Goal: Information Seeking & Learning: Learn about a topic

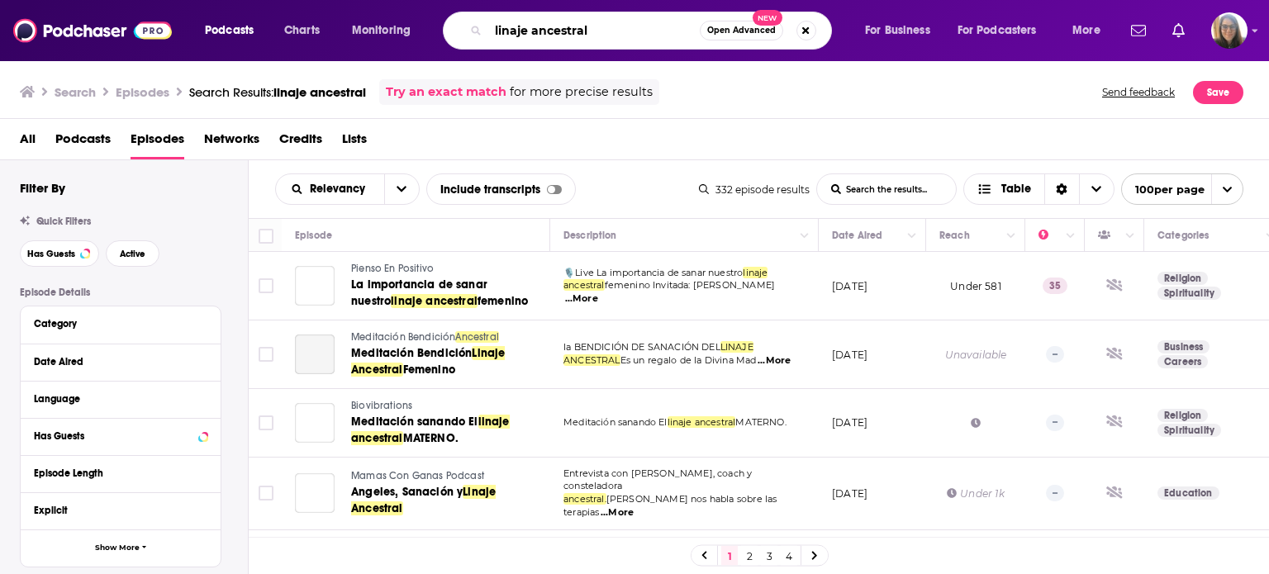
click at [604, 29] on input "linaje ancestral" at bounding box center [593, 30] width 211 height 26
type input "l"
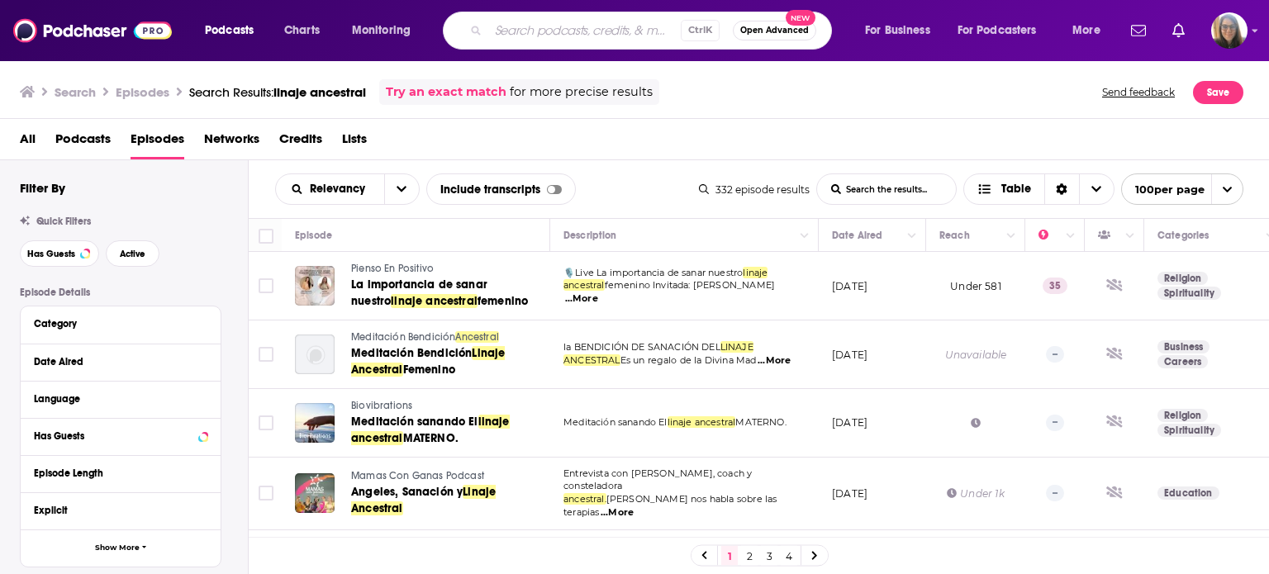
click at [373, 67] on div "Search Episodes Search Results: linaje ancestral Try an exact match for more pr…" at bounding box center [635, 88] width 1270 height 59
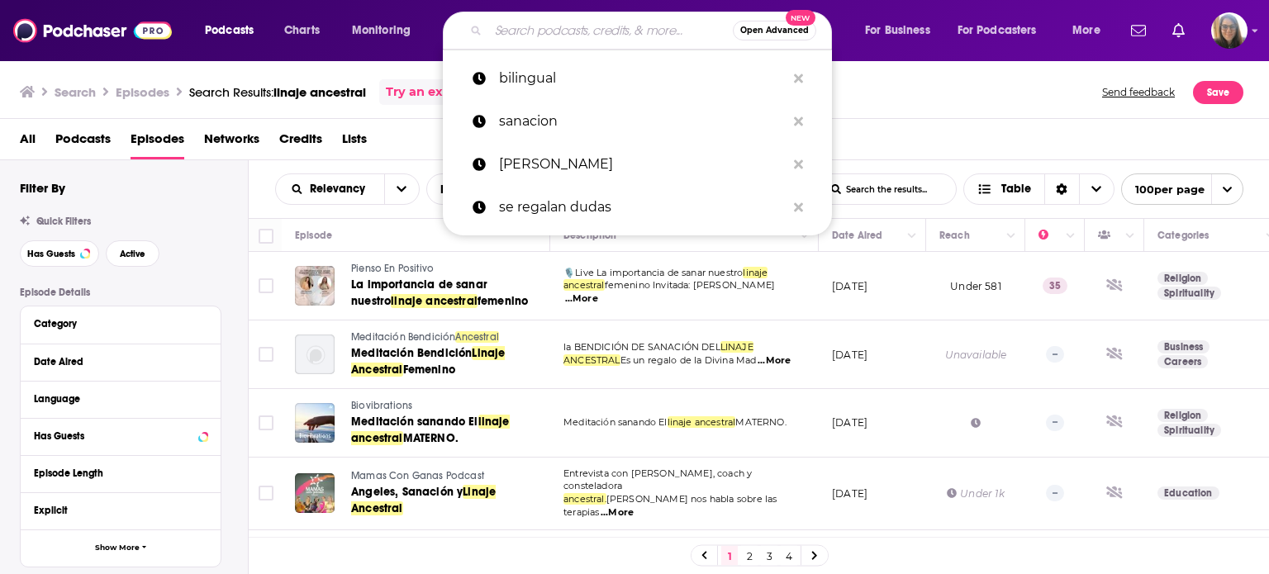
click at [532, 32] on input "Search podcasts, credits, & more..." at bounding box center [610, 30] width 244 height 26
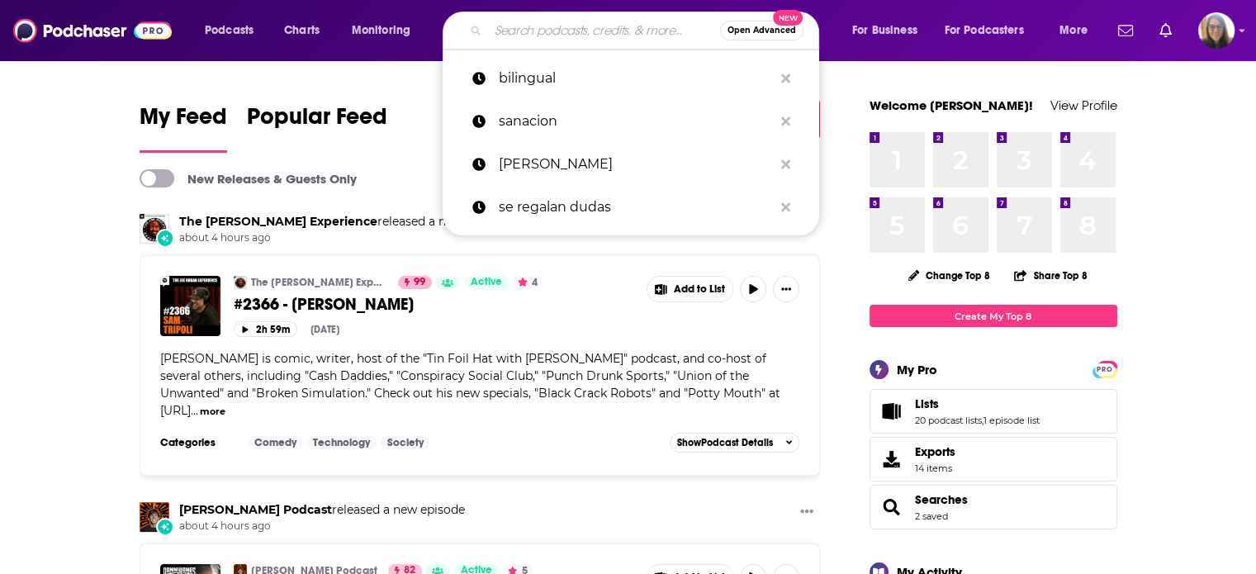
click at [510, 36] on input "Search podcasts, credits, & more..." at bounding box center [604, 30] width 232 height 26
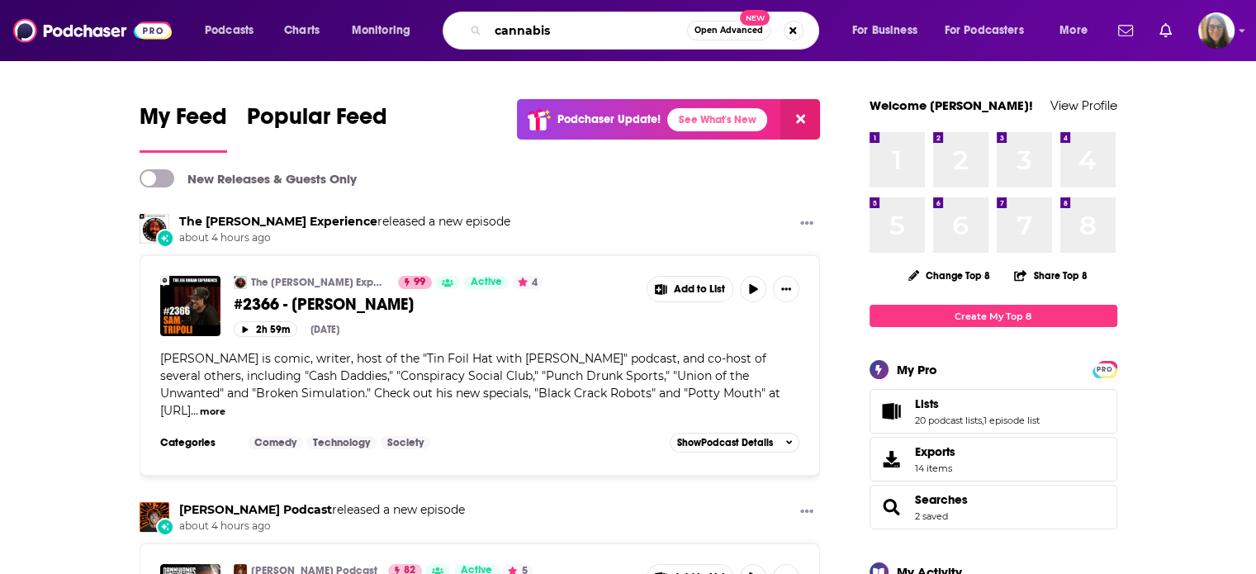
type input "cannabis"
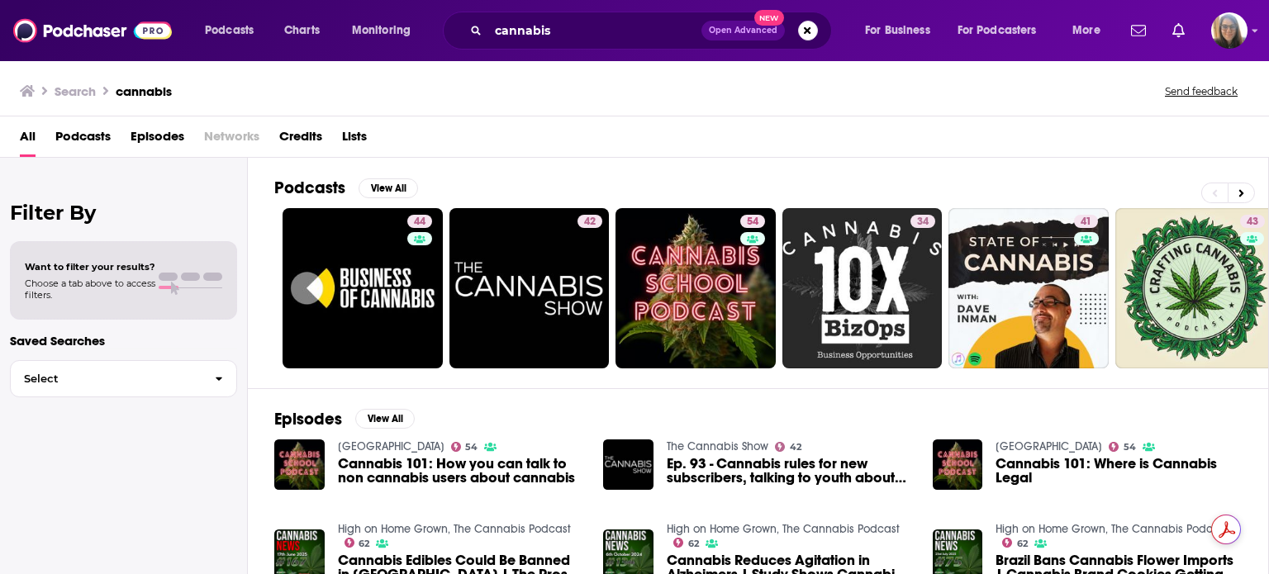
click at [83, 134] on span "Podcasts" at bounding box center [82, 140] width 55 height 34
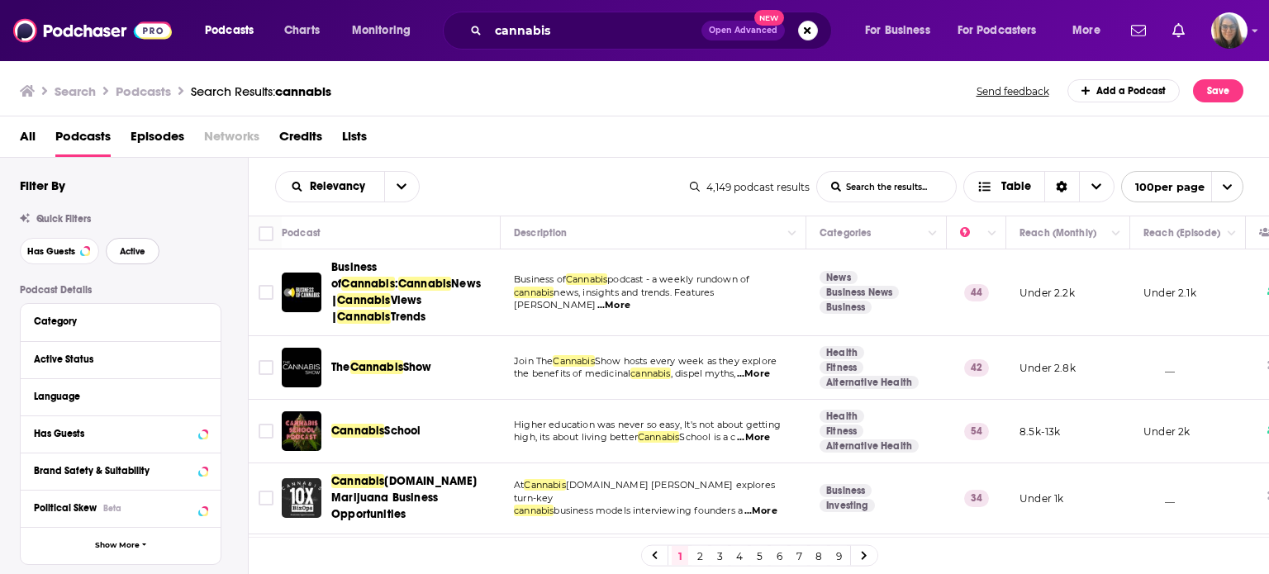
click at [132, 247] on span "Active" at bounding box center [133, 251] width 26 height 9
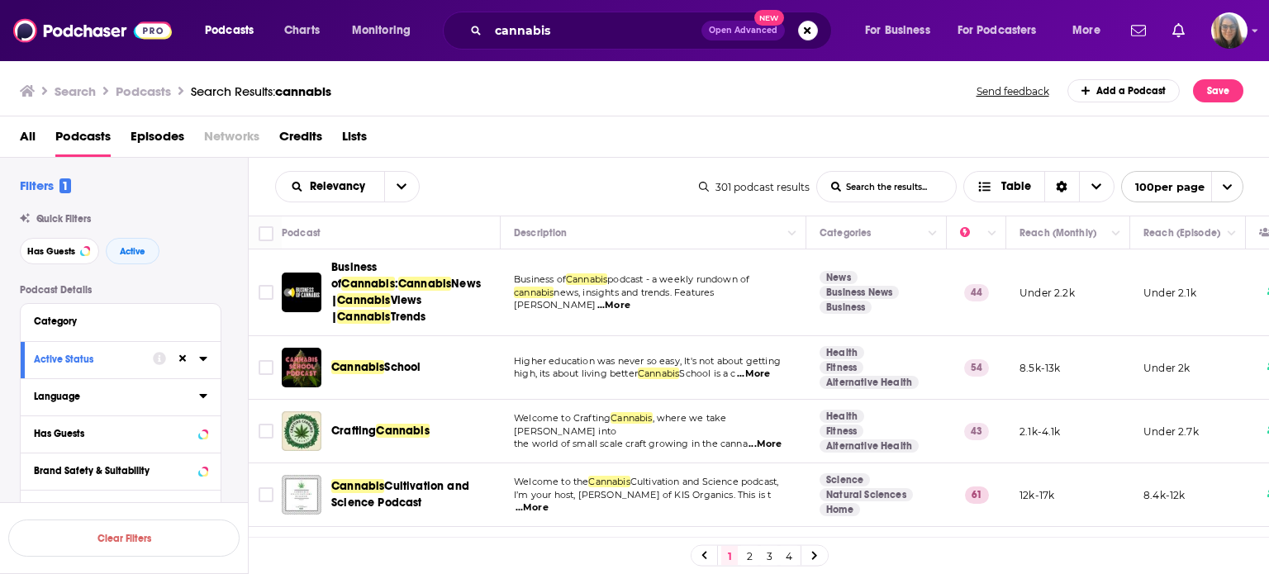
click at [205, 392] on icon at bounding box center [203, 395] width 8 height 13
click at [159, 420] on input at bounding box center [120, 426] width 173 height 22
type input "spanish"
click at [39, 447] on icon at bounding box center [41, 452] width 10 height 10
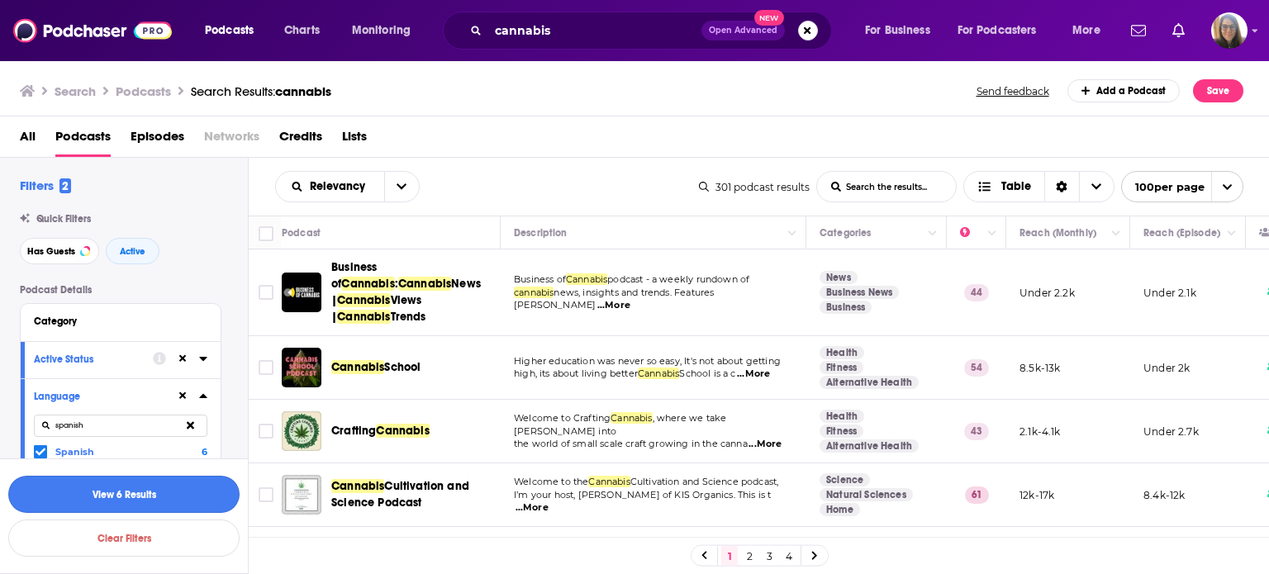
click at [143, 499] on button "View 6 Results" at bounding box center [123, 494] width 231 height 37
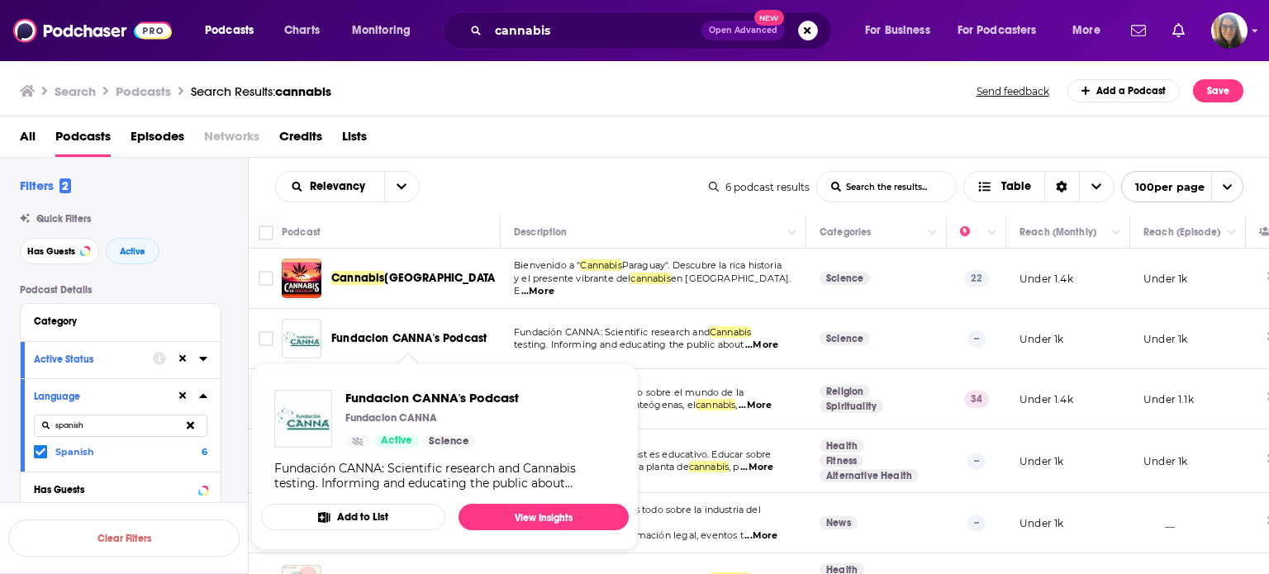
click at [407, 339] on span "Fundacion CANNA's Podcast" at bounding box center [408, 338] width 155 height 14
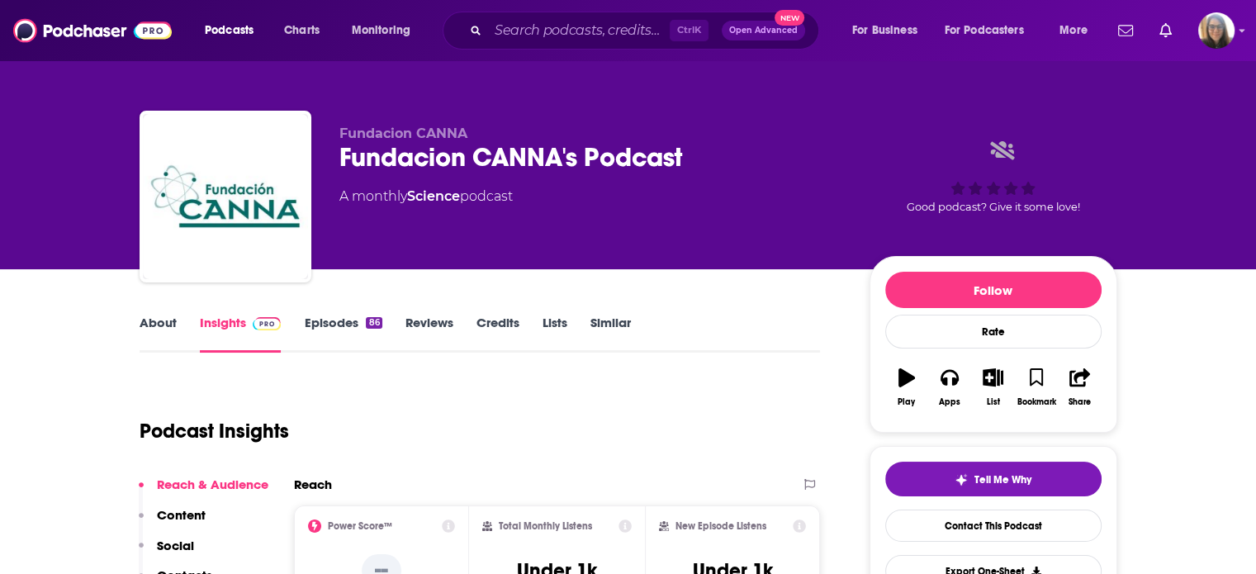
click at [352, 327] on link "Episodes 86" at bounding box center [343, 334] width 78 height 38
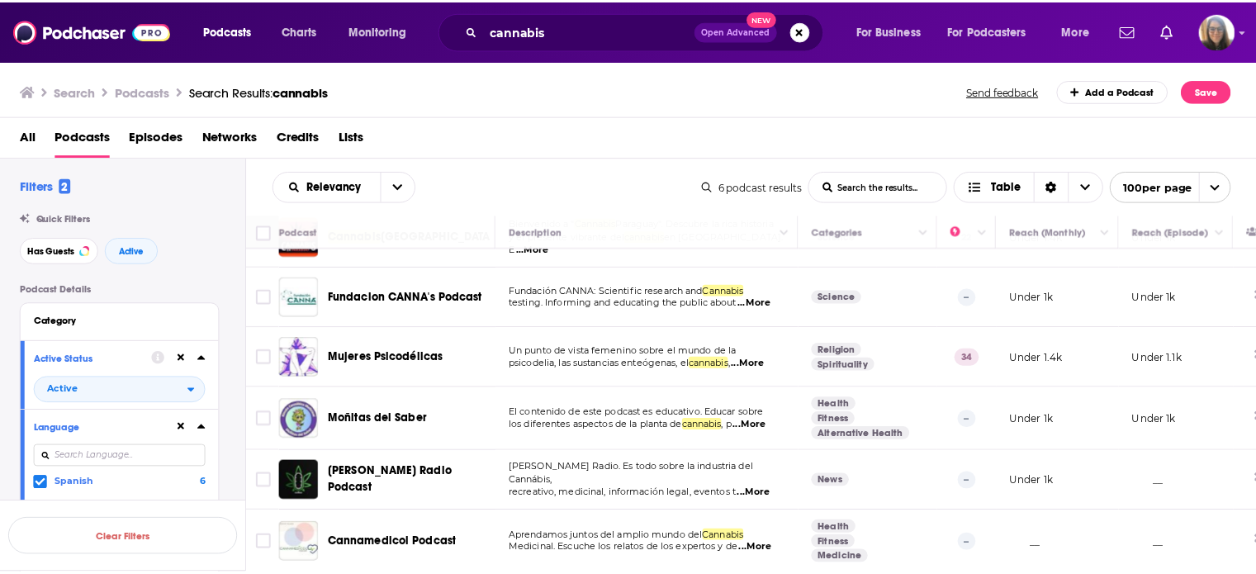
scroll to position [53, 0]
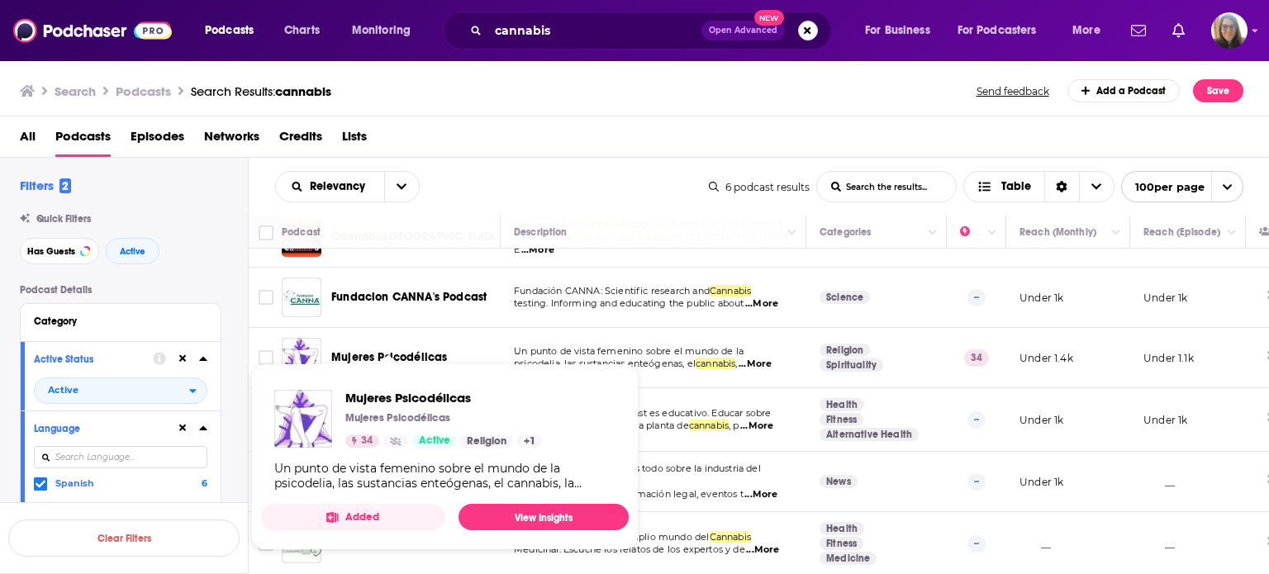
click at [392, 350] on span "Mujeres Psicodélicas" at bounding box center [389, 357] width 116 height 14
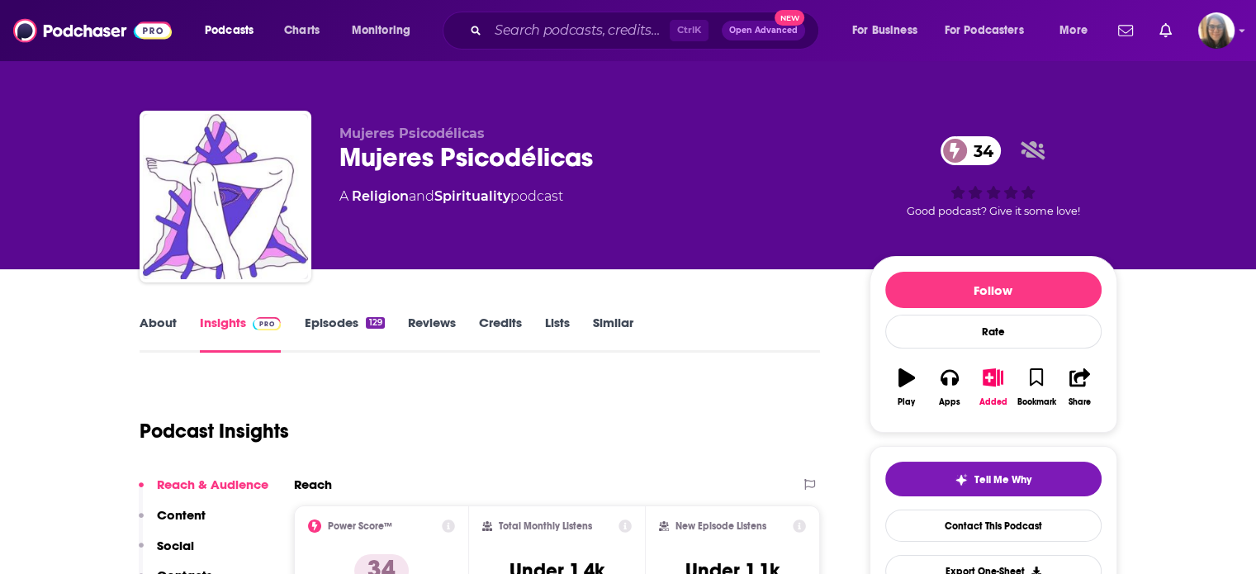
click at [364, 325] on link "Episodes 129" at bounding box center [344, 334] width 80 height 38
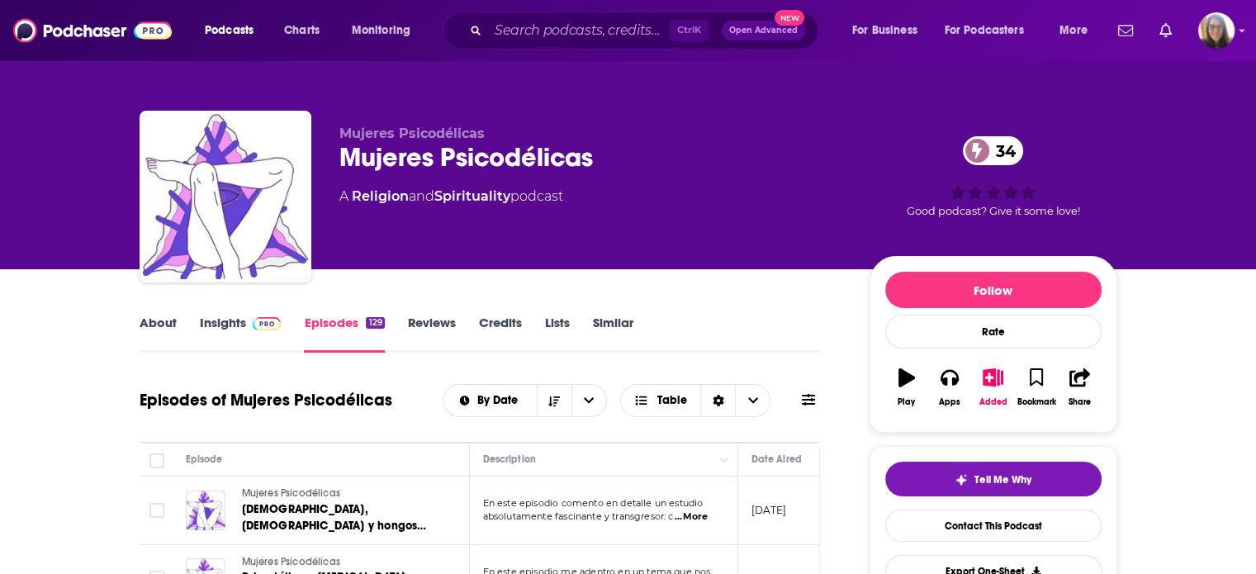
click at [223, 329] on link "Insights" at bounding box center [241, 334] width 82 height 38
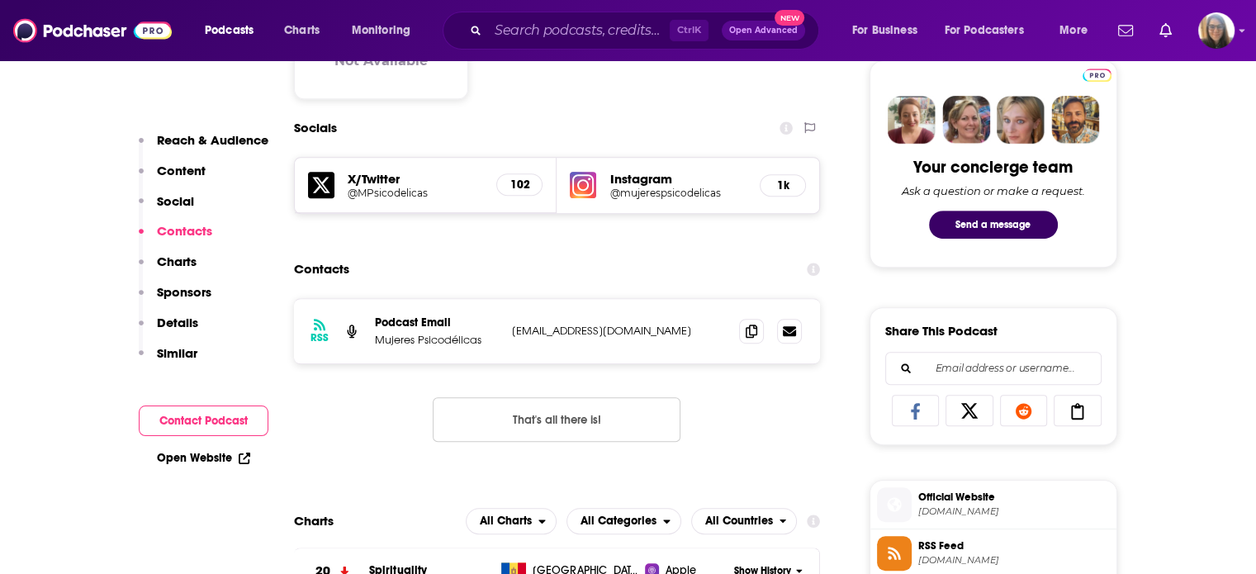
scroll to position [800, 0]
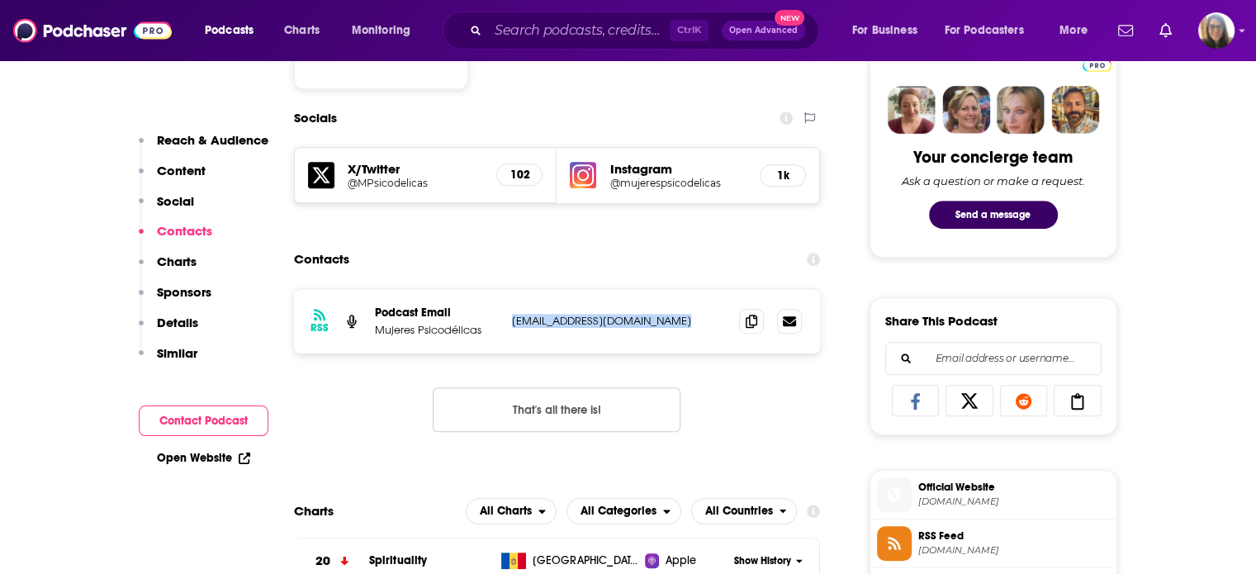
drag, startPoint x: 510, startPoint y: 321, endPoint x: 696, endPoint y: 313, distance: 186.0
click at [696, 313] on div "RSS Podcast Email Mujeres Psicodélicas hola@mujerespsicodelicas.com hola@mujere…" at bounding box center [557, 321] width 527 height 64
copy p "hola@mujerespsicodelicas.com"
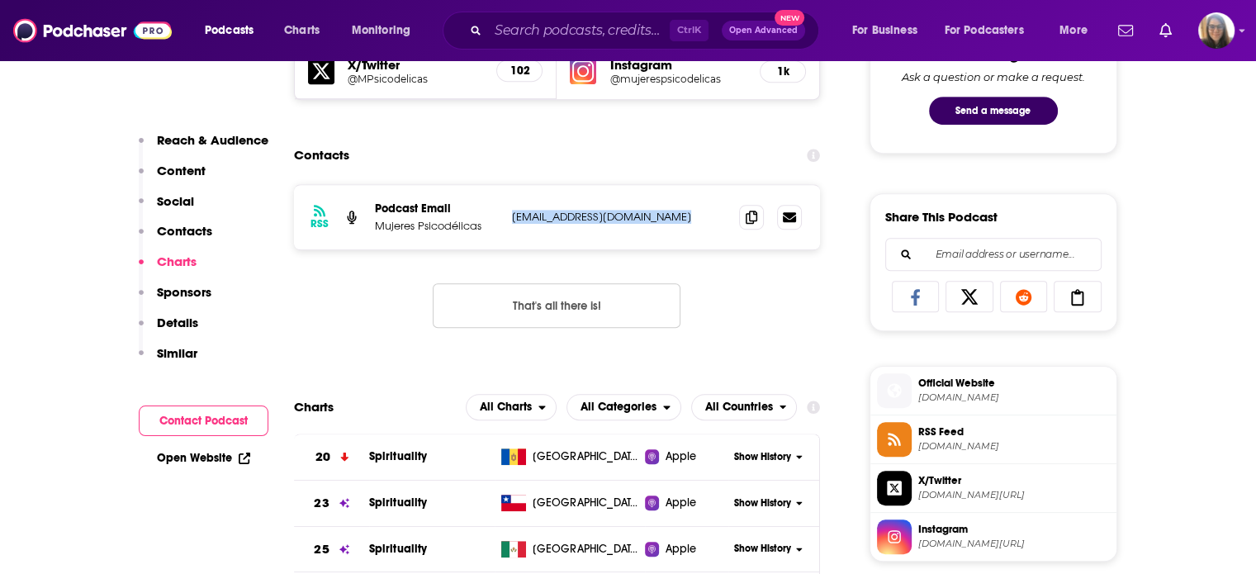
scroll to position [406, 0]
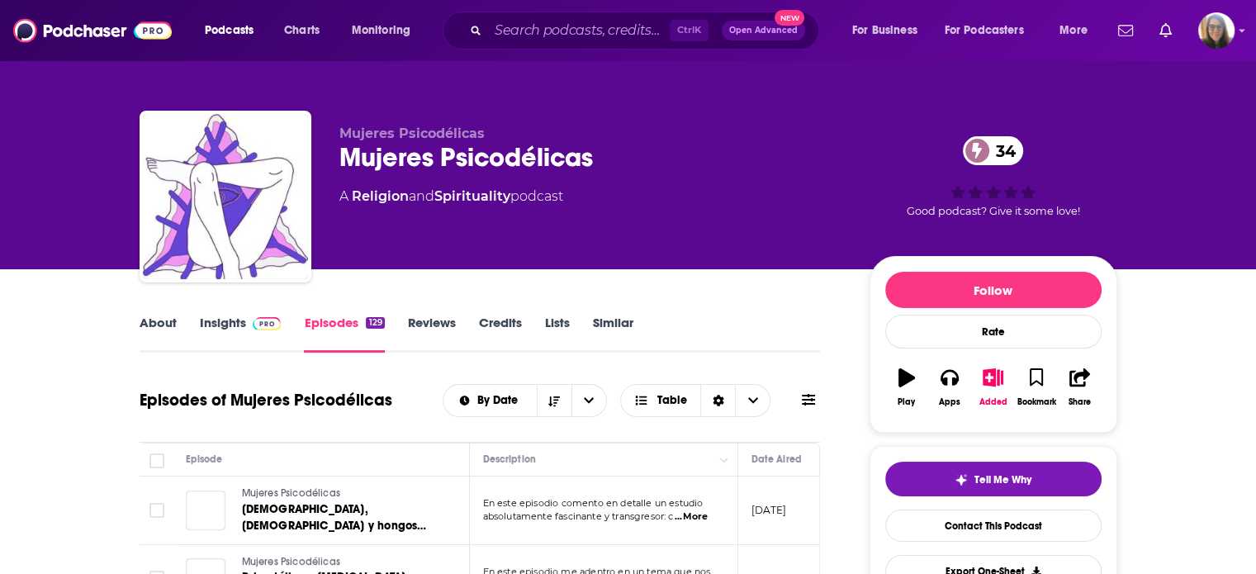
scroll to position [272, 0]
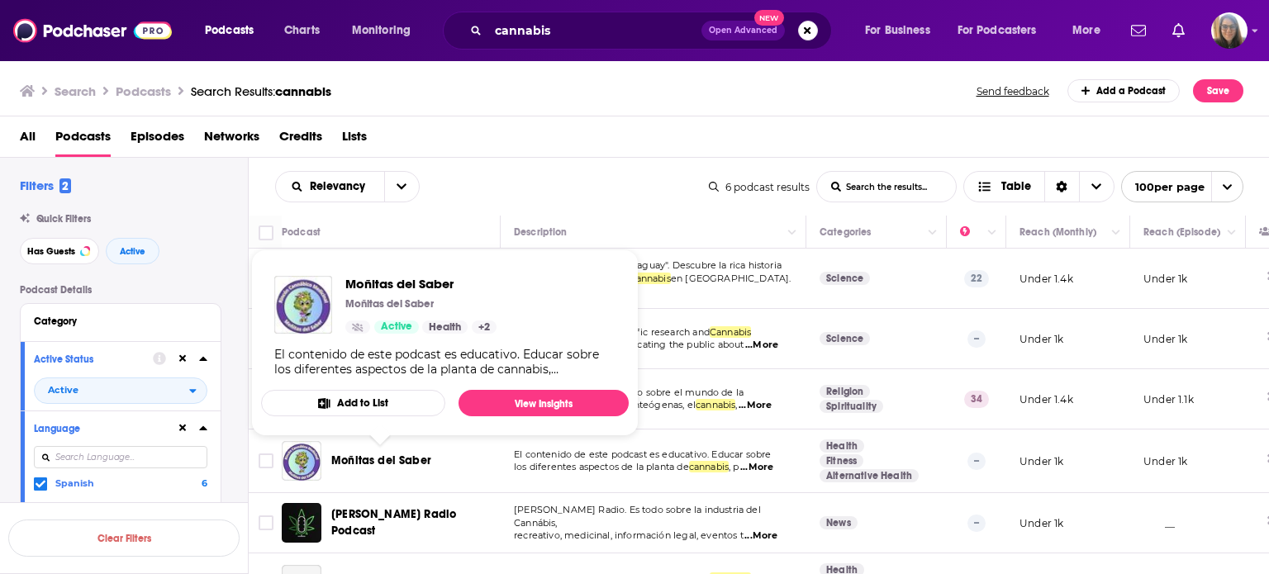
click at [358, 464] on span "Moñitas del Saber" at bounding box center [381, 460] width 100 height 14
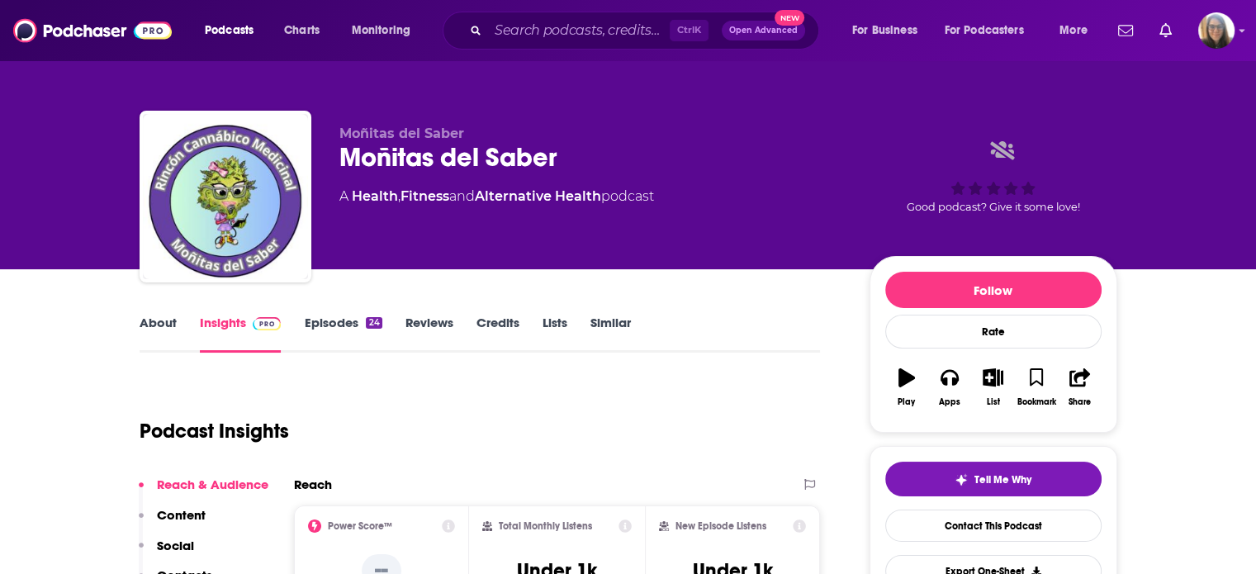
click at [350, 330] on link "Episodes 24" at bounding box center [343, 334] width 78 height 38
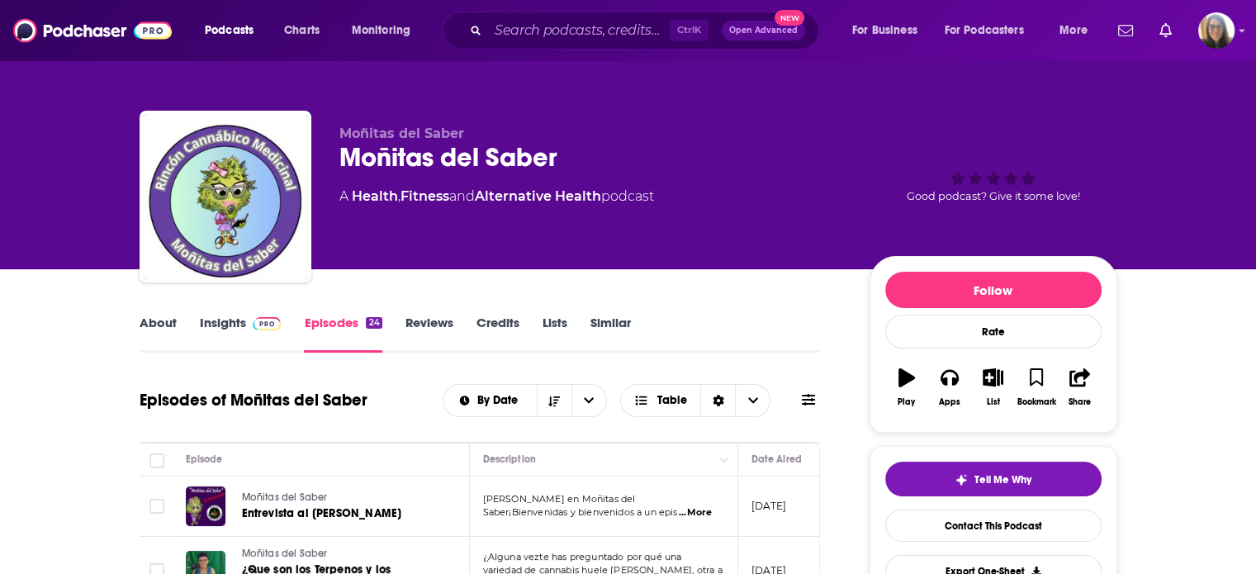
click at [230, 323] on link "Insights" at bounding box center [241, 334] width 82 height 38
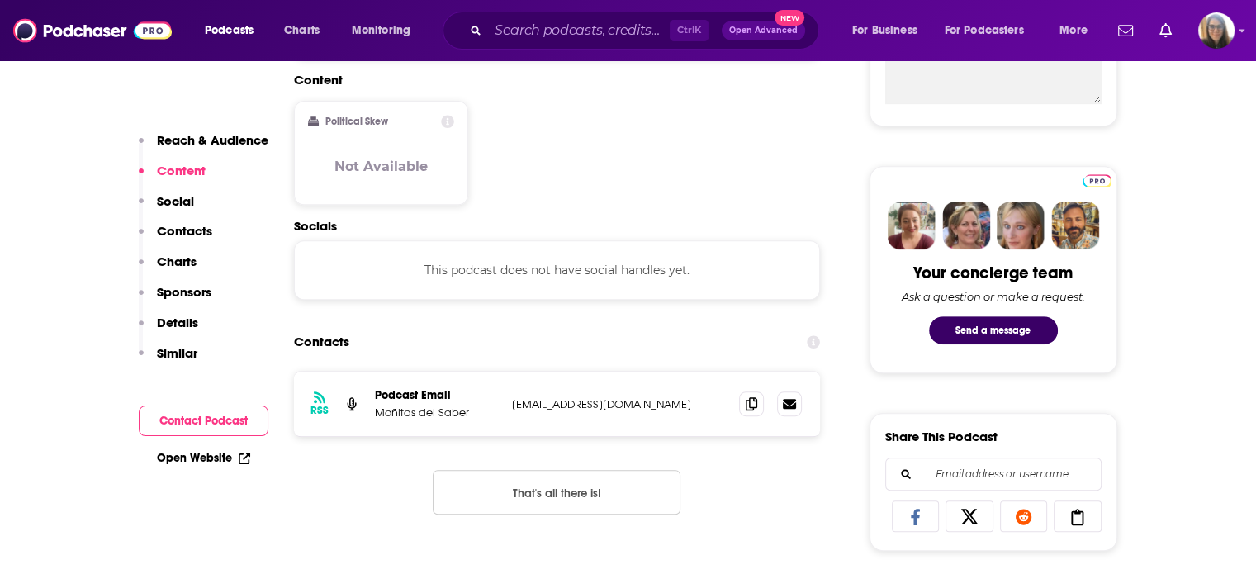
scroll to position [694, 0]
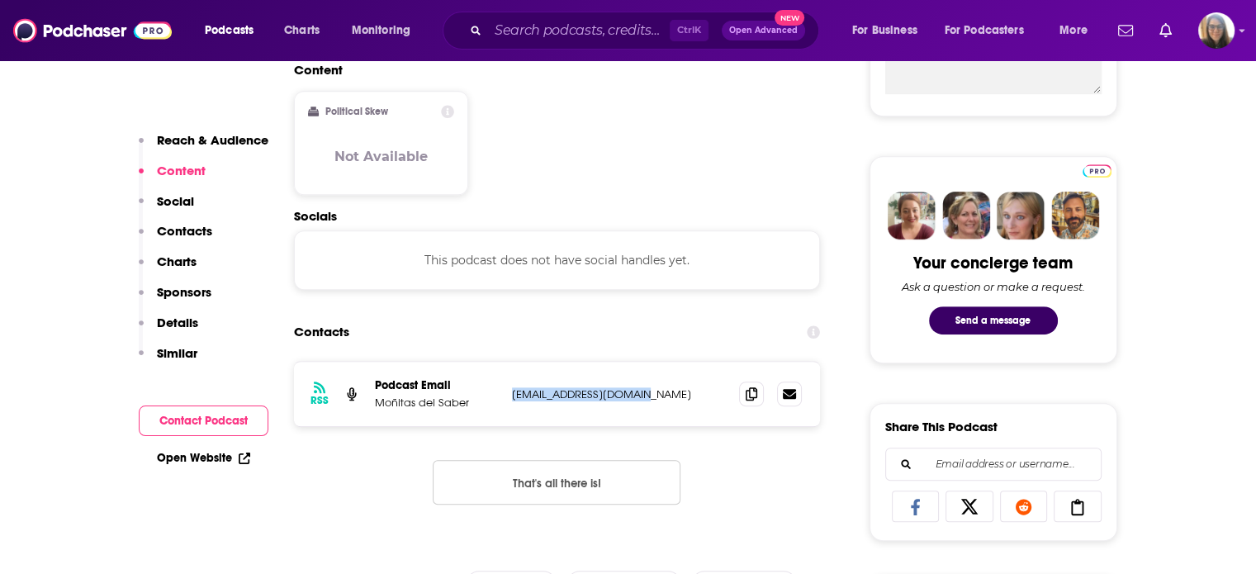
drag, startPoint x: 506, startPoint y: 392, endPoint x: 717, endPoint y: 377, distance: 211.2
click at [717, 377] on div "RSS Podcast Email Moñitas del Saber monitassaber@gmail.com monitassaber@gmail.c…" at bounding box center [557, 394] width 527 height 64
copy p "monitassaber@gmail.com"
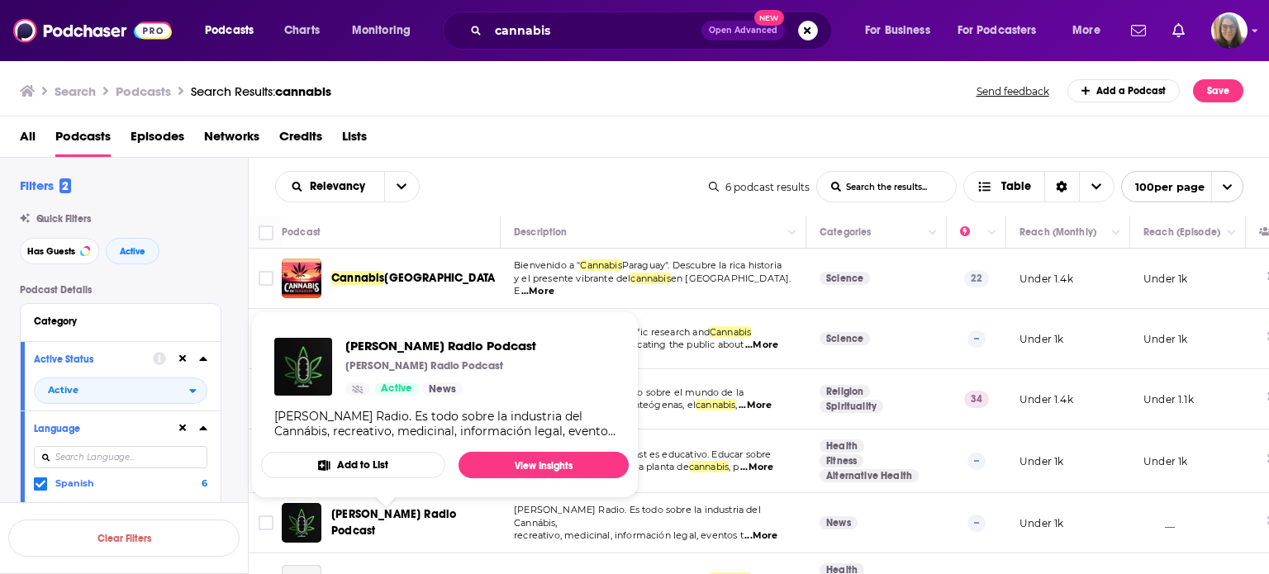
click at [393, 520] on span "Mota Radio Podcast" at bounding box center [393, 522] width 125 height 31
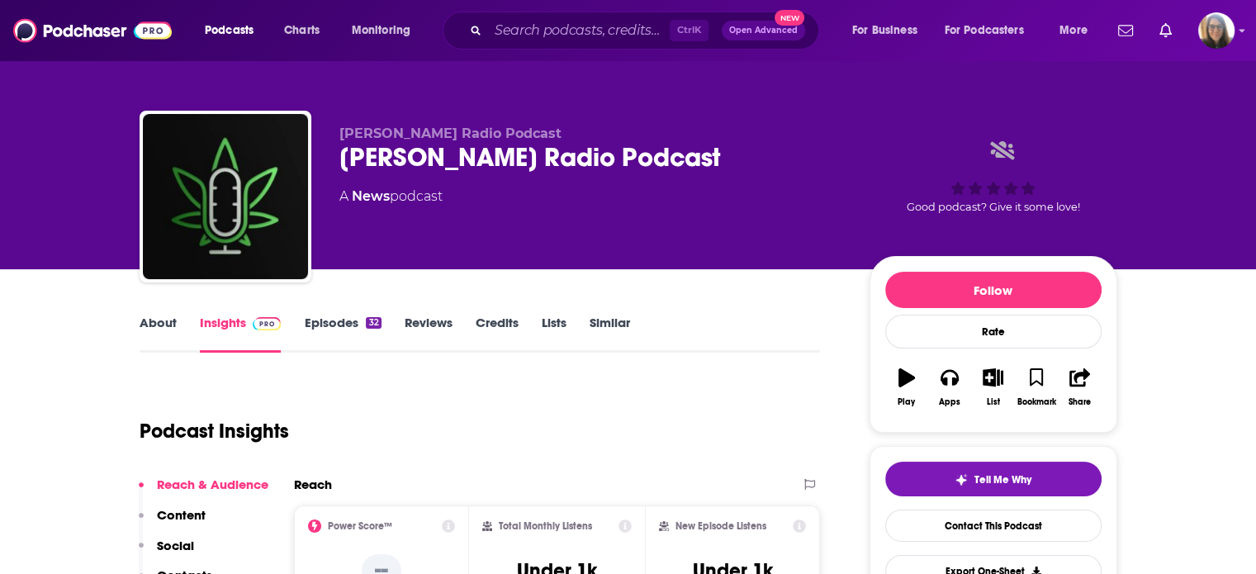
click at [322, 326] on link "Episodes 32" at bounding box center [342, 334] width 77 height 38
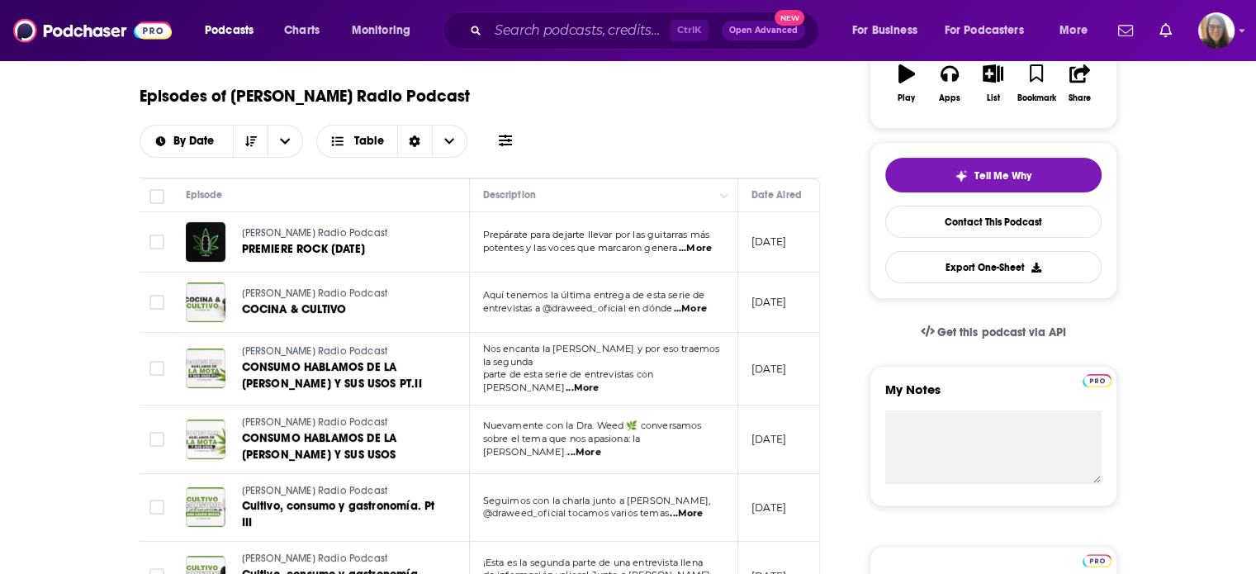
scroll to position [294, 0]
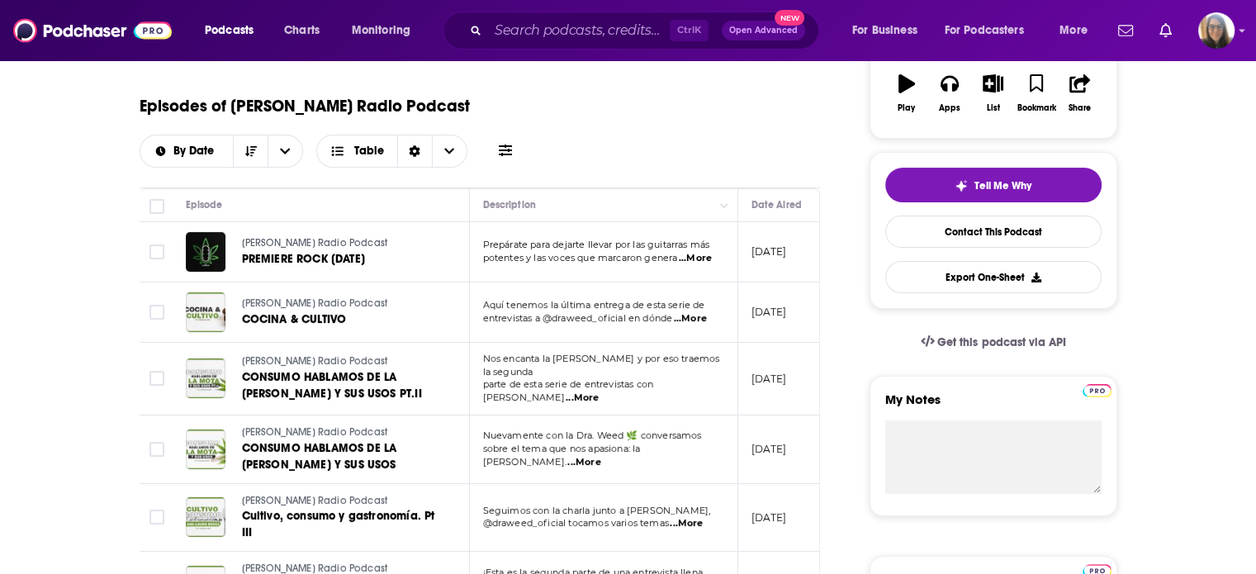
click at [692, 252] on span "...More" at bounding box center [695, 258] width 33 height 13
click at [583, 378] on span "parte de esta serie de entrevistas con Anit" at bounding box center [568, 390] width 171 height 25
click at [707, 312] on span "...More" at bounding box center [690, 318] width 33 height 13
click at [599, 392] on span "...More" at bounding box center [582, 398] width 33 height 13
drag, startPoint x: 529, startPoint y: 334, endPoint x: 614, endPoint y: 333, distance: 85.1
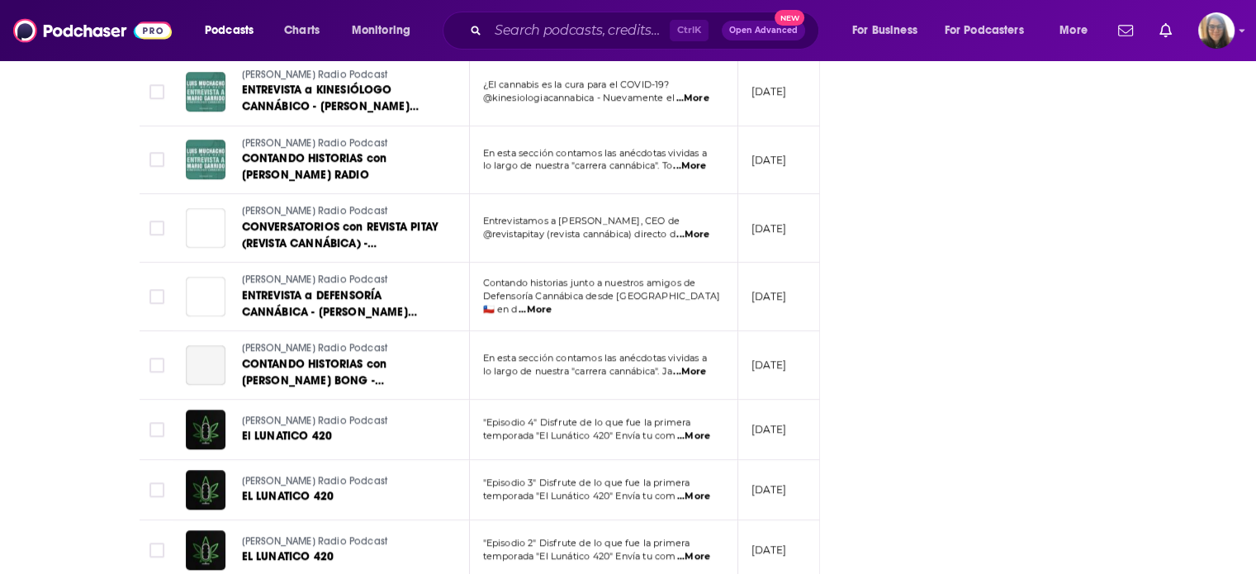
scroll to position [2023, 0]
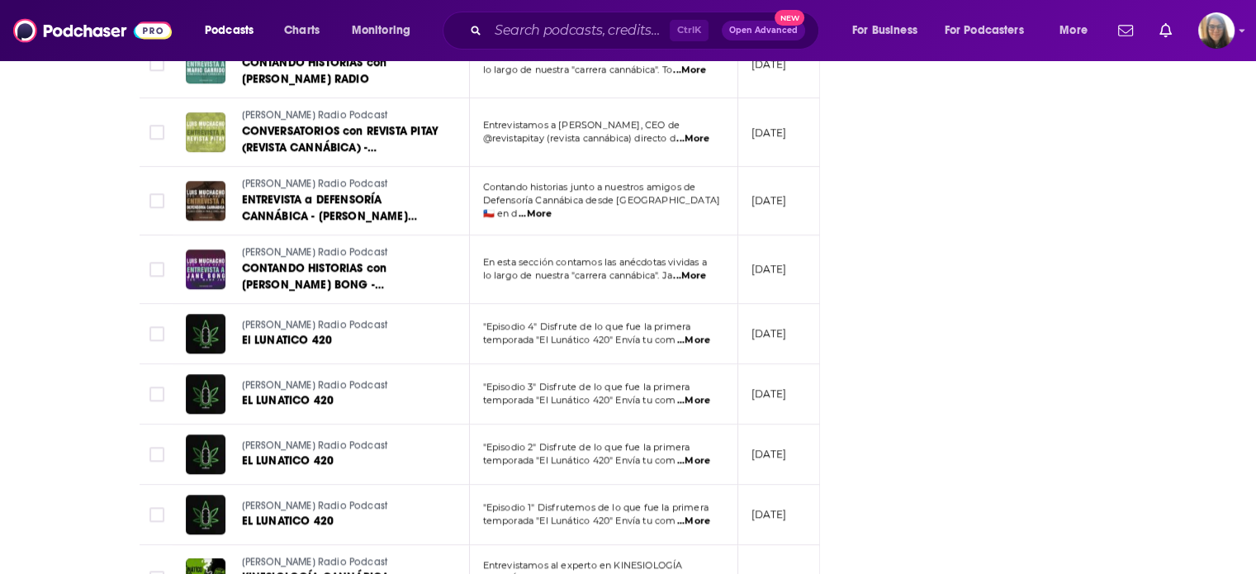
click at [700, 269] on span "...More" at bounding box center [689, 275] width 33 height 13
click at [648, 364] on td ""Episodio 3" Disfrute de lo que fue la primera temporada "El Lunático 420" Enví…" at bounding box center [604, 394] width 268 height 60
click at [696, 394] on span "...More" at bounding box center [693, 400] width 33 height 13
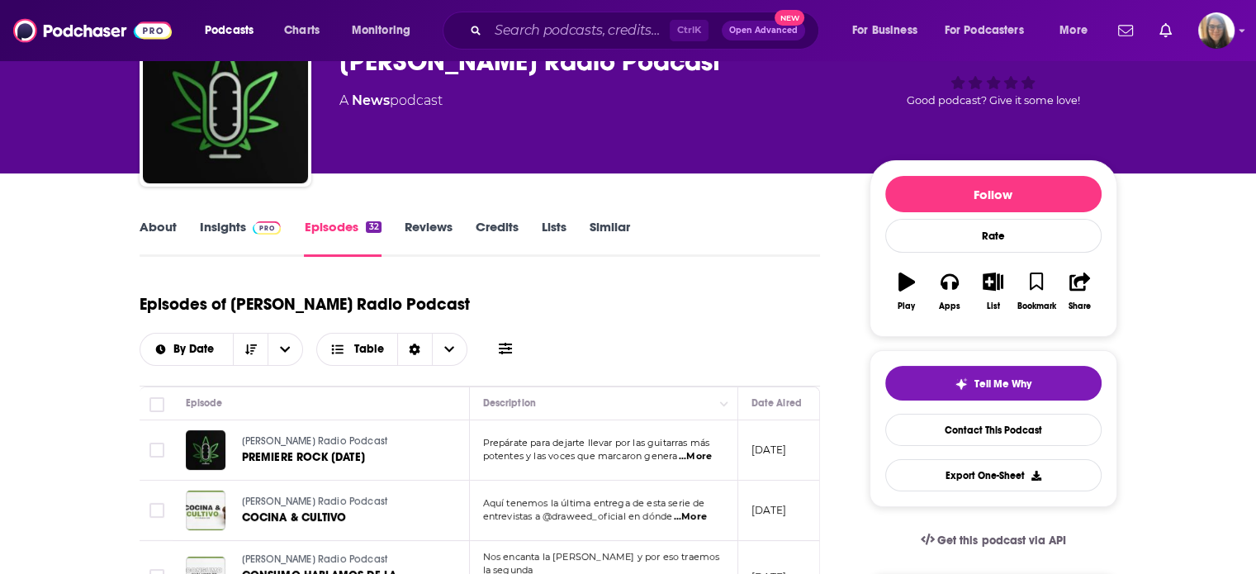
scroll to position [93, 0]
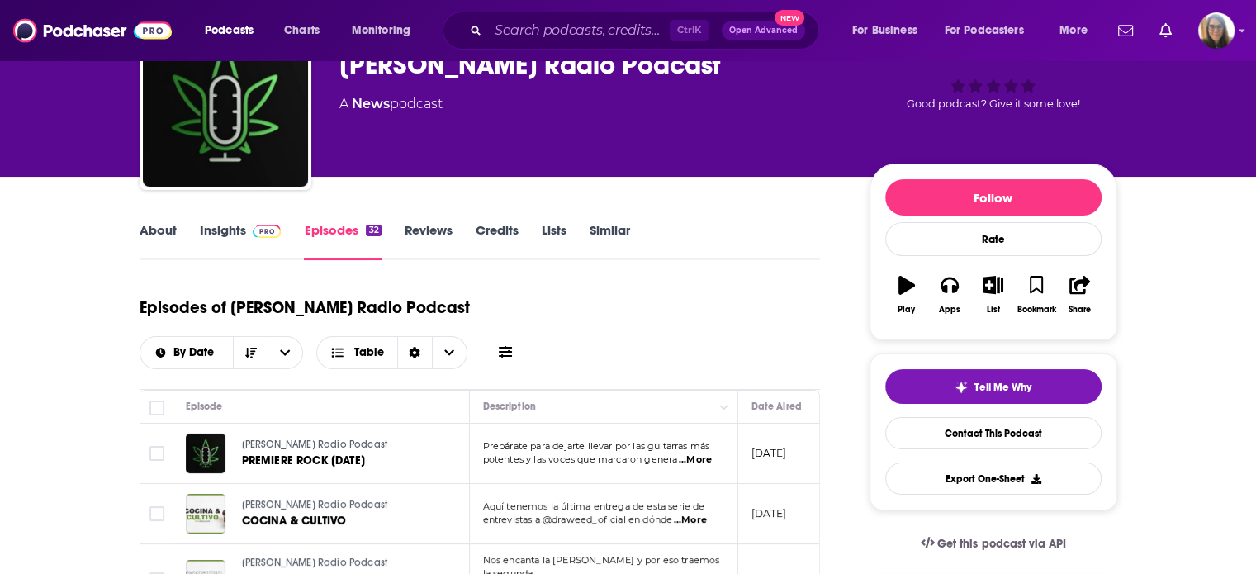
click at [259, 235] on img at bounding box center [267, 231] width 29 height 13
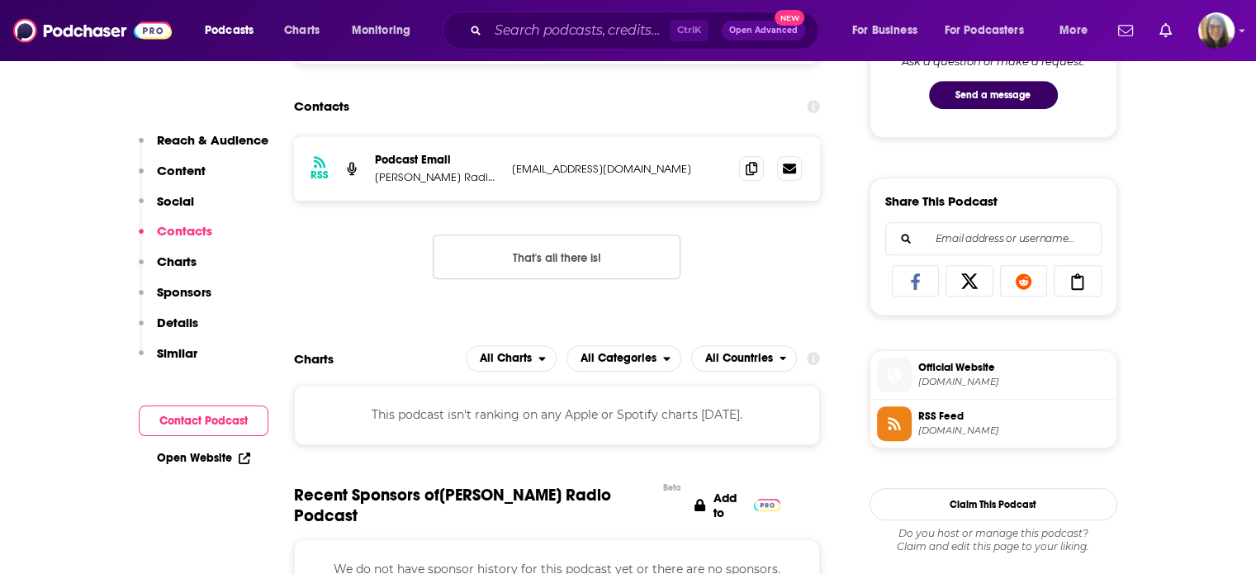
scroll to position [927, 0]
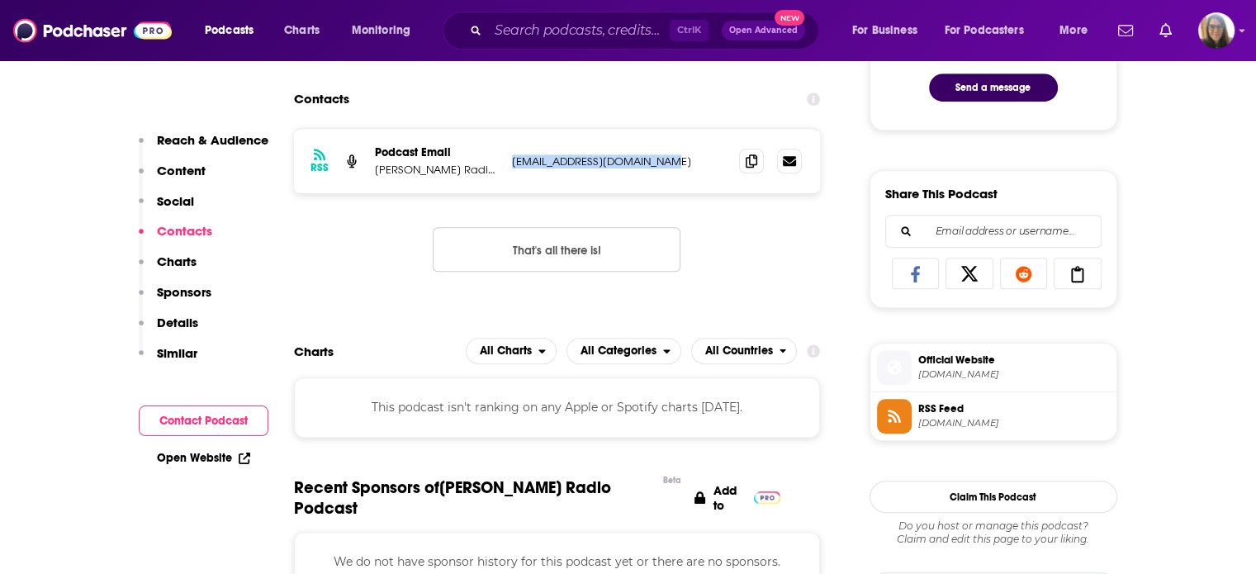
drag, startPoint x: 513, startPoint y: 165, endPoint x: 687, endPoint y: 164, distance: 174.3
click at [687, 164] on p "motaradiooficial@gmail.com" at bounding box center [619, 161] width 215 height 14
copy p "motaradiooficial@gmail.com"
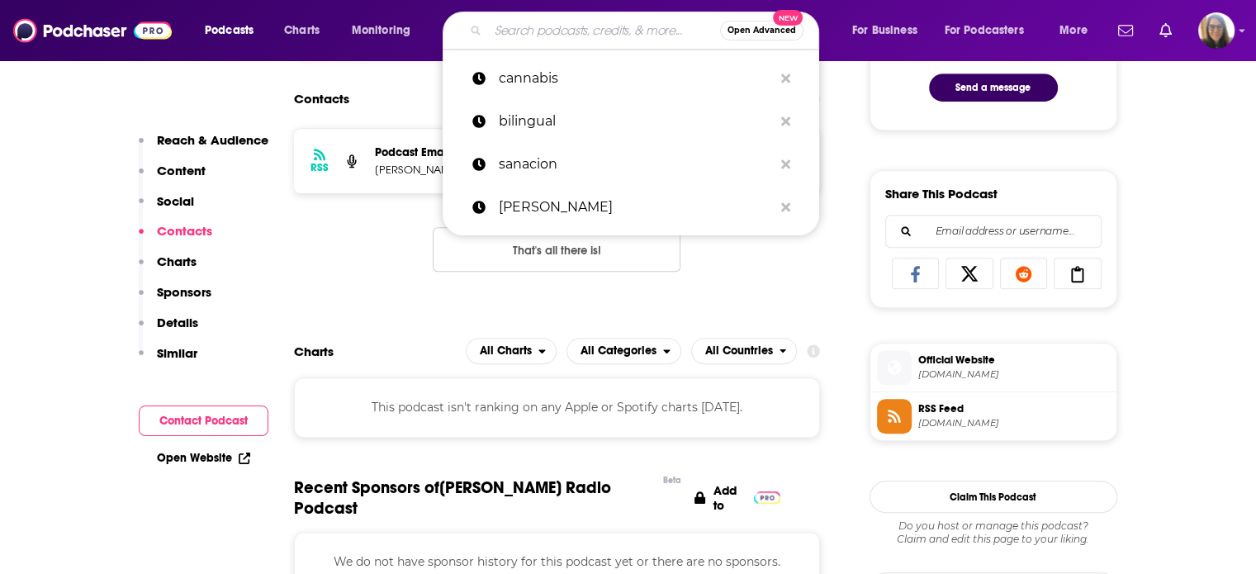
click at [518, 31] on input "Search podcasts, credits, & more..." at bounding box center [604, 30] width 232 height 26
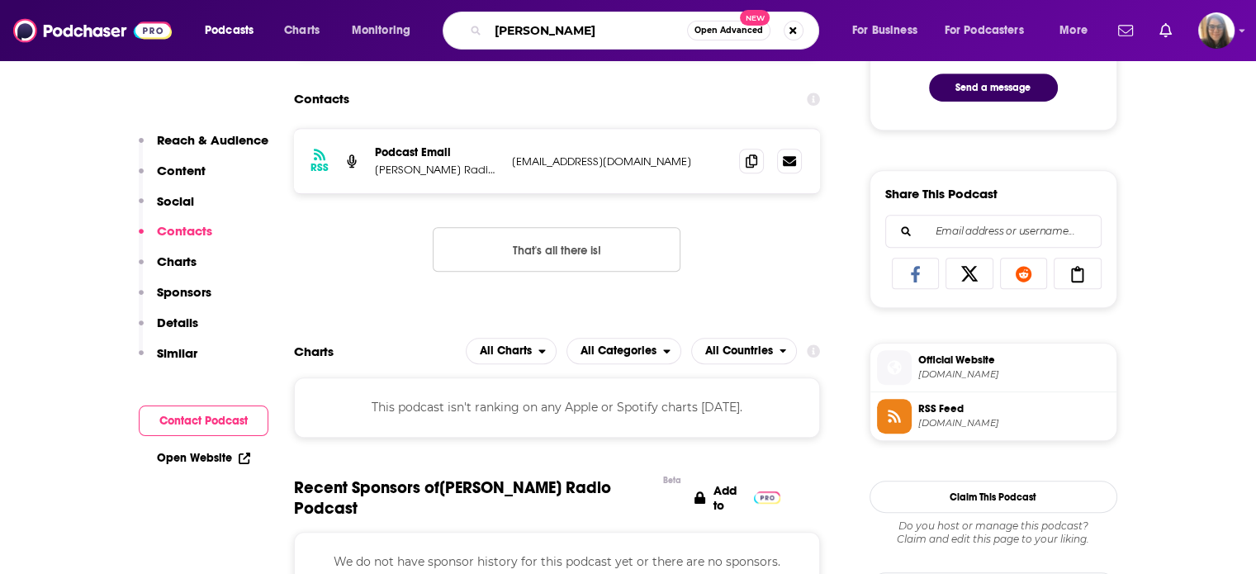
type input "stephen gray"
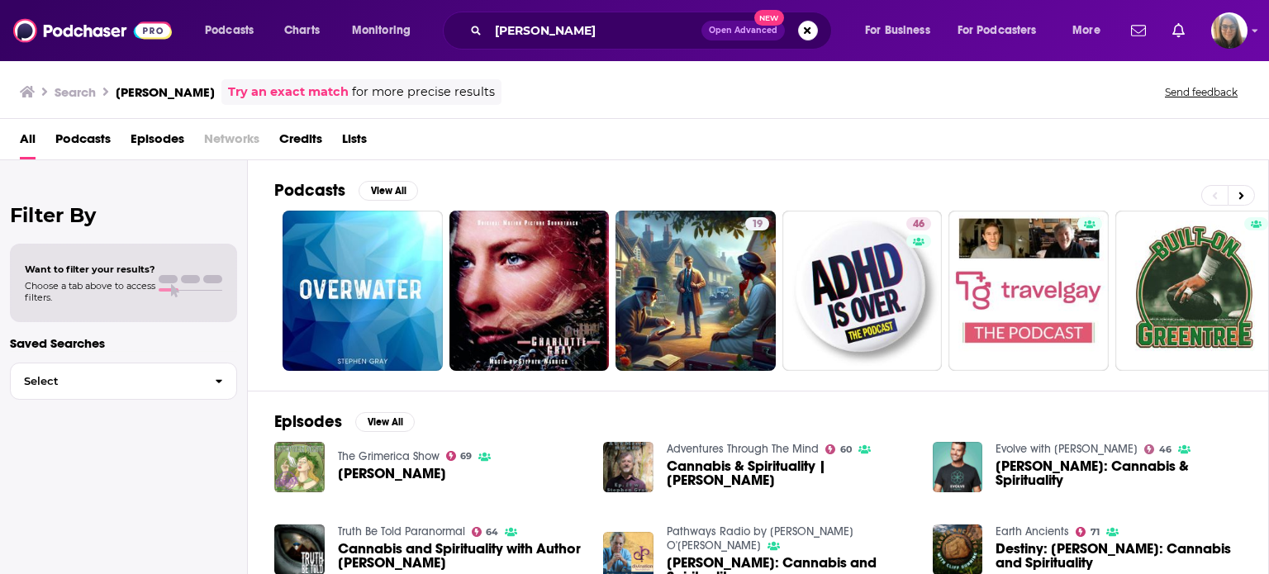
click at [102, 137] on span "Podcasts" at bounding box center [82, 143] width 55 height 34
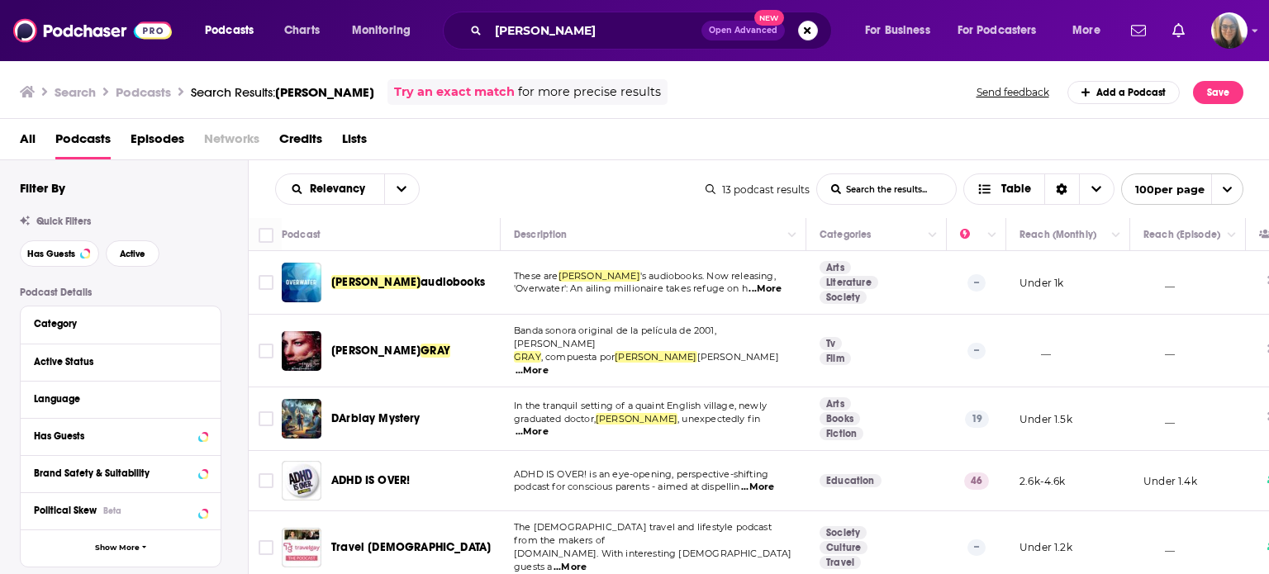
click at [771, 289] on span "...More" at bounding box center [764, 288] width 33 height 13
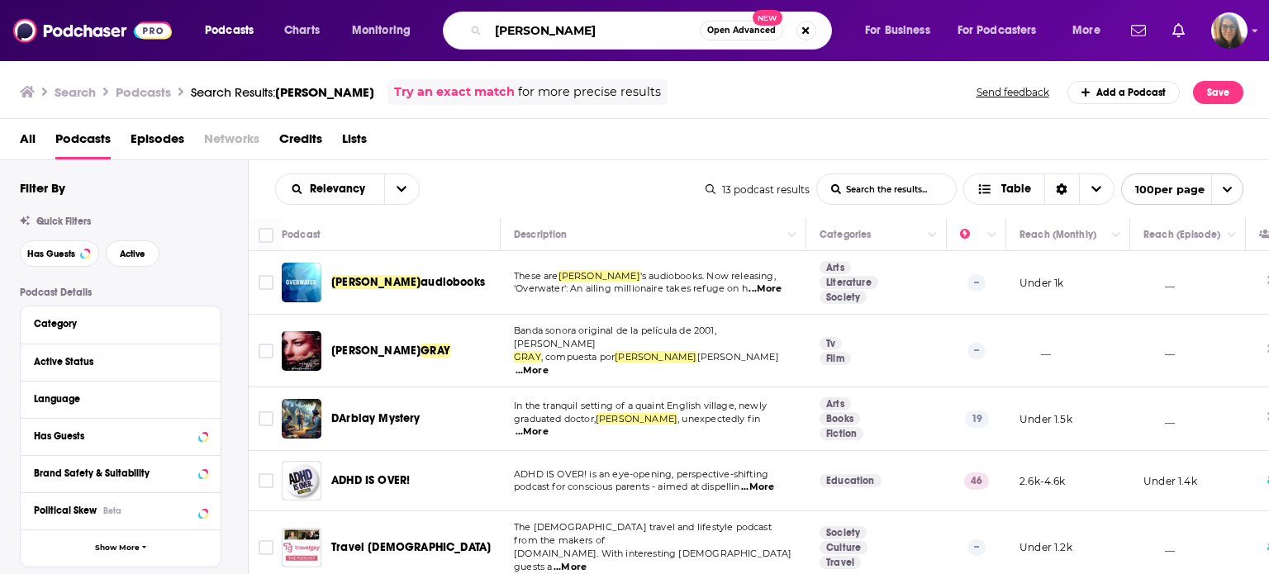
click at [591, 22] on input "stephen gray" at bounding box center [593, 30] width 211 height 26
type input "s"
type input "espiritualidad"
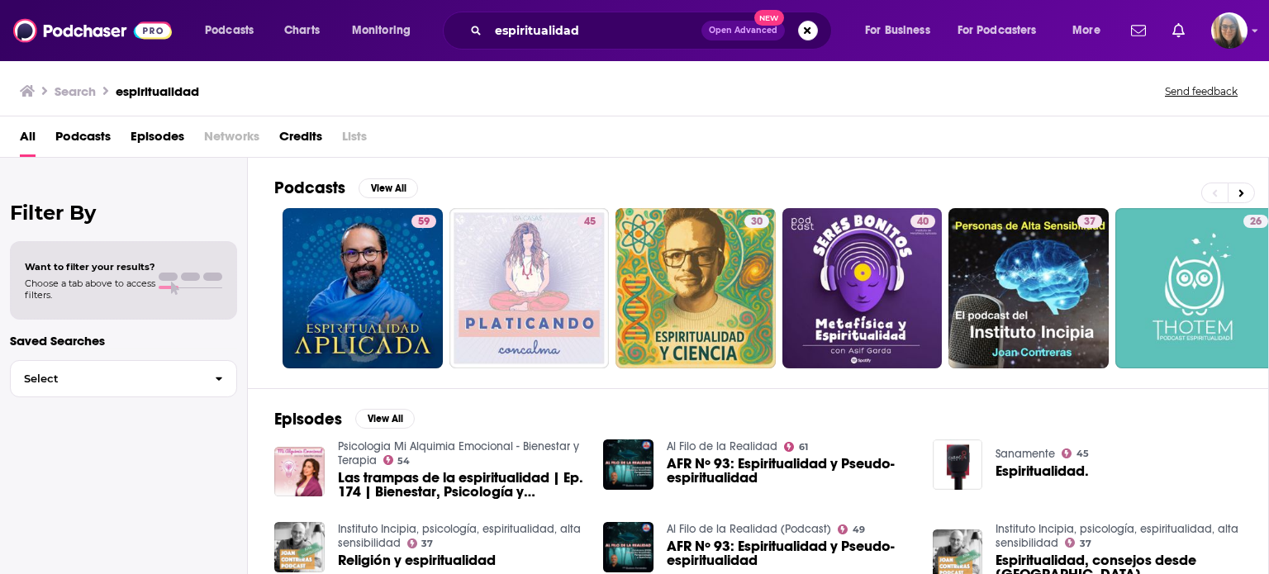
click at [96, 141] on span "Podcasts" at bounding box center [82, 140] width 55 height 34
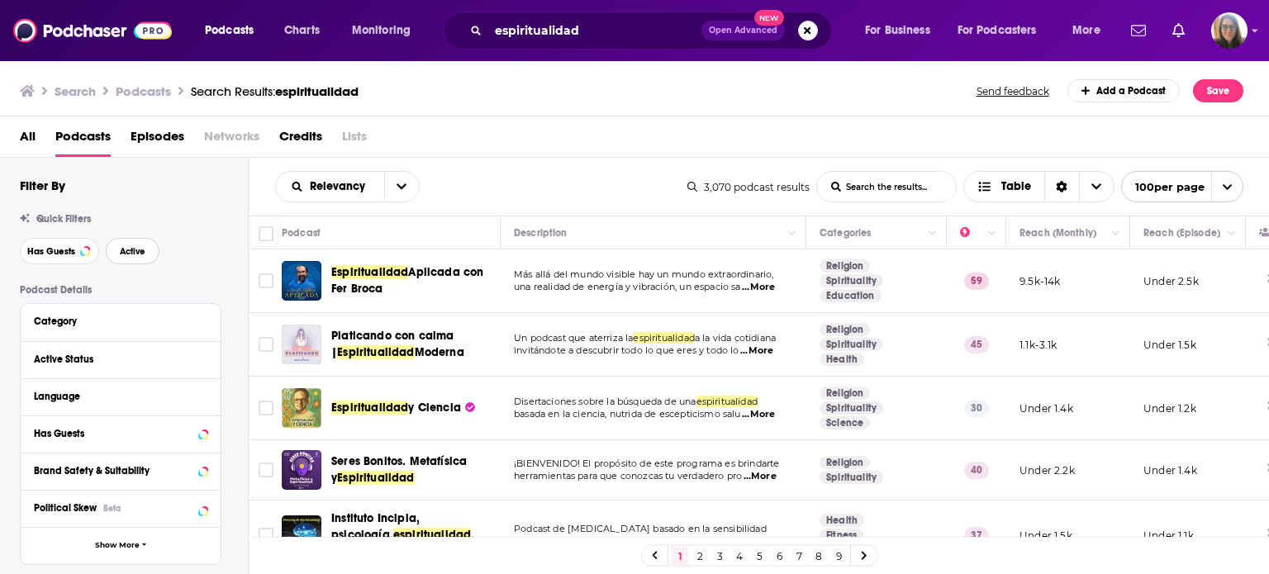
click at [134, 257] on button "Active" at bounding box center [133, 251] width 54 height 26
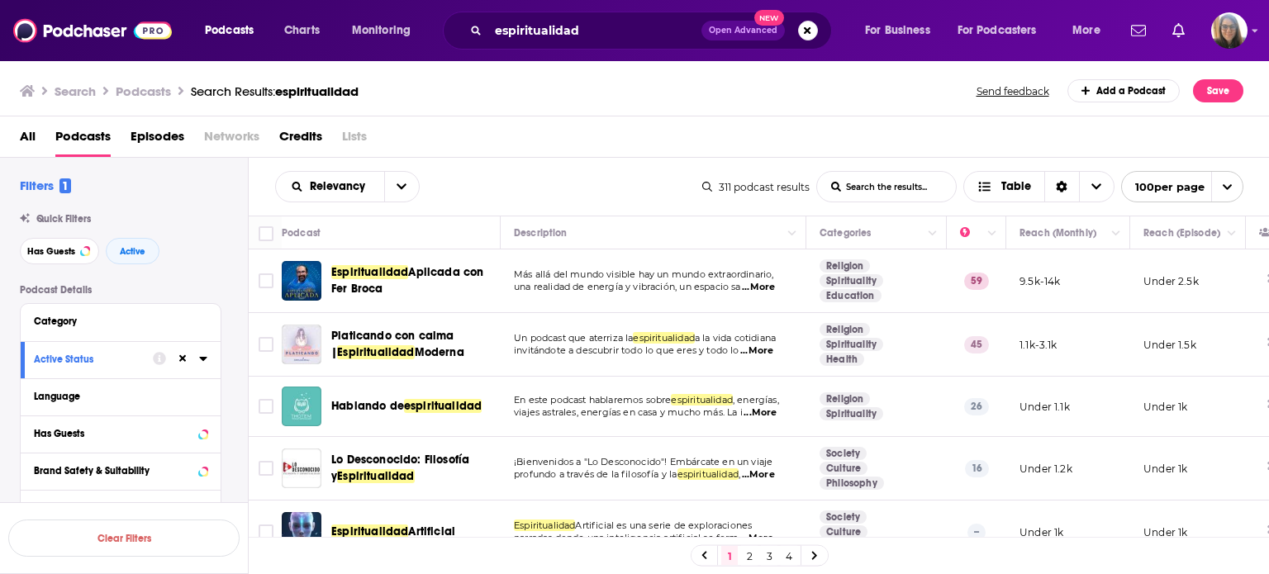
click at [852, 188] on input "List Search Input" at bounding box center [886, 187] width 139 height 30
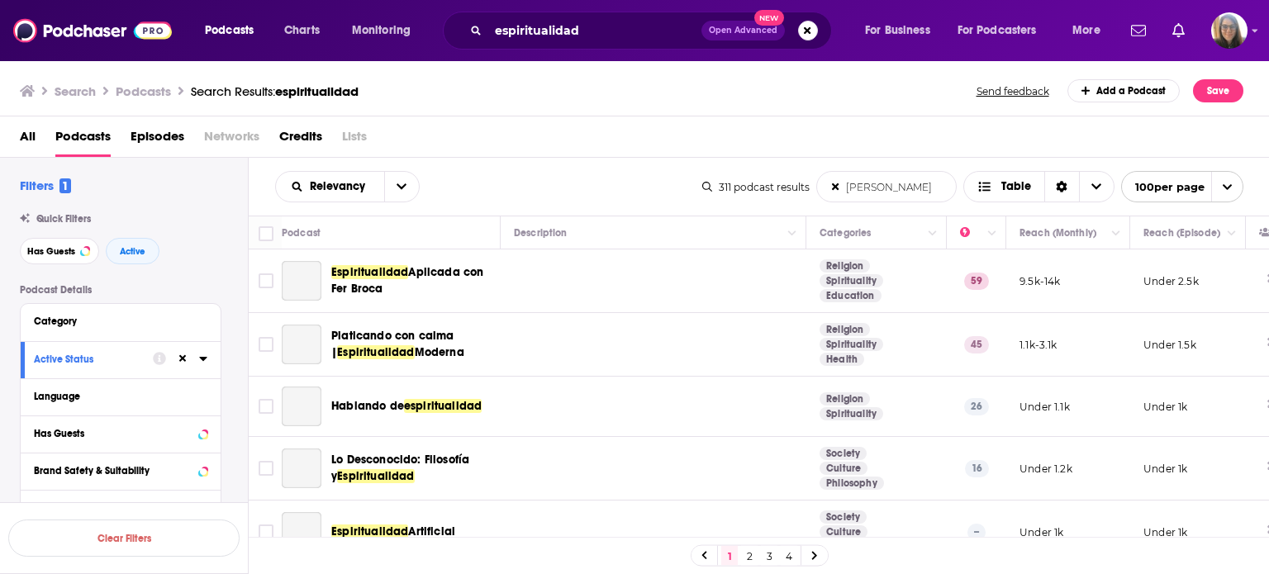
click at [846, 184] on input "cann" at bounding box center [886, 187] width 139 height 30
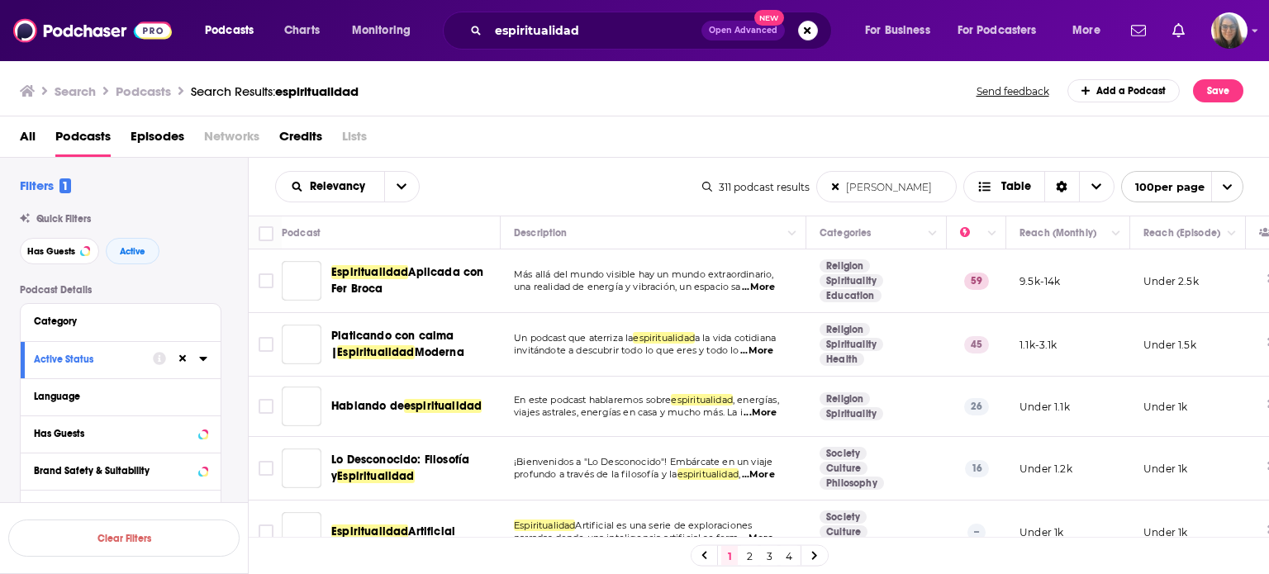
click at [856, 187] on input "cann" at bounding box center [886, 187] width 139 height 30
click at [890, 184] on input "cann" at bounding box center [886, 187] width 139 height 30
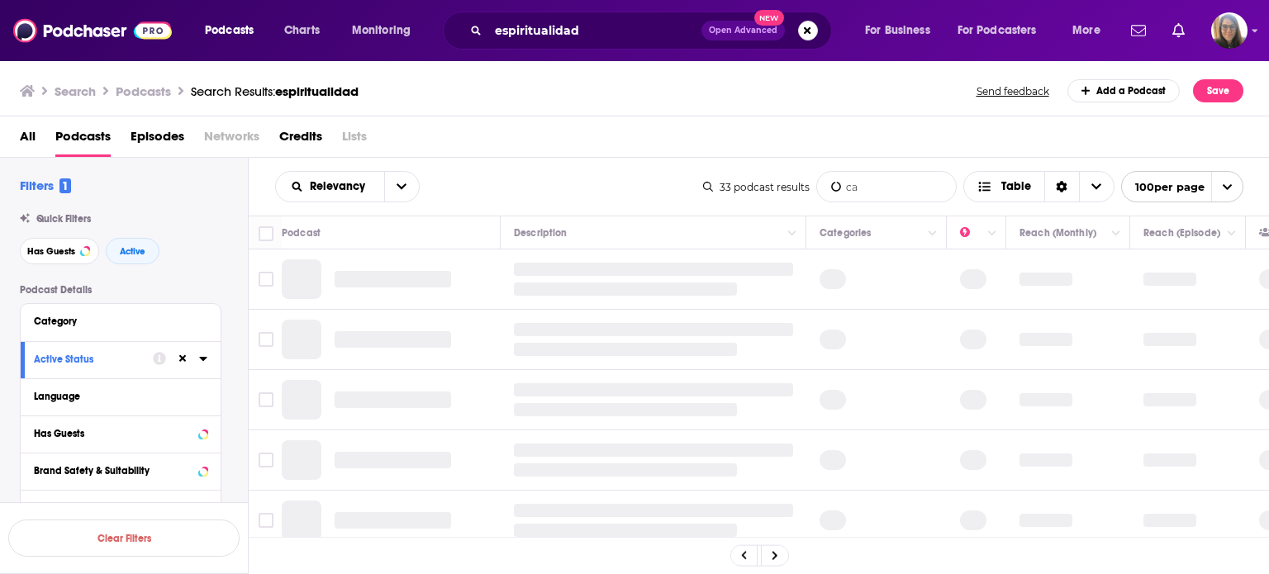
type input "c"
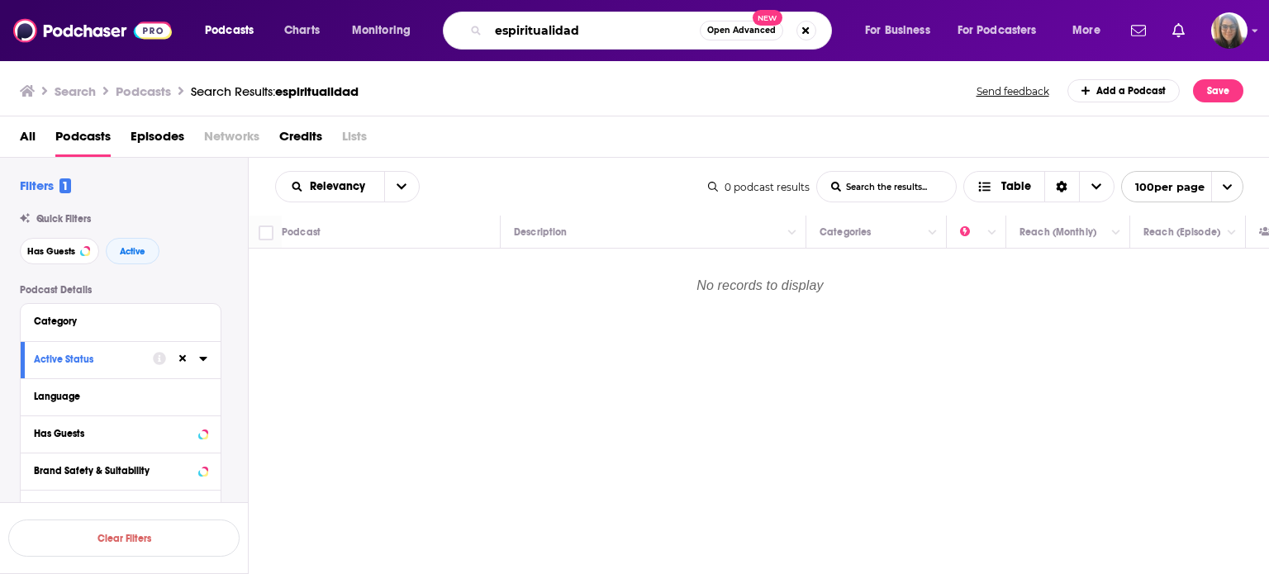
click at [586, 29] on input "espiritualidad" at bounding box center [593, 30] width 211 height 26
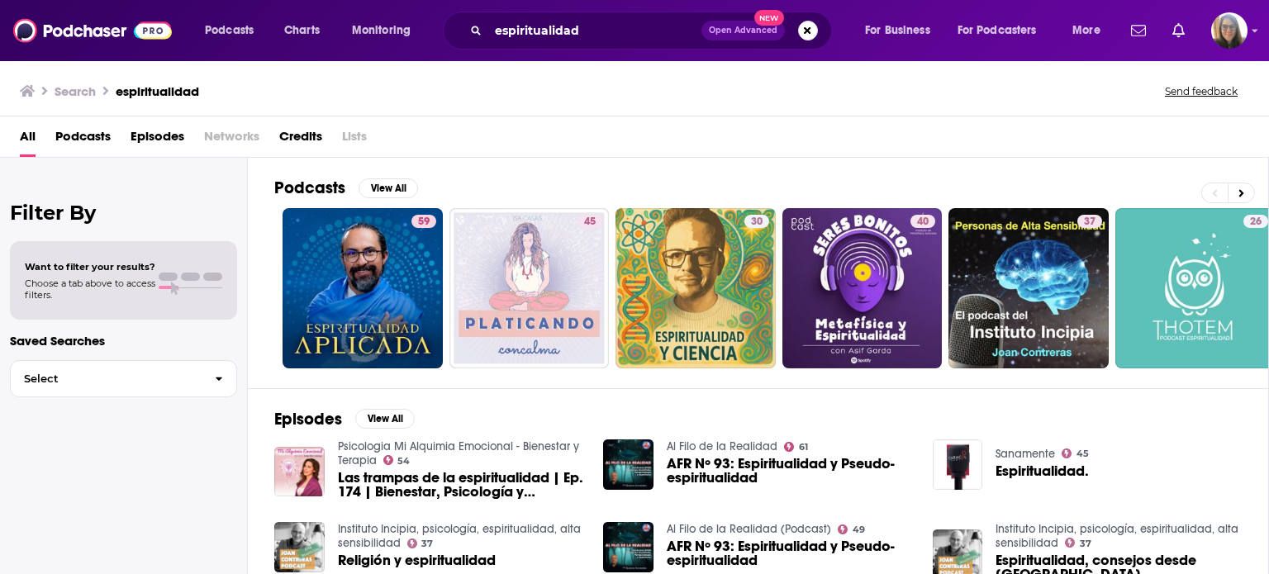
click at [83, 133] on span "Podcasts" at bounding box center [82, 140] width 55 height 34
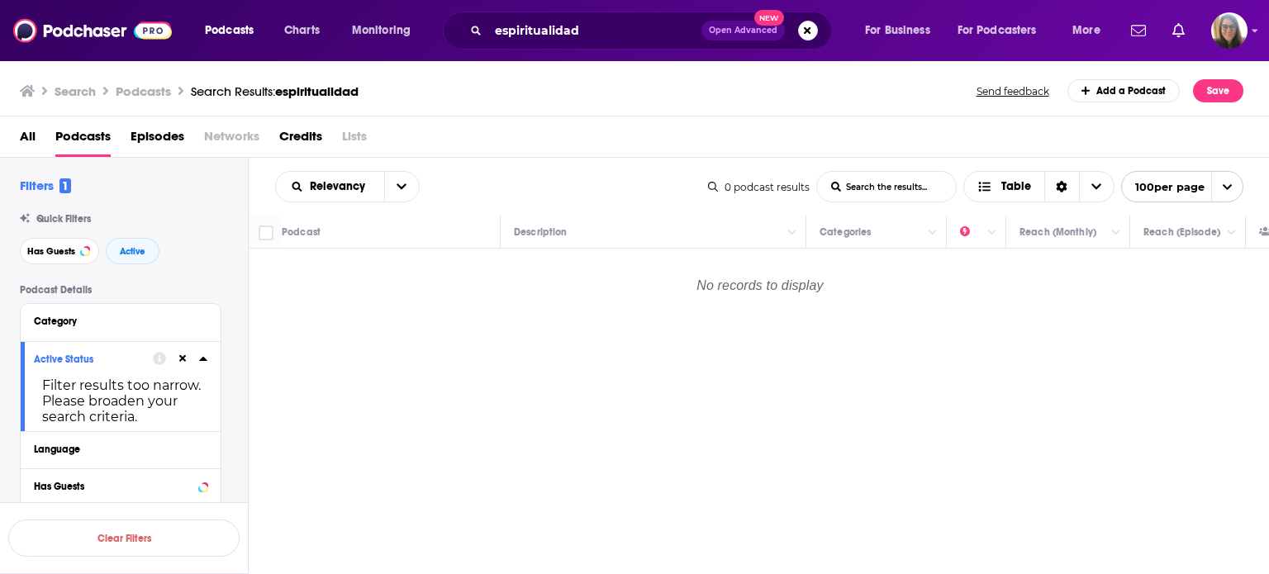
click at [146, 134] on span "Episodes" at bounding box center [158, 140] width 54 height 34
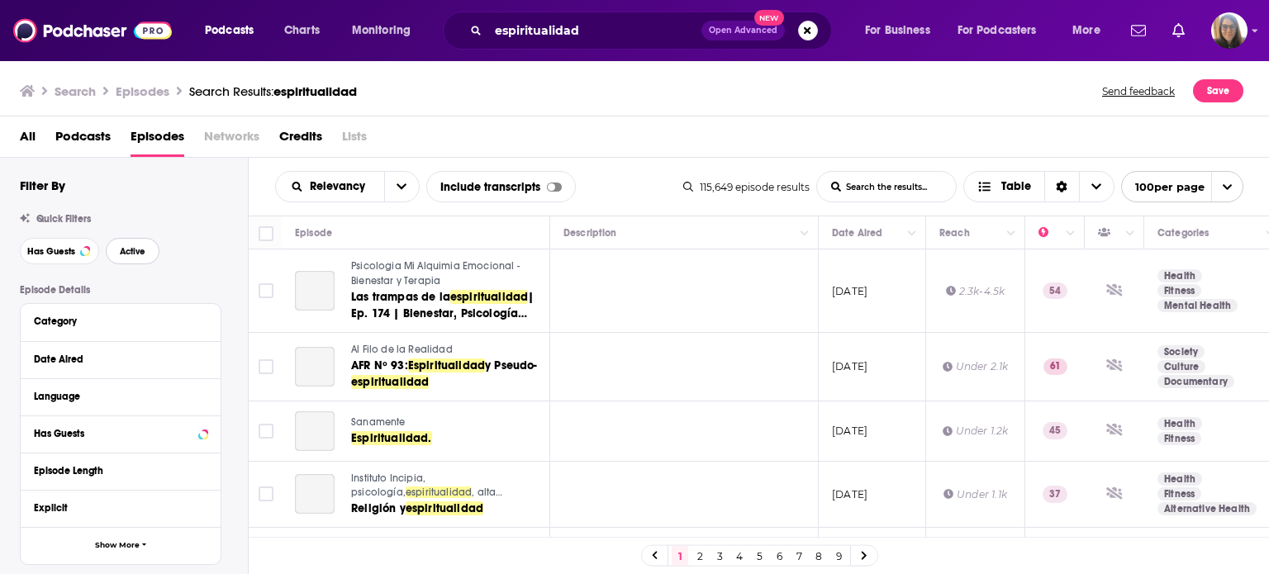
click at [135, 252] on span "Active" at bounding box center [133, 251] width 26 height 9
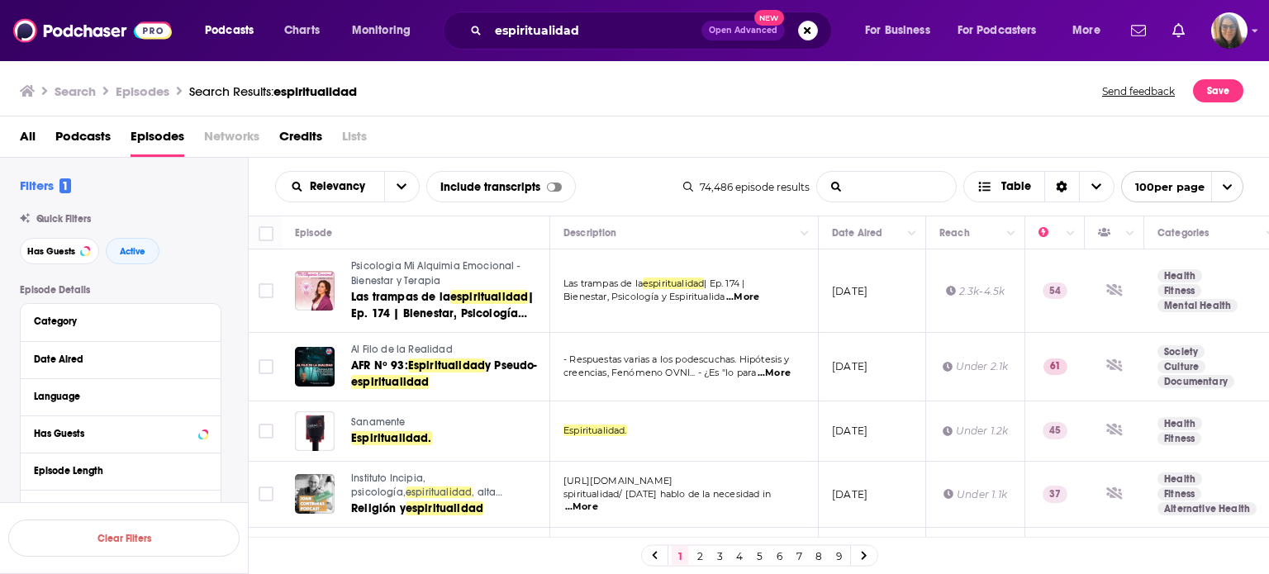
click at [885, 181] on input "List Search Input" at bounding box center [886, 187] width 139 height 30
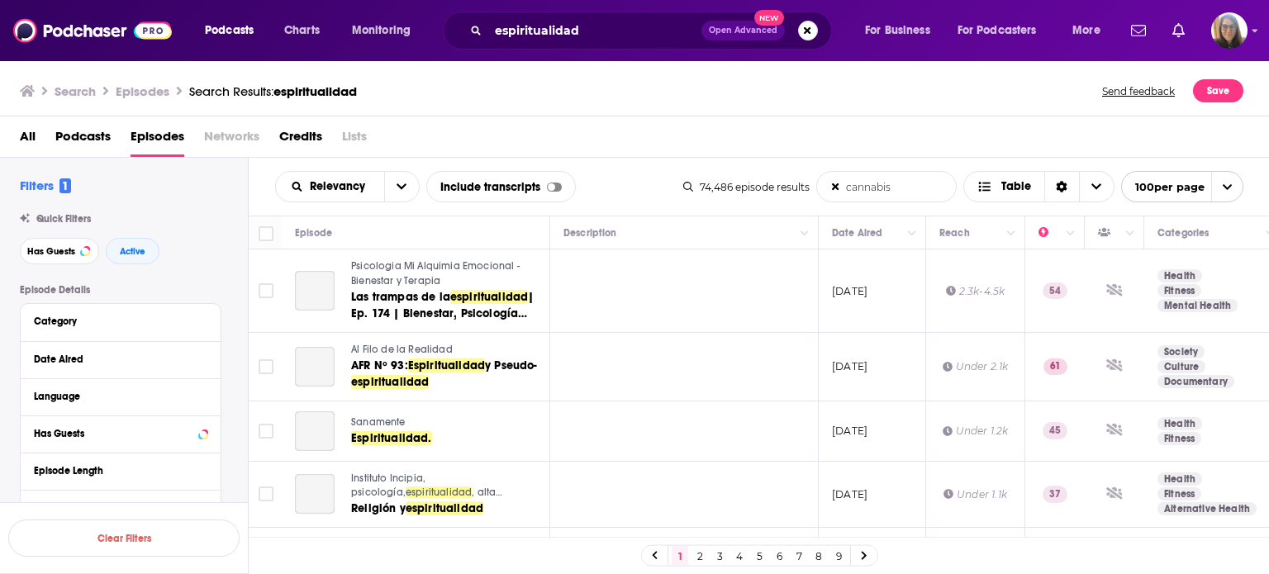
click at [848, 185] on input "cannabis" at bounding box center [886, 187] width 139 height 30
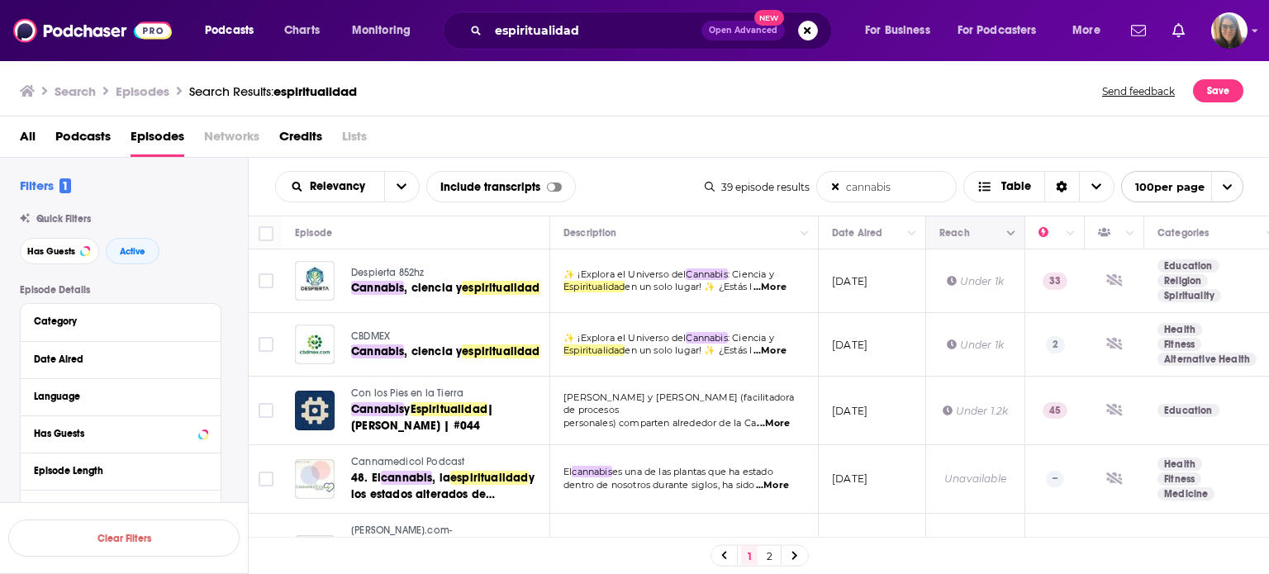
type input "cannabis"
click at [1012, 232] on icon "Column Actions" at bounding box center [1011, 233] width 8 height 5
click at [947, 233] on div at bounding box center [634, 287] width 1269 height 574
click at [947, 233] on button "Move" at bounding box center [974, 233] width 72 height 20
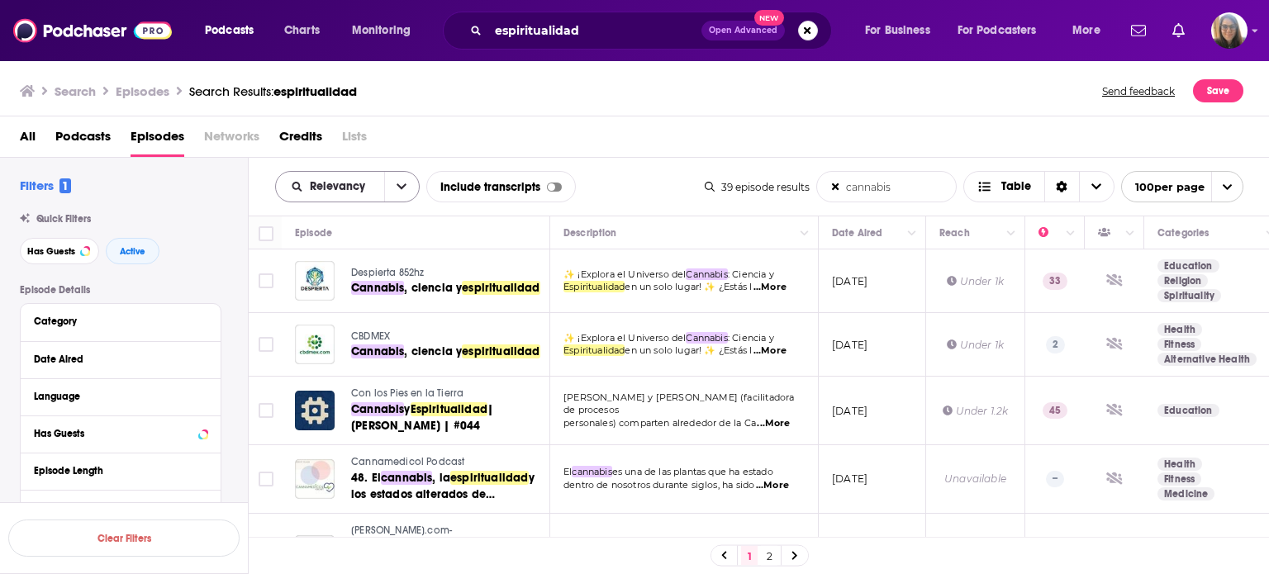
click at [396, 191] on icon "open menu" at bounding box center [401, 187] width 10 height 12
click at [434, 145] on div "All Podcasts Episodes Networks Credits Lists" at bounding box center [638, 140] width 1237 height 34
click at [313, 281] on icon at bounding box center [315, 279] width 12 height 13
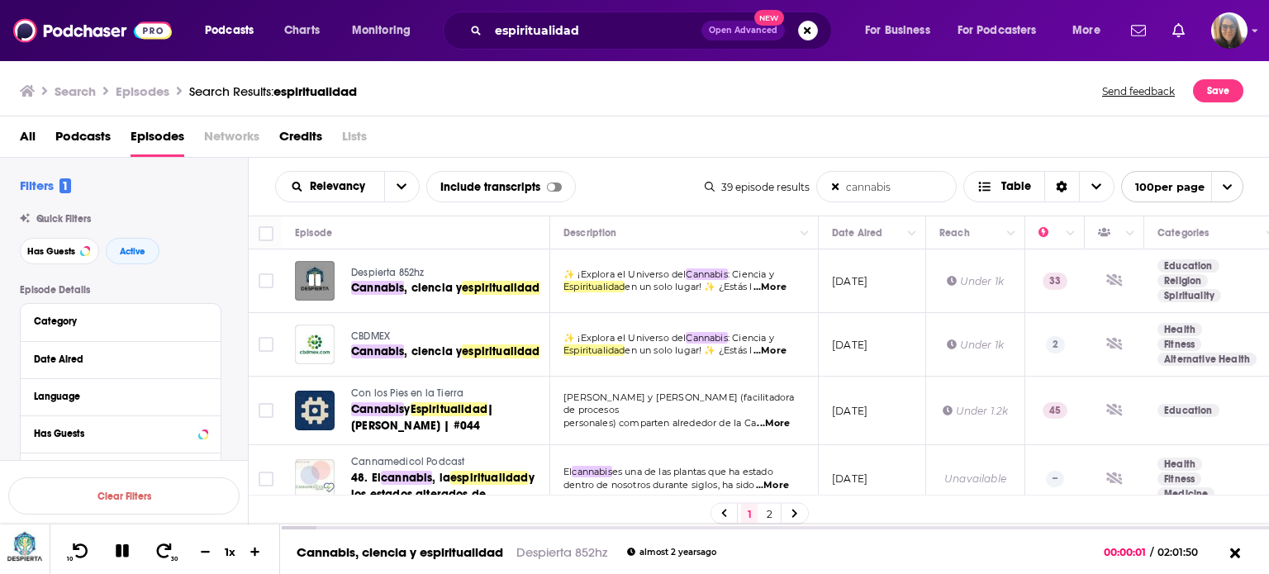
click at [313, 281] on icon at bounding box center [315, 280] width 12 height 12
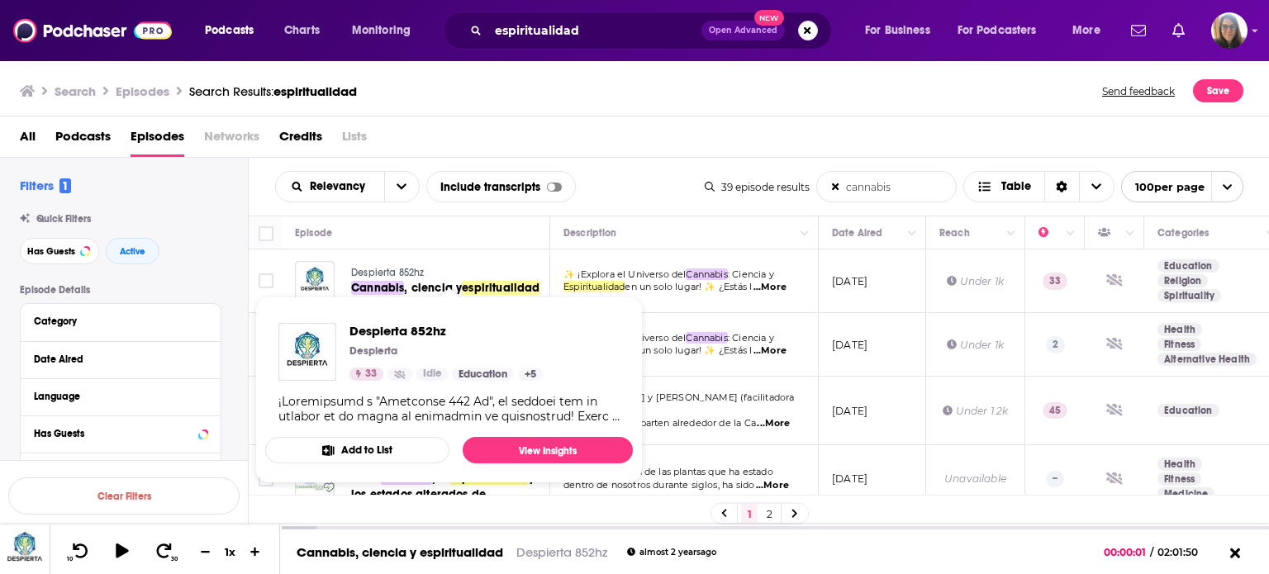
click at [375, 268] on span "Despierta 852hz" at bounding box center [388, 273] width 74 height 12
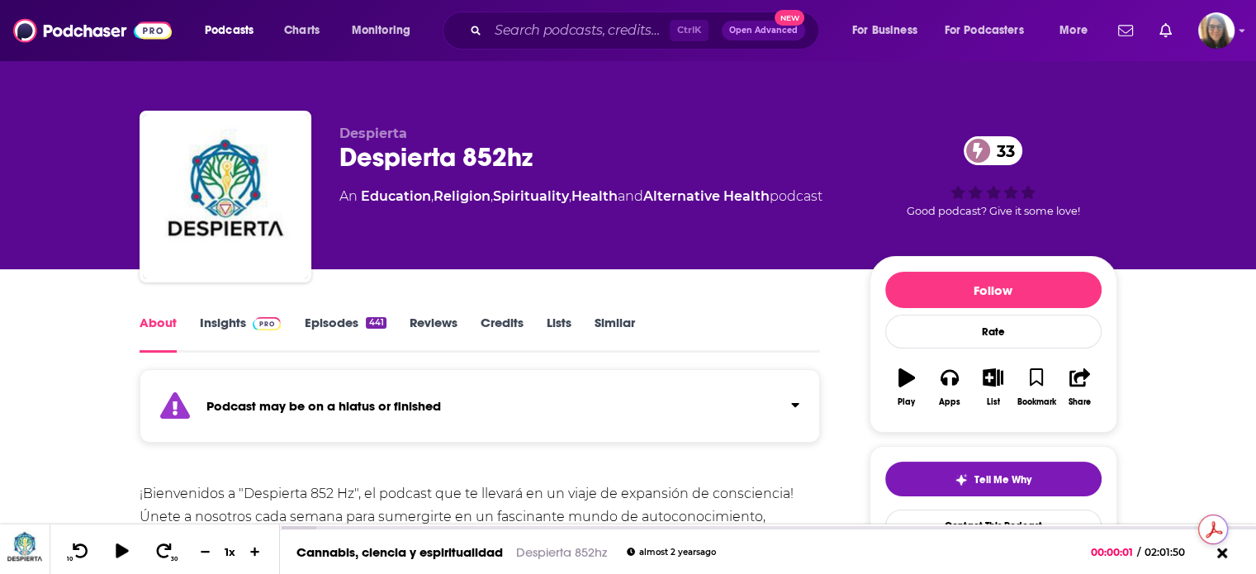
click at [364, 330] on link "Episodes 441" at bounding box center [345, 334] width 82 height 38
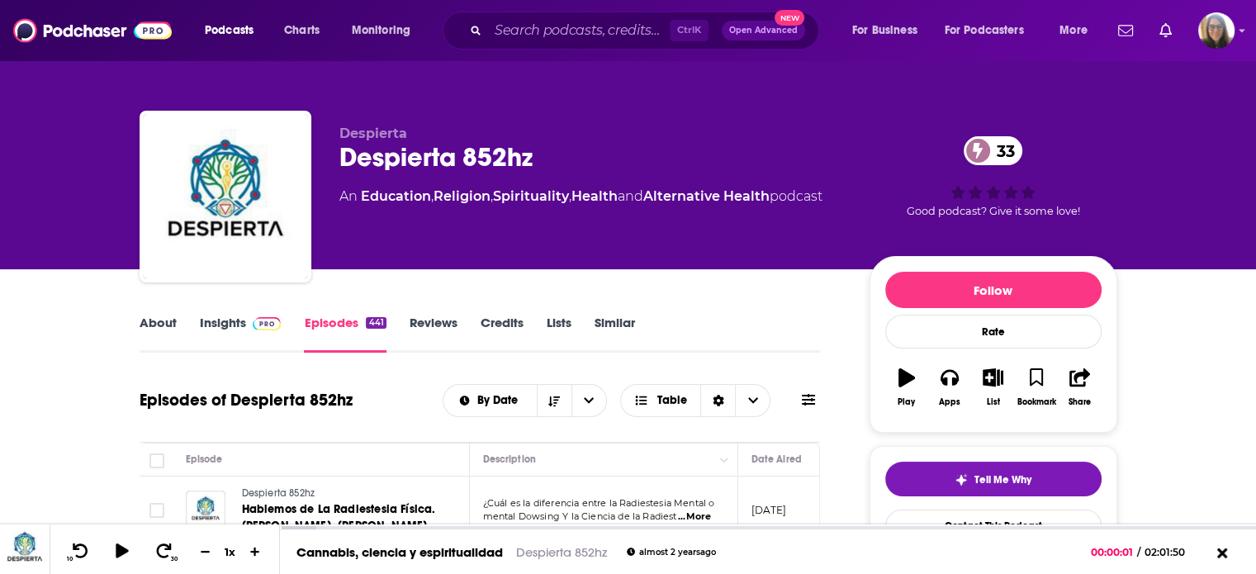
click at [240, 326] on link "Insights" at bounding box center [241, 334] width 82 height 38
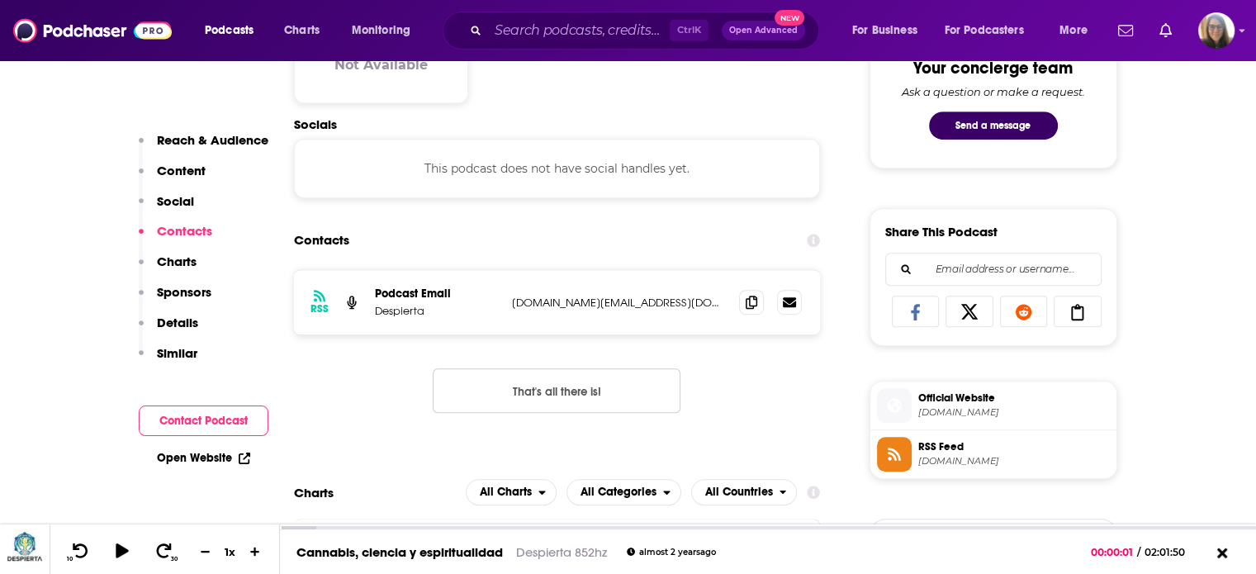
scroll to position [909, 0]
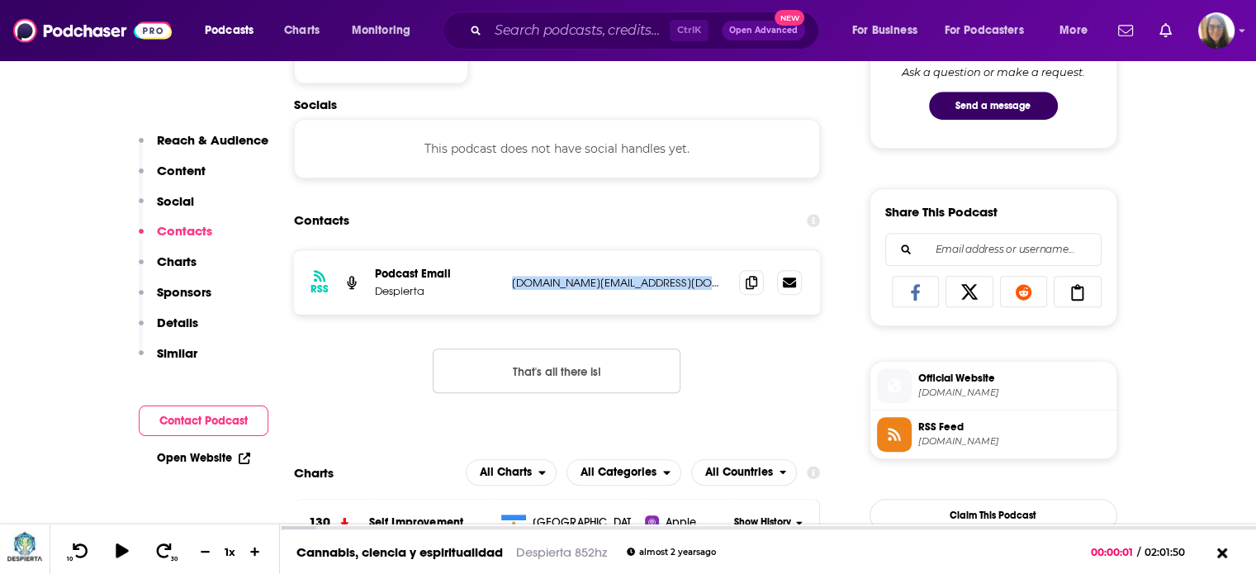
drag, startPoint x: 509, startPoint y: 281, endPoint x: 705, endPoint y: 278, distance: 195.8
click at [705, 278] on div "RSS Podcast Email Despierta contacto.despierta.mx@gmail.com contacto.despierta.…" at bounding box center [557, 282] width 527 height 64
copy p "contacto.despierta.mx@gmail.com"
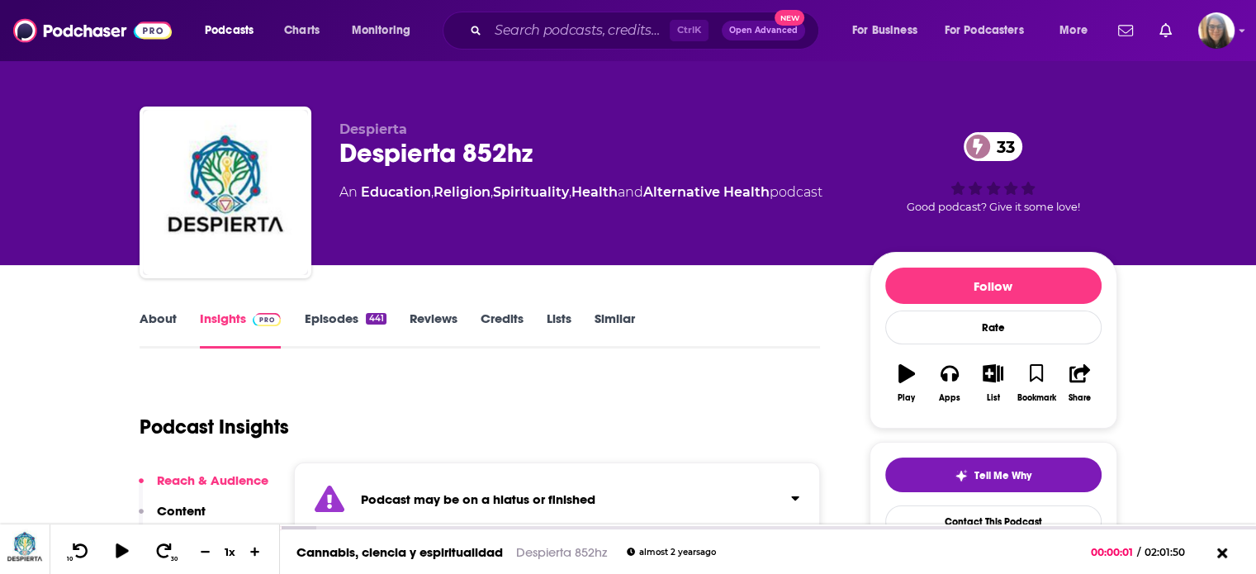
scroll to position [0, 0]
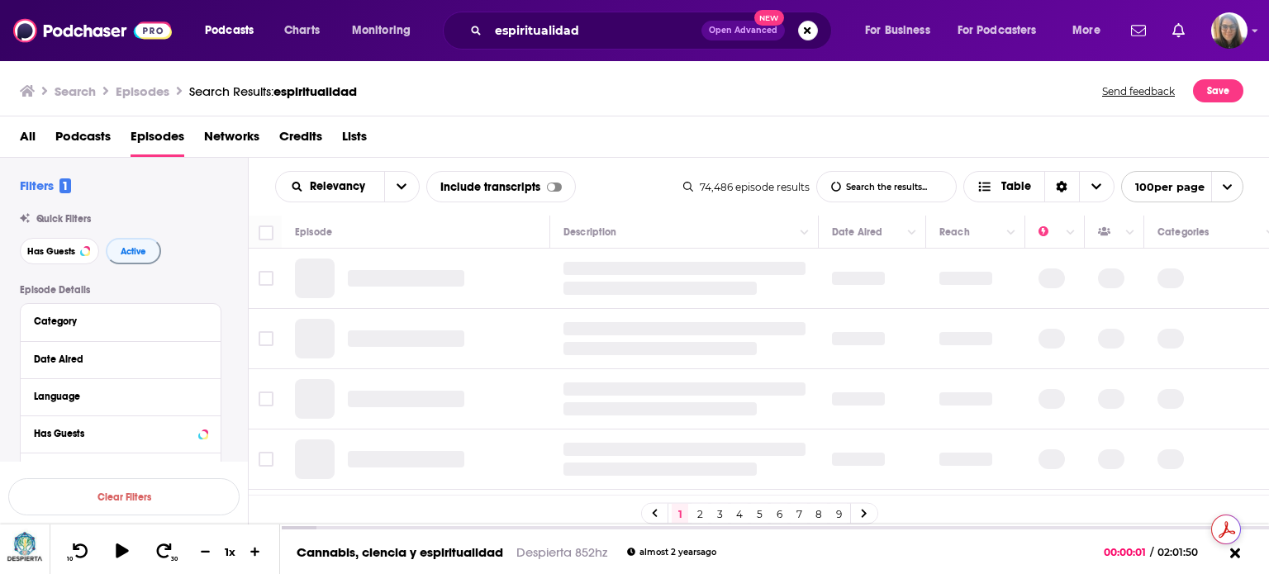
click at [882, 184] on input "List Search Input" at bounding box center [886, 187] width 139 height 30
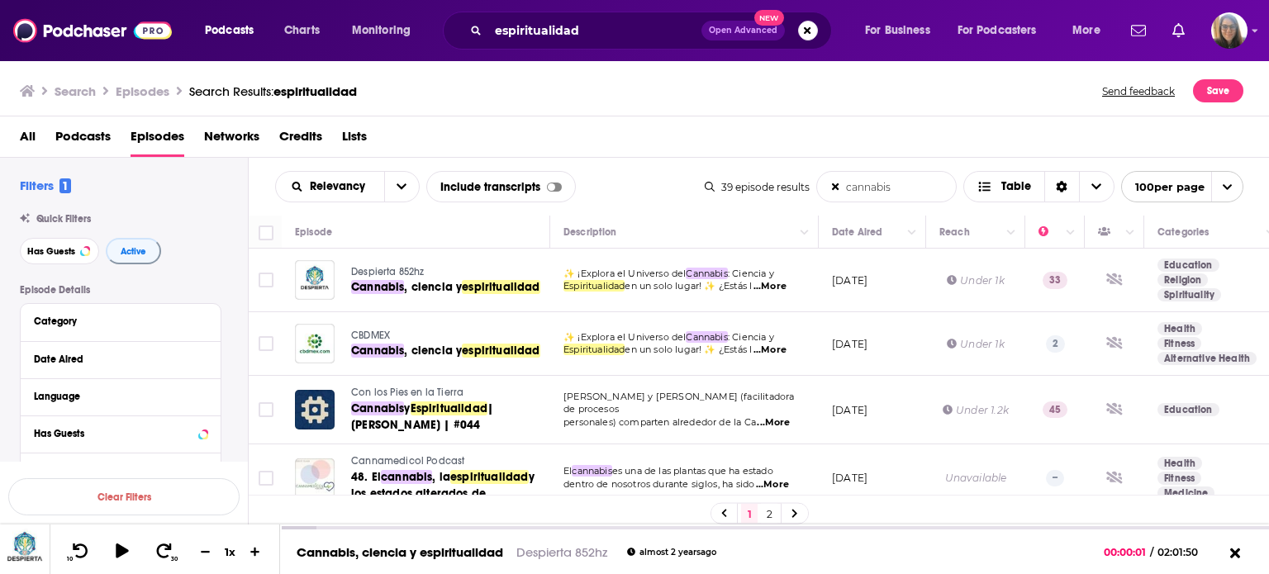
type input "cannabis"
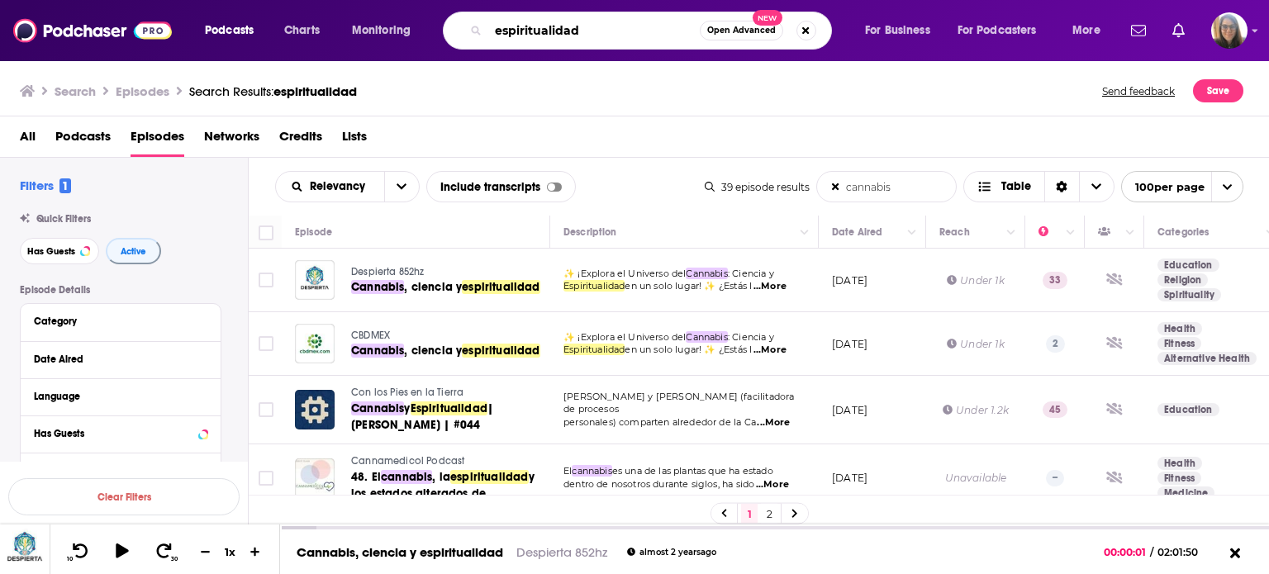
click at [599, 28] on input "espiritualidad" at bounding box center [593, 30] width 211 height 26
click at [360, 335] on span "CBDMEX" at bounding box center [370, 336] width 39 height 12
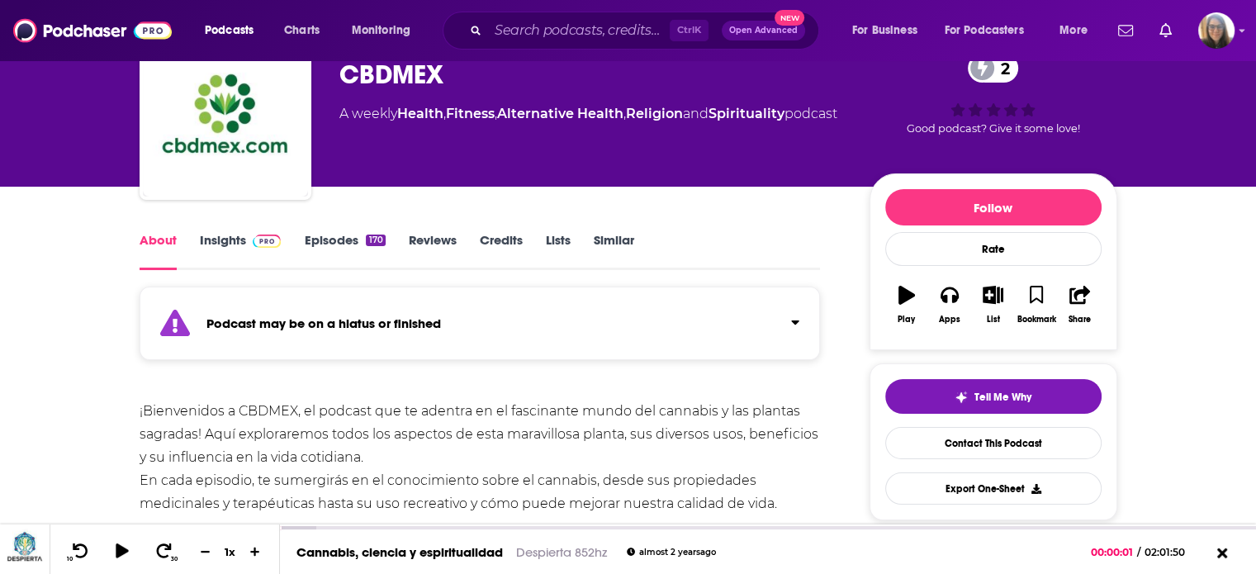
scroll to position [88, 0]
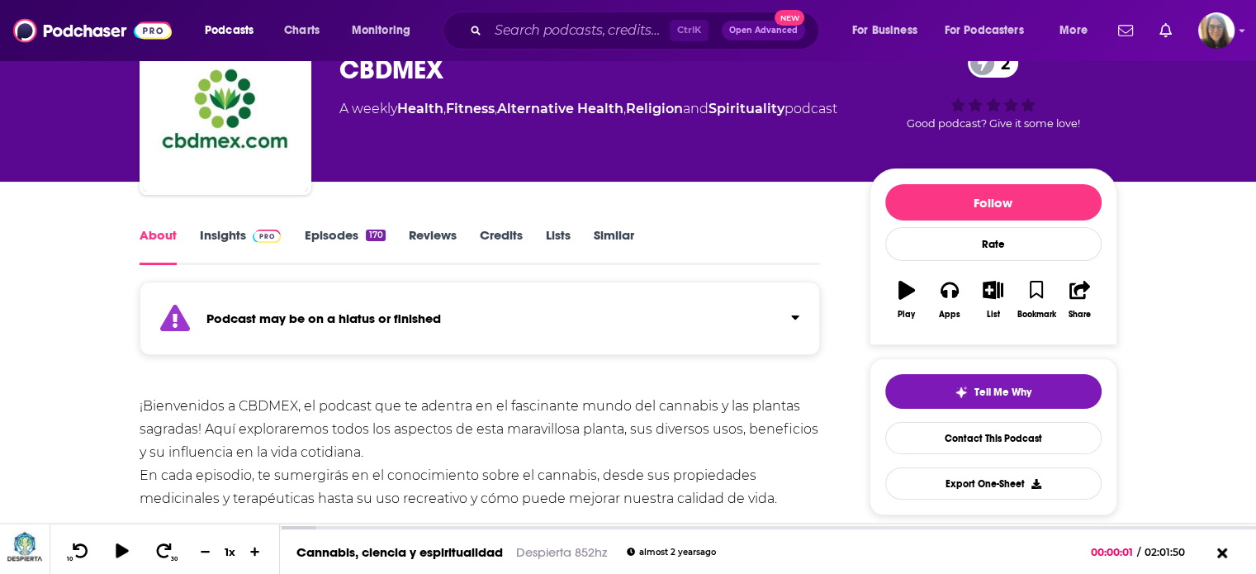
click at [243, 240] on link "Insights" at bounding box center [241, 246] width 82 height 38
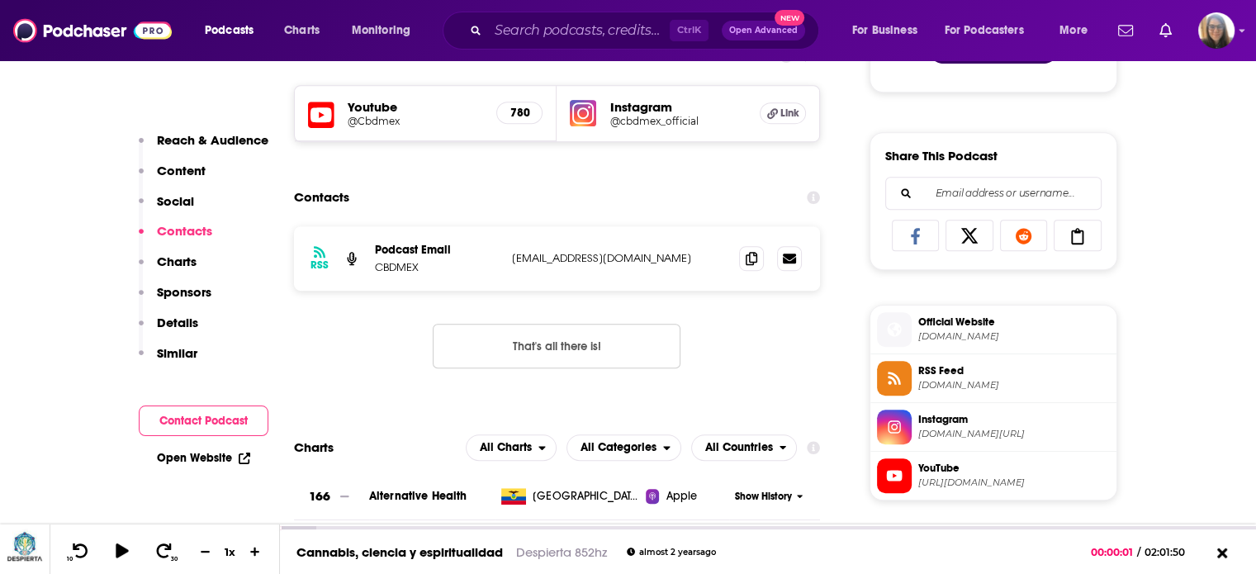
scroll to position [975, 0]
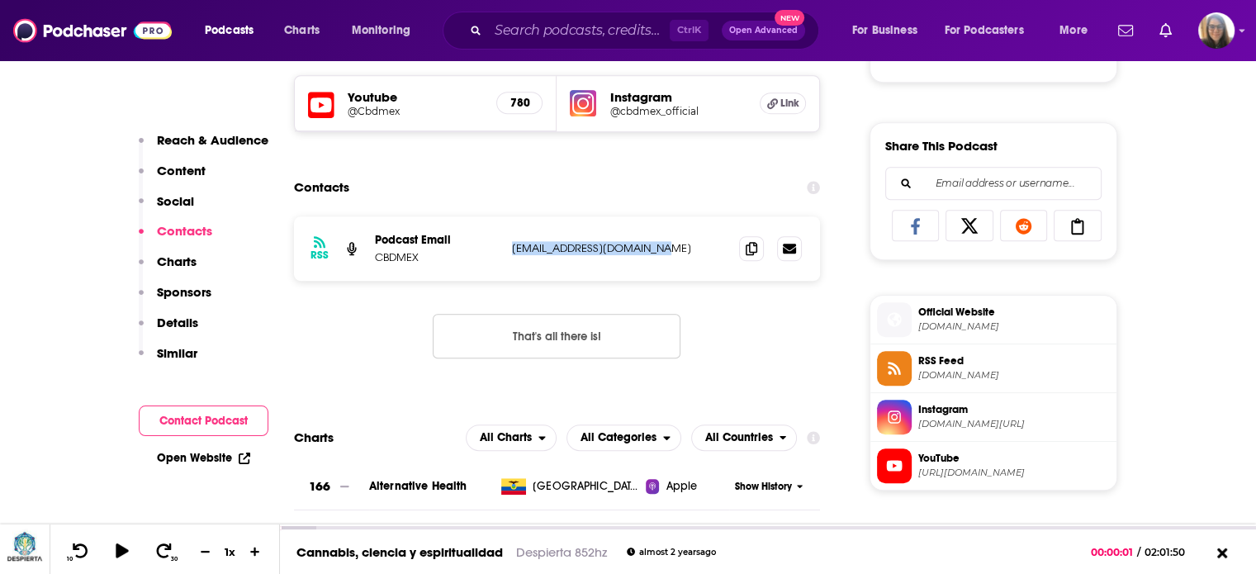
drag, startPoint x: 509, startPoint y: 252, endPoint x: 716, endPoint y: 241, distance: 207.6
click at [716, 241] on div "RSS Podcast Email CBDMEX cannabisstoremx@gmail.com cannabisstoremx@gmail.com" at bounding box center [557, 248] width 527 height 64
copy p "cannabisstoremx@gmail.com"
click at [786, 97] on span "Link" at bounding box center [790, 103] width 19 height 13
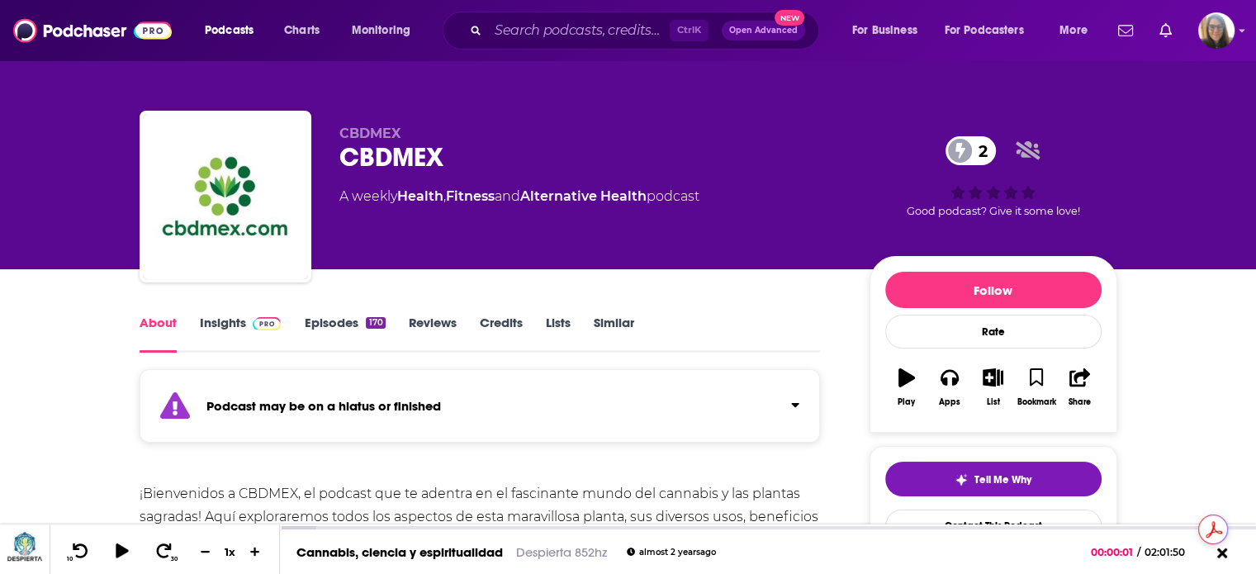
click at [358, 323] on link "Episodes 170" at bounding box center [344, 334] width 81 height 38
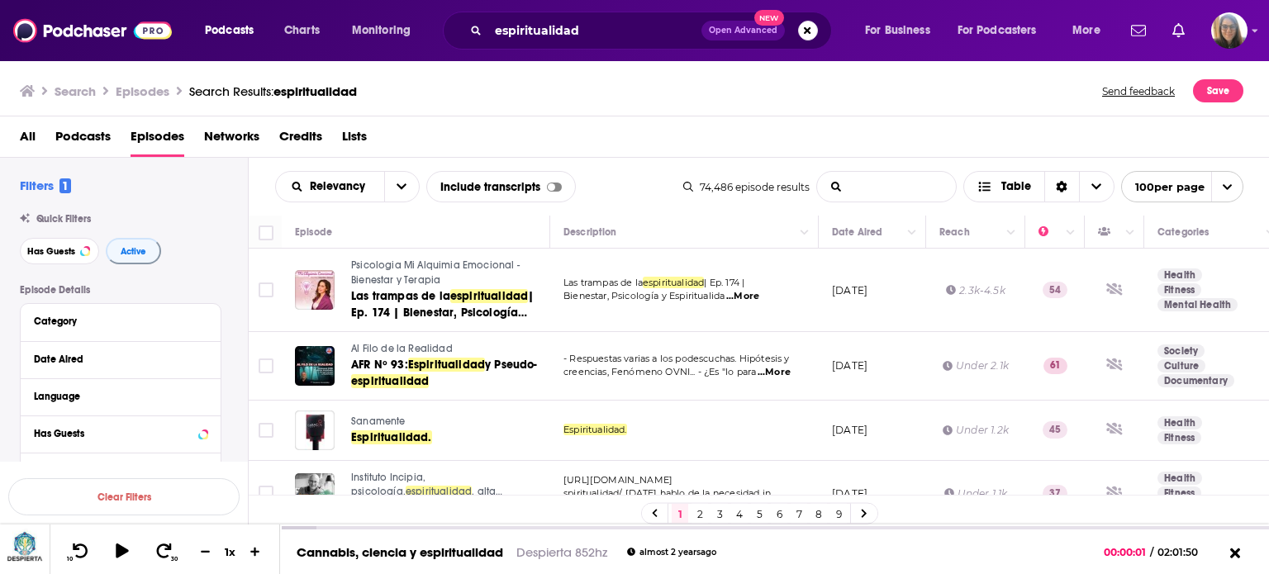
click at [852, 188] on input "List Search Input" at bounding box center [886, 187] width 139 height 30
type input "cannabis"
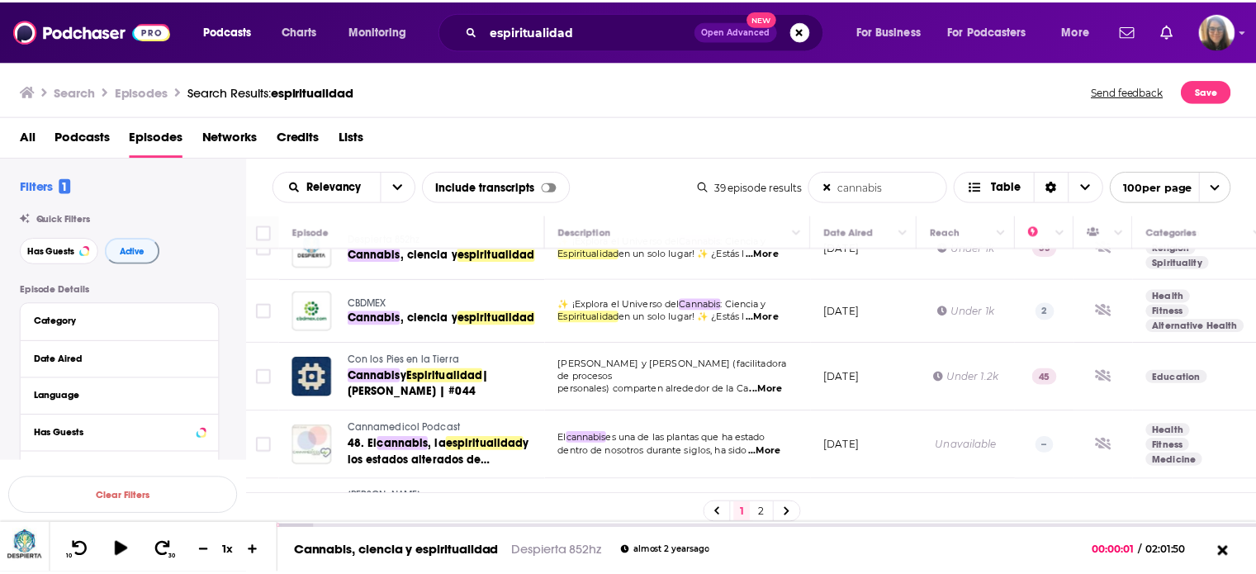
scroll to position [36, 0]
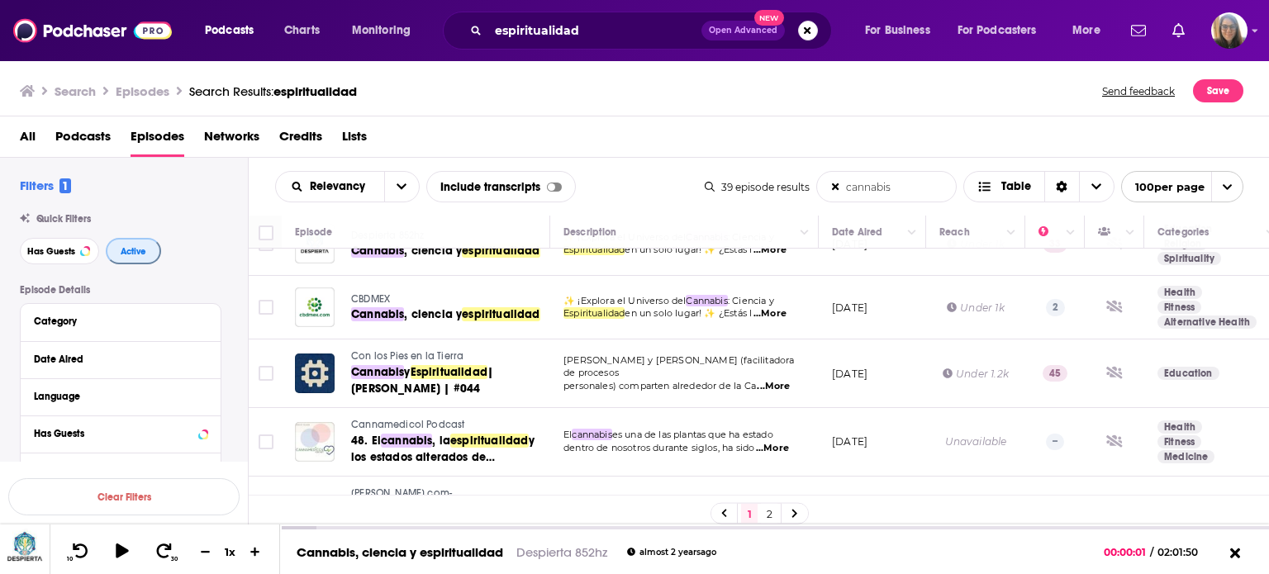
click at [132, 254] on span "Active" at bounding box center [134, 251] width 26 height 9
click at [132, 254] on span "Active" at bounding box center [133, 251] width 26 height 9
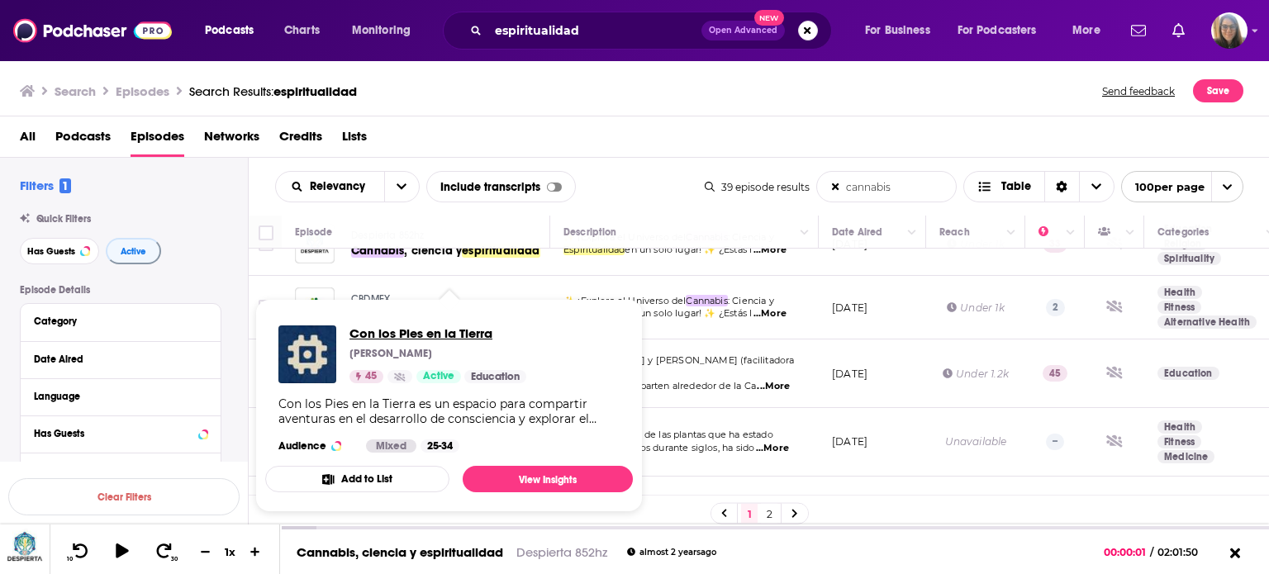
click at [424, 335] on span "Con los Pies en la Tierra" at bounding box center [437, 333] width 177 height 16
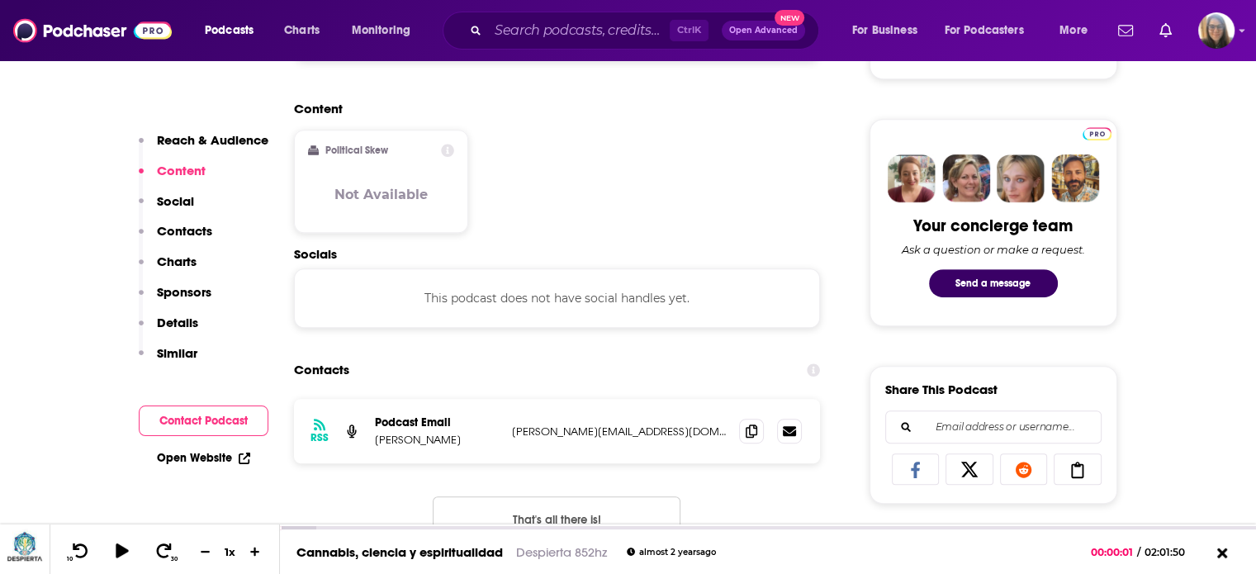
scroll to position [756, 0]
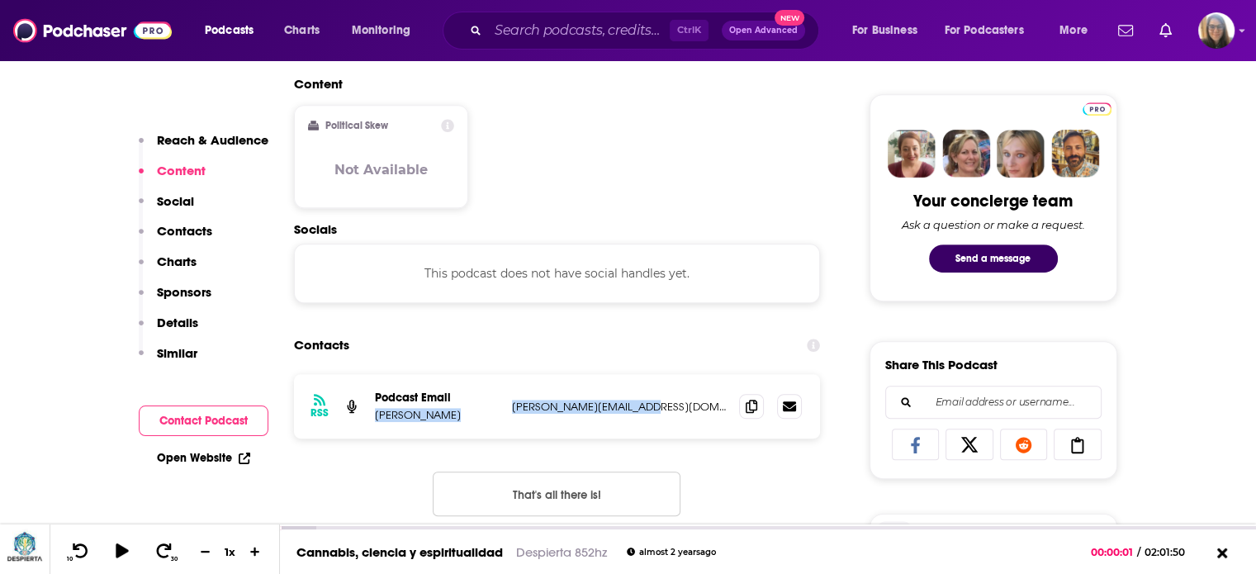
drag, startPoint x: 499, startPoint y: 403, endPoint x: 681, endPoint y: 406, distance: 182.6
click at [681, 406] on div "RSS Podcast Email Héctor Escajadillo h.escajadillo@gmail.com h.escajadillo@gmai…" at bounding box center [557, 406] width 527 height 64
click at [504, 428] on div "RSS Podcast Email Héctor Escajadillo h.escajadillo@gmail.com h.escajadillo@gmai…" at bounding box center [557, 406] width 527 height 64
drag, startPoint x: 373, startPoint y: 418, endPoint x: 637, endPoint y: 414, distance: 263.5
click at [0, 0] on div "Podcast Email Héctor Escajadillo h.escajadillo@gmail.com h.escajadillo@gmail.com" at bounding box center [0, 0] width 0 height 0
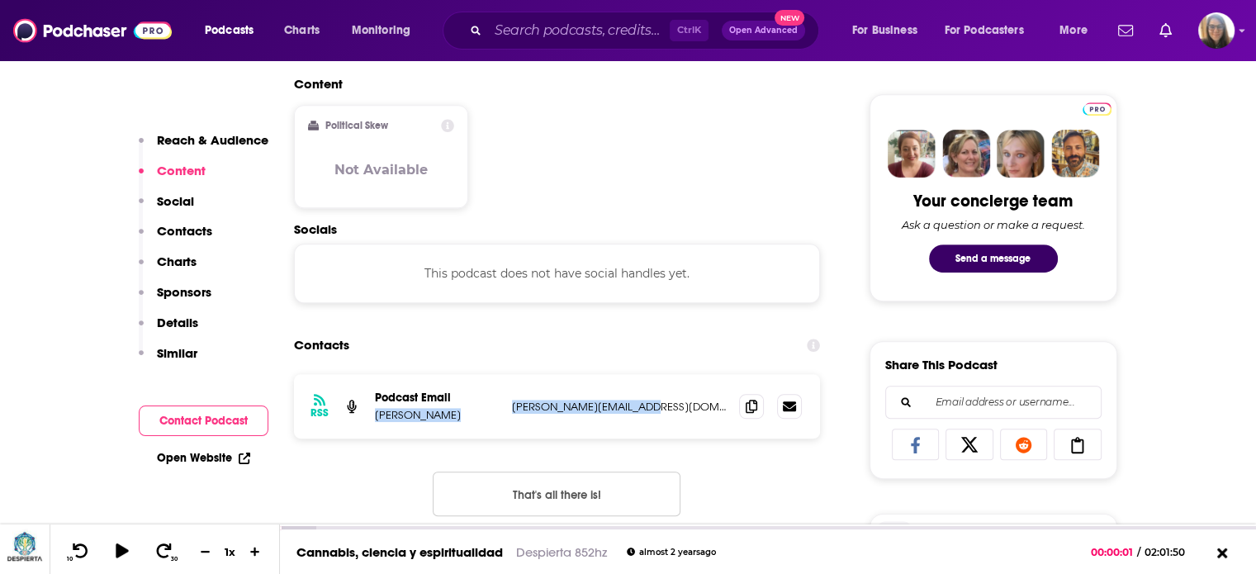
copy div "Héctor Escajadillo h.escajadillo@gmail.com"
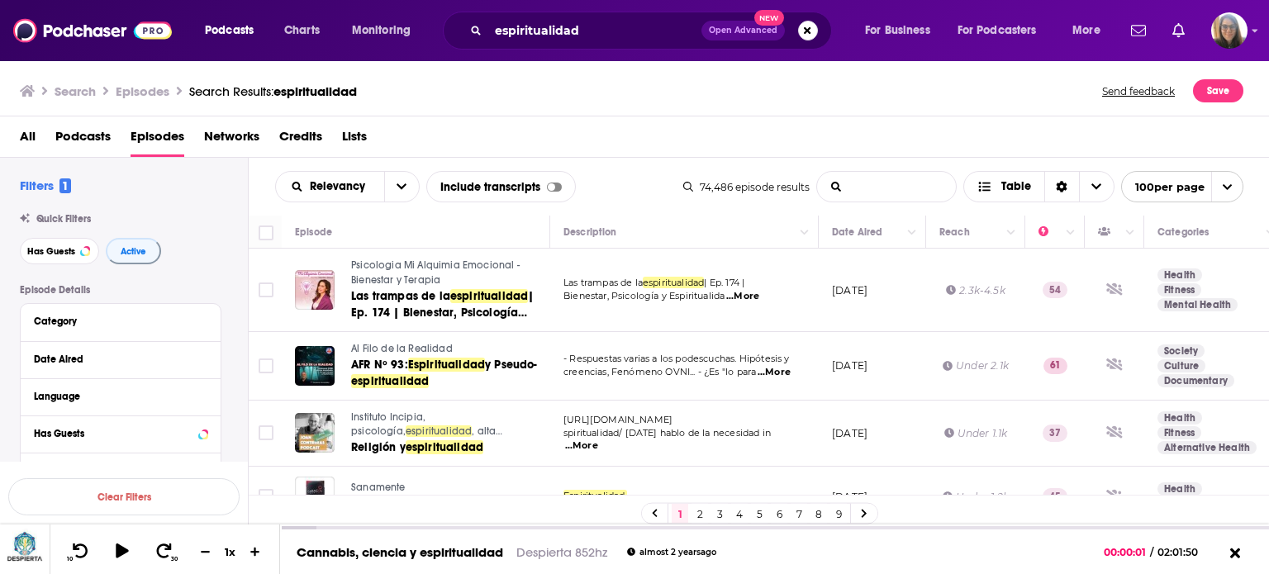
click at [898, 182] on input "List Search Input" at bounding box center [886, 187] width 139 height 30
type input "cannabis"
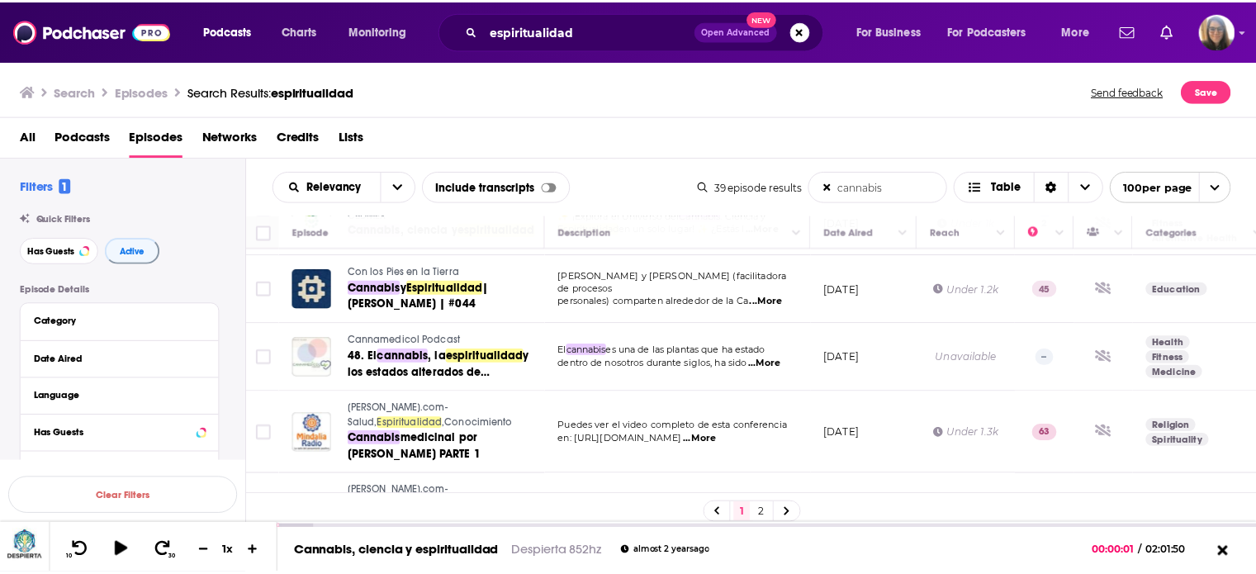
scroll to position [130, 0]
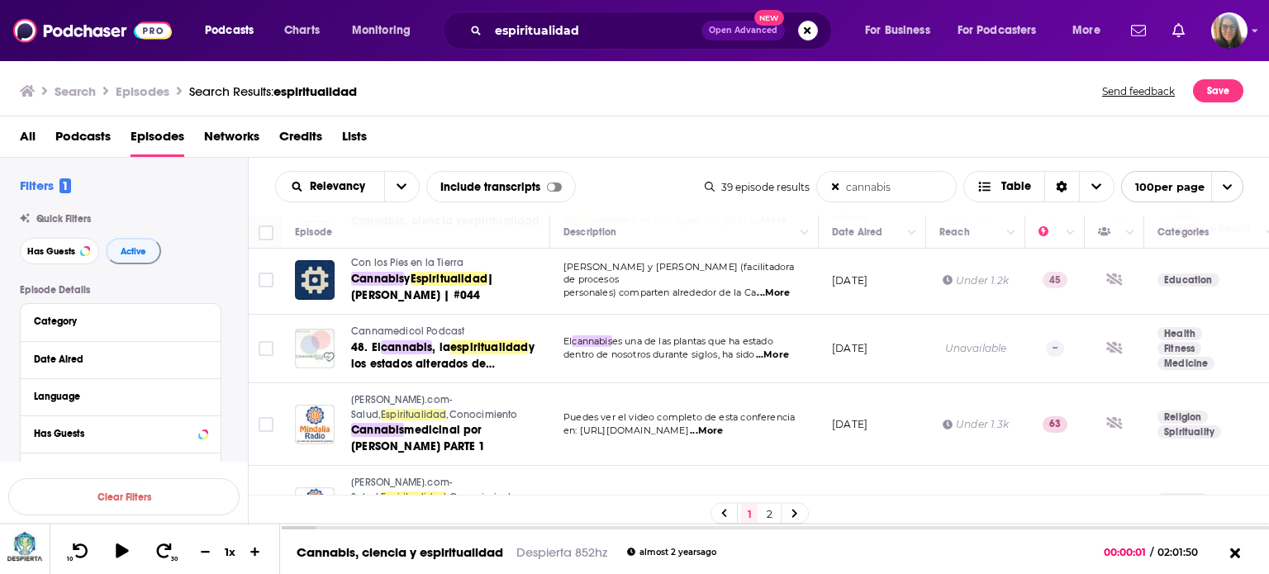
click at [413, 328] on span "Cannamedicol Podcast" at bounding box center [407, 331] width 113 height 12
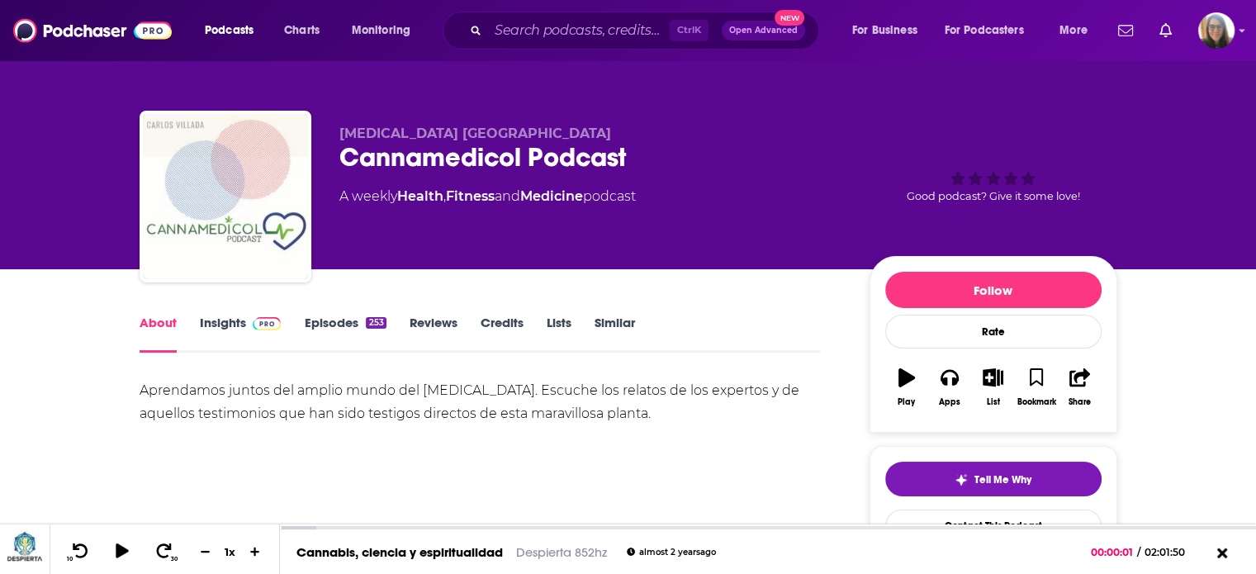
click at [351, 325] on link "Episodes 253" at bounding box center [345, 334] width 82 height 38
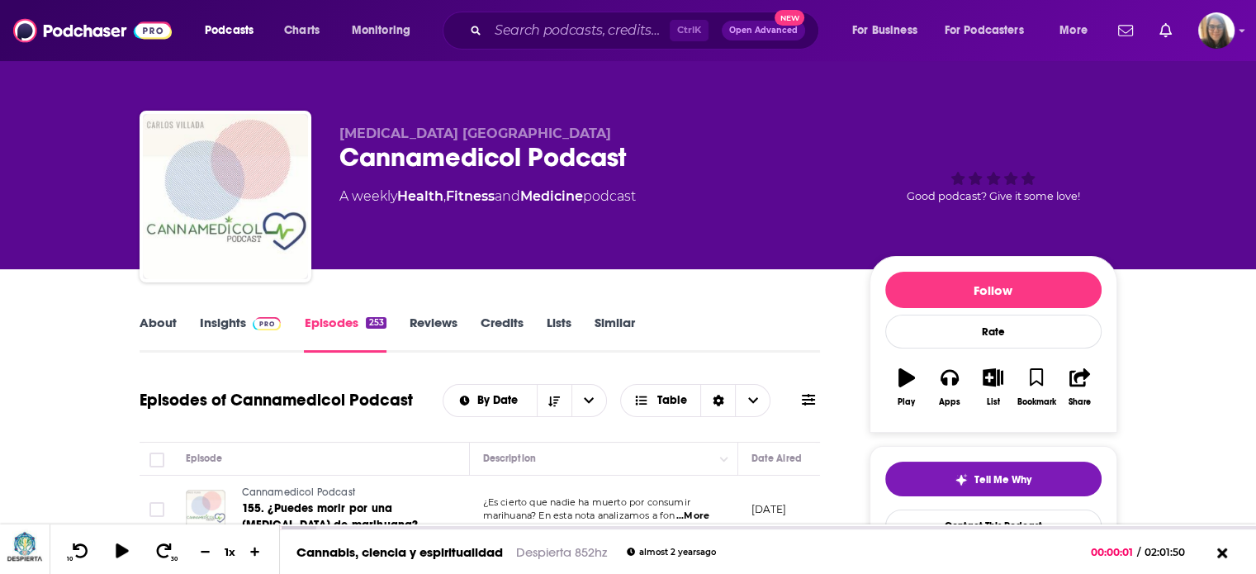
click at [246, 323] on span at bounding box center [264, 323] width 36 height 16
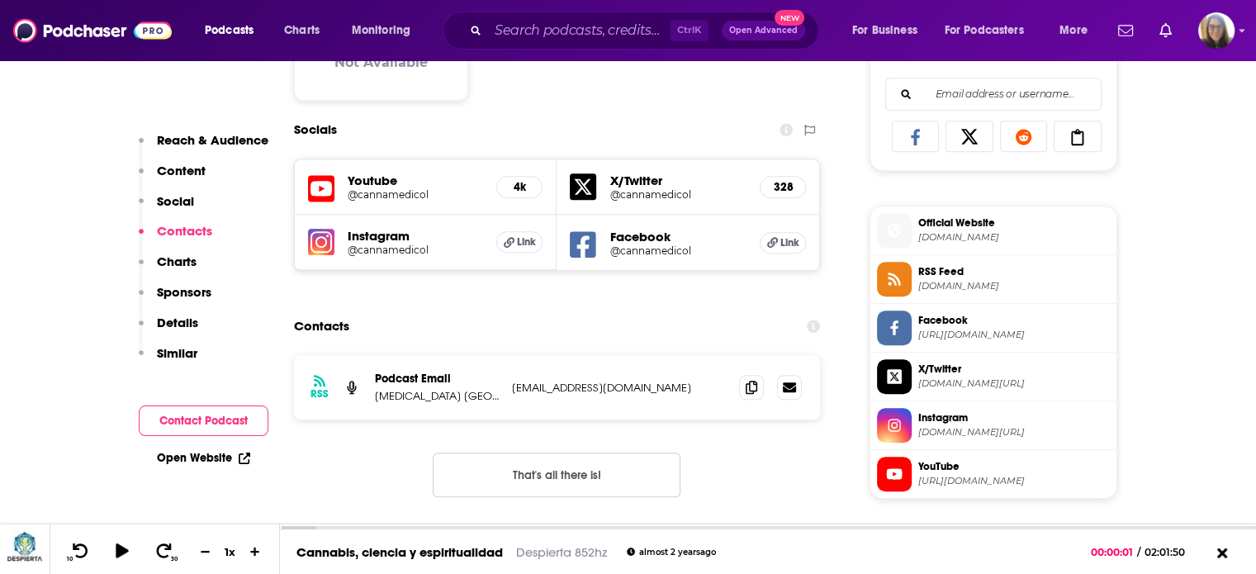
scroll to position [1095, 0]
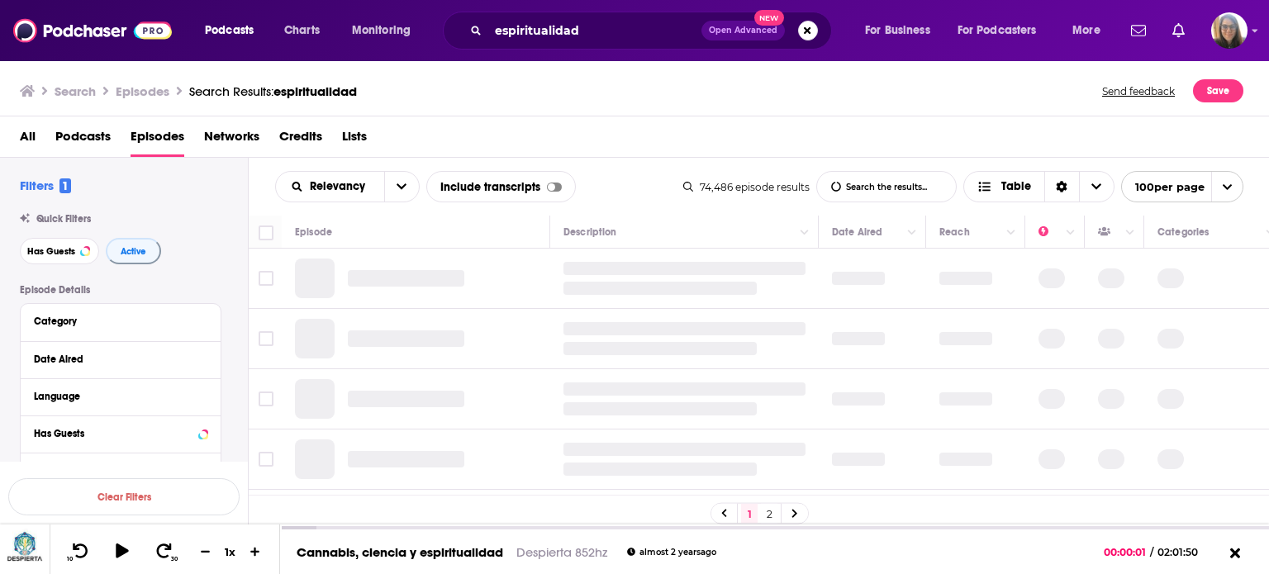
click at [894, 186] on input "List Search Input" at bounding box center [886, 187] width 139 height 30
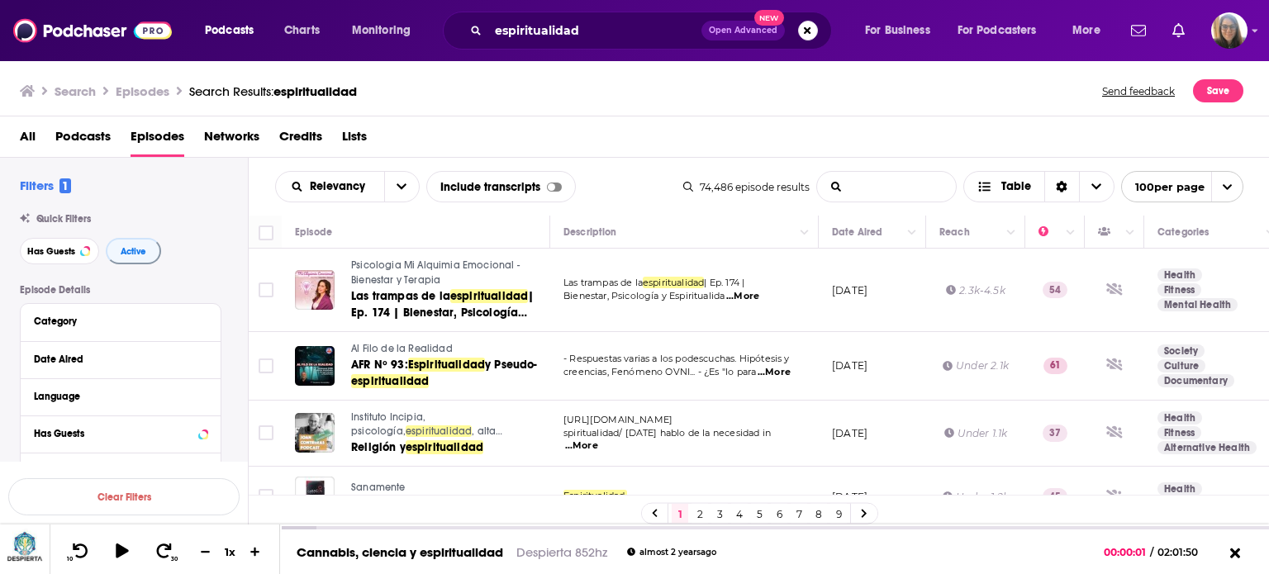
type input "cannabis"
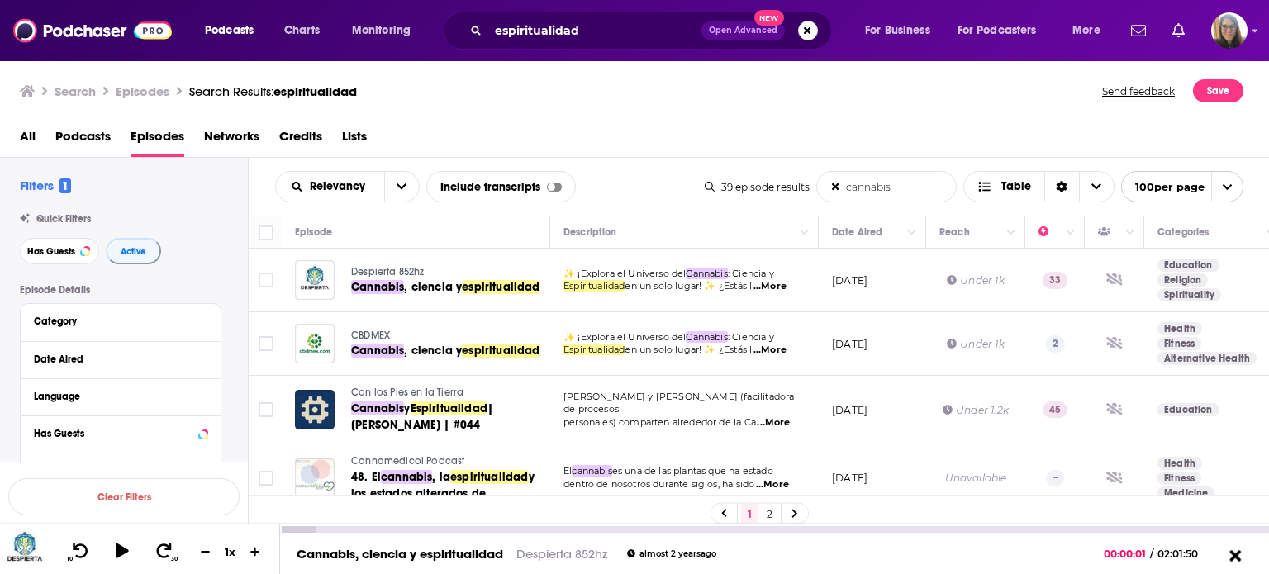
click at [1236, 555] on icon at bounding box center [1235, 555] width 12 height 12
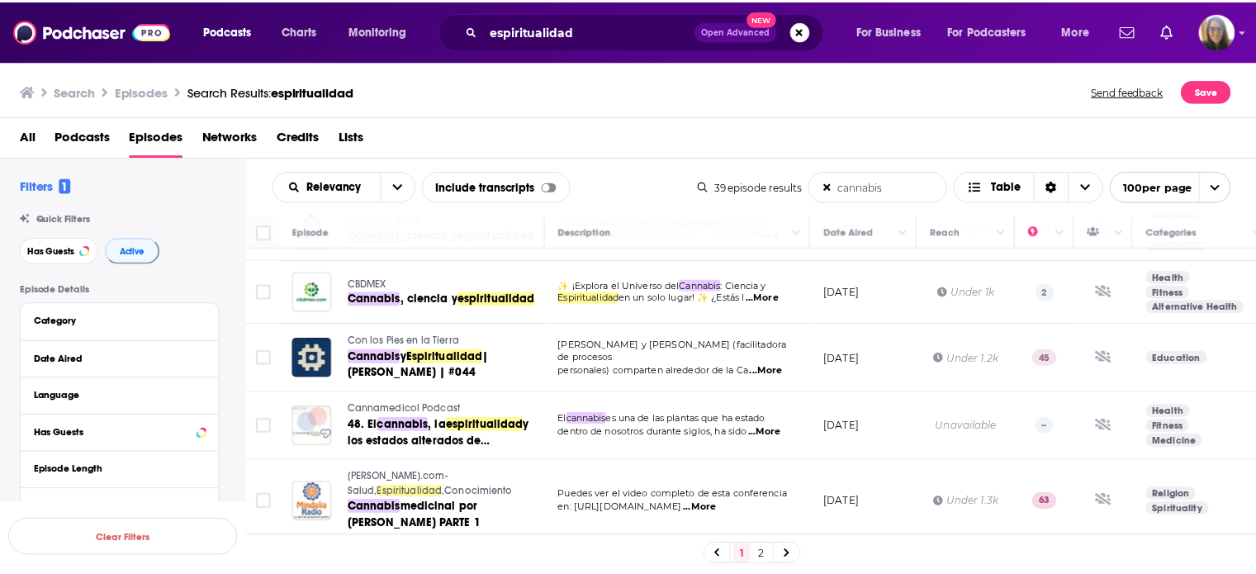
scroll to position [66, 0]
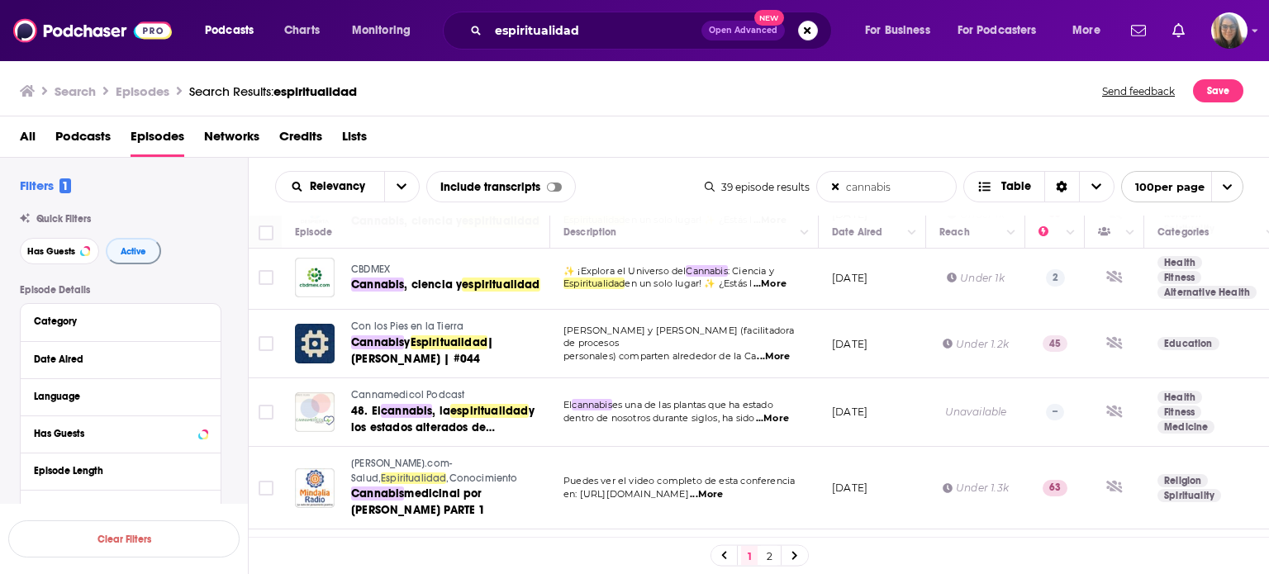
click at [382, 396] on span "Cannamedicol Podcast" at bounding box center [407, 395] width 113 height 12
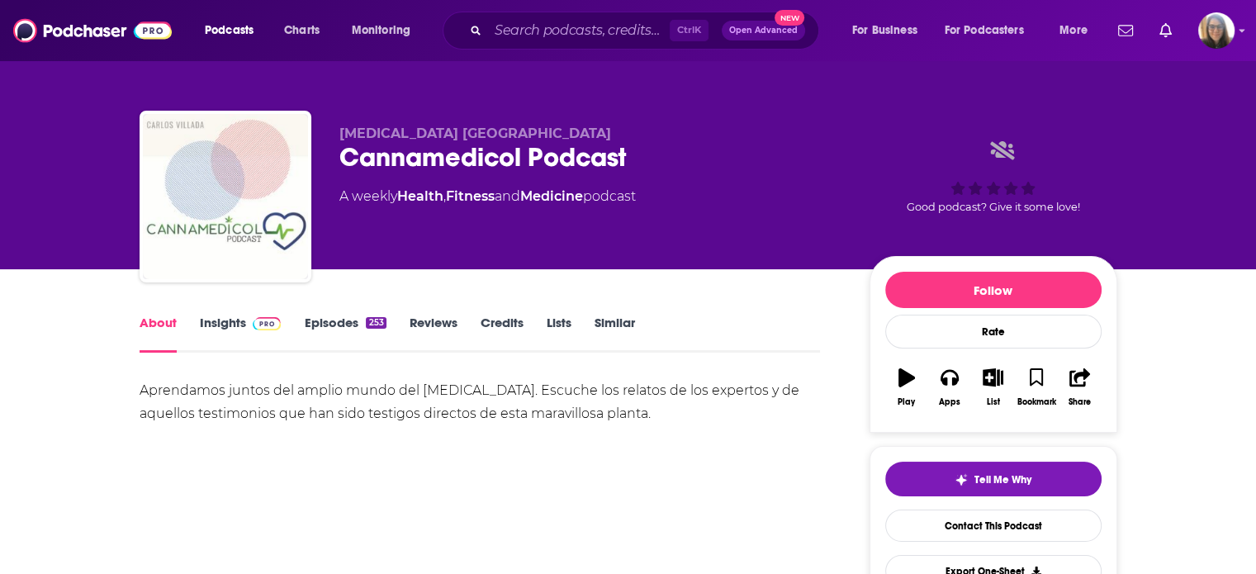
click at [248, 321] on span at bounding box center [264, 323] width 36 height 16
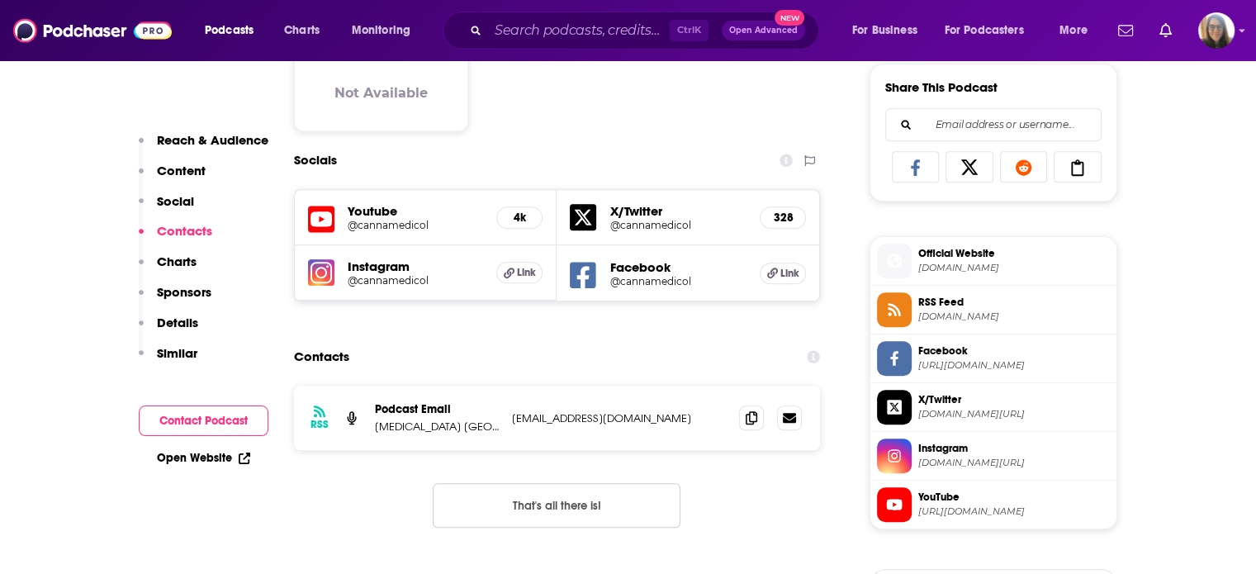
scroll to position [1229, 0]
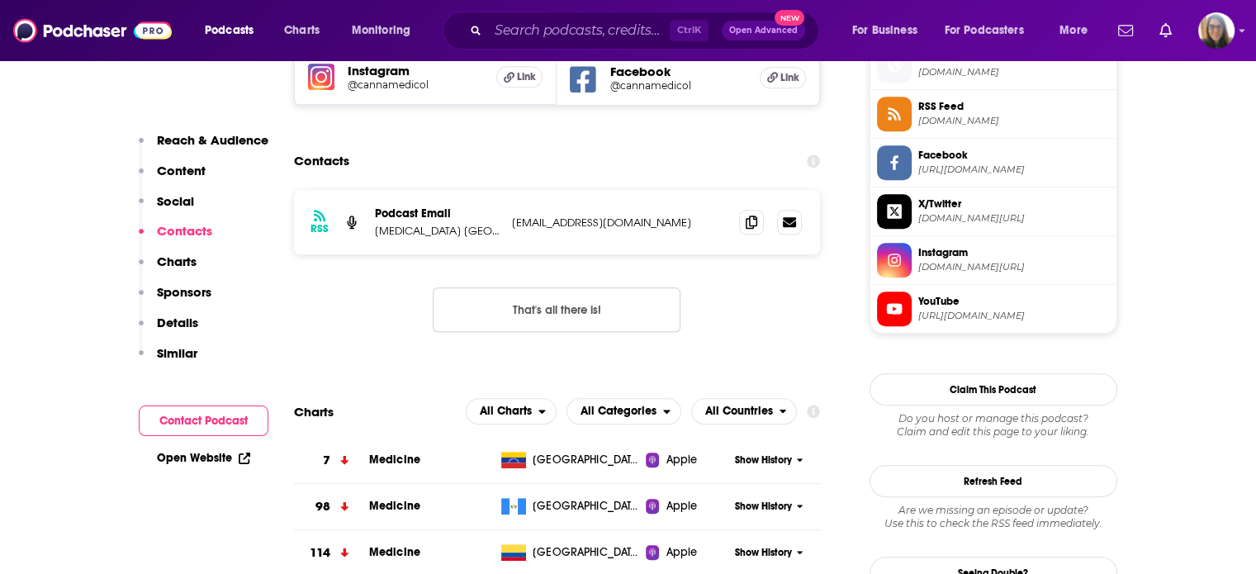
drag, startPoint x: 373, startPoint y: 233, endPoint x: 731, endPoint y: 225, distance: 357.8
click at [731, 225] on div "RSS Podcast Email Cannabis Medicinal Colombia info.cannabismedicinalcolombia@gm…" at bounding box center [557, 222] width 527 height 64
copy div "Cannabis Medicinal Colombia info.cannabismedicinalcolombia@gmail.co"
click at [586, 221] on p "info.cannabismedicinalcolombia@gmail.com" at bounding box center [619, 223] width 215 height 14
click at [790, 224] on icon at bounding box center [789, 221] width 13 height 10
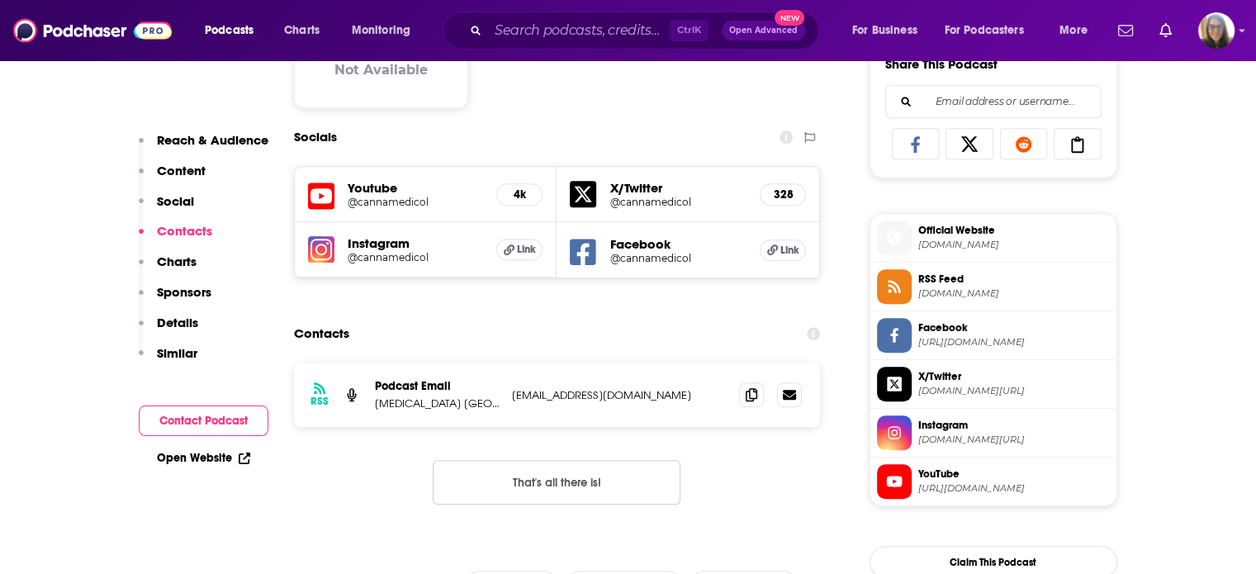
scroll to position [1077, 0]
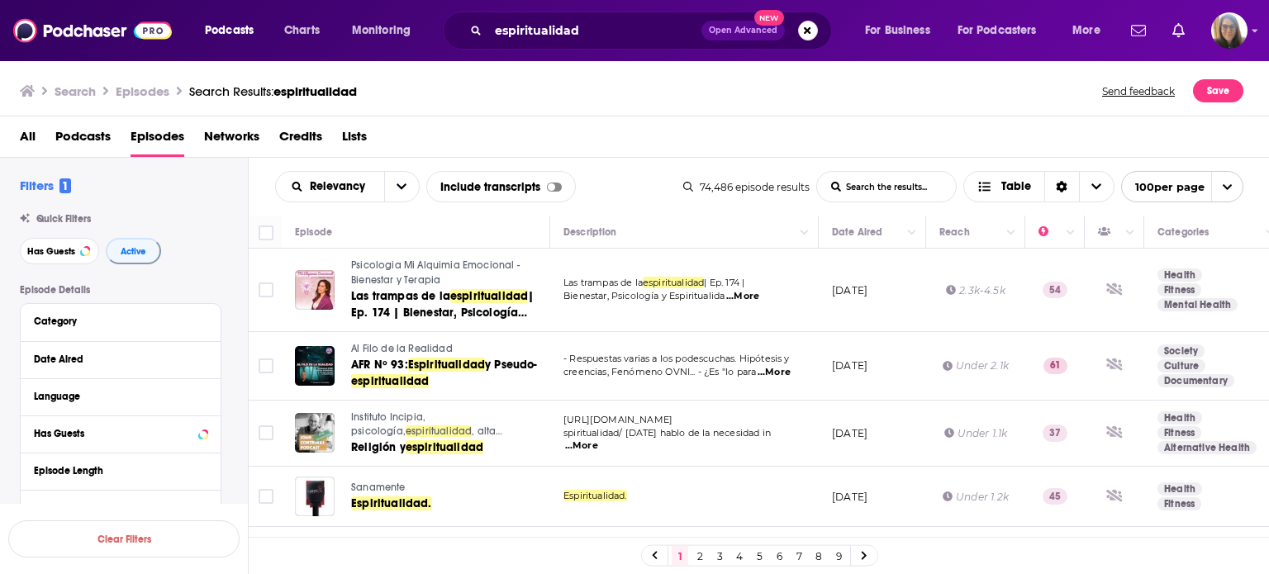
click at [914, 183] on input "List Search Input" at bounding box center [886, 187] width 139 height 30
type input "cannabis"
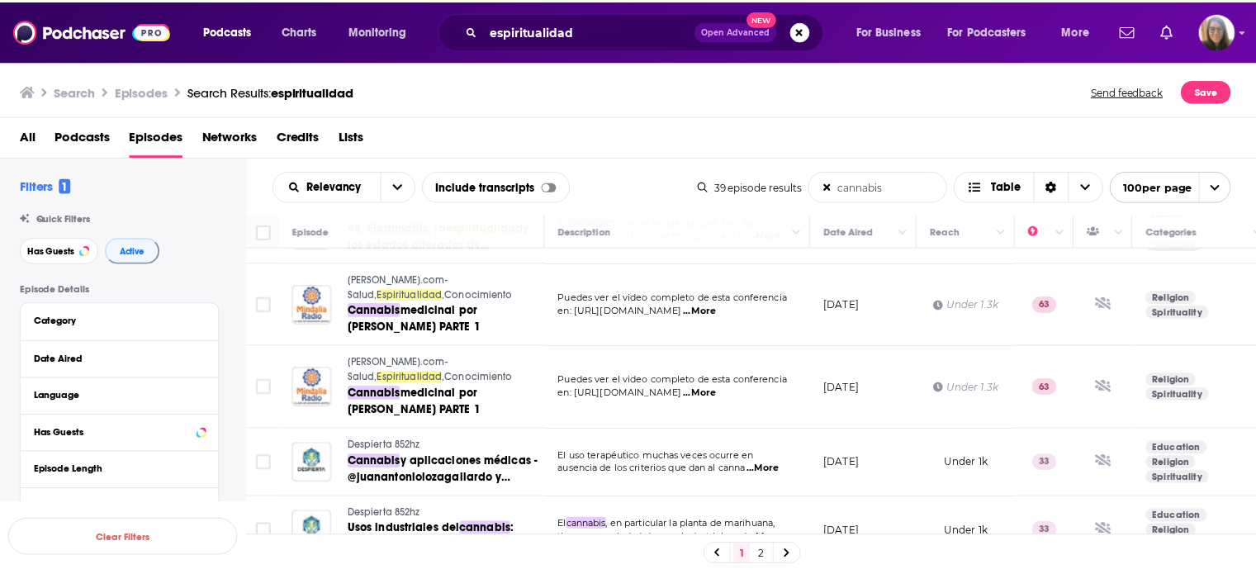
scroll to position [264, 0]
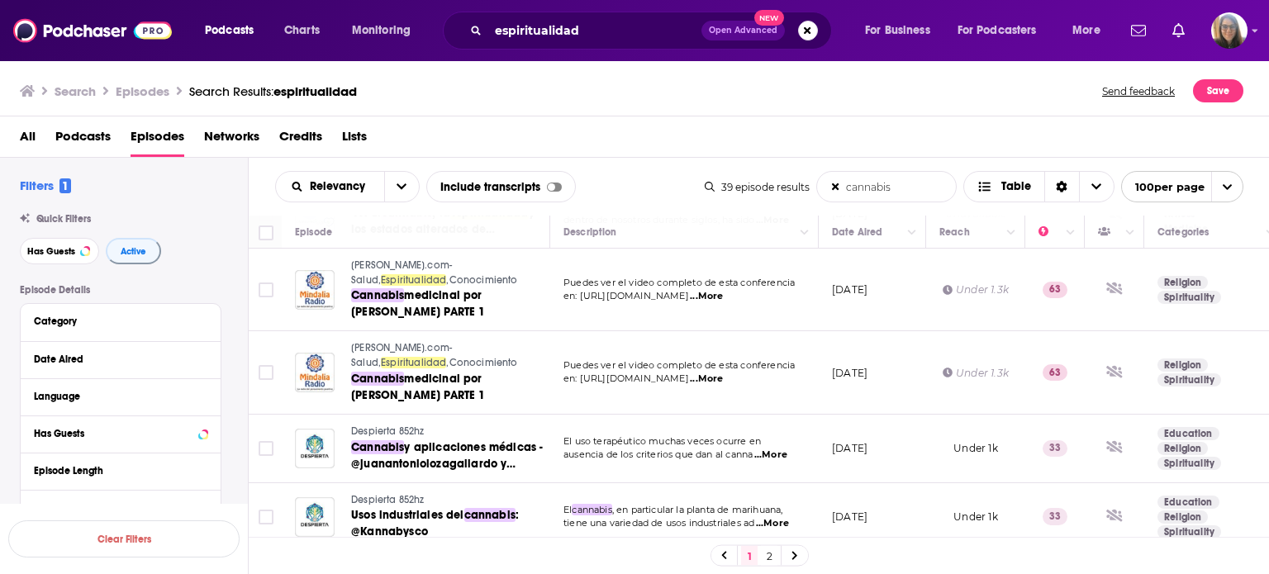
click at [383, 263] on span "Mindalia.com-Salud," at bounding box center [401, 272] width 101 height 26
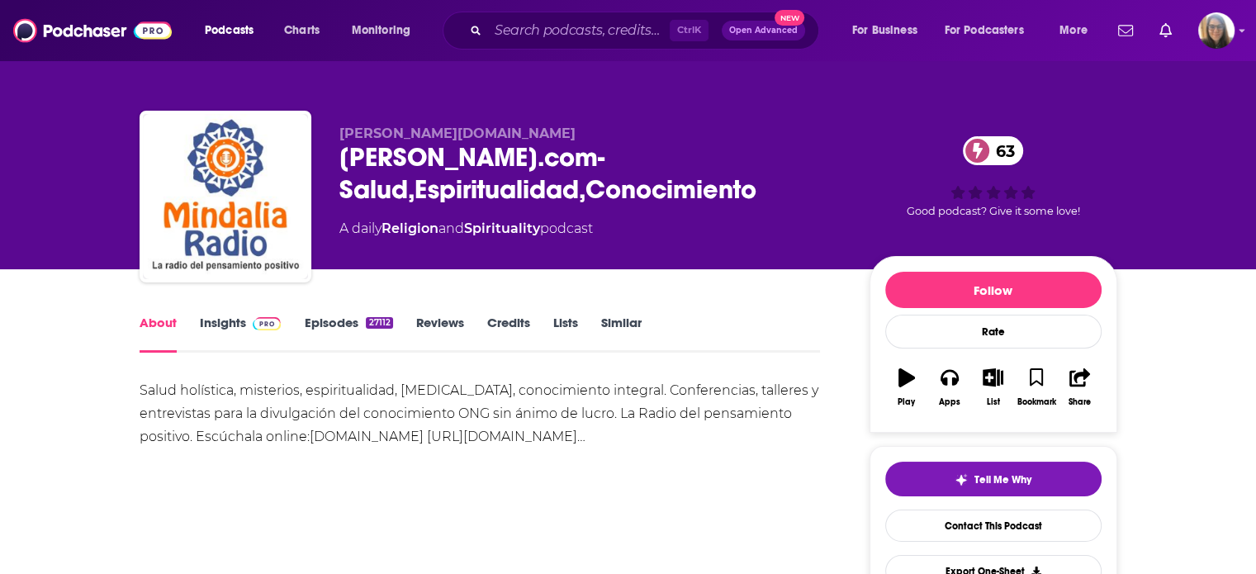
click at [226, 325] on link "Insights" at bounding box center [241, 334] width 82 height 38
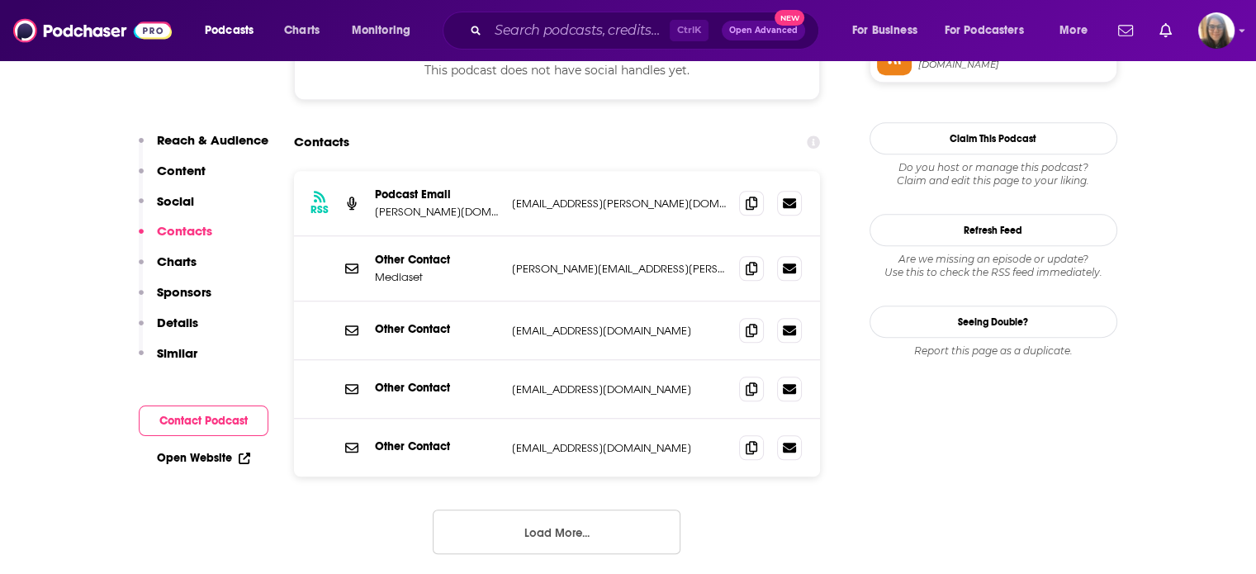
scroll to position [1395, 0]
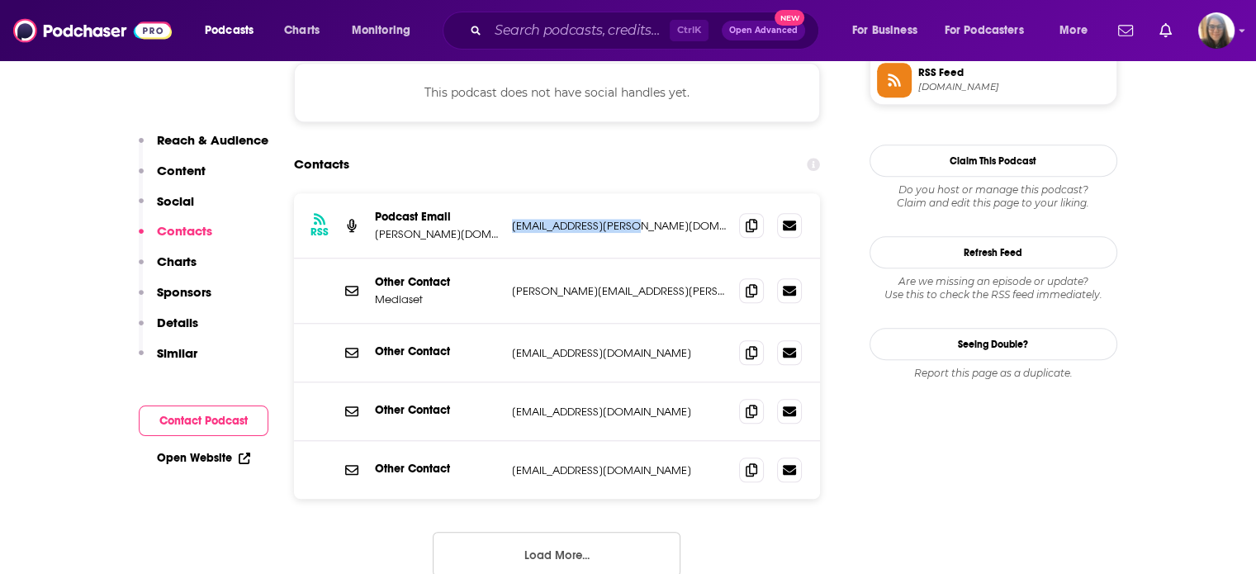
drag, startPoint x: 506, startPoint y: 150, endPoint x: 682, endPoint y: 148, distance: 176.8
click at [682, 193] on div "RSS Podcast Email Mindalia.com contacto@mindalia.com contacto@mindalia.com" at bounding box center [557, 225] width 527 height 65
copy p "contacto@mindalia.com"
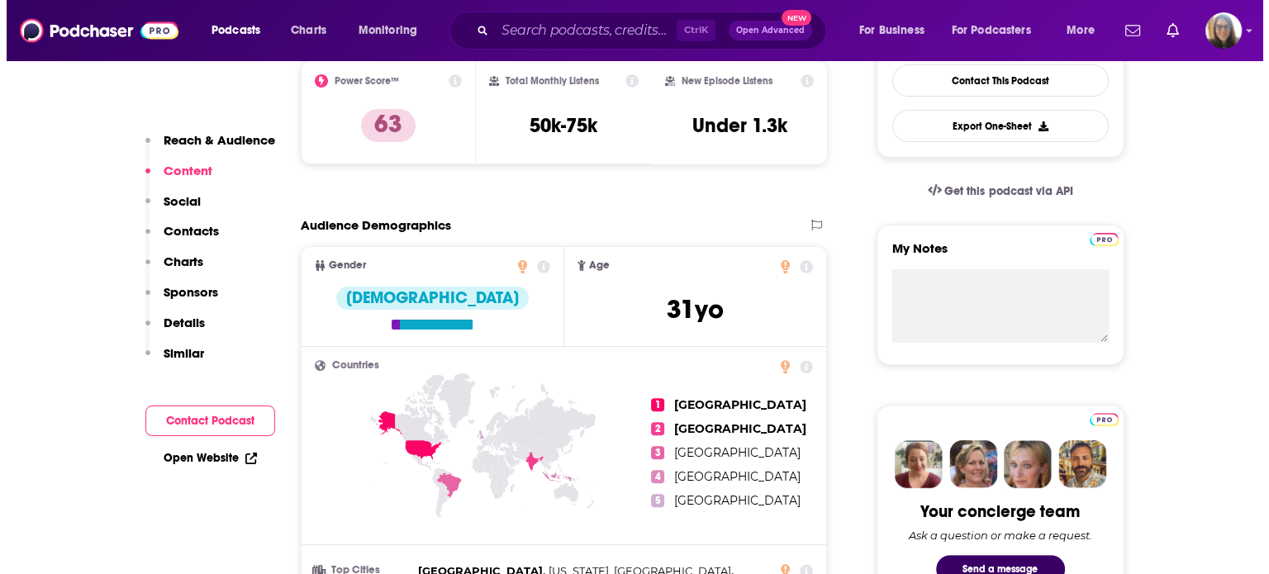
scroll to position [0, 0]
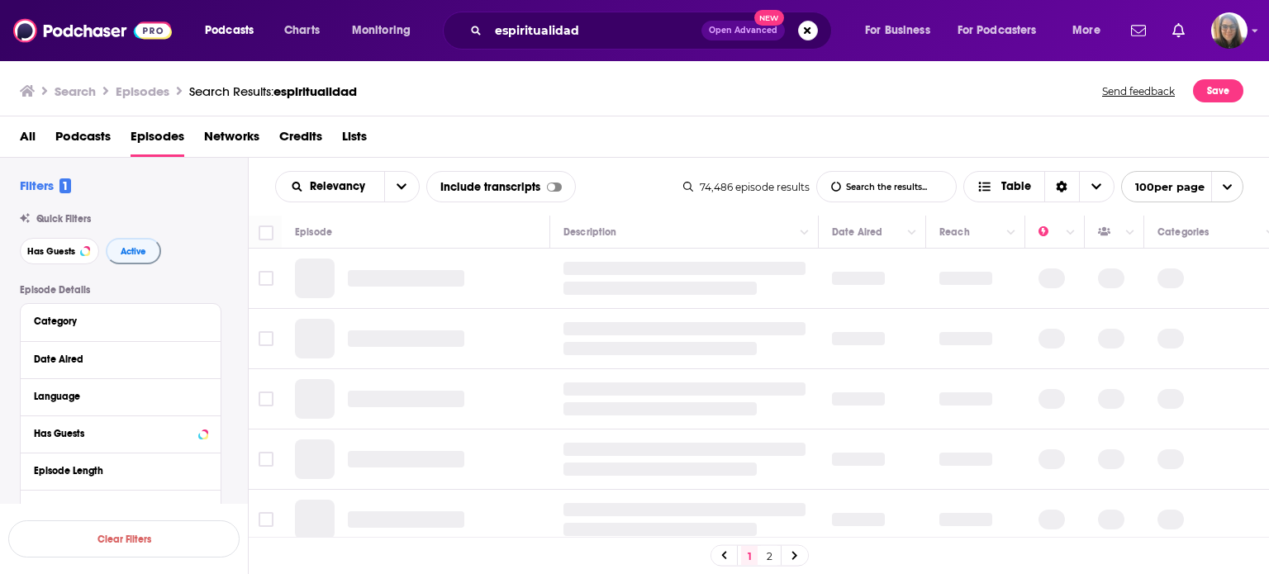
click at [905, 190] on input "List Search Input" at bounding box center [886, 187] width 139 height 30
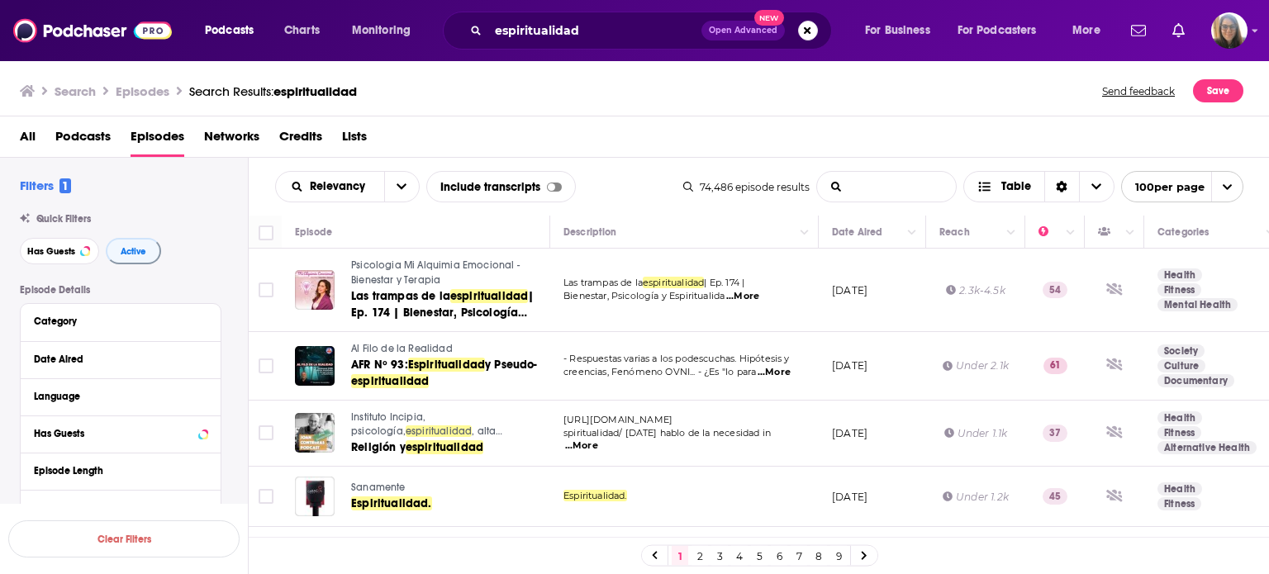
type input "cannabis"
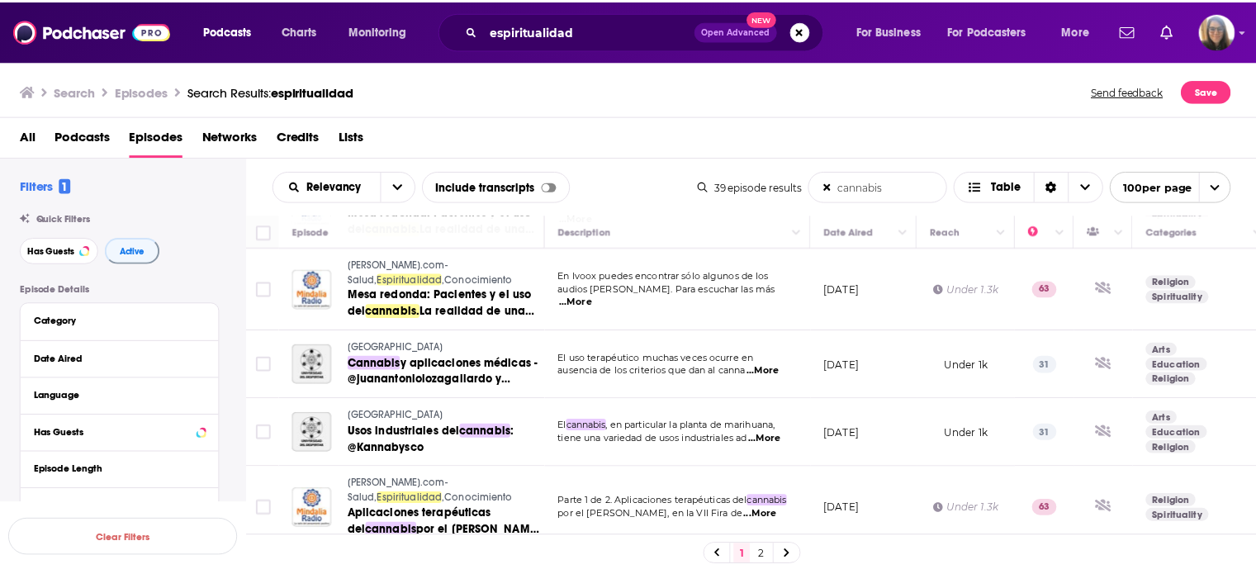
scroll to position [661, 0]
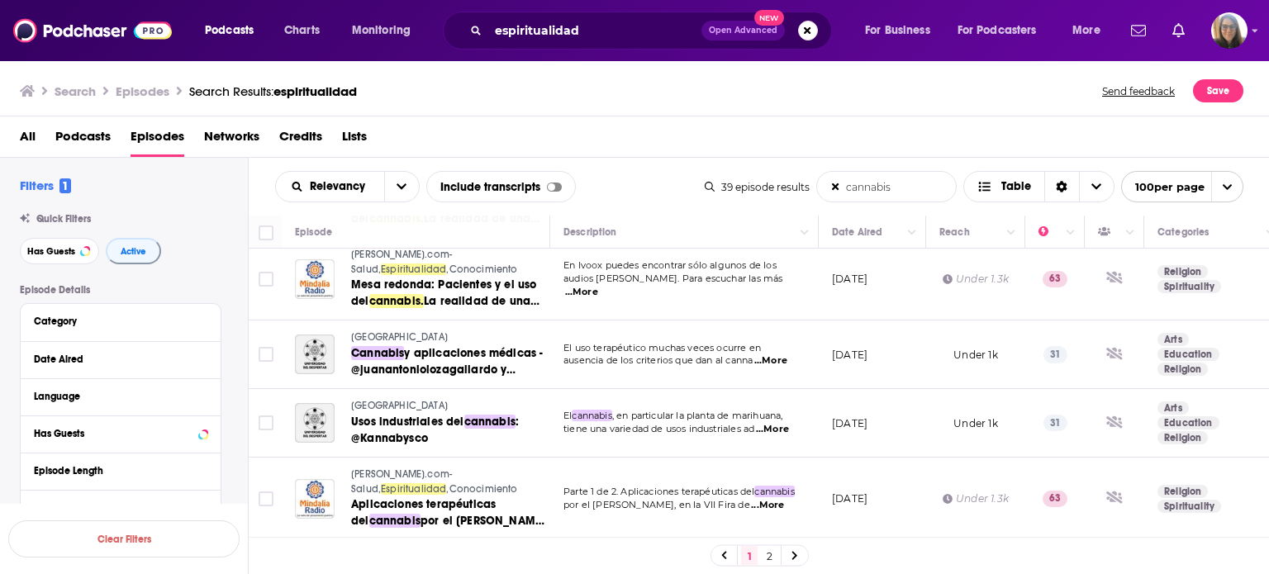
click at [426, 336] on span "Universidad del Despertar" at bounding box center [399, 337] width 97 height 12
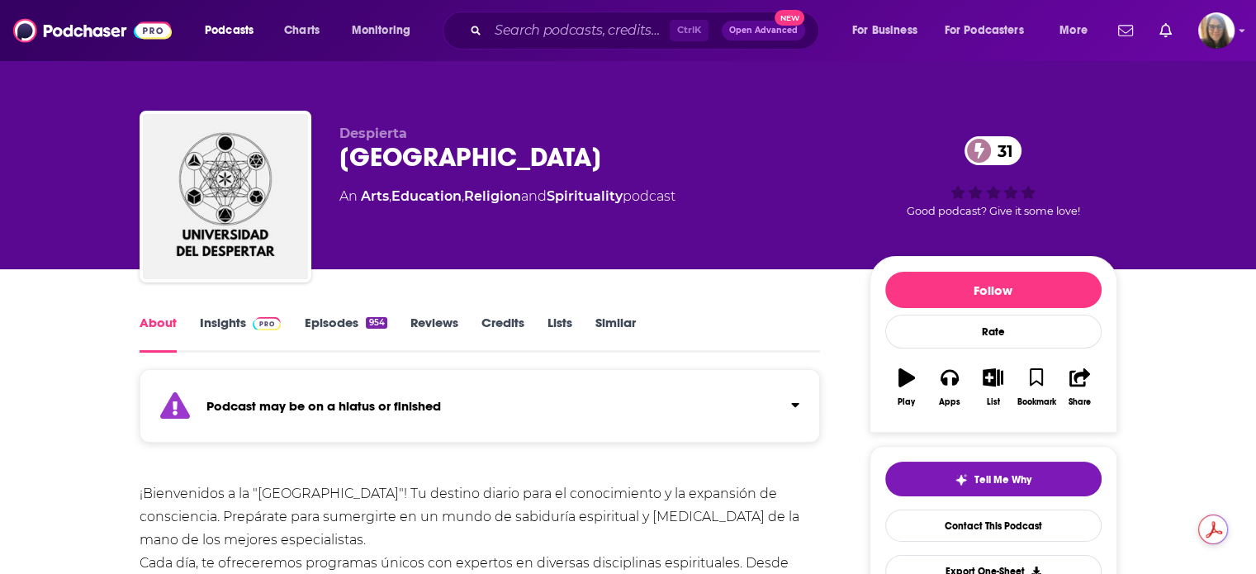
click at [249, 330] on span at bounding box center [264, 323] width 36 height 16
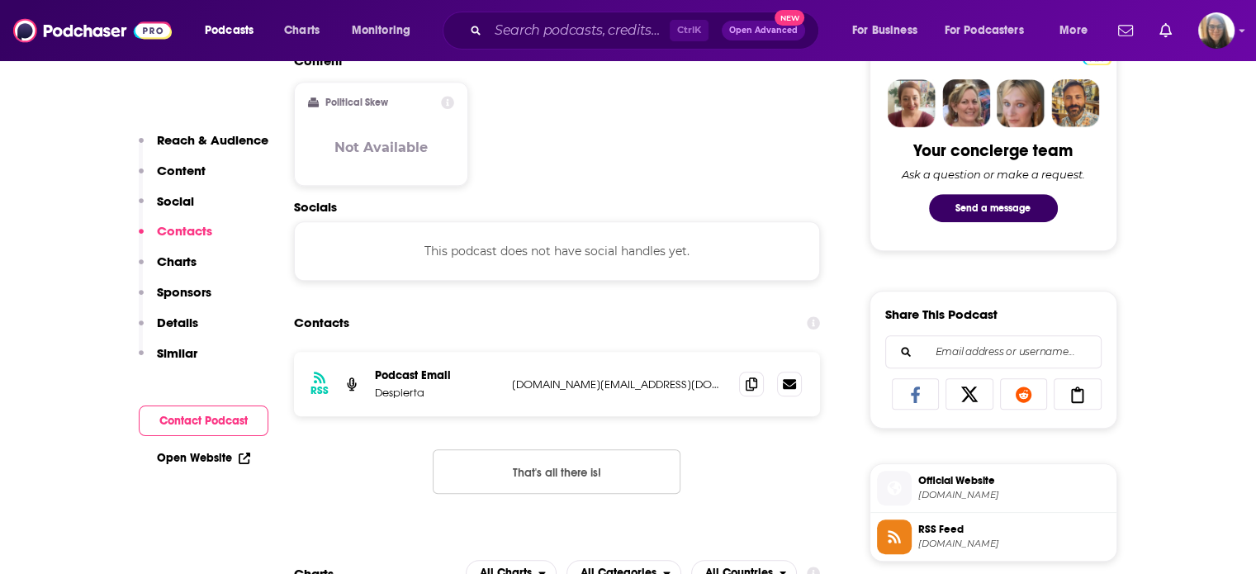
scroll to position [835, 0]
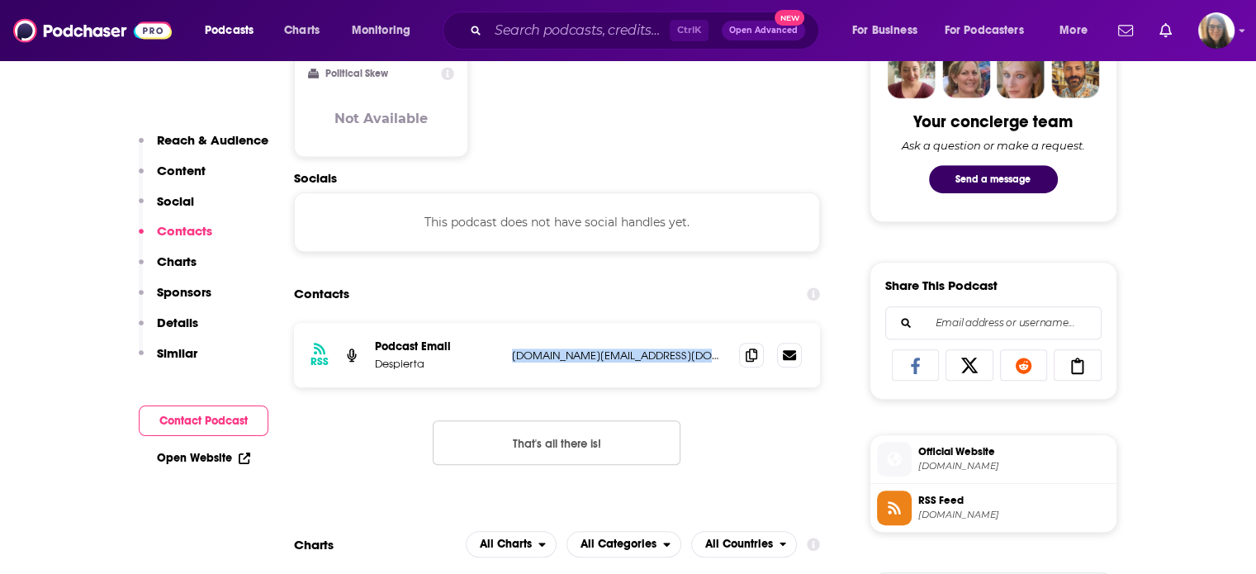
drag, startPoint x: 505, startPoint y: 358, endPoint x: 697, endPoint y: 354, distance: 192.5
click at [697, 354] on div "RSS Podcast Email Despierta contacto.despierta.mx@gmail.com contacto.despierta.…" at bounding box center [557, 355] width 527 height 64
copy p "contacto.despierta.mx@gmail.com"
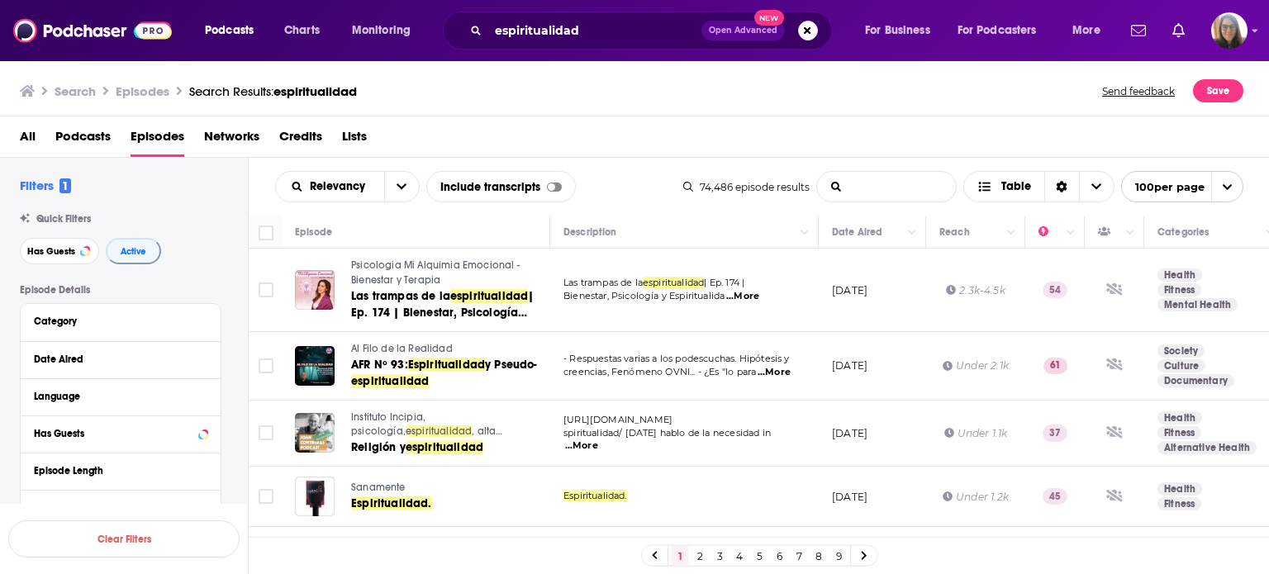
click at [914, 188] on input "List Search Input" at bounding box center [886, 187] width 139 height 30
type input "cannabis"
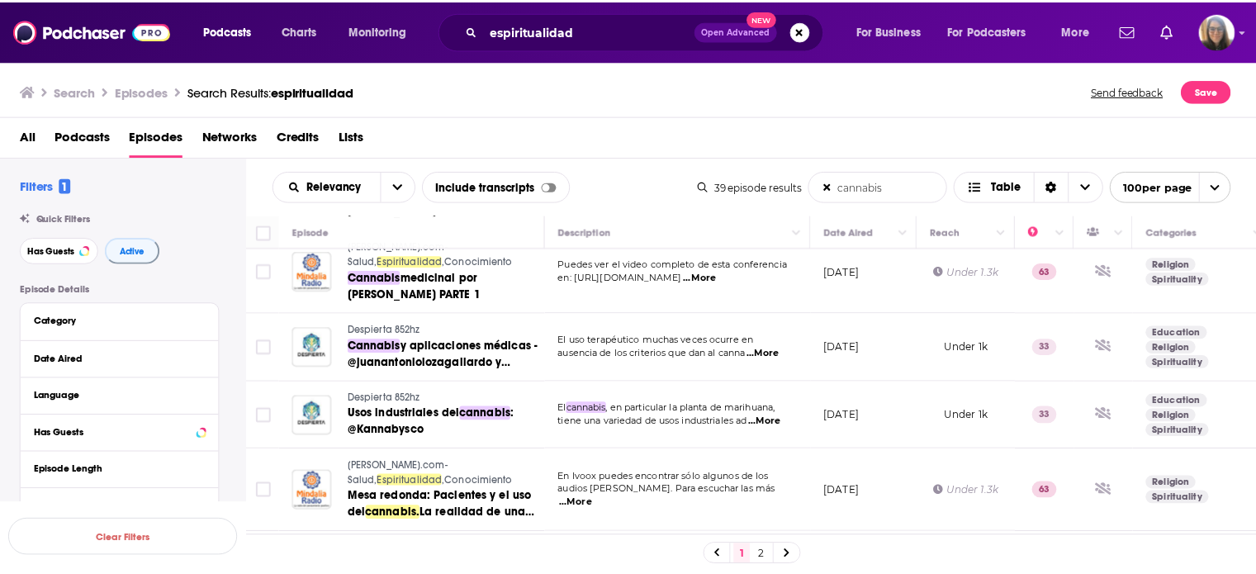
scroll to position [370, 0]
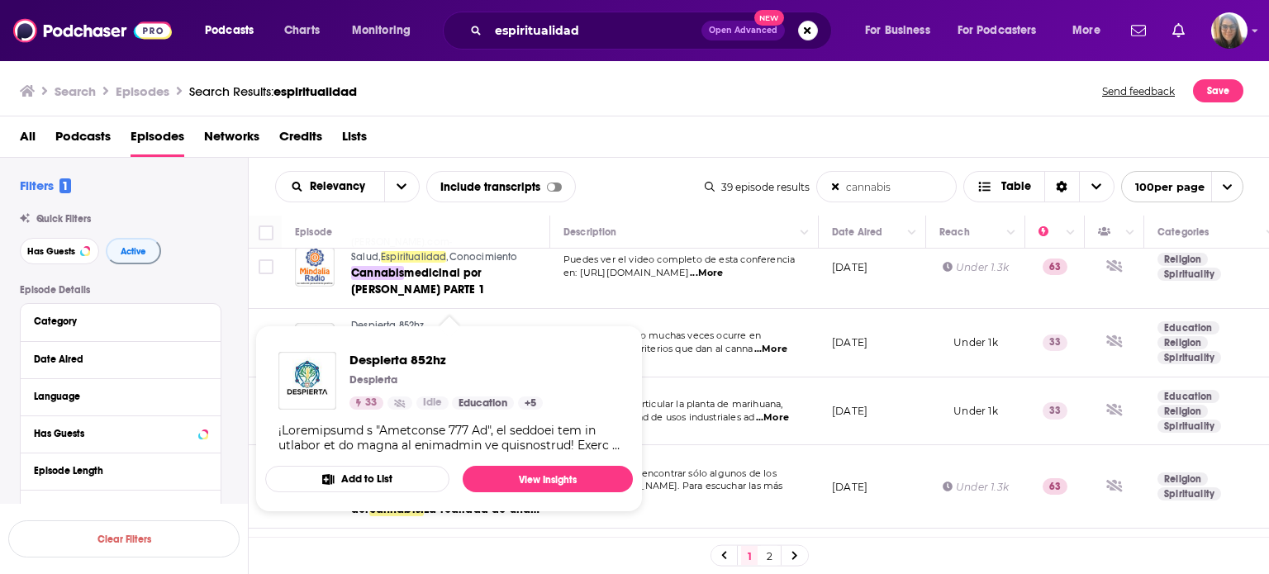
click at [373, 396] on div "Despierta 852hz Despierta 33 Idle Education + 5" at bounding box center [445, 381] width 193 height 58
click at [377, 361] on span "Despierta 852hz" at bounding box center [445, 360] width 193 height 16
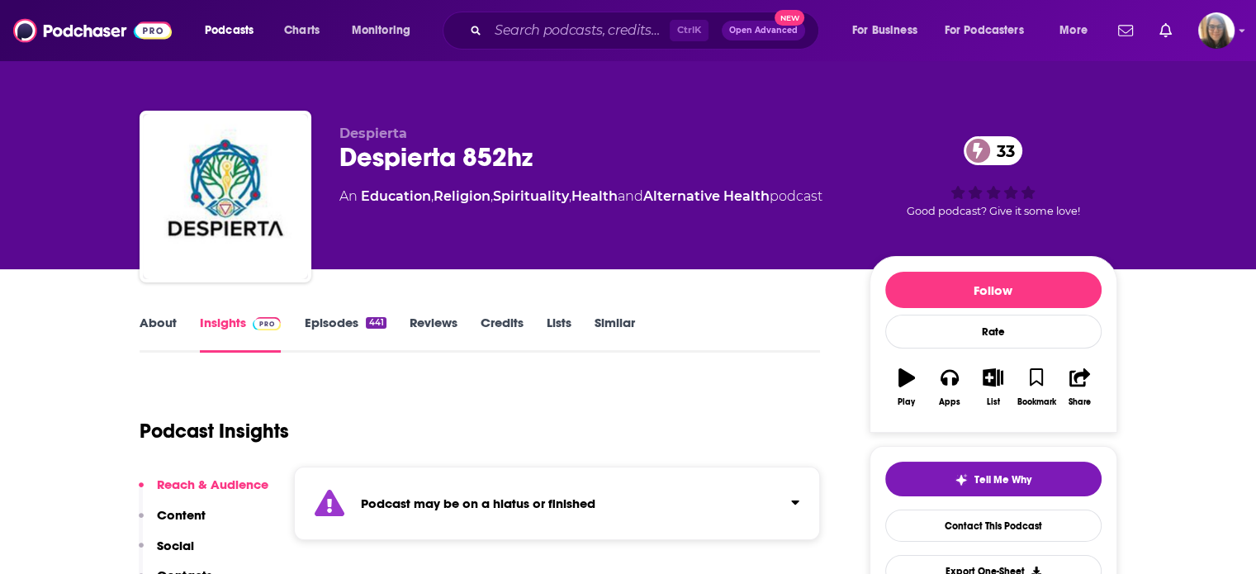
click at [238, 324] on link "Insights" at bounding box center [241, 334] width 82 height 38
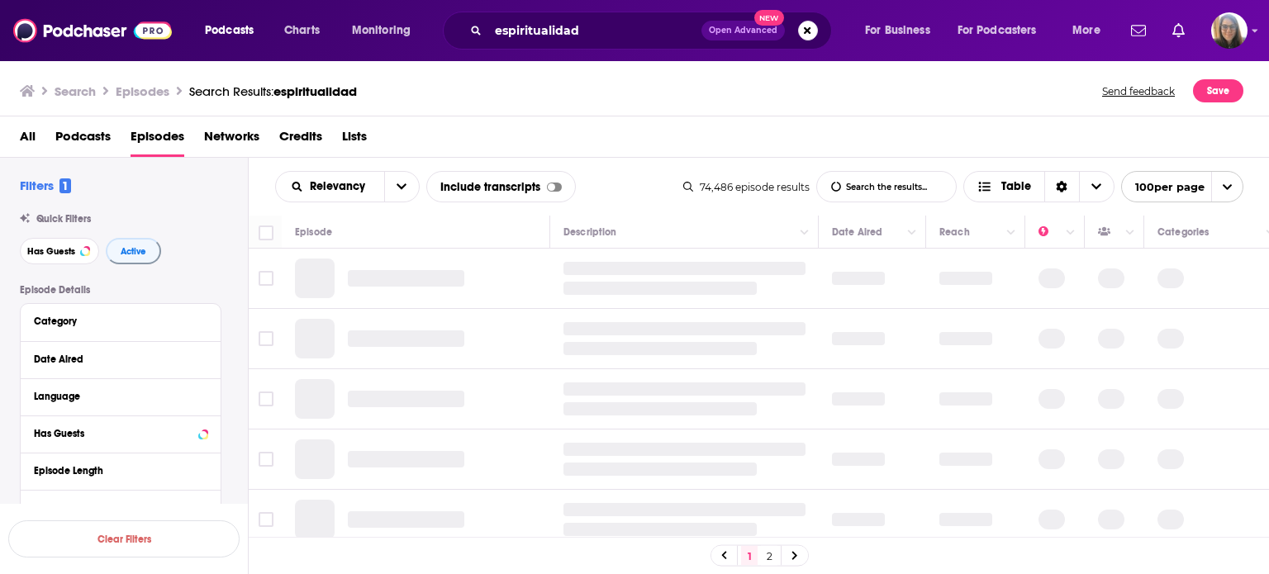
click at [876, 183] on input "List Search Input" at bounding box center [886, 187] width 139 height 30
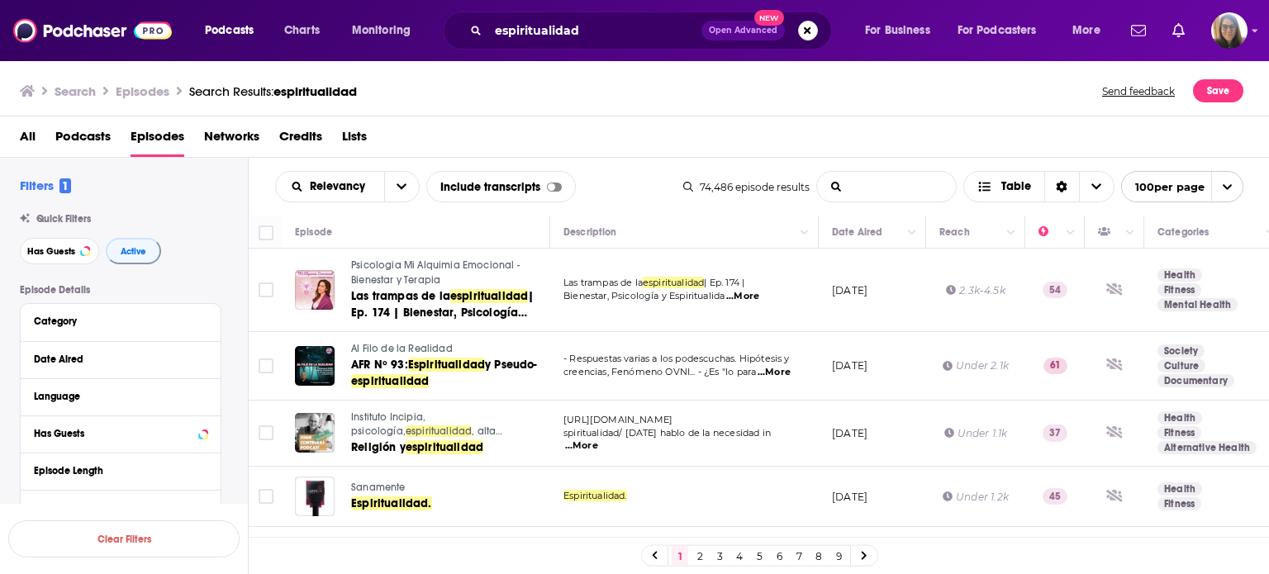
type input "cannabis"
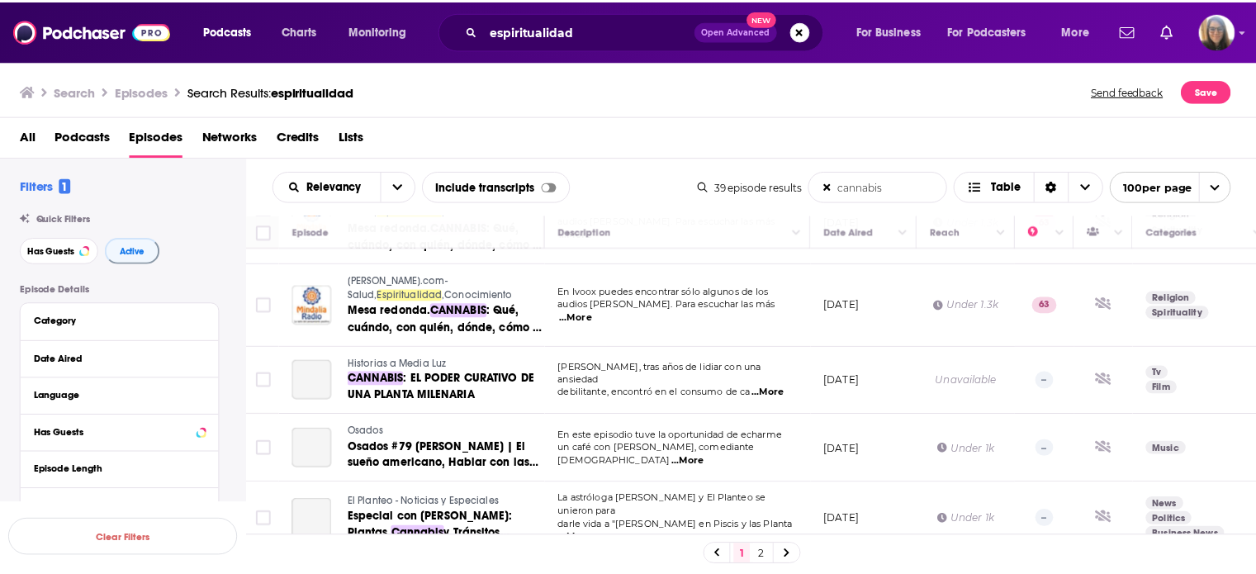
scroll to position [1410, 0]
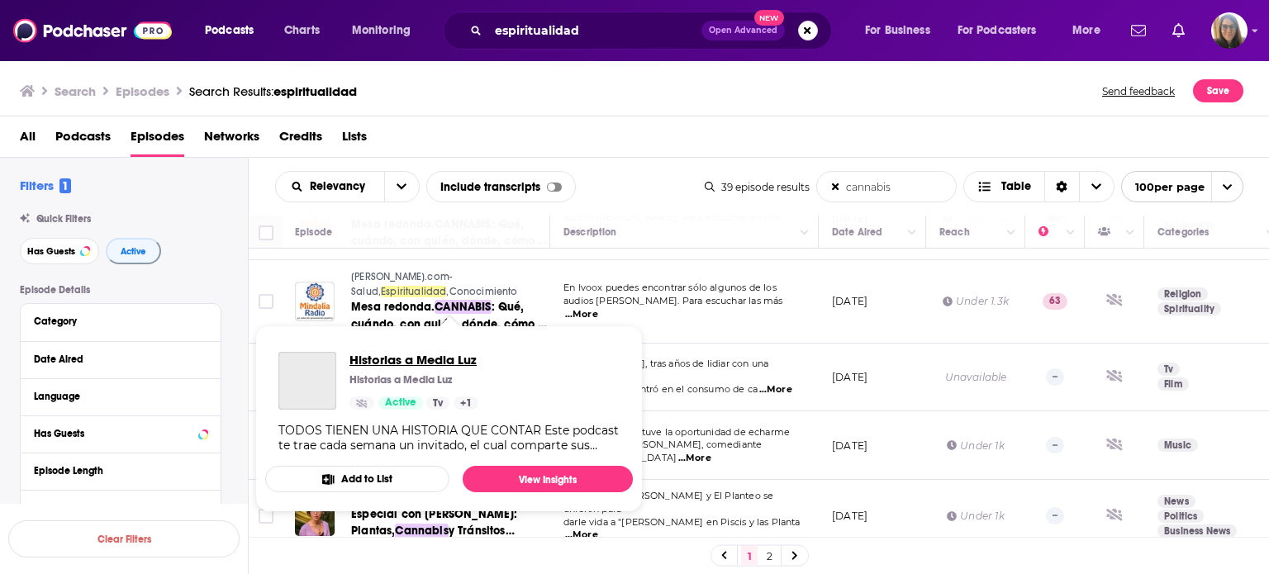
click at [414, 361] on span "Historias a Media Luz" at bounding box center [413, 360] width 129 height 16
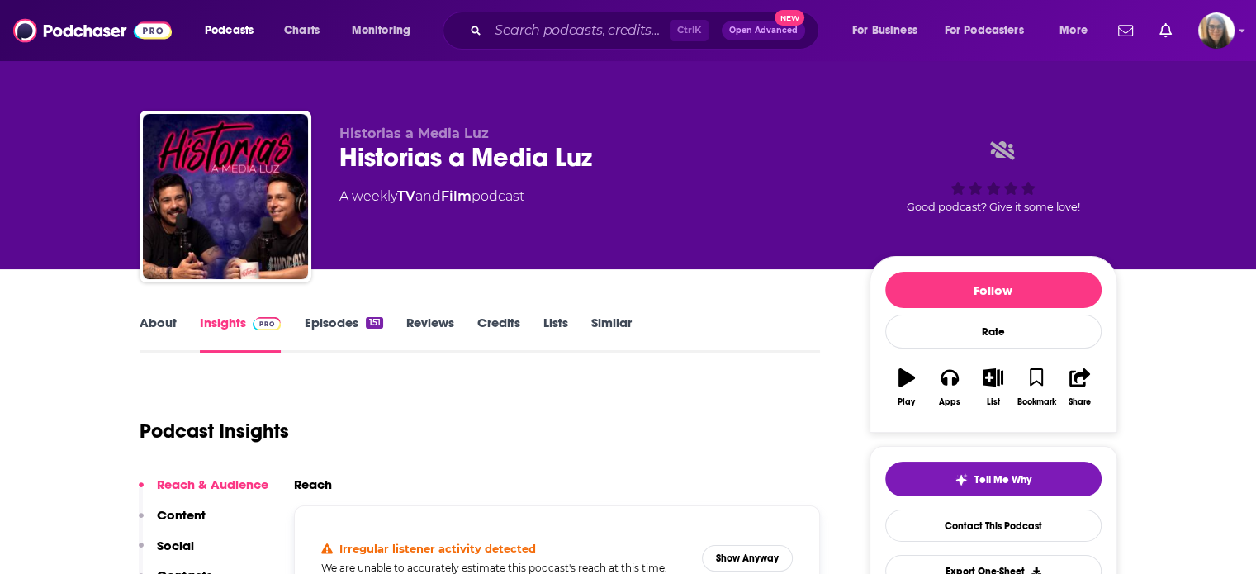
click at [328, 322] on link "Episodes 151" at bounding box center [343, 334] width 78 height 38
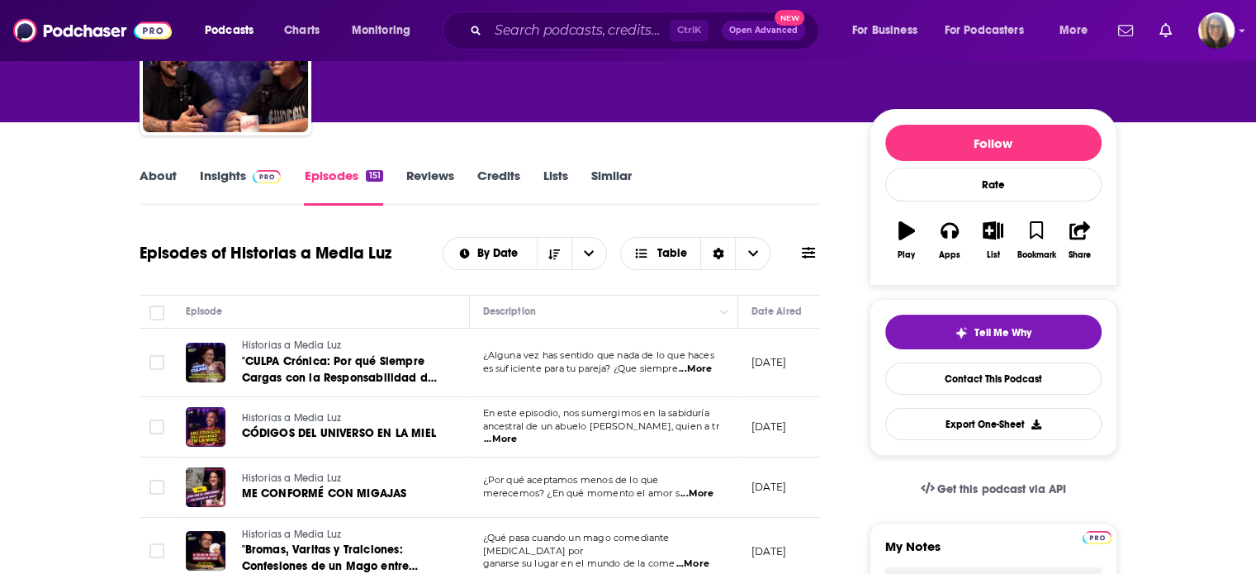
scroll to position [69, 0]
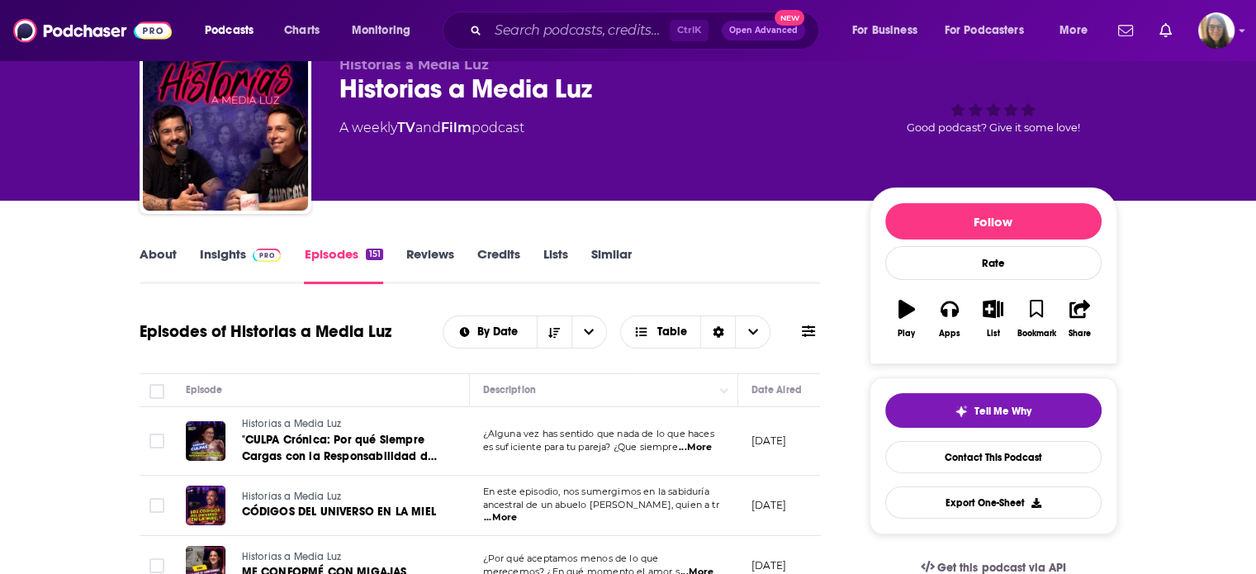
click at [241, 251] on link "Insights" at bounding box center [241, 265] width 82 height 38
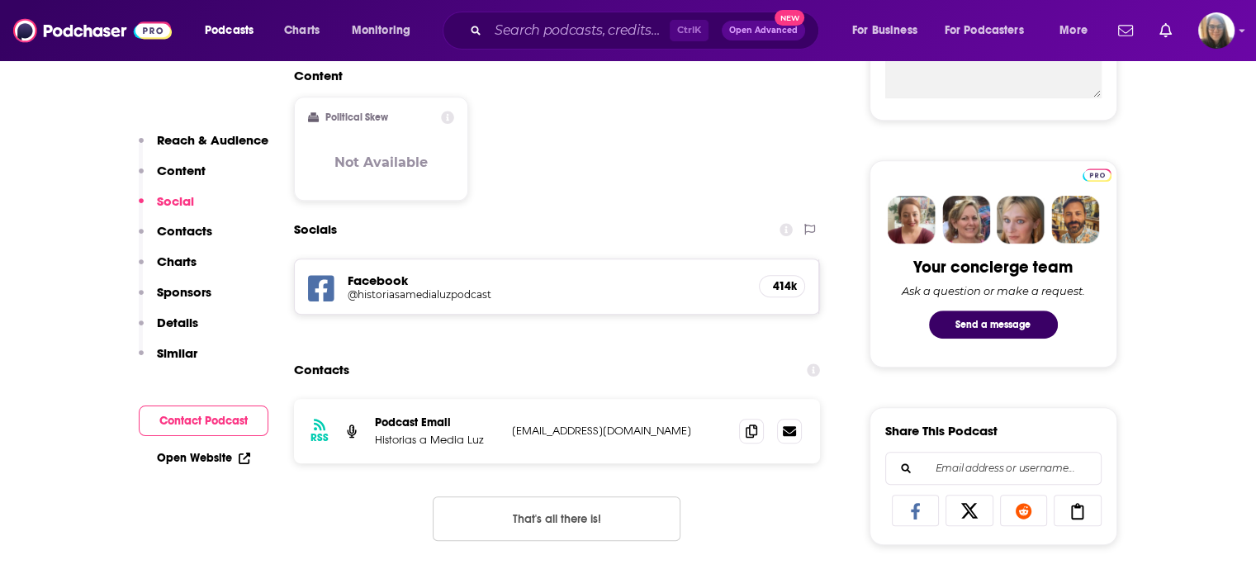
scroll to position [699, 0]
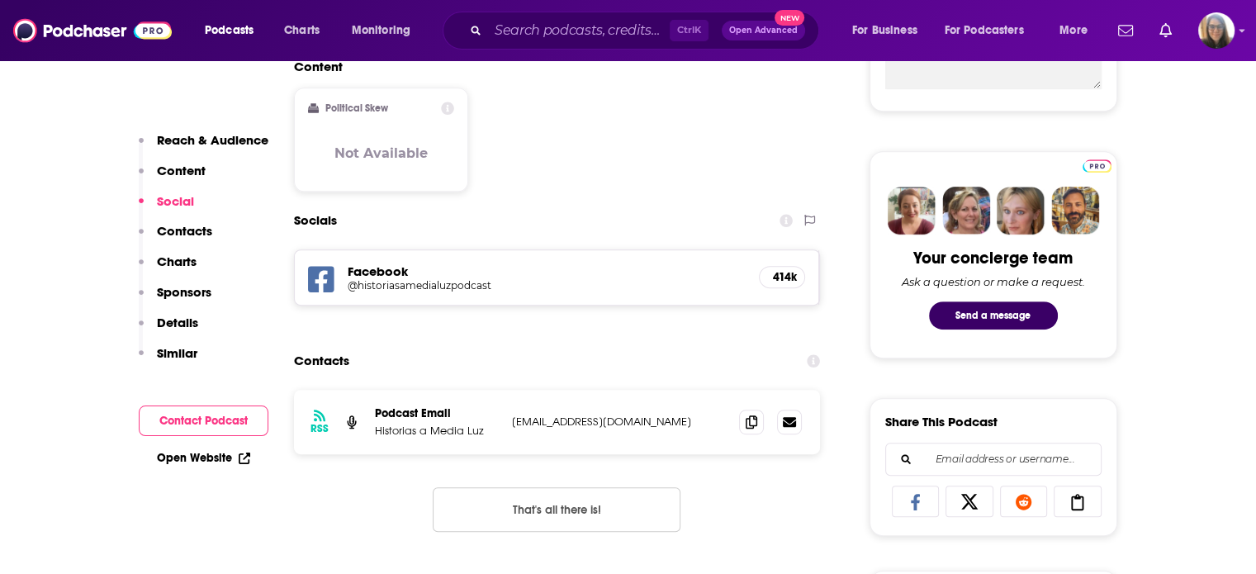
drag, startPoint x: 510, startPoint y: 420, endPoint x: 718, endPoint y: 415, distance: 207.4
click at [718, 415] on div "RSS Podcast Email Historias a Media Luz historiasamedialuzpodcast@gmail.com his…" at bounding box center [557, 422] width 527 height 64
copy p "historiasamedialuzpodcast@gmail.com"
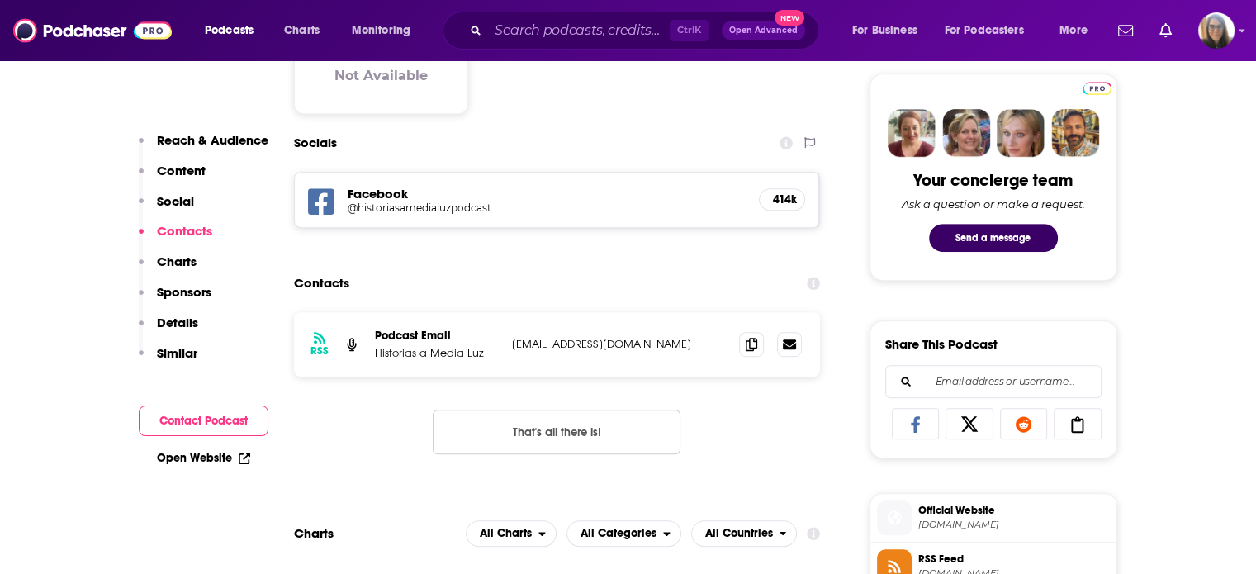
scroll to position [786, 0]
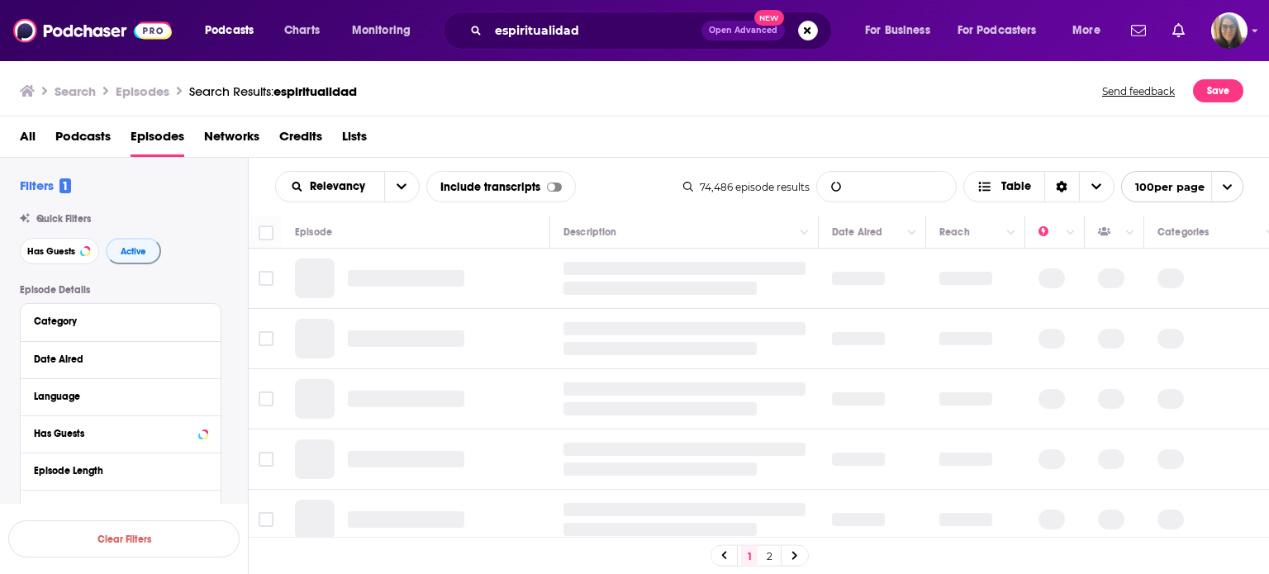
click at [853, 183] on input "List Search Input" at bounding box center [886, 187] width 139 height 30
type input "cannabis"
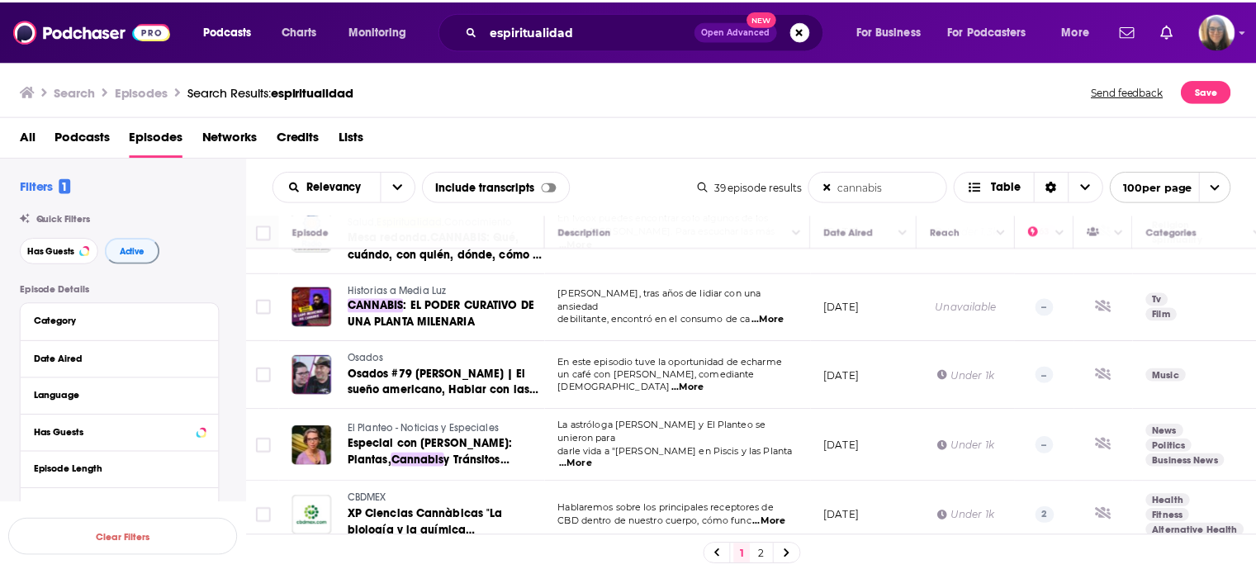
scroll to position [1488, 0]
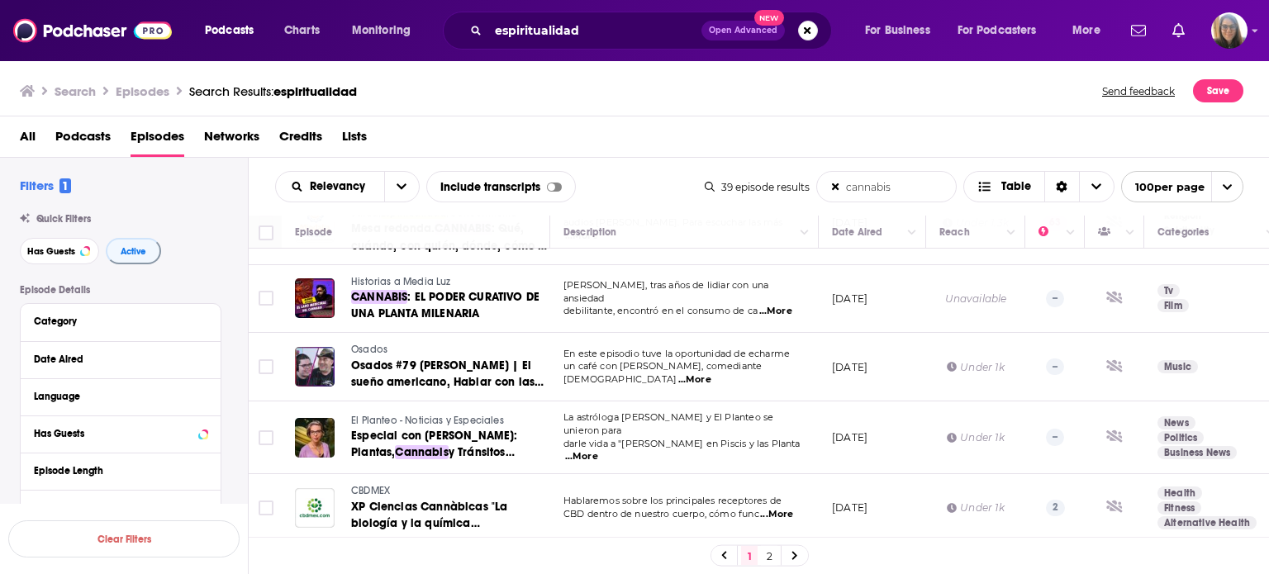
click at [368, 349] on span "Osados" at bounding box center [369, 350] width 36 height 12
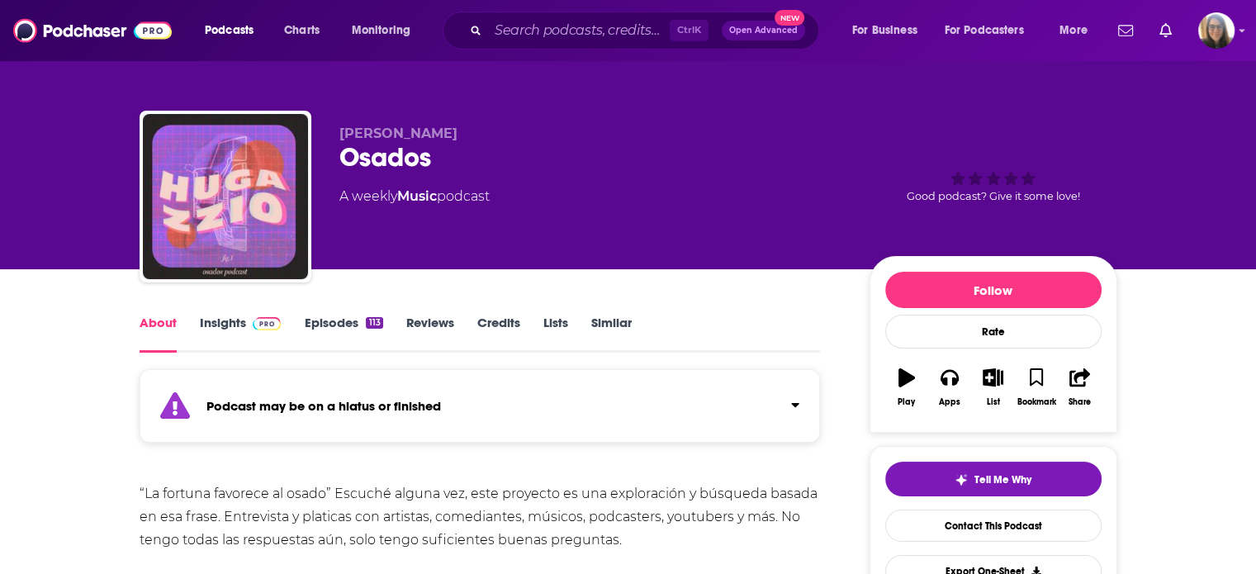
click at [373, 325] on div "113" at bounding box center [374, 323] width 17 height 12
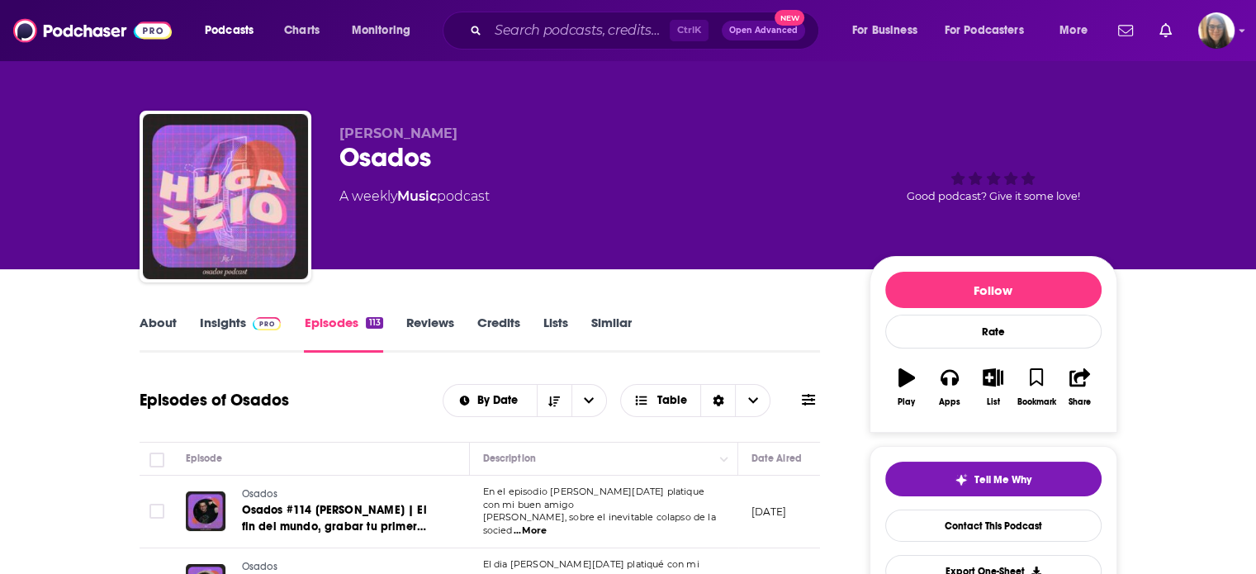
click at [230, 326] on link "Insights" at bounding box center [241, 334] width 82 height 38
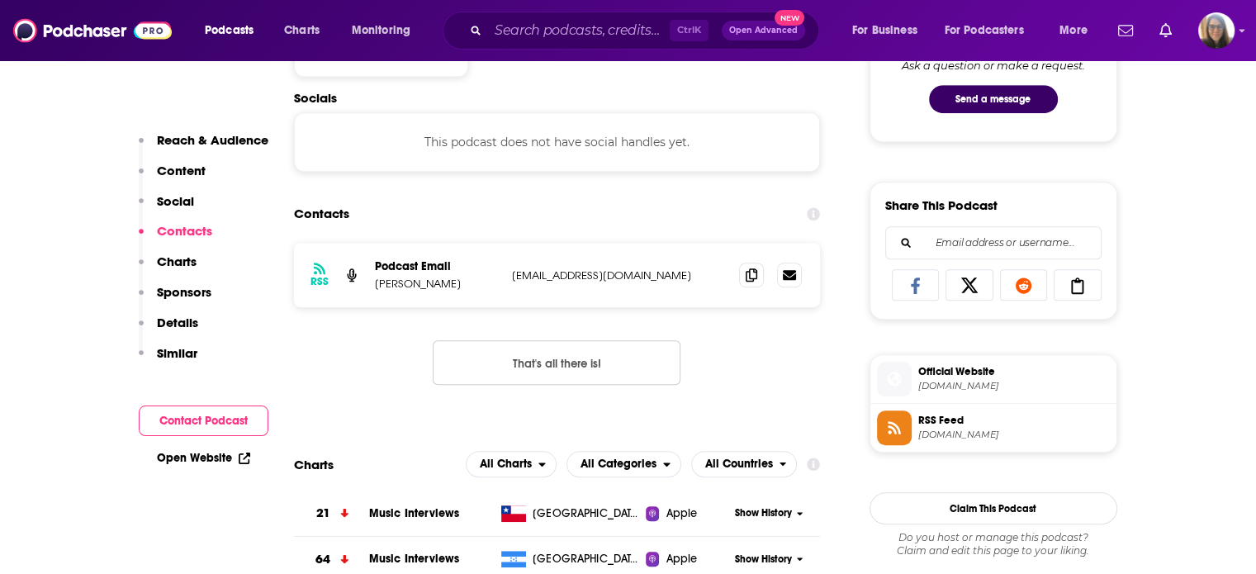
scroll to position [923, 0]
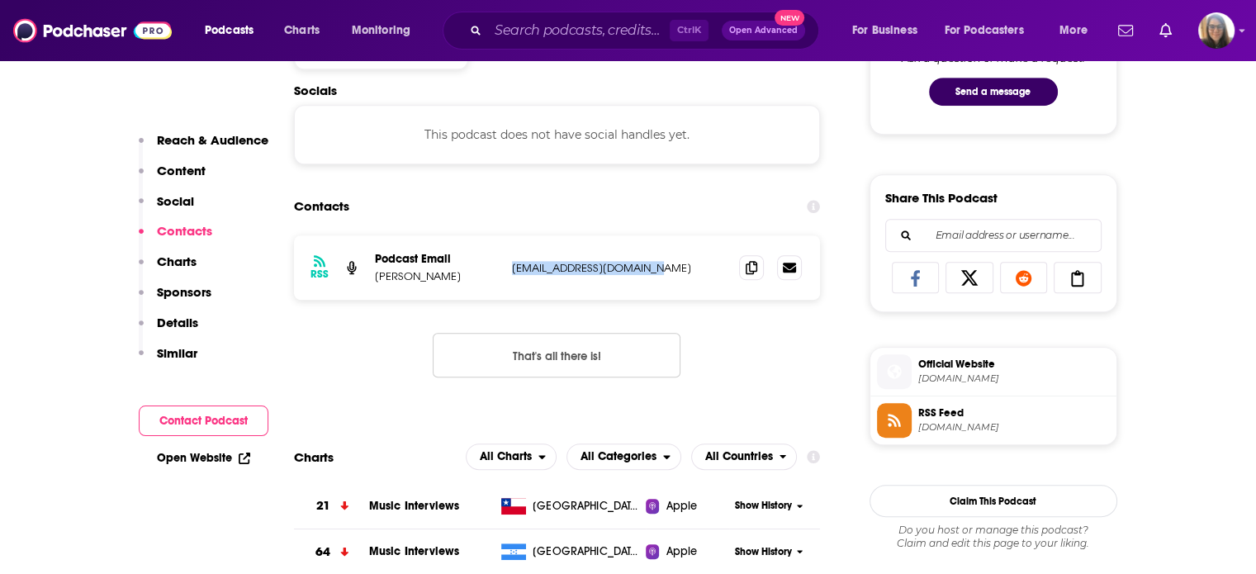
drag, startPoint x: 506, startPoint y: 270, endPoint x: 664, endPoint y: 275, distance: 157.8
click at [664, 275] on div "RSS Podcast Email Hugo Peralta hugazioperalta@gmail.com hugazioperalta@gmail.com" at bounding box center [557, 267] width 527 height 64
copy p "hugazioperalta@gmail.com"
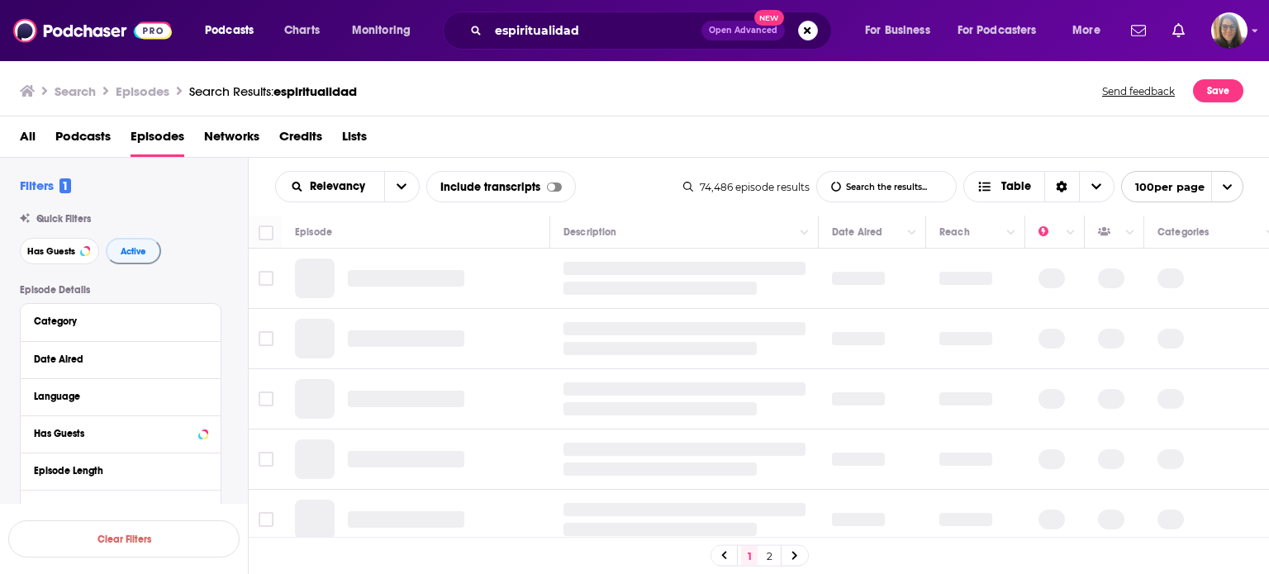
click at [872, 190] on input "List Search Input" at bounding box center [886, 187] width 139 height 30
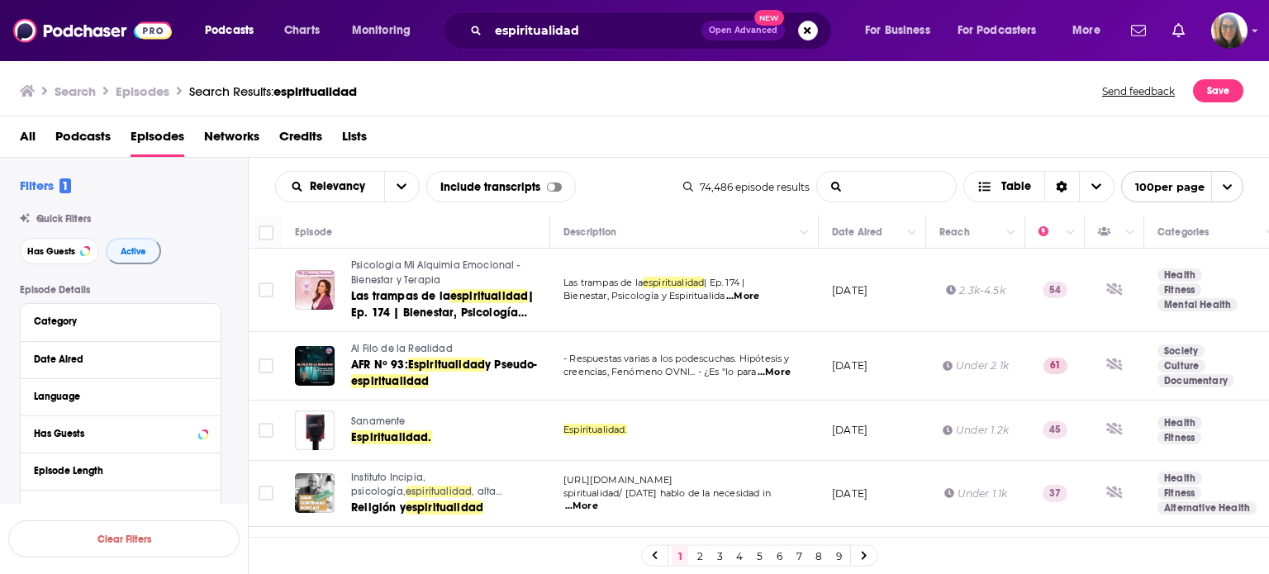
type input "cannabis"
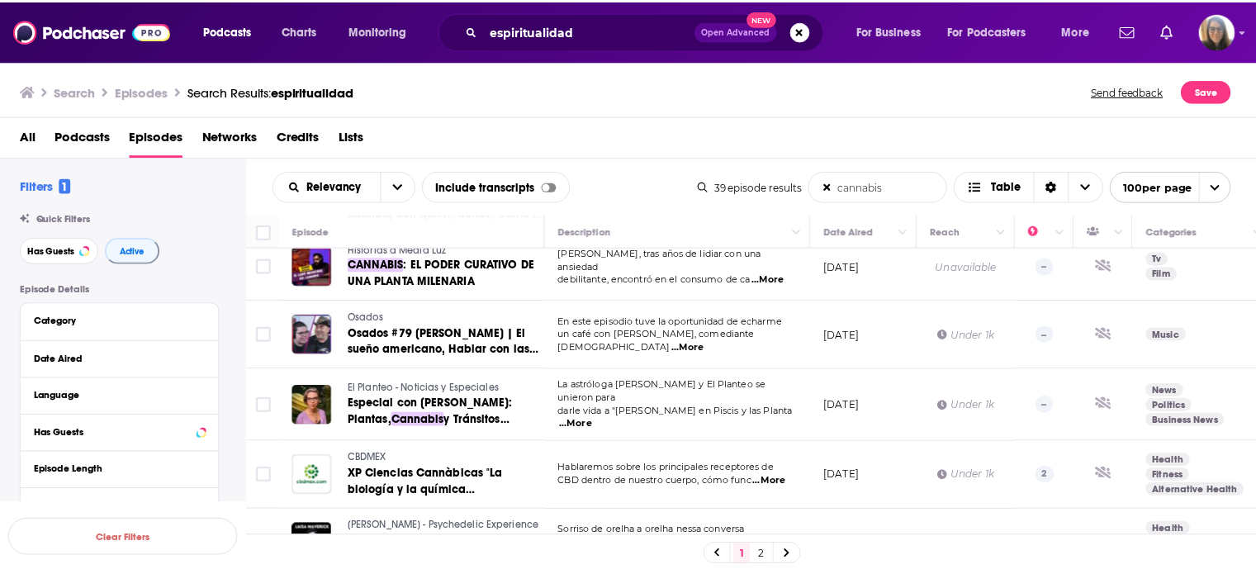
scroll to position [1553, 0]
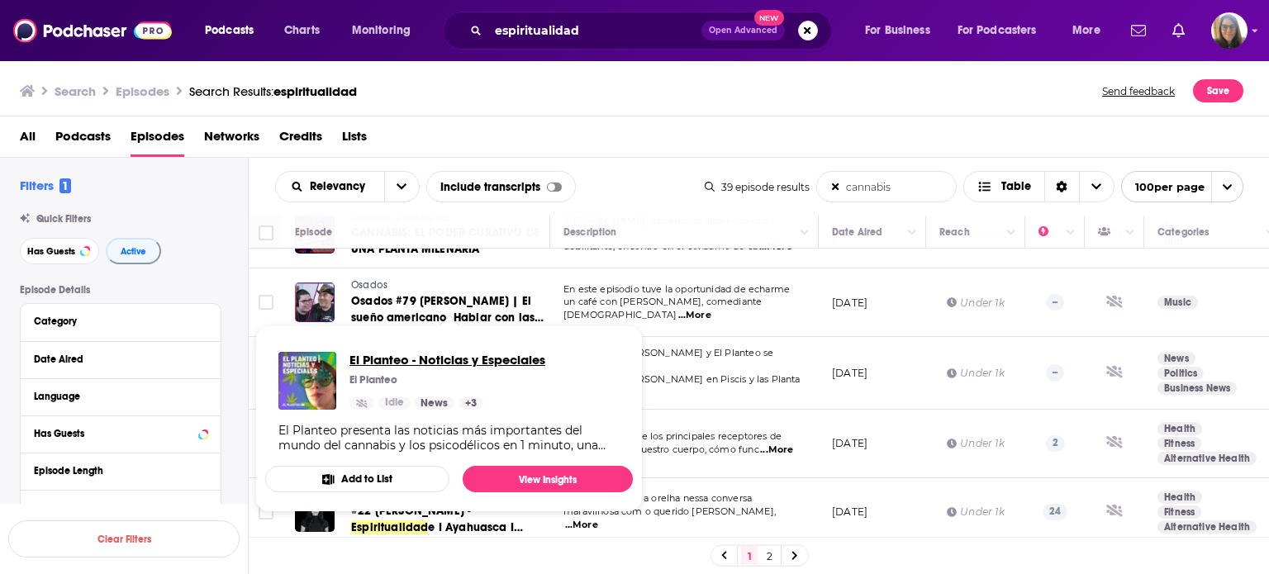
click at [439, 355] on span "El Planteo - Noticias y Especiales" at bounding box center [447, 360] width 196 height 16
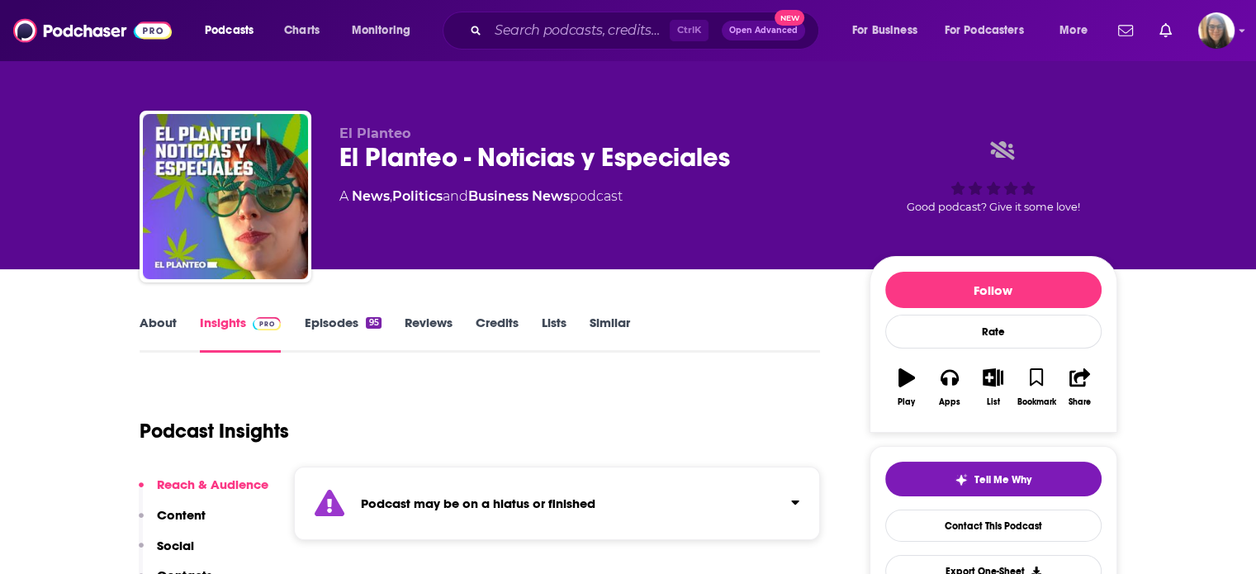
click at [232, 316] on link "Insights" at bounding box center [241, 334] width 82 height 38
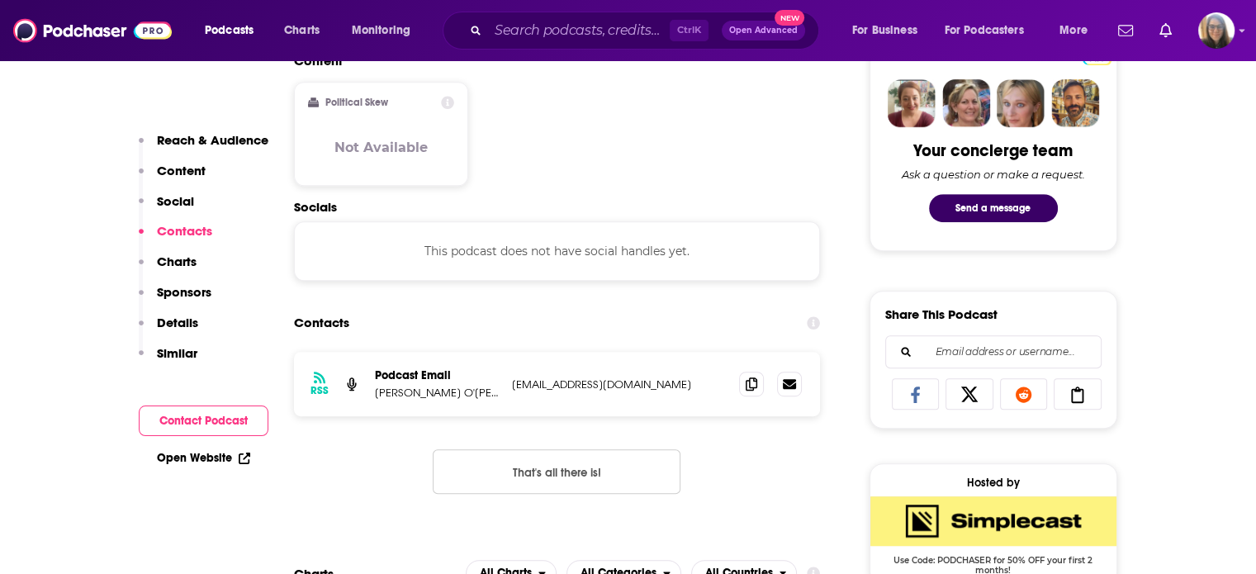
scroll to position [826, 0]
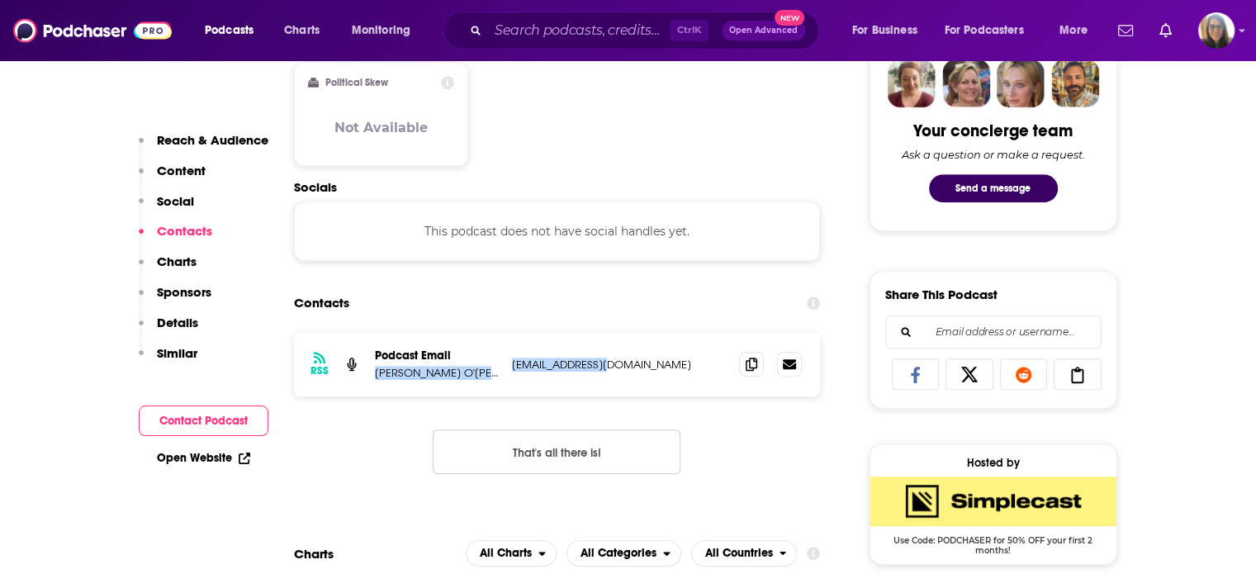
drag, startPoint x: 498, startPoint y: 363, endPoint x: 643, endPoint y: 355, distance: 145.6
click at [643, 355] on div "RSS Podcast Email Ross O'Brien conx@podconx.com conx@podconx.com" at bounding box center [557, 364] width 527 height 64
click at [443, 392] on div "RSS Podcast Email Ross O'Brien conx@podconx.com conx@podconx.com" at bounding box center [557, 364] width 527 height 64
drag, startPoint x: 370, startPoint y: 376, endPoint x: 613, endPoint y: 366, distance: 243.0
click at [613, 366] on div "RSS Podcast Email Ross O'Brien conx@podconx.com conx@podconx.com" at bounding box center [557, 364] width 527 height 64
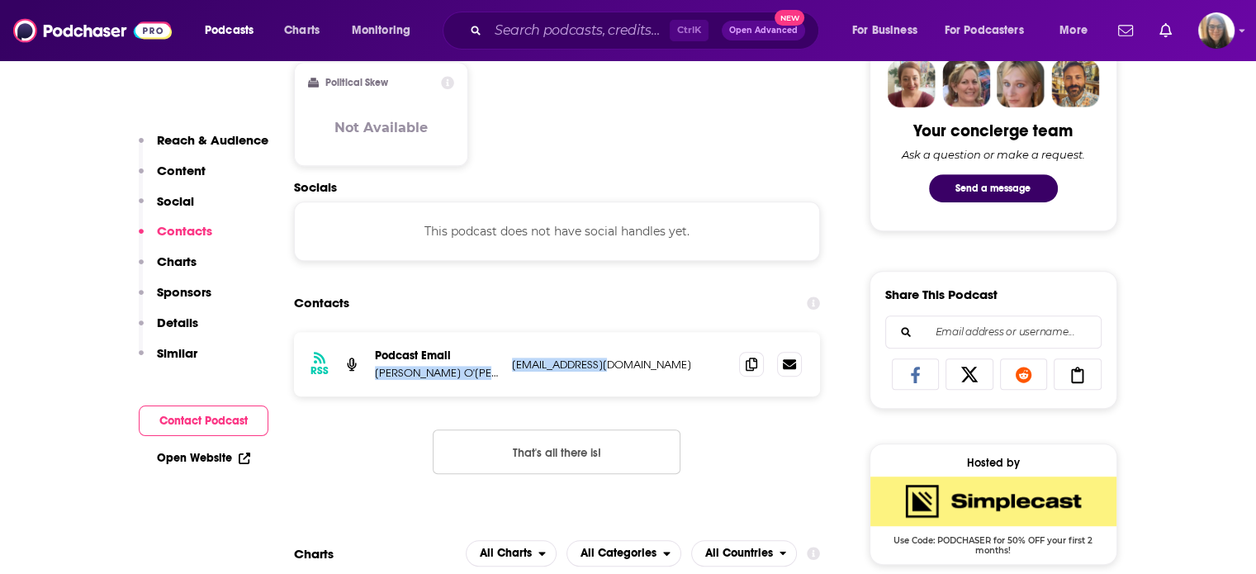
copy div "Ross O'Brien conx@podconx.com"
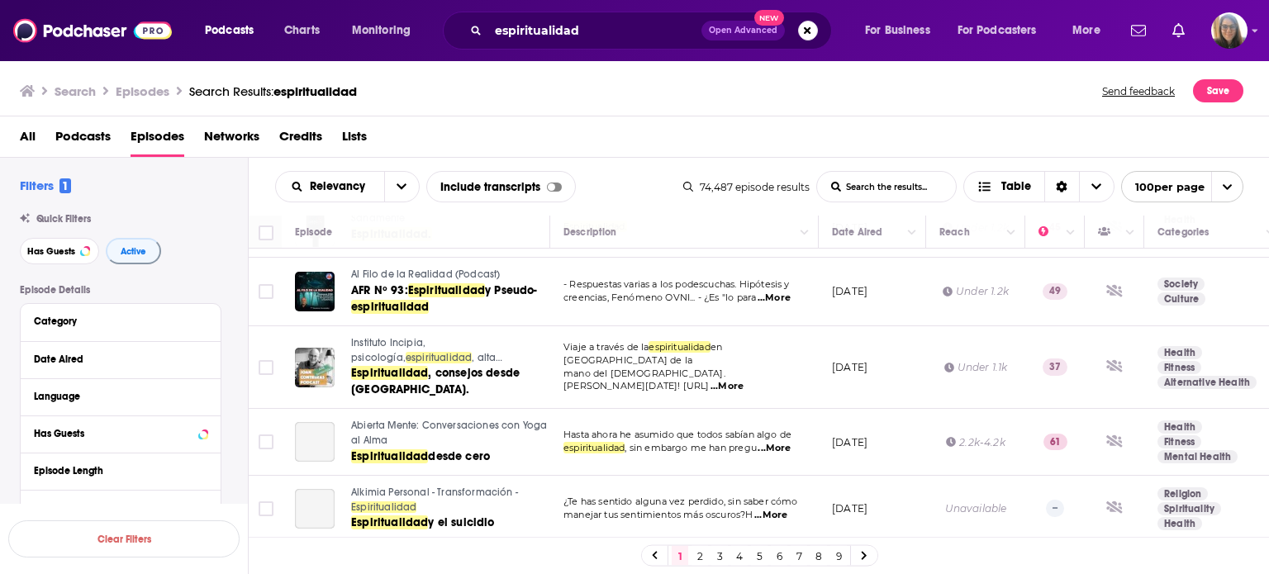
scroll to position [359, 0]
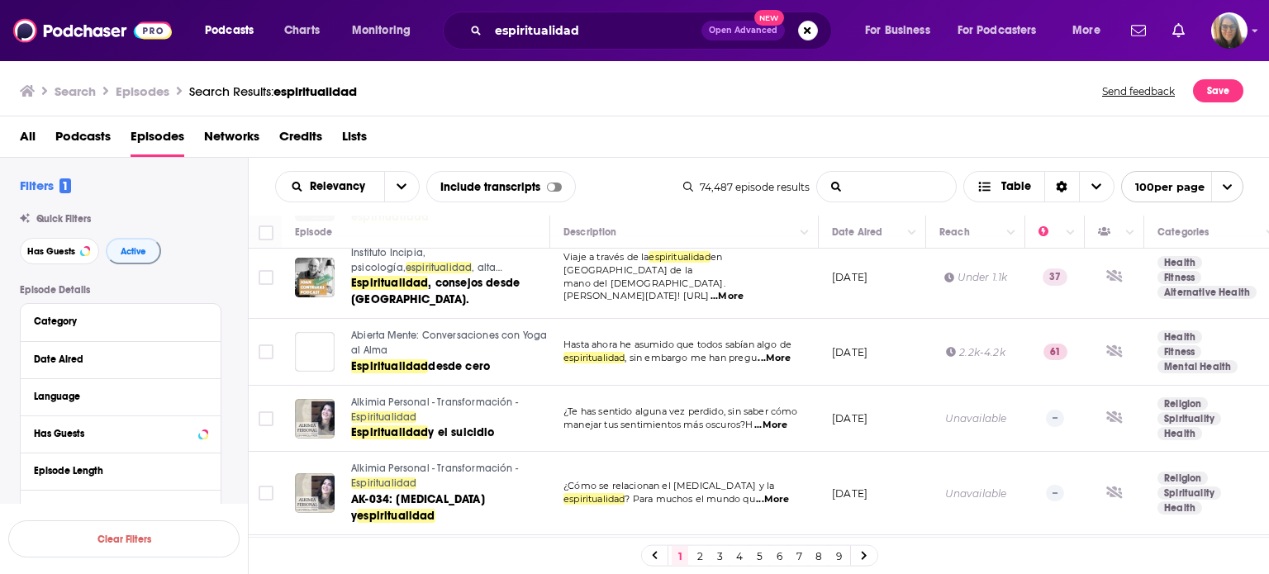
click at [867, 194] on input "List Search Input" at bounding box center [886, 187] width 139 height 30
type input "cannabis"
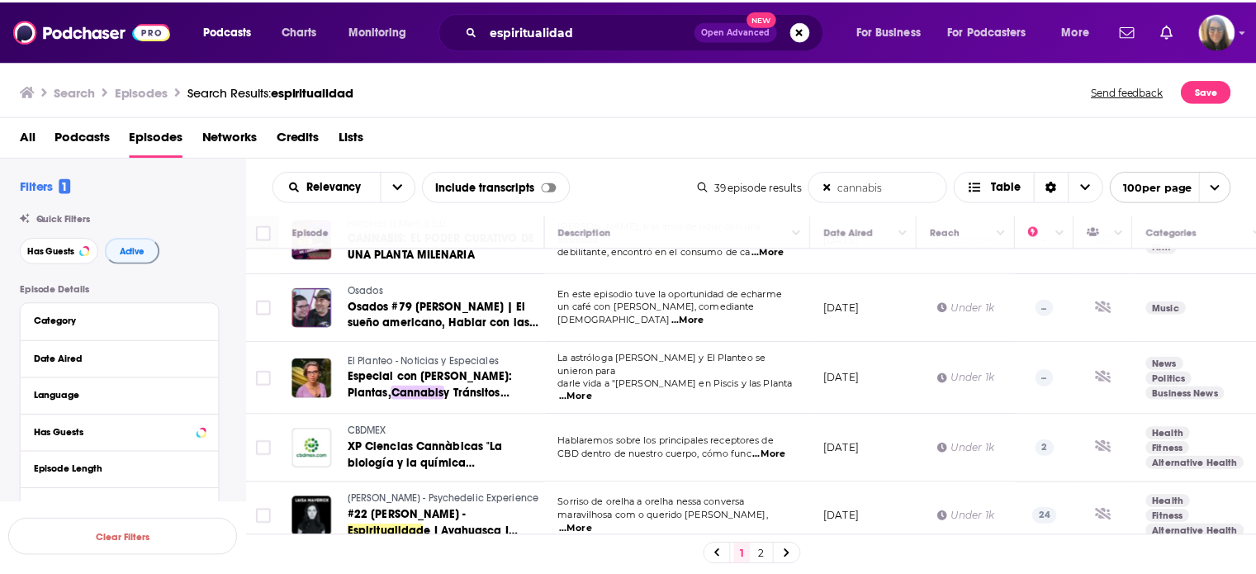
scroll to position [1564, 0]
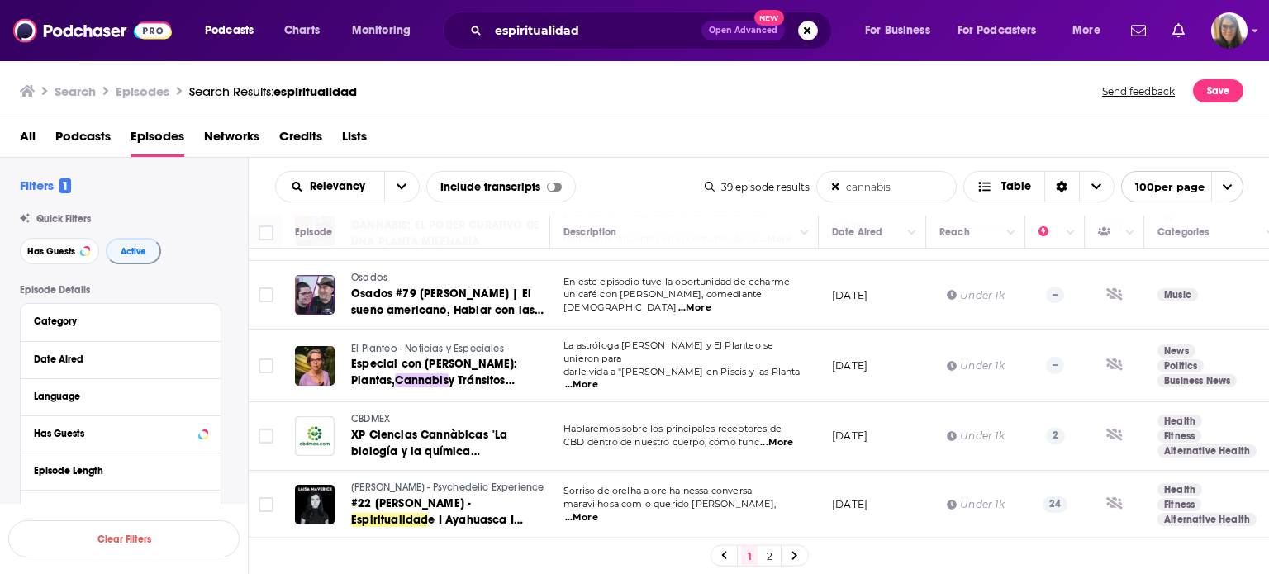
click at [464, 482] on span "Laisa Maverick - Psychedelic Experience" at bounding box center [447, 488] width 193 height 12
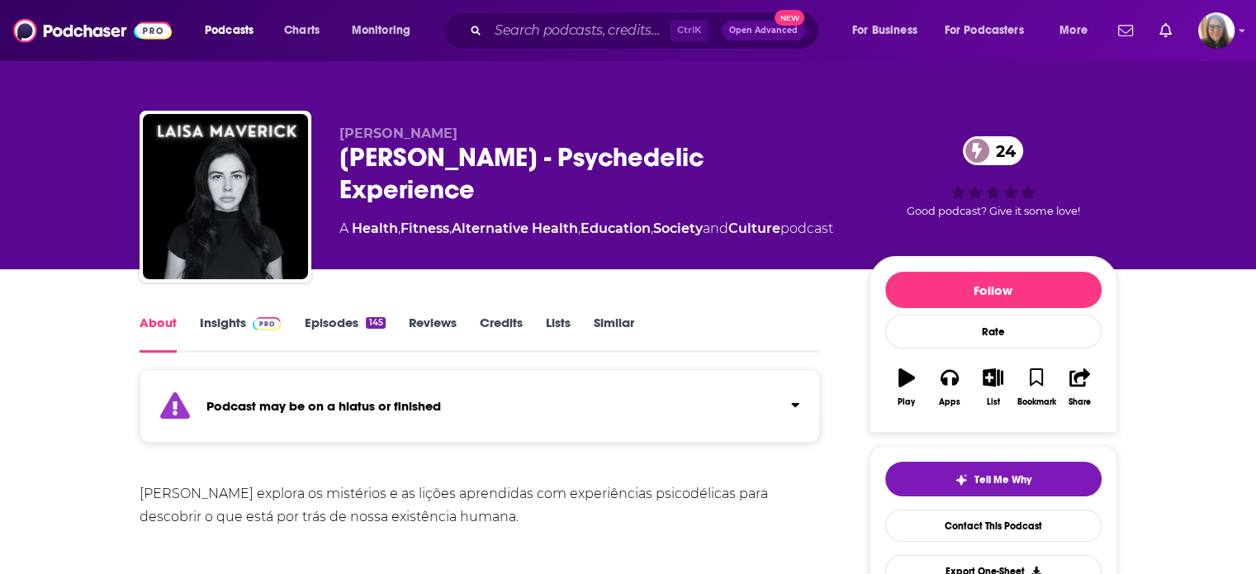
click at [236, 326] on link "Insights" at bounding box center [241, 334] width 82 height 38
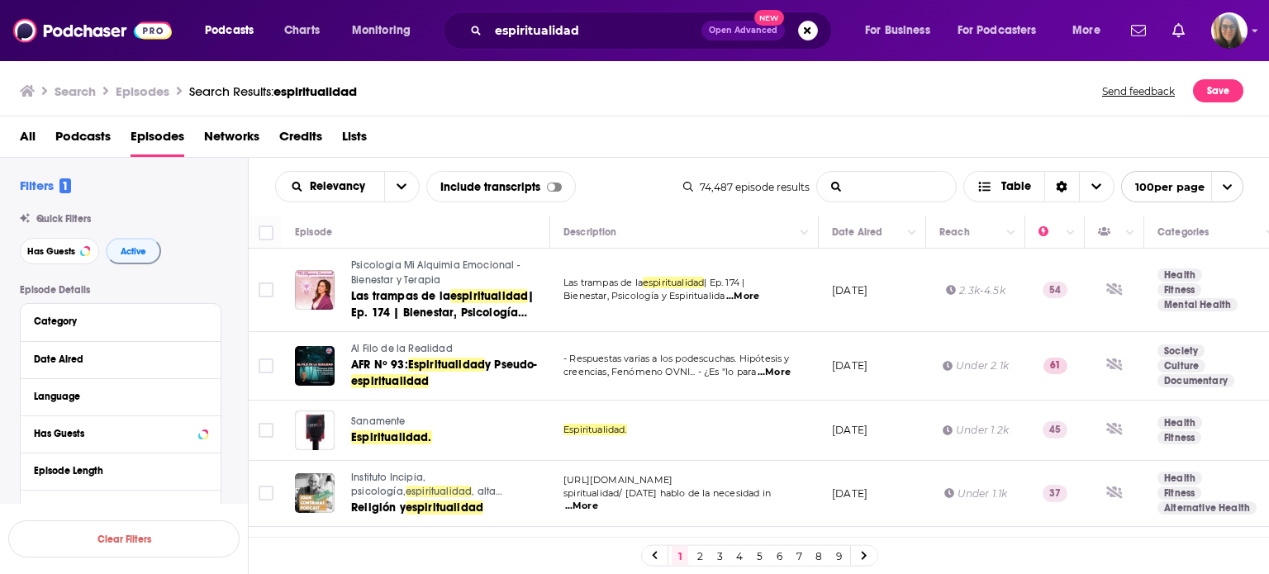
click at [865, 197] on input "List Search Input" at bounding box center [886, 187] width 139 height 30
type input "cannabis"
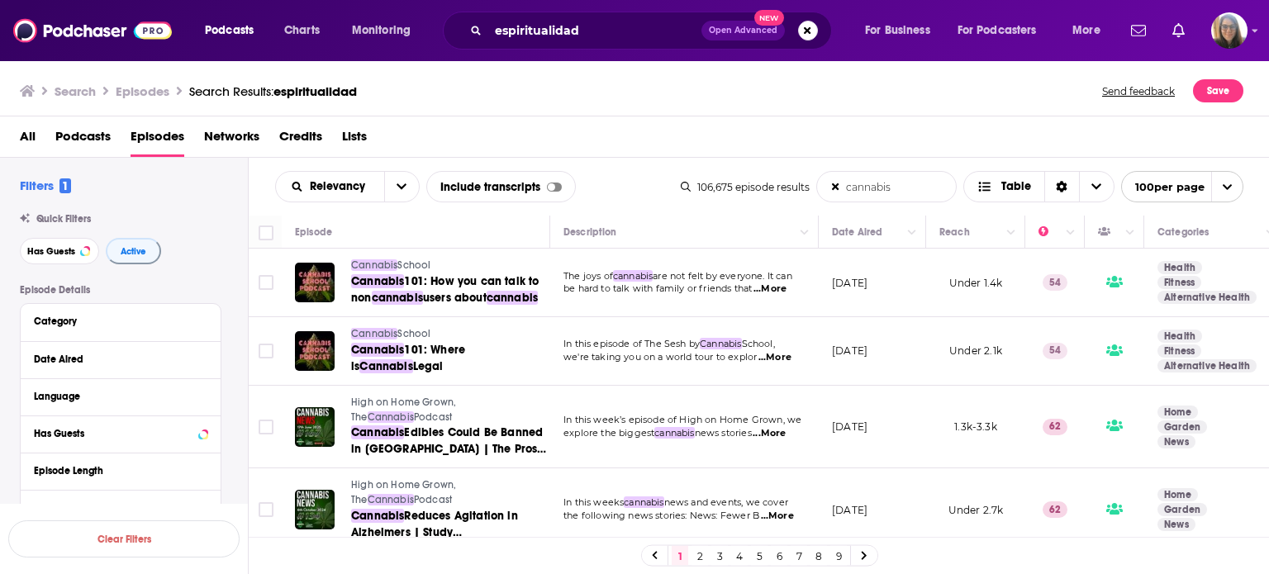
click at [894, 188] on input "cannabis" at bounding box center [886, 187] width 139 height 30
click at [126, 258] on button "Active" at bounding box center [133, 251] width 55 height 26
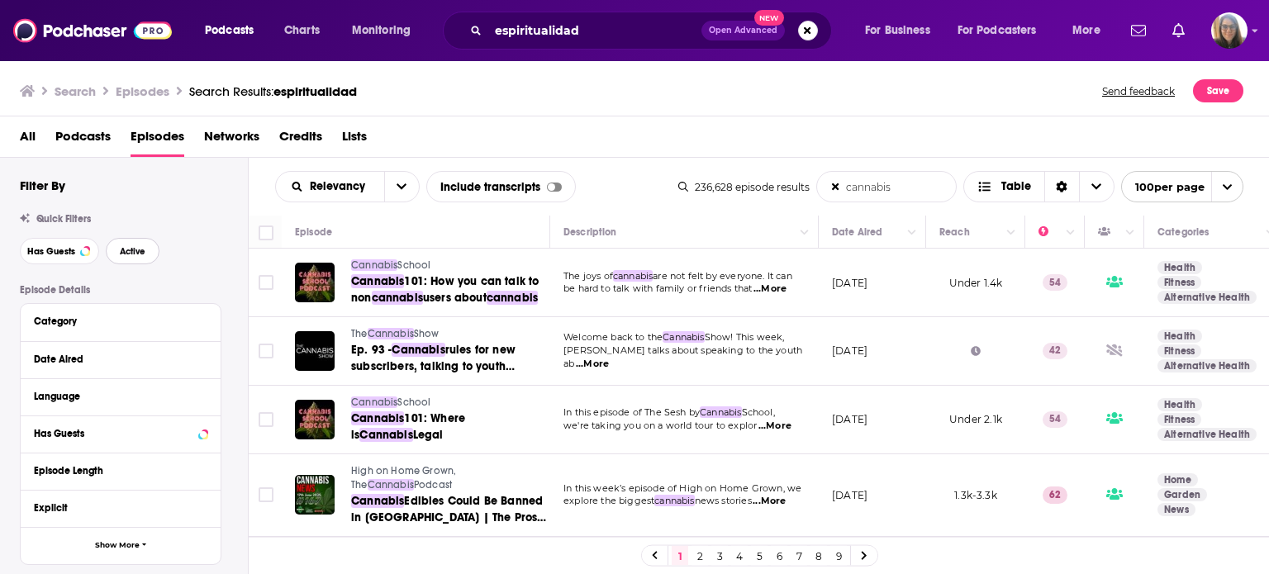
click at [126, 258] on button "Active" at bounding box center [133, 251] width 54 height 26
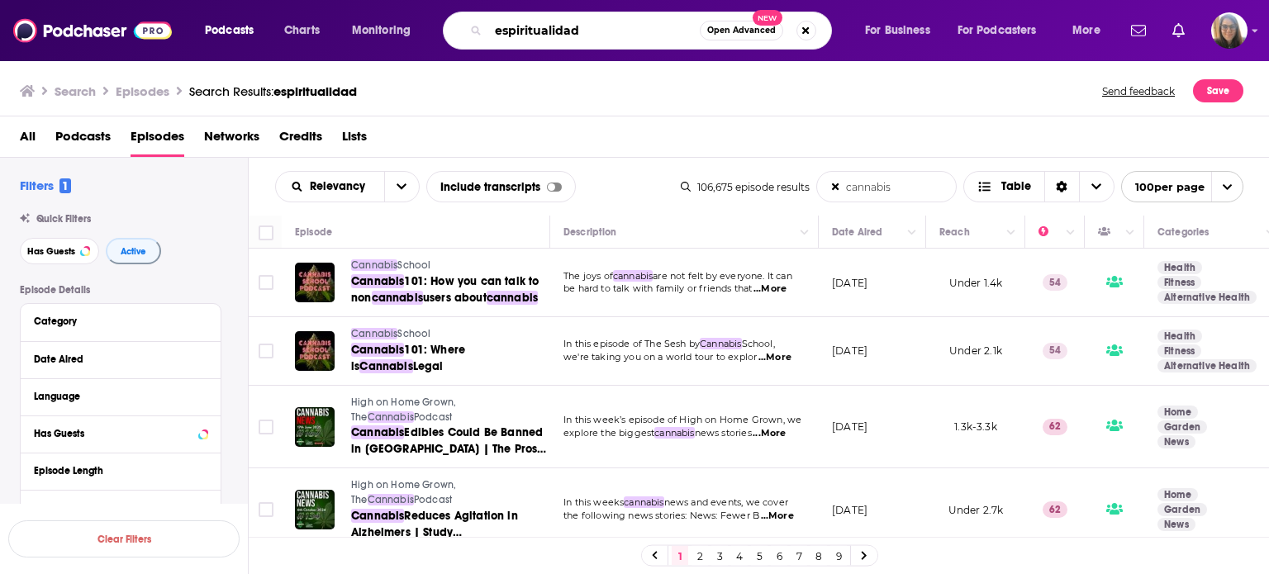
click at [644, 32] on input "espiritualidad" at bounding box center [593, 30] width 211 height 26
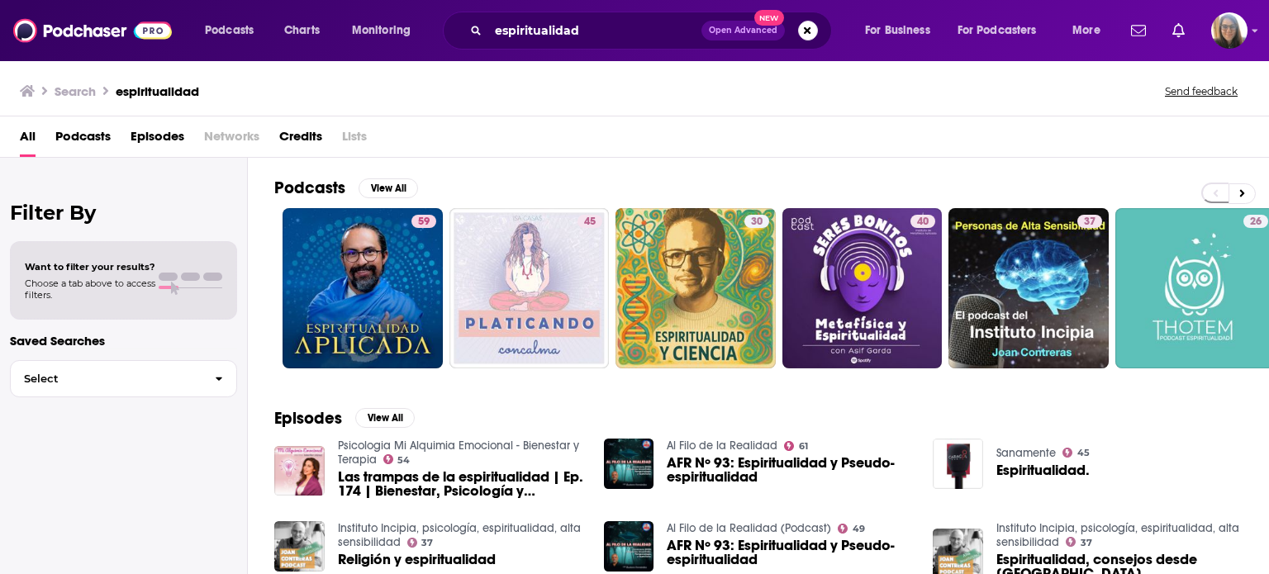
click at [157, 137] on span "Episodes" at bounding box center [158, 140] width 54 height 34
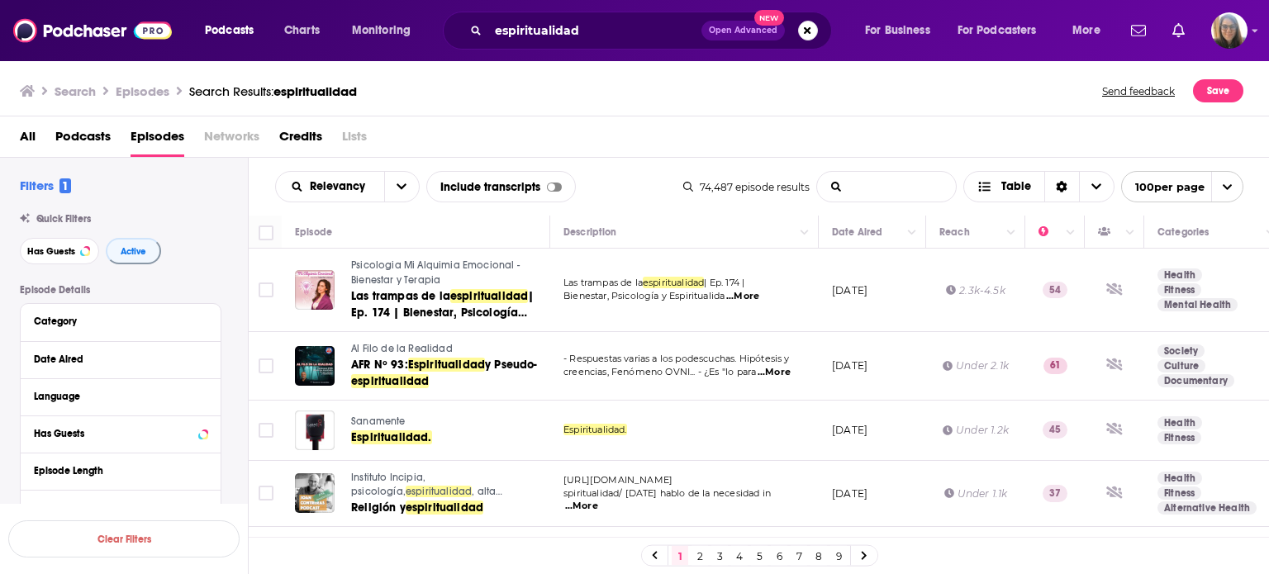
click at [857, 187] on input "List Search Input" at bounding box center [886, 187] width 139 height 30
type input "cannabis"
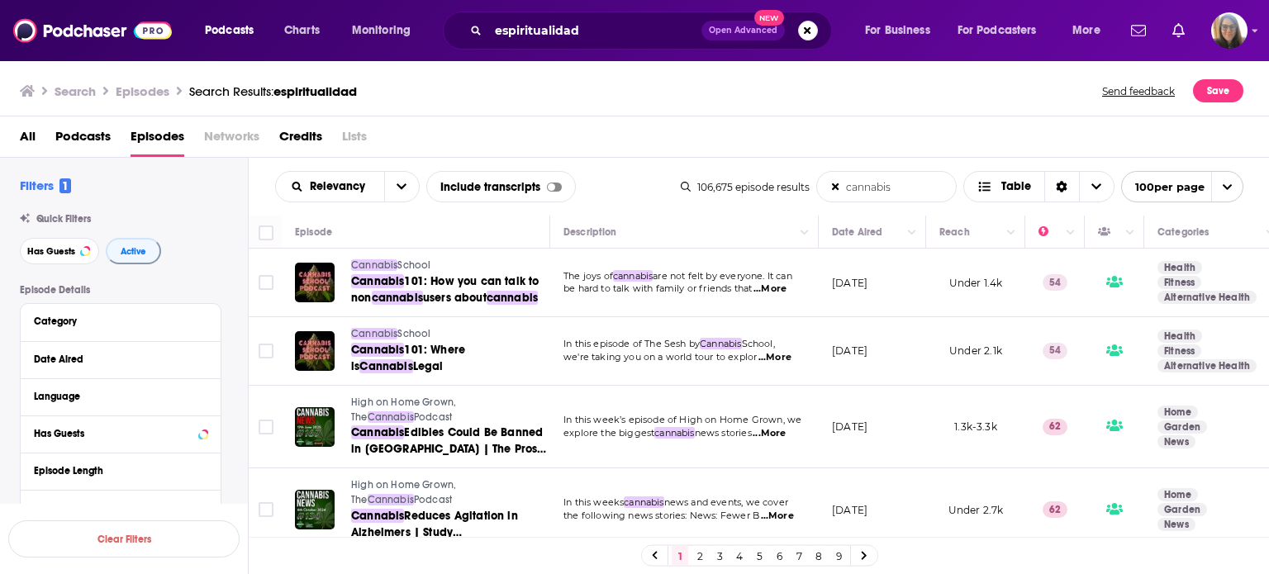
click at [926, 194] on input "cannabis" at bounding box center [886, 187] width 139 height 30
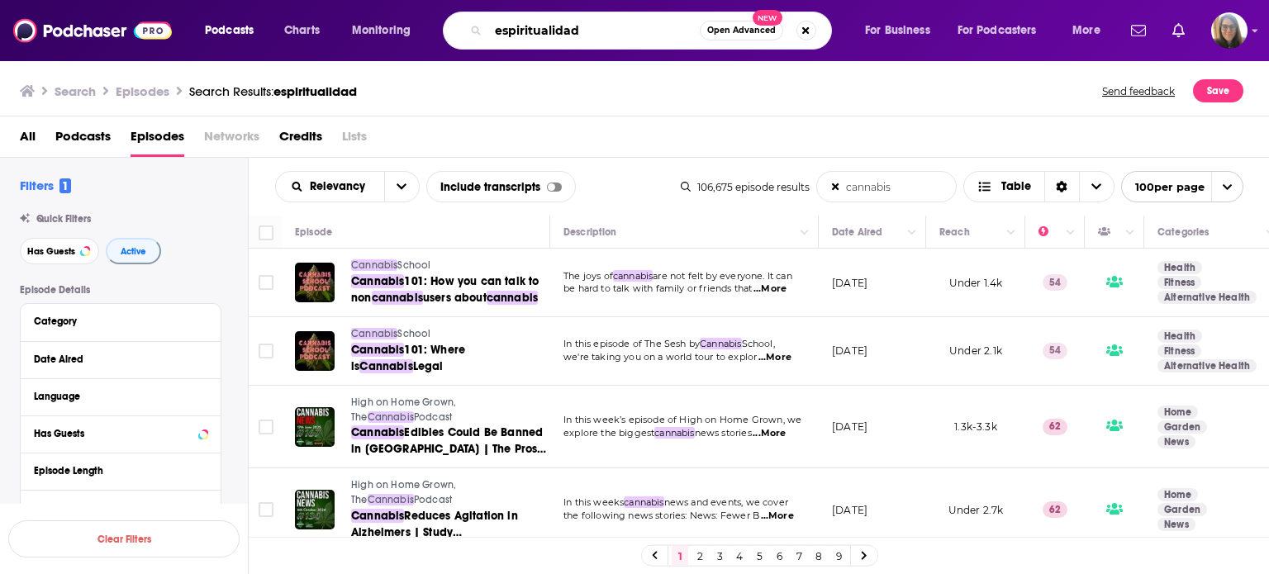
click at [626, 26] on input "espiritualidad" at bounding box center [593, 30] width 211 height 26
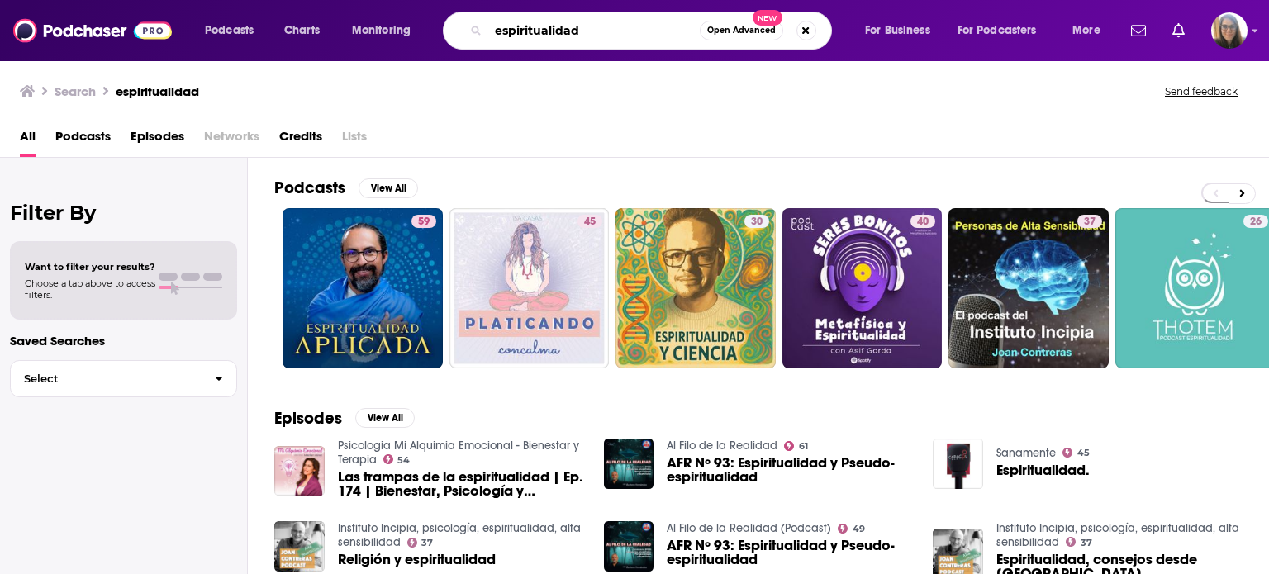
click at [636, 31] on input "espiritualidad" at bounding box center [593, 30] width 211 height 26
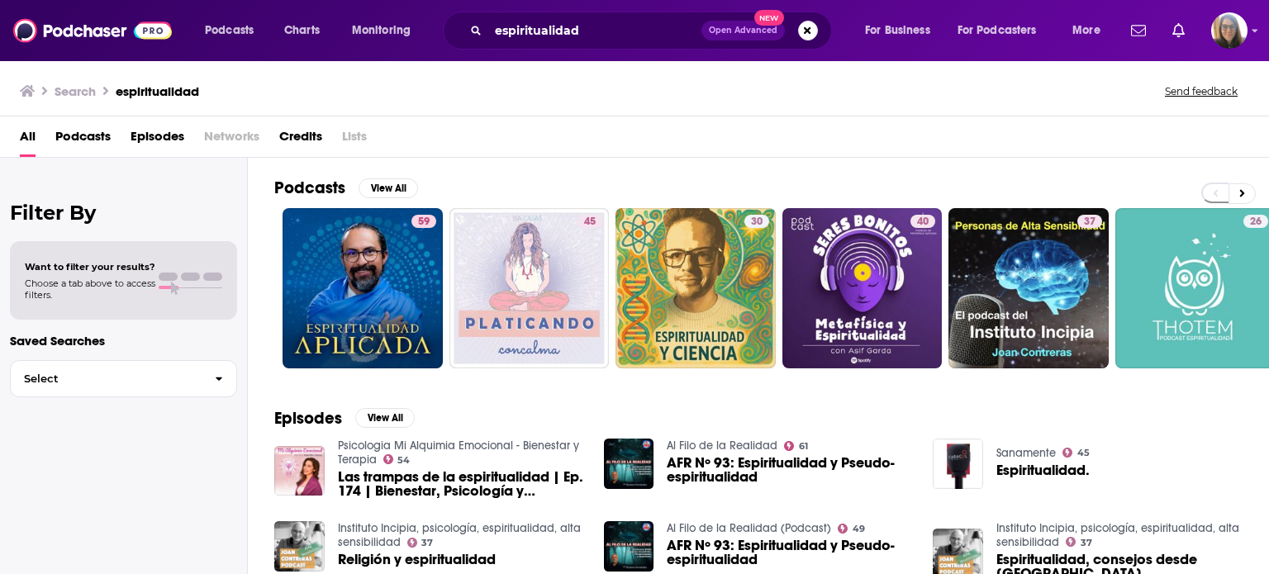
click at [135, 134] on span "Episodes" at bounding box center [158, 140] width 54 height 34
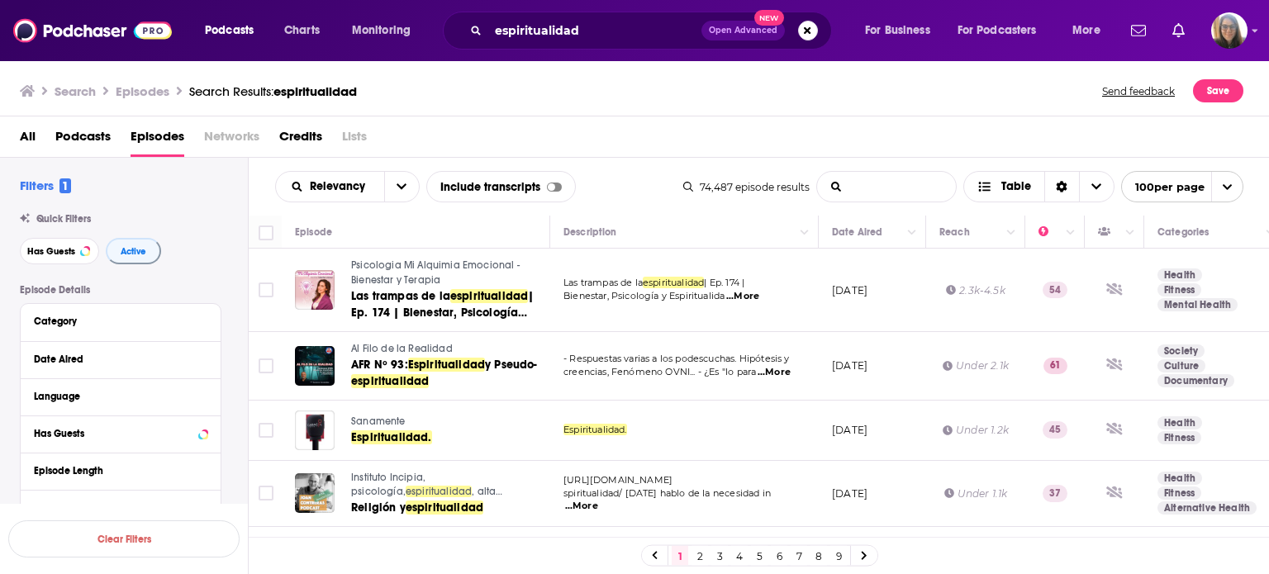
click at [846, 192] on input "List Search Input" at bounding box center [886, 187] width 139 height 30
type input "cannabis"
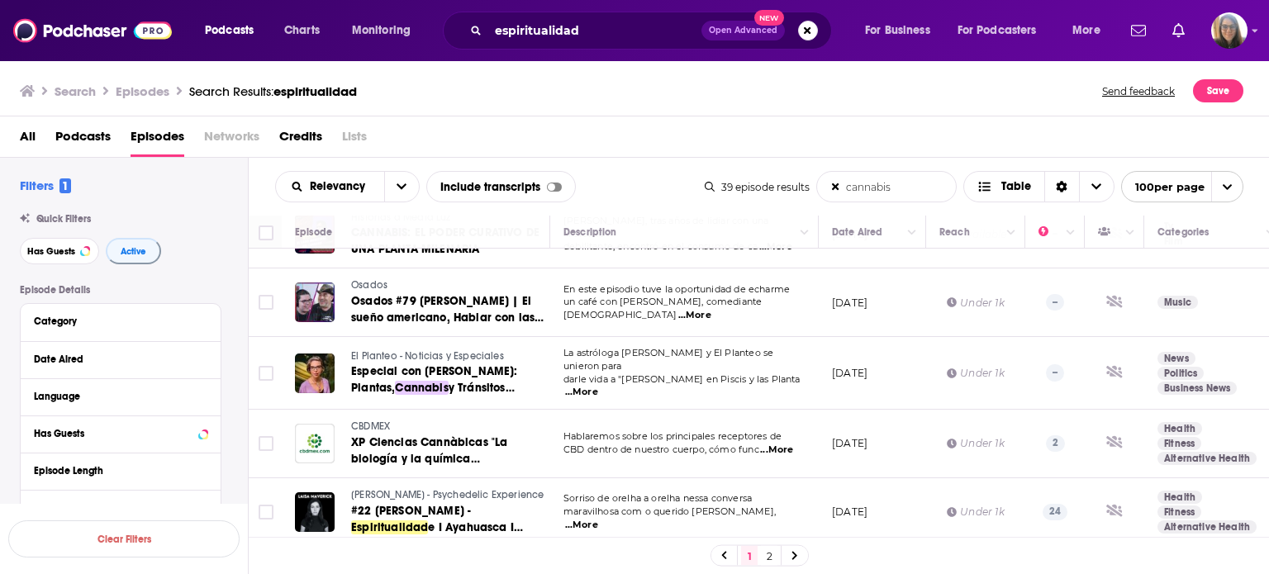
scroll to position [1564, 0]
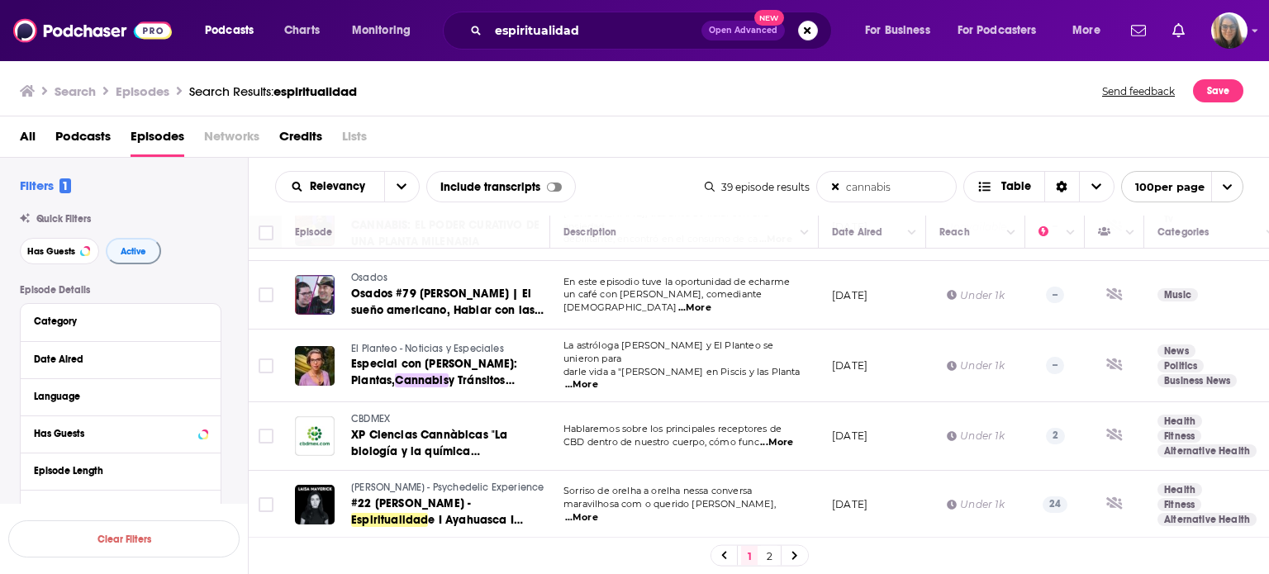
click at [767, 553] on link "2" at bounding box center [769, 556] width 17 height 20
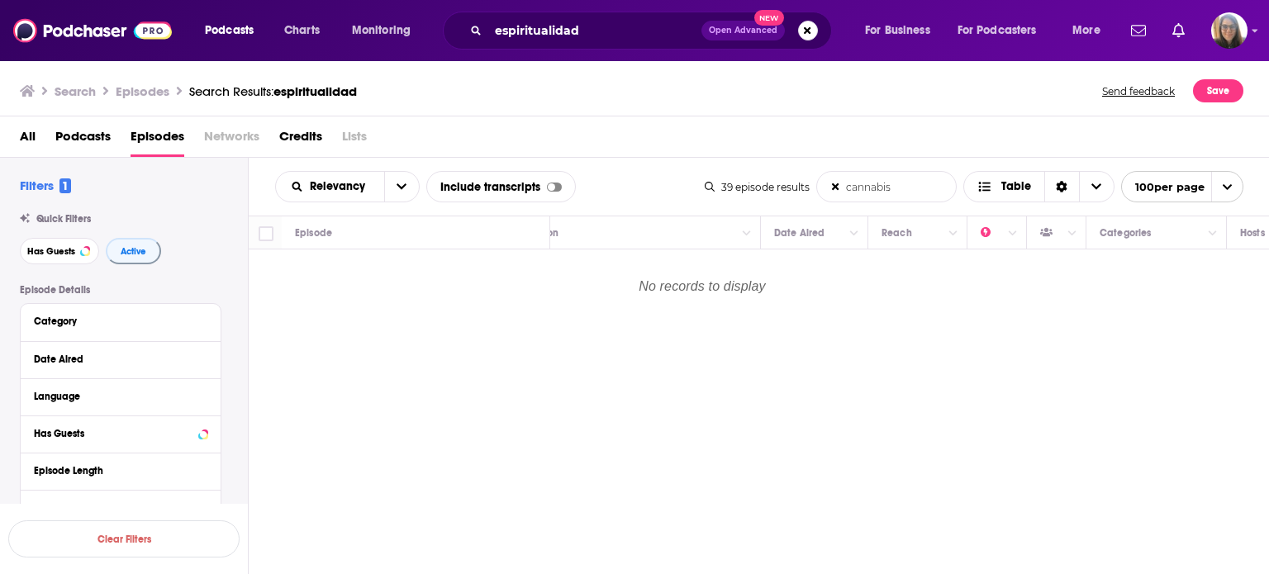
scroll to position [0, 501]
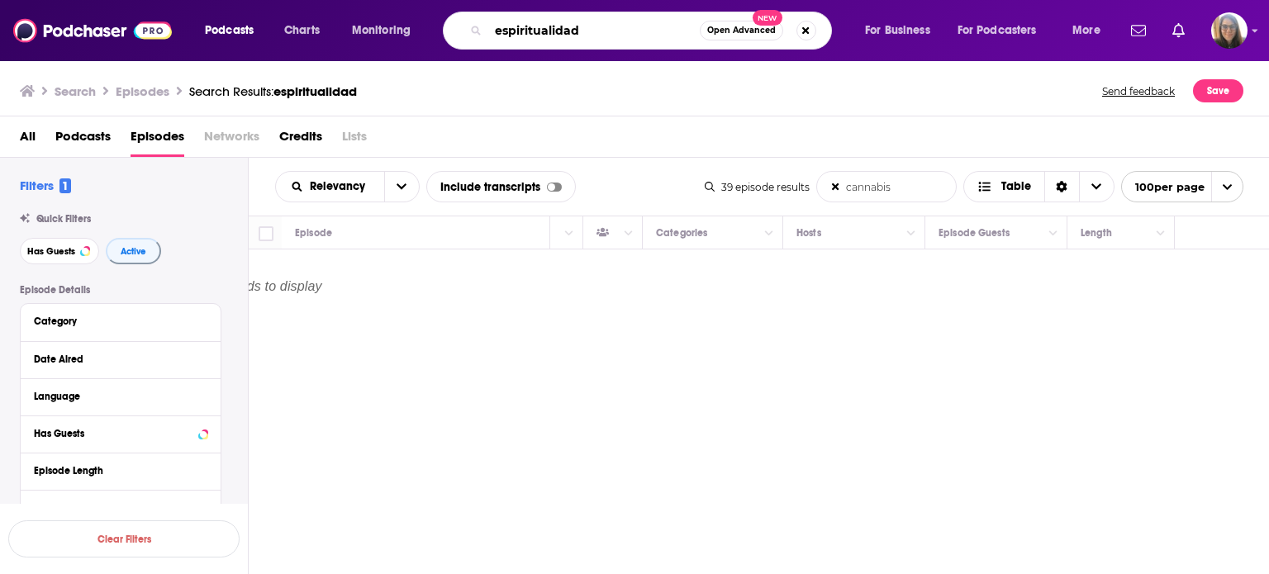
click at [643, 27] on input "espiritualidad" at bounding box center [593, 30] width 211 height 26
click at [836, 186] on icon at bounding box center [835, 187] width 7 height 10
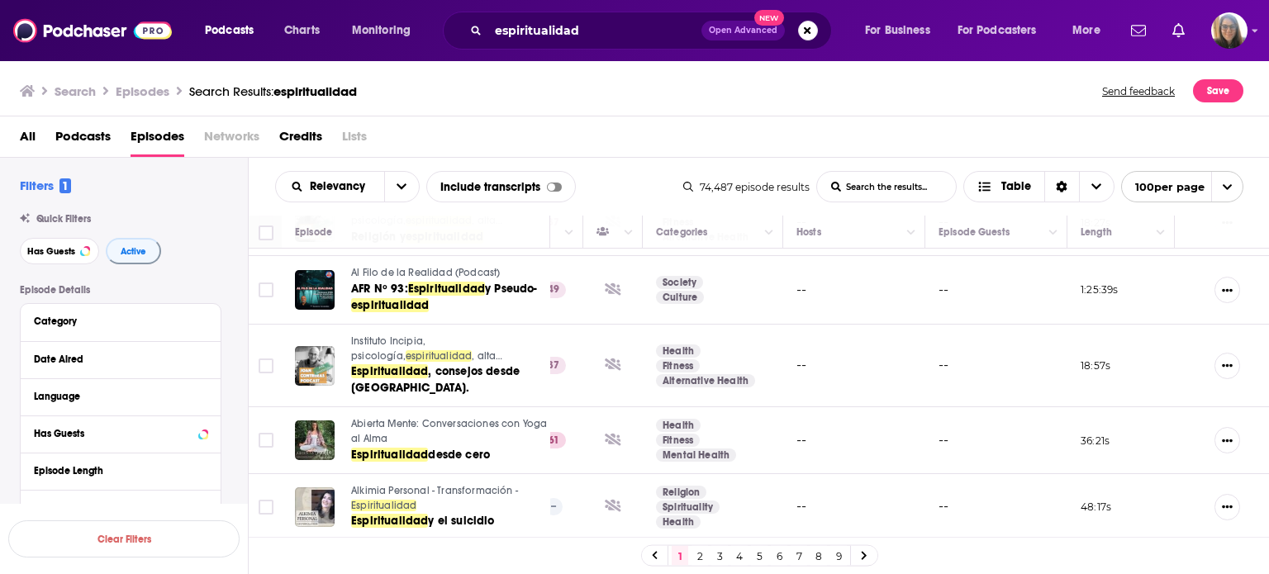
scroll to position [0, 501]
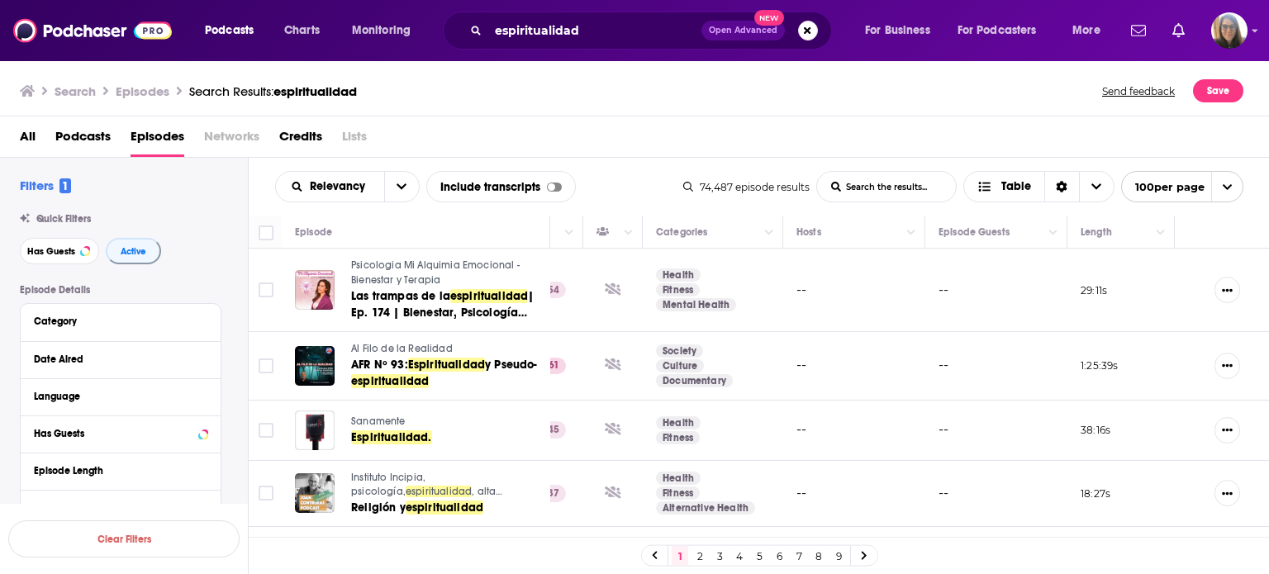
click at [83, 135] on span "Podcasts" at bounding box center [82, 140] width 55 height 34
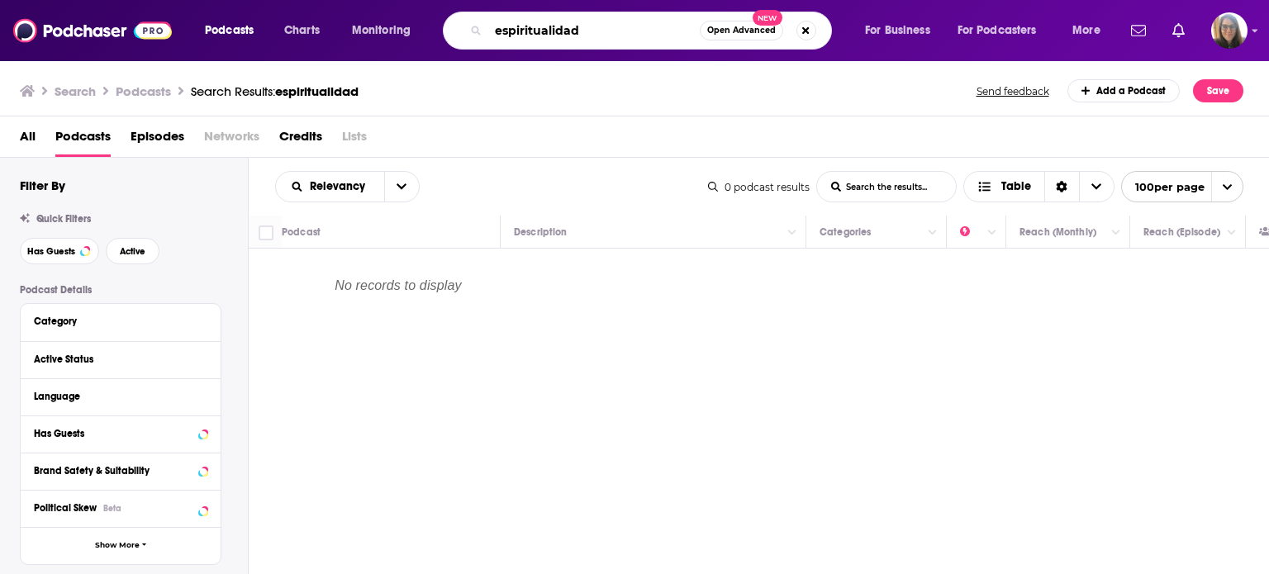
click at [624, 41] on input "espiritualidad" at bounding box center [593, 30] width 211 height 26
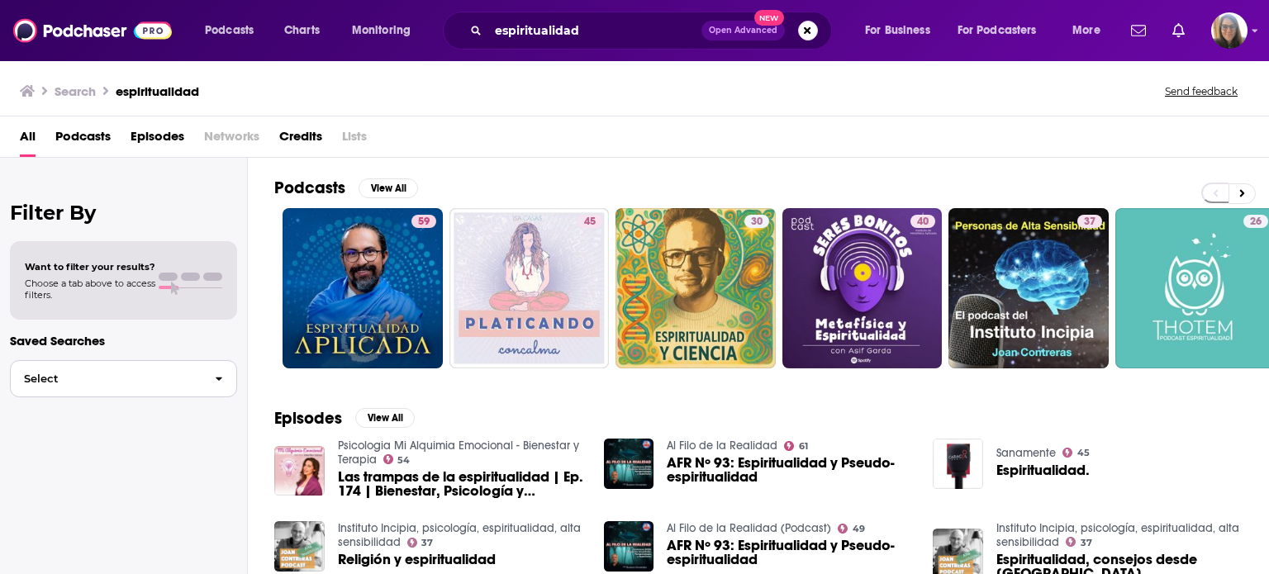
click at [46, 379] on span "Select" at bounding box center [106, 378] width 191 height 11
click at [40, 446] on span "Tarot" at bounding box center [102, 444] width 159 height 11
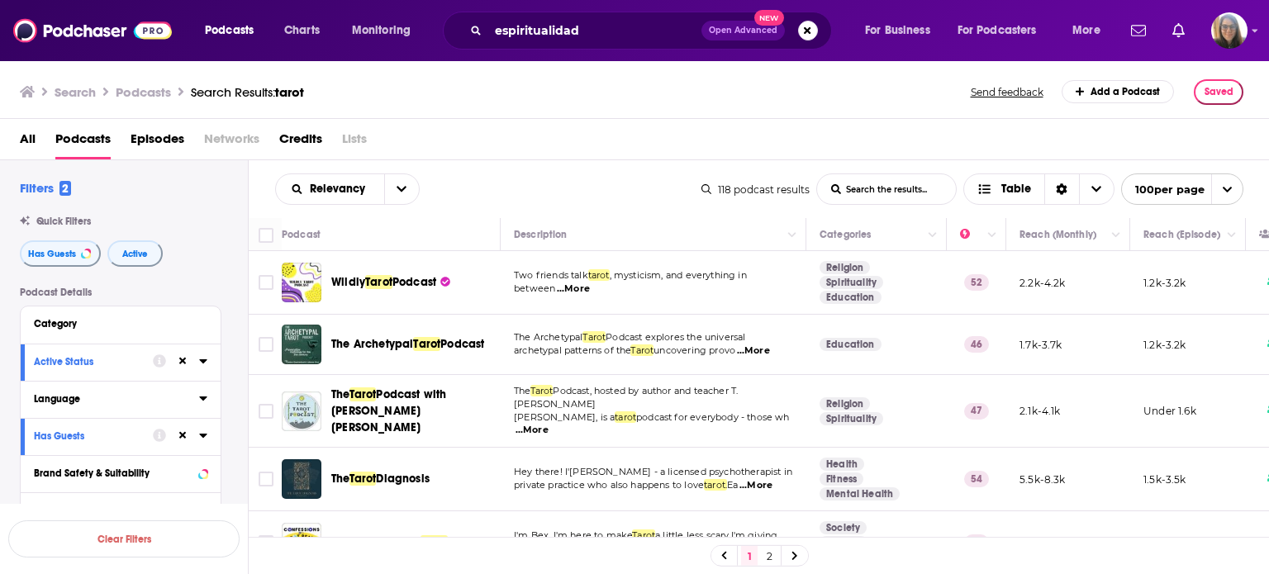
click at [203, 399] on icon at bounding box center [202, 398] width 7 height 4
click at [201, 399] on icon at bounding box center [203, 398] width 8 height 13
click at [161, 425] on div "Has Guests" at bounding box center [121, 436] width 200 height 37
click at [74, 397] on div "Language" at bounding box center [111, 399] width 154 height 12
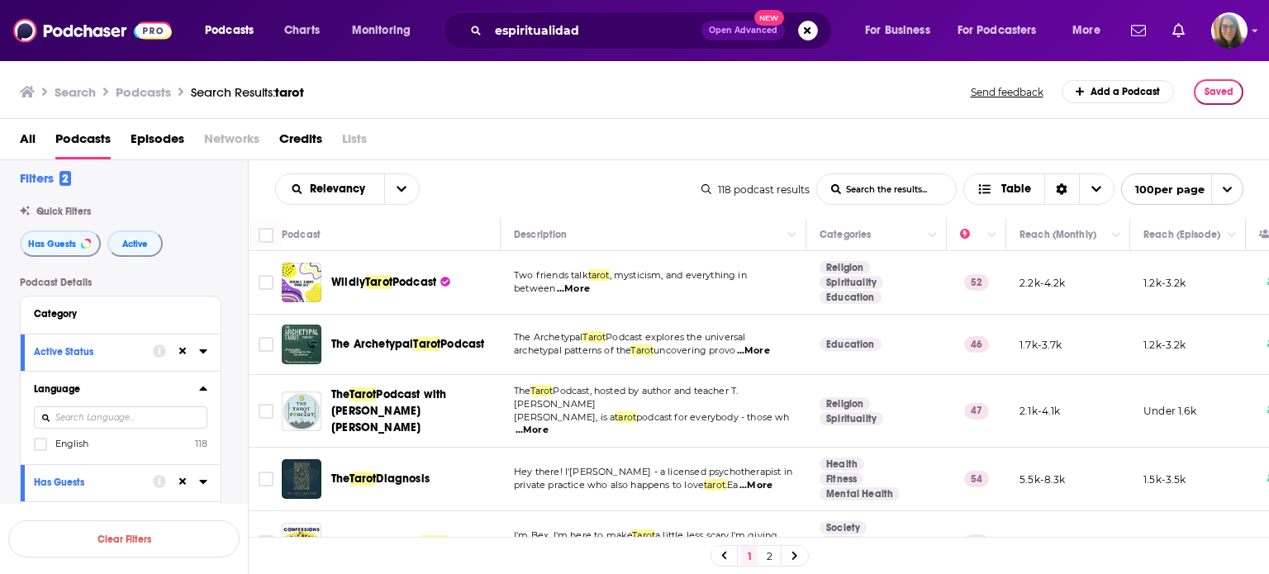
click at [68, 425] on input at bounding box center [120, 417] width 173 height 22
click at [125, 425] on input "spanish" at bounding box center [120, 417] width 173 height 22
click at [86, 418] on input "spanish" at bounding box center [120, 417] width 173 height 22
type input "s"
click at [216, 442] on div "Language English 118" at bounding box center [121, 417] width 200 height 93
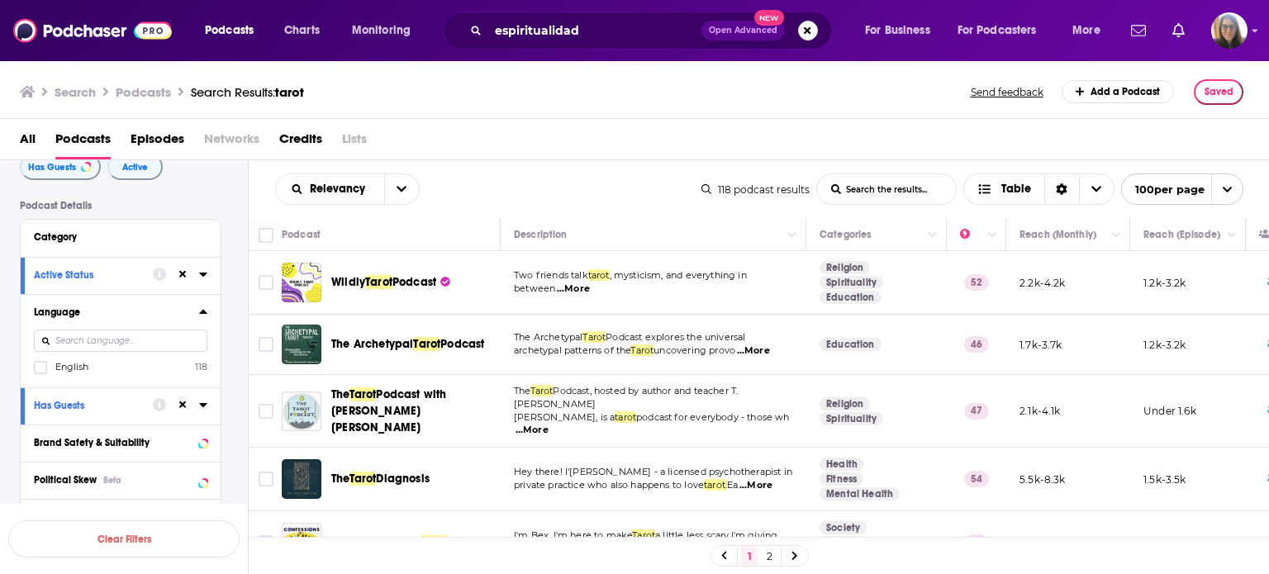
scroll to position [109, 0]
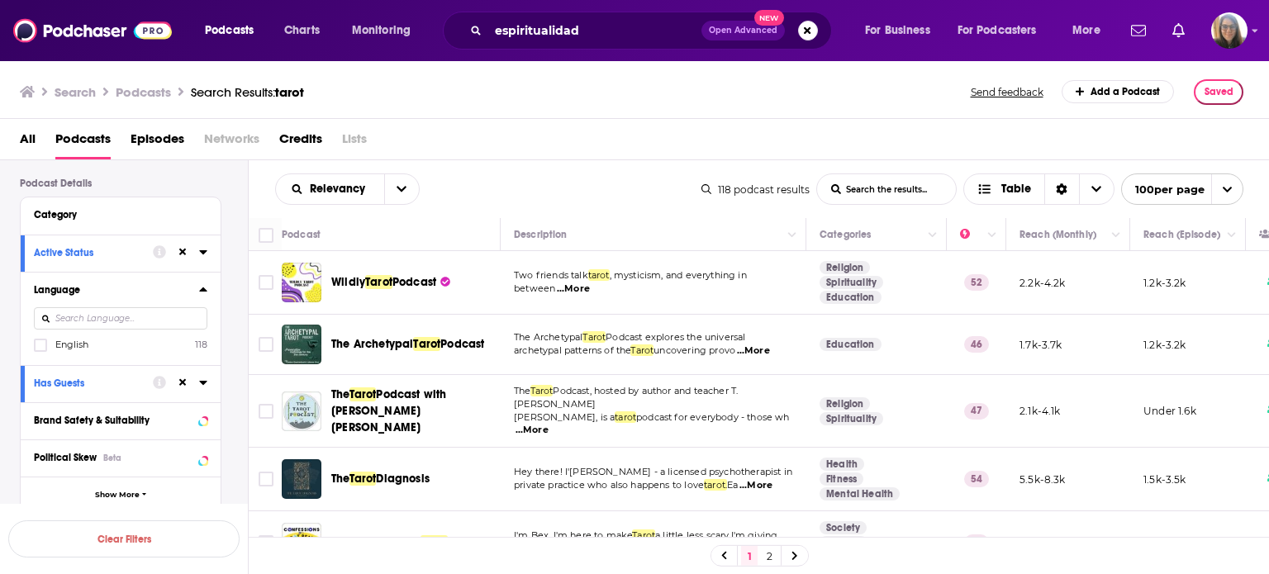
click at [204, 289] on icon at bounding box center [202, 289] width 7 height 4
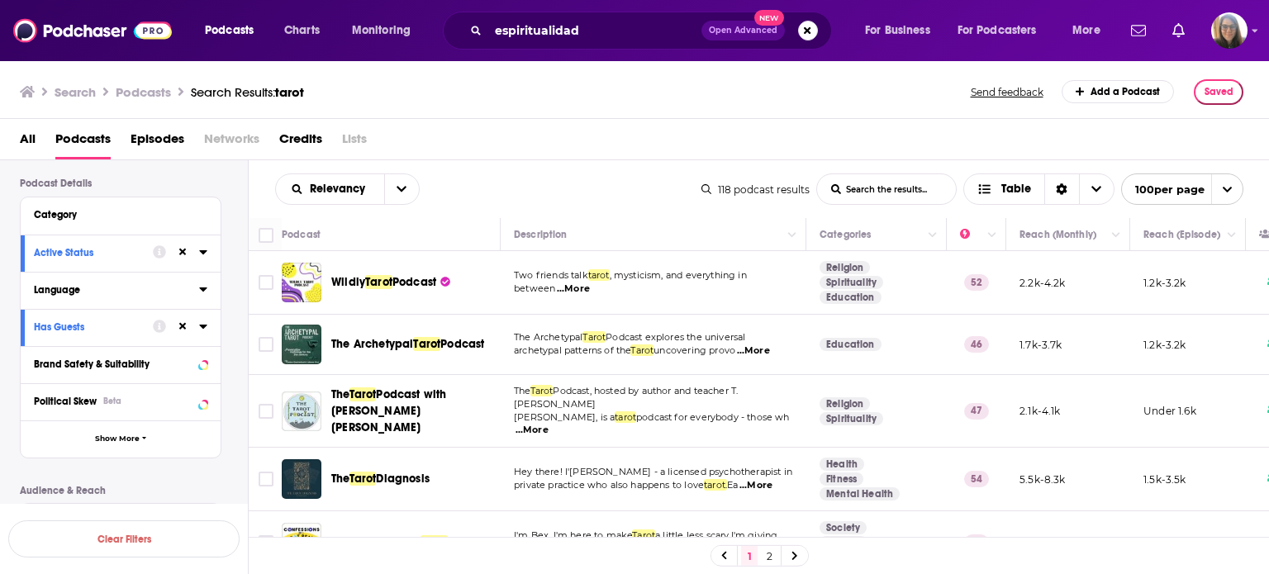
click at [204, 289] on icon at bounding box center [202, 289] width 7 height 4
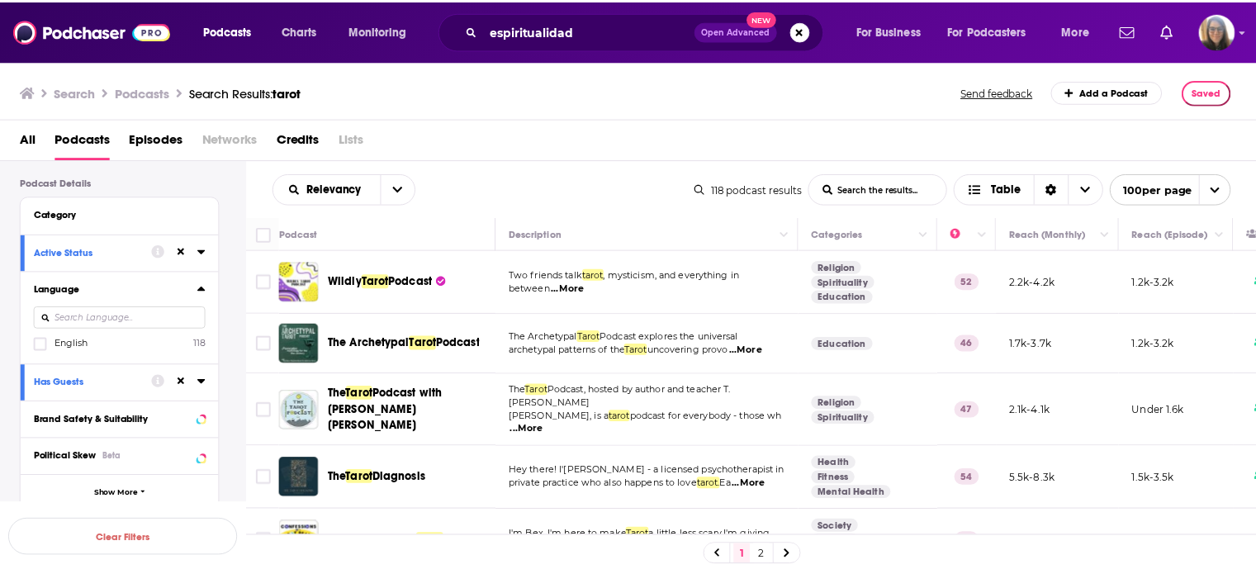
scroll to position [10, 0]
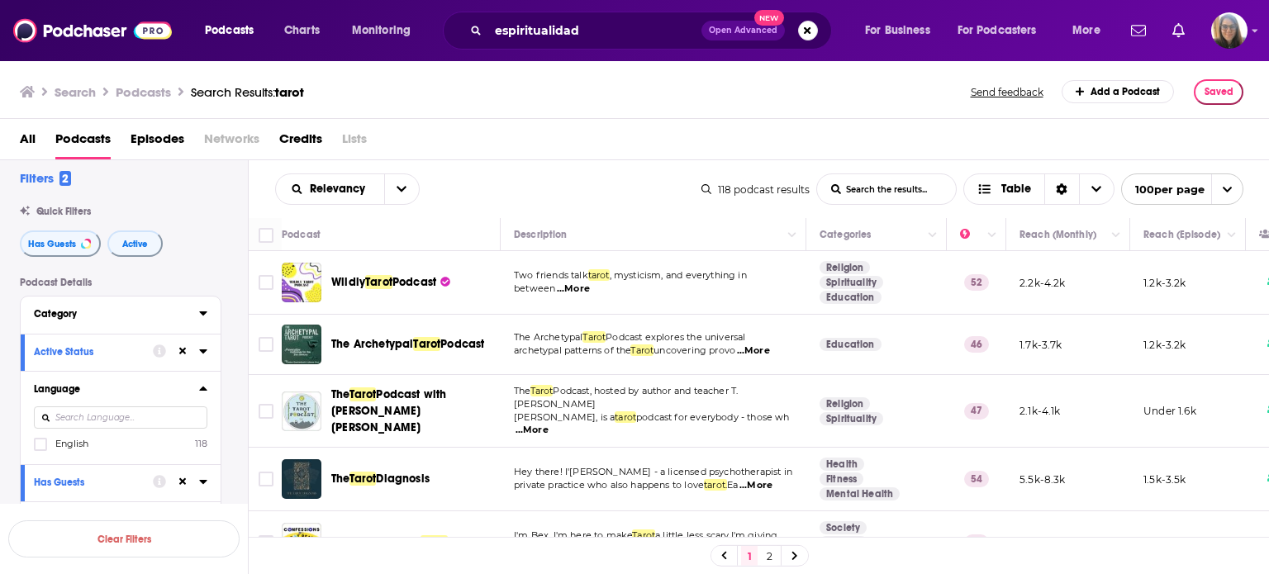
click at [96, 320] on div "Category Active Status Language English 118 Has Guests Brand Safety & Suitabili…" at bounding box center [121, 455] width 202 height 318
type input "s"
type input "Spanish"
click at [185, 257] on div "Has Guests Active" at bounding box center [134, 243] width 228 height 26
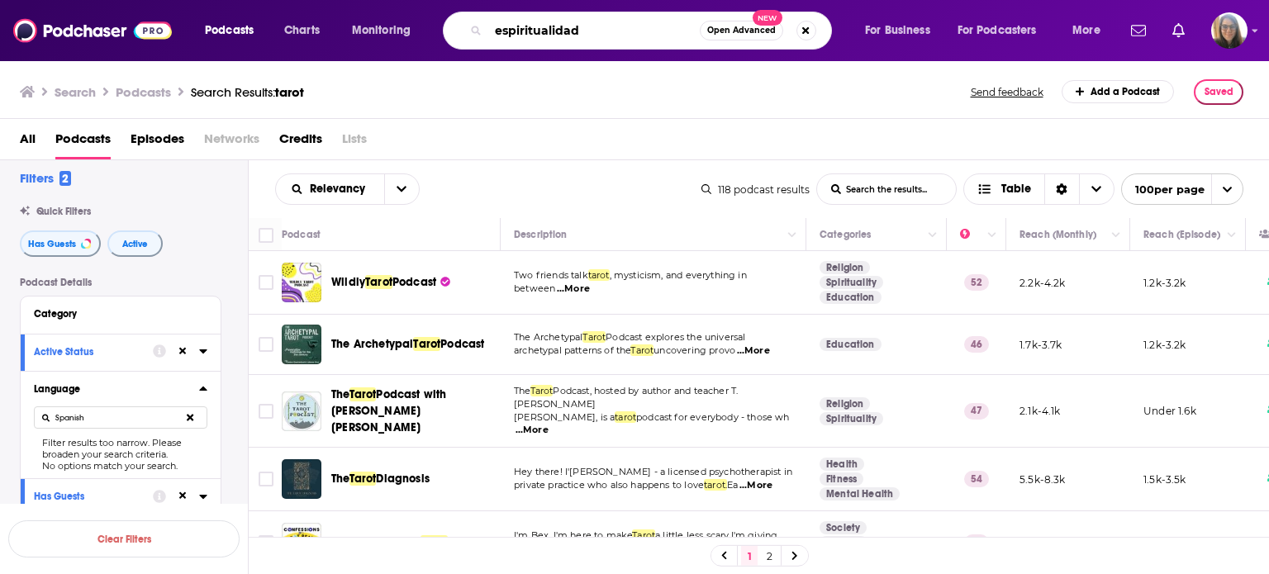
click at [608, 26] on input "espiritualidad" at bounding box center [593, 30] width 211 height 26
type input "espiritualidad tarot"
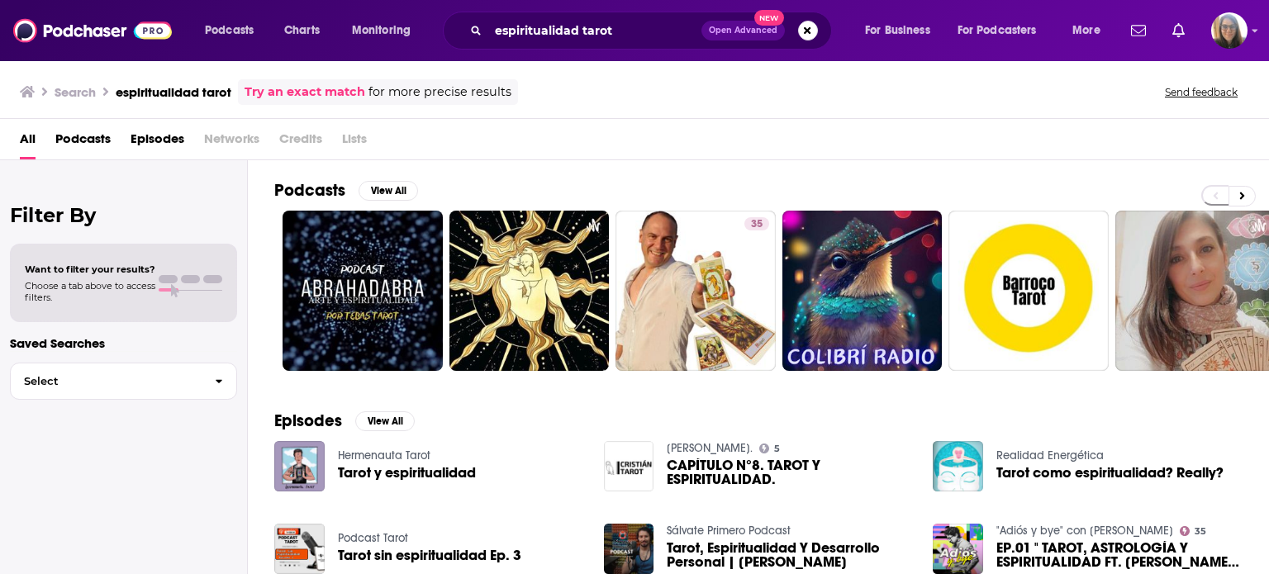
click at [79, 144] on span "Podcasts" at bounding box center [82, 143] width 55 height 34
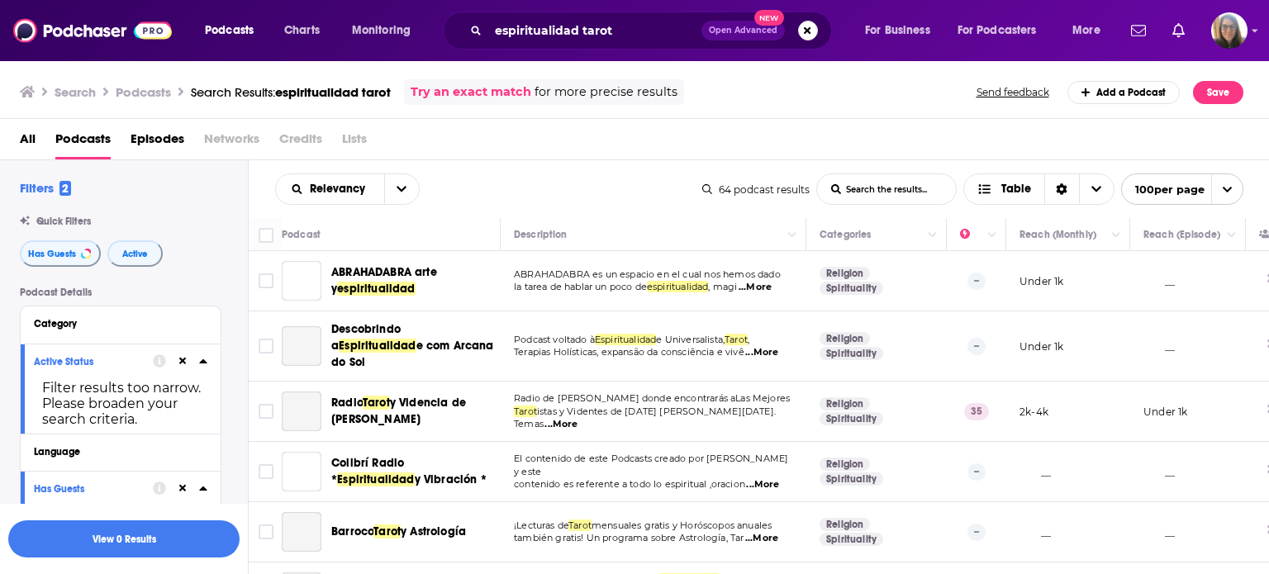
click at [207, 360] on icon at bounding box center [203, 360] width 8 height 13
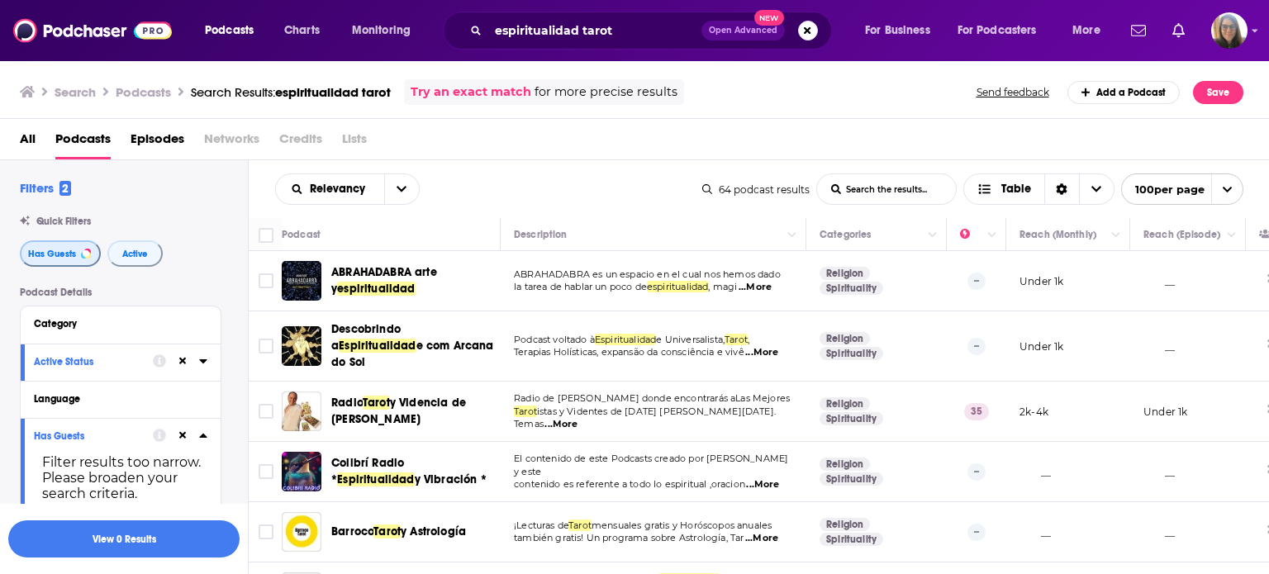
click at [50, 250] on span "Has Guests" at bounding box center [52, 253] width 48 height 9
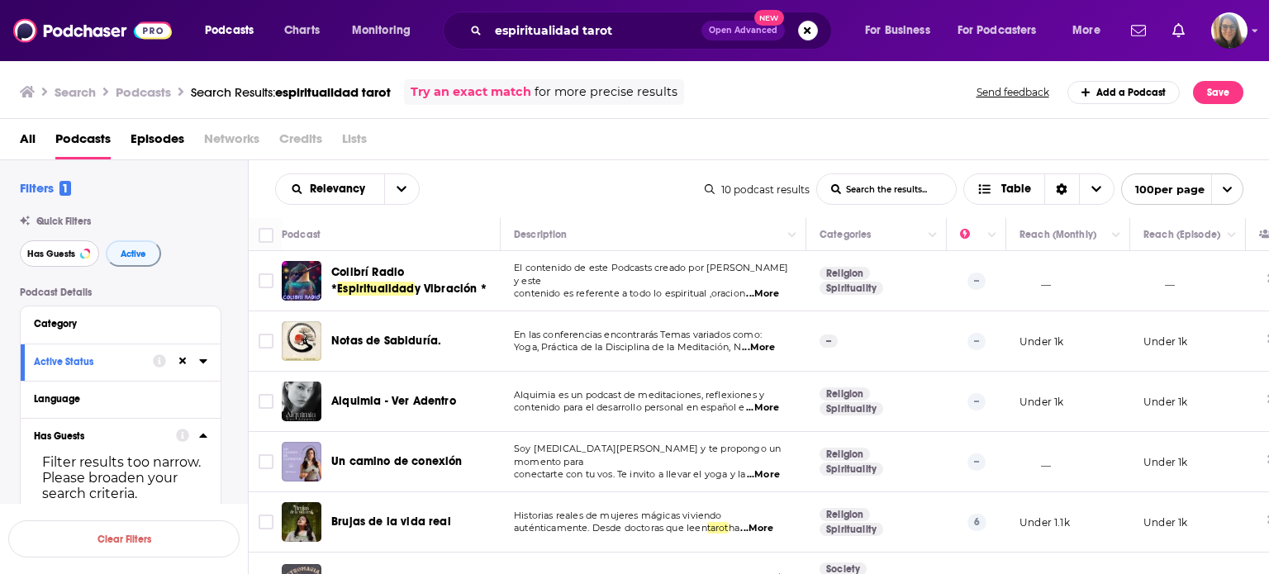
click at [55, 259] on span "Has Guests" at bounding box center [51, 253] width 48 height 9
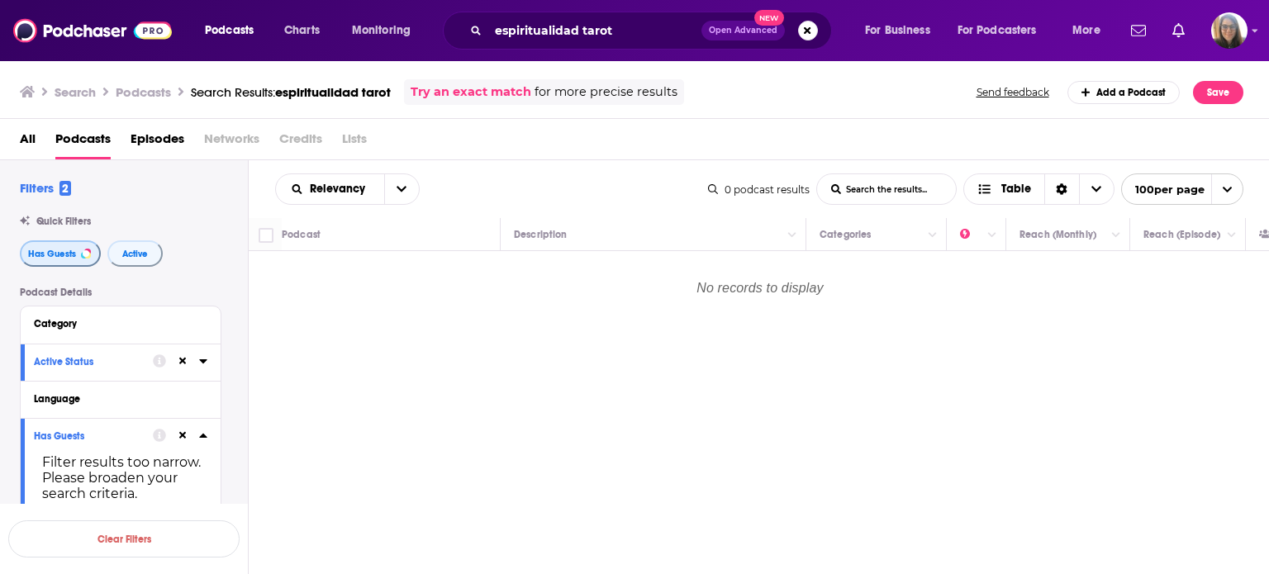
click at [69, 257] on span "Has Guests" at bounding box center [52, 253] width 48 height 9
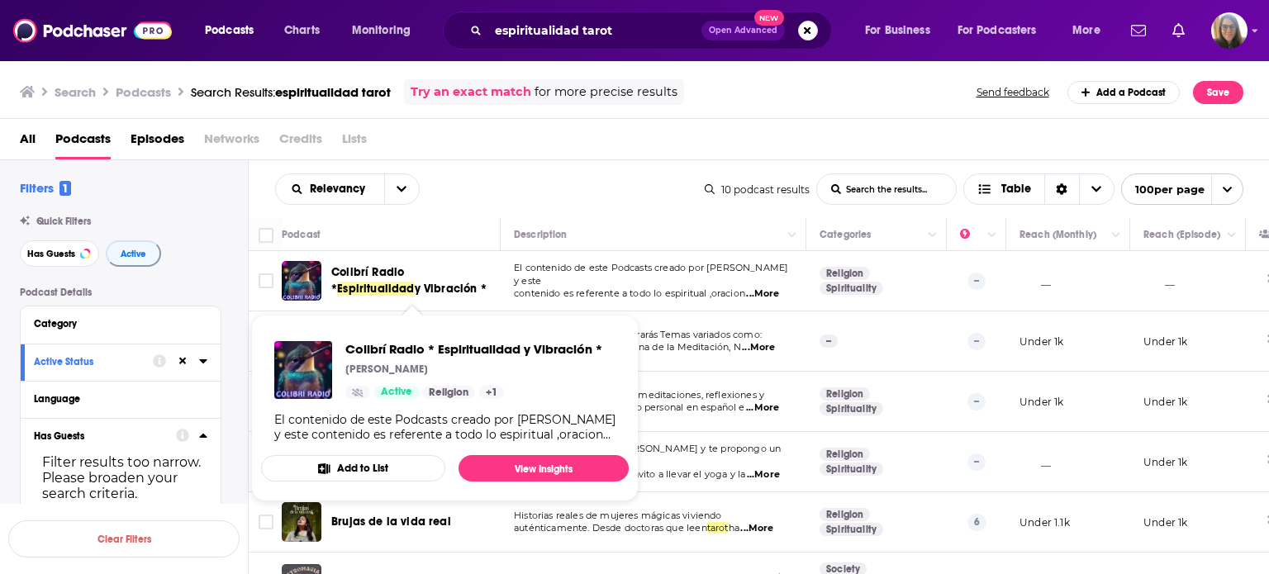
click at [380, 271] on span "Colibrí Radio *" at bounding box center [367, 280] width 73 height 31
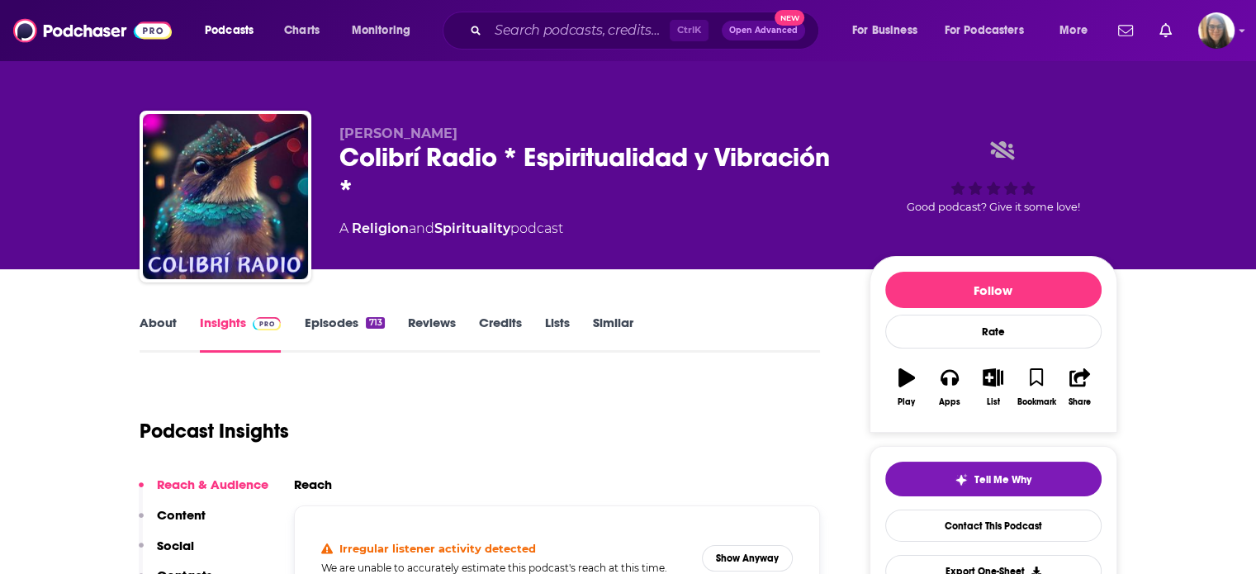
click at [337, 320] on link "Episodes 713" at bounding box center [344, 334] width 80 height 38
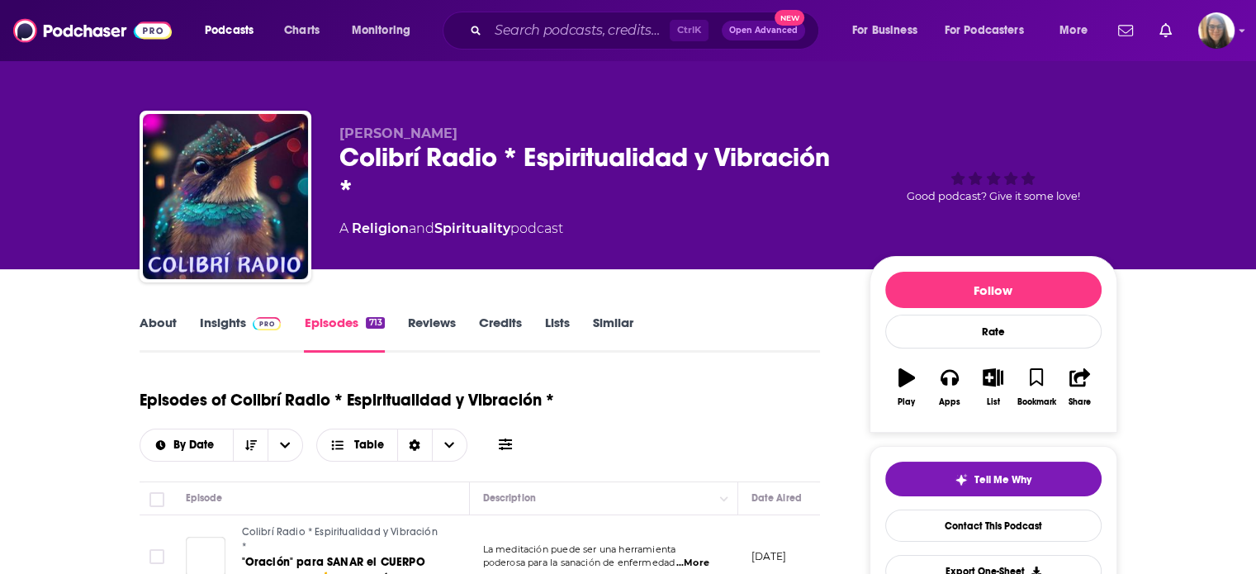
scroll to position [185, 0]
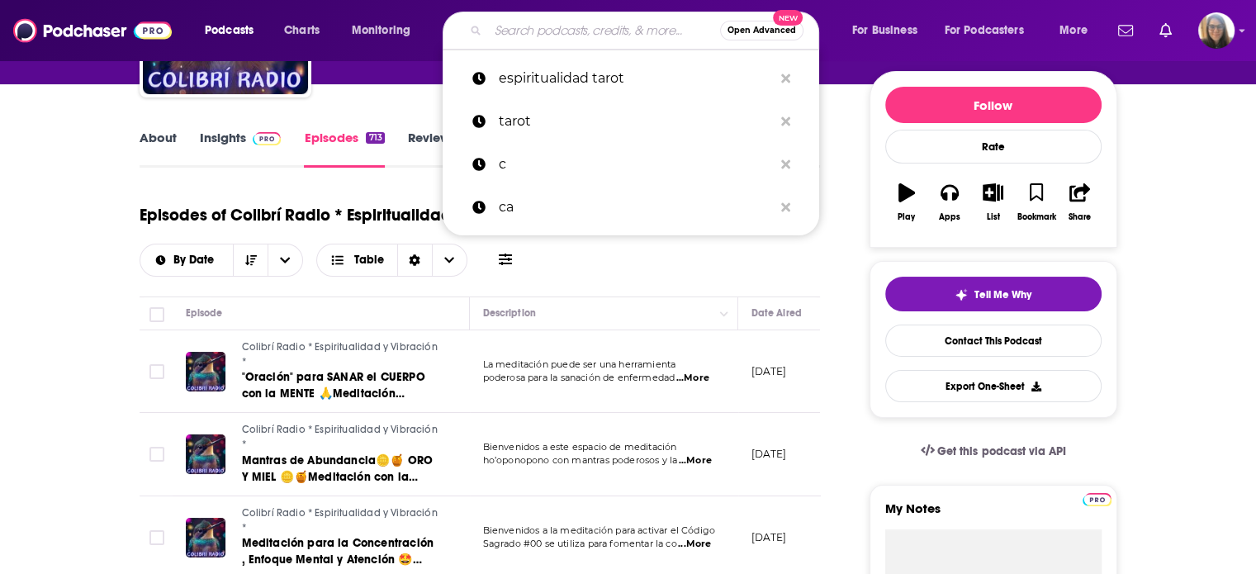
click at [558, 34] on input "Search podcasts, credits, & more..." at bounding box center [604, 30] width 232 height 26
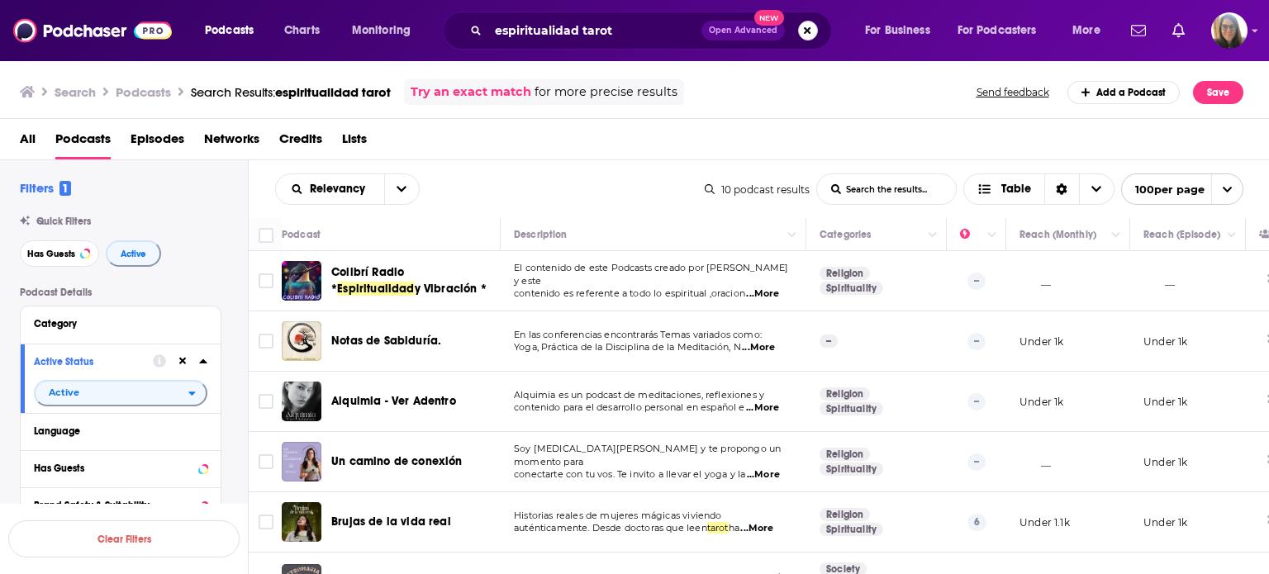
click at [808, 27] on button "Search podcasts, credits, & more..." at bounding box center [808, 31] width 20 height 20
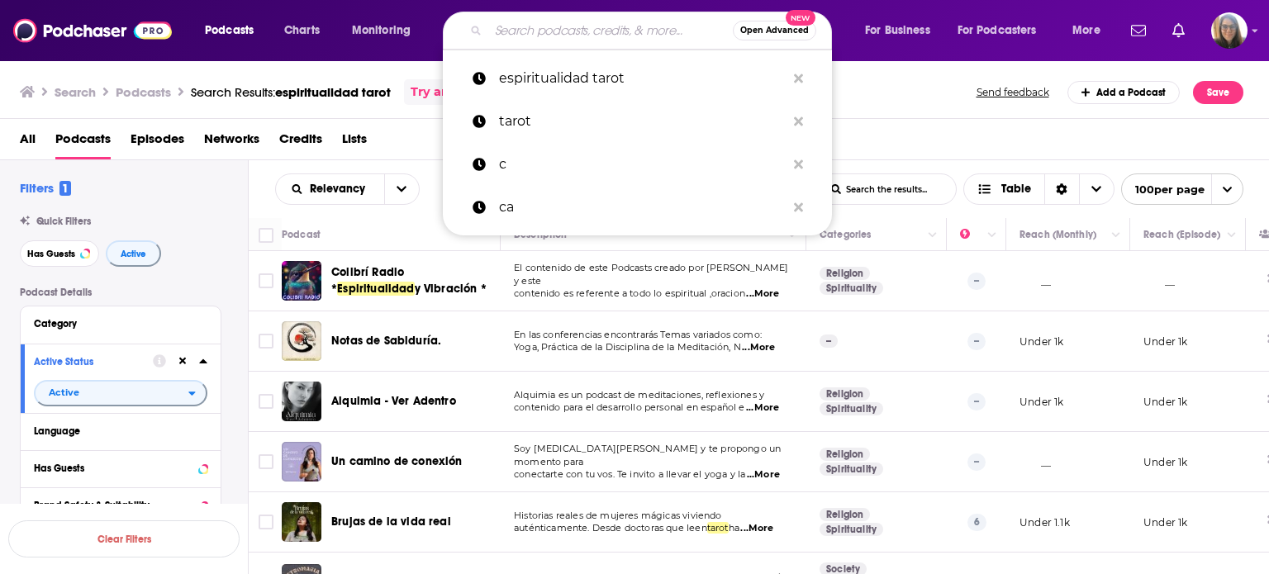
click at [621, 26] on input "Search podcasts, credits, & more..." at bounding box center [610, 30] width 244 height 26
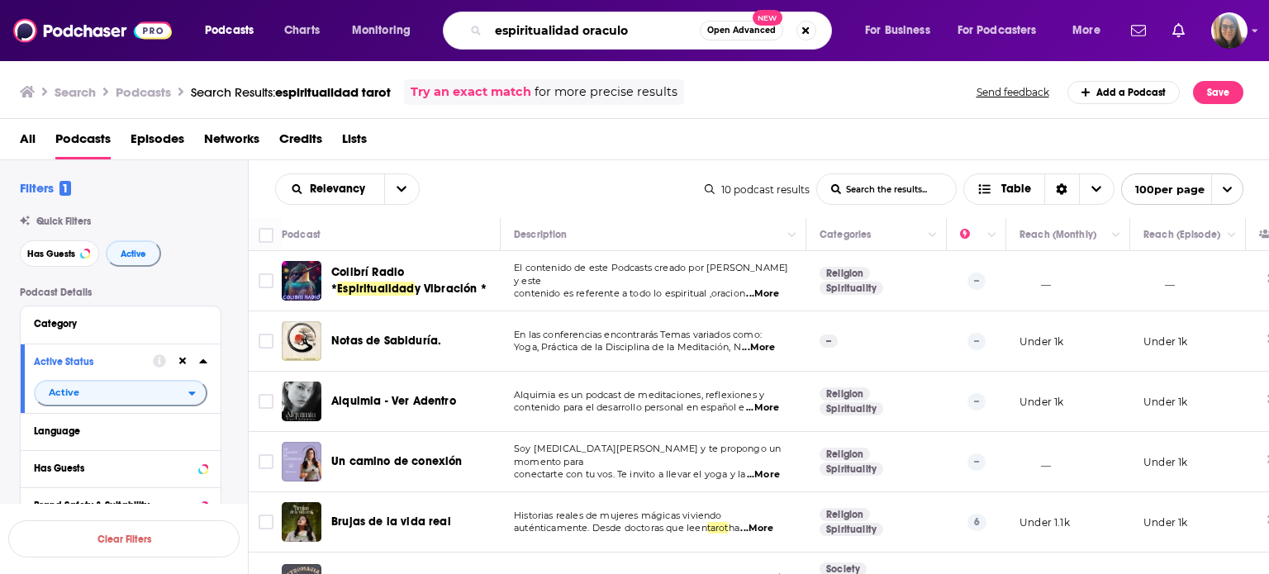
type input "espiritualidad oraculo"
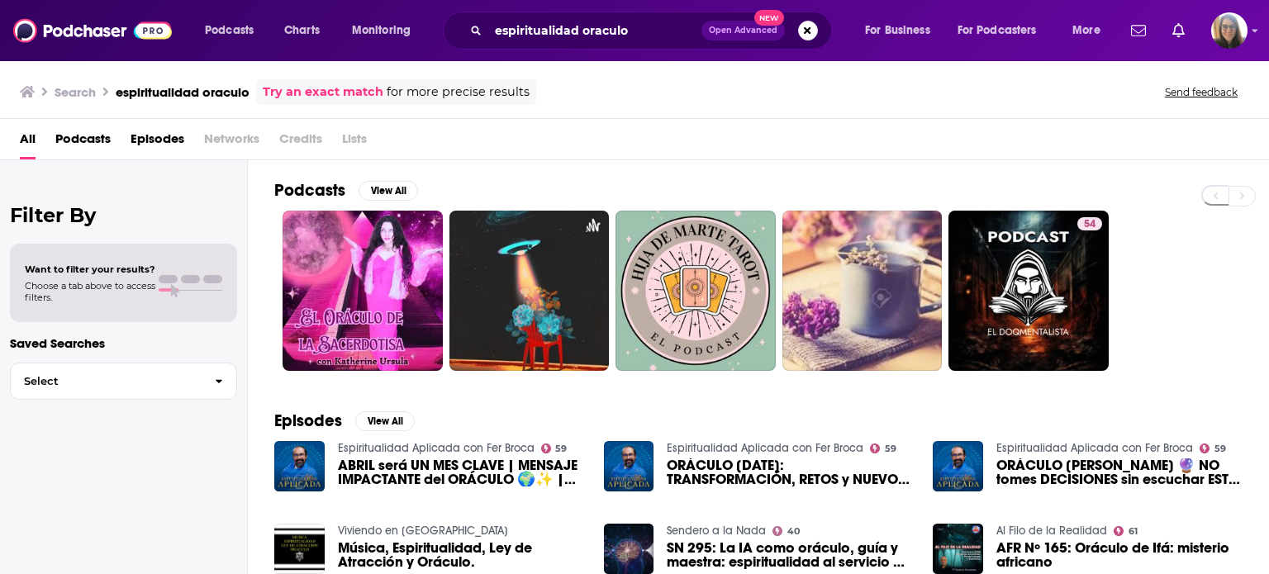
click at [146, 140] on span "Episodes" at bounding box center [158, 143] width 54 height 34
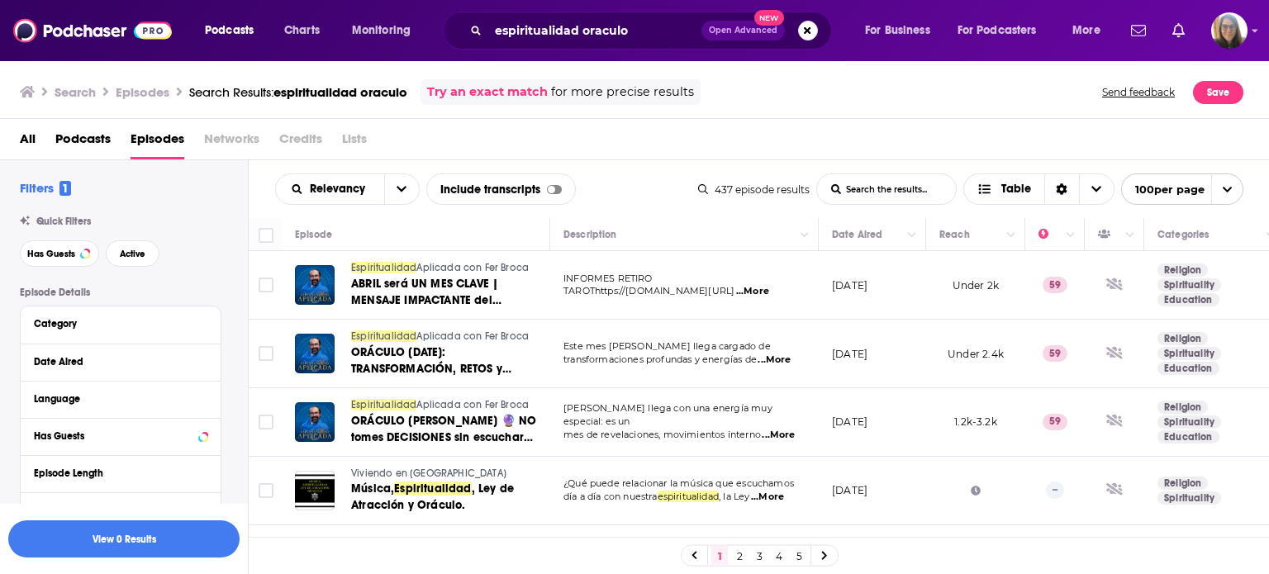
click at [86, 139] on span "Podcasts" at bounding box center [82, 143] width 55 height 34
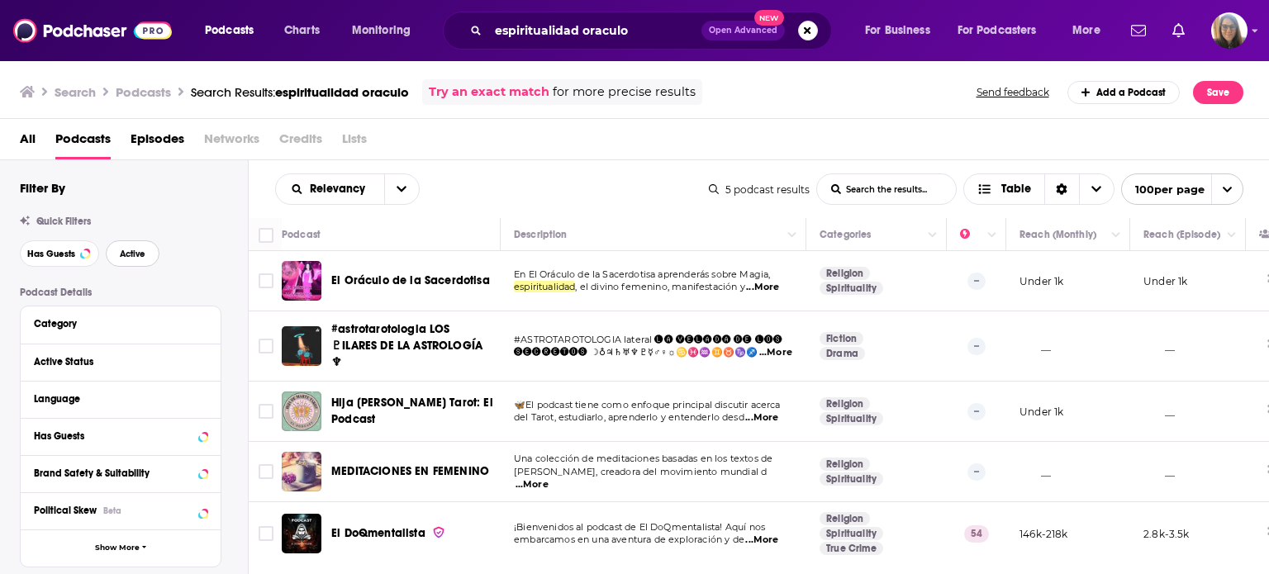
click at [140, 255] on span "Active" at bounding box center [133, 253] width 26 height 9
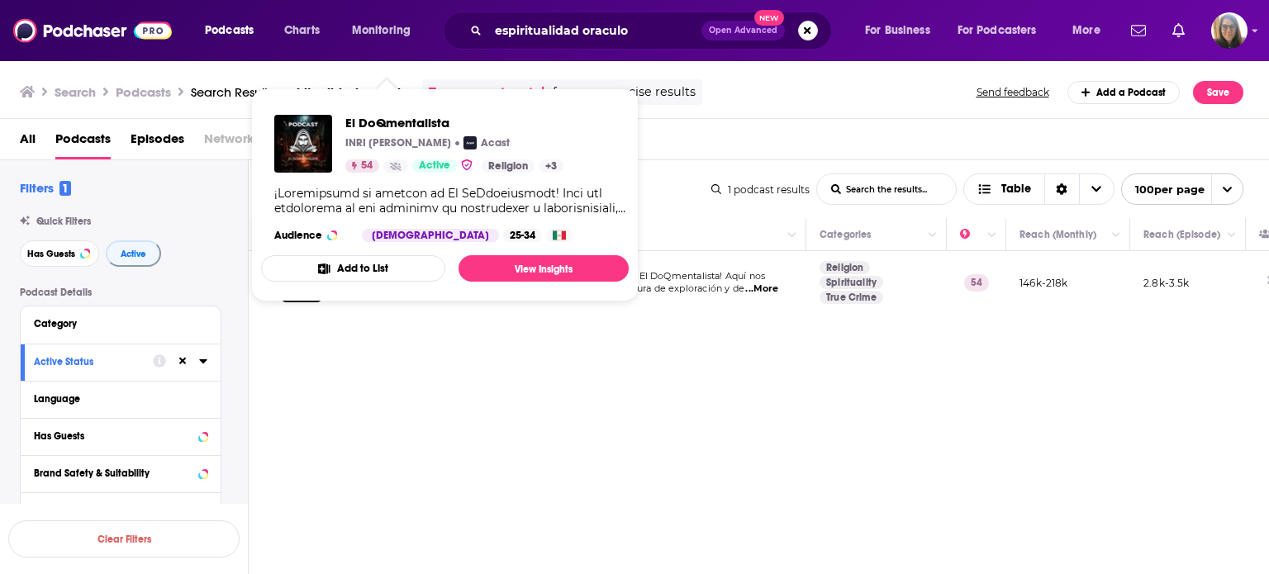
click at [370, 287] on span "El DoQmentalista INRI DAVID HERNANDEZ RIOS Acast 54 Active Religion + 3 Audienc…" at bounding box center [445, 195] width 368 height 187
click at [309, 153] on img "El DoQmentalista" at bounding box center [303, 144] width 58 height 58
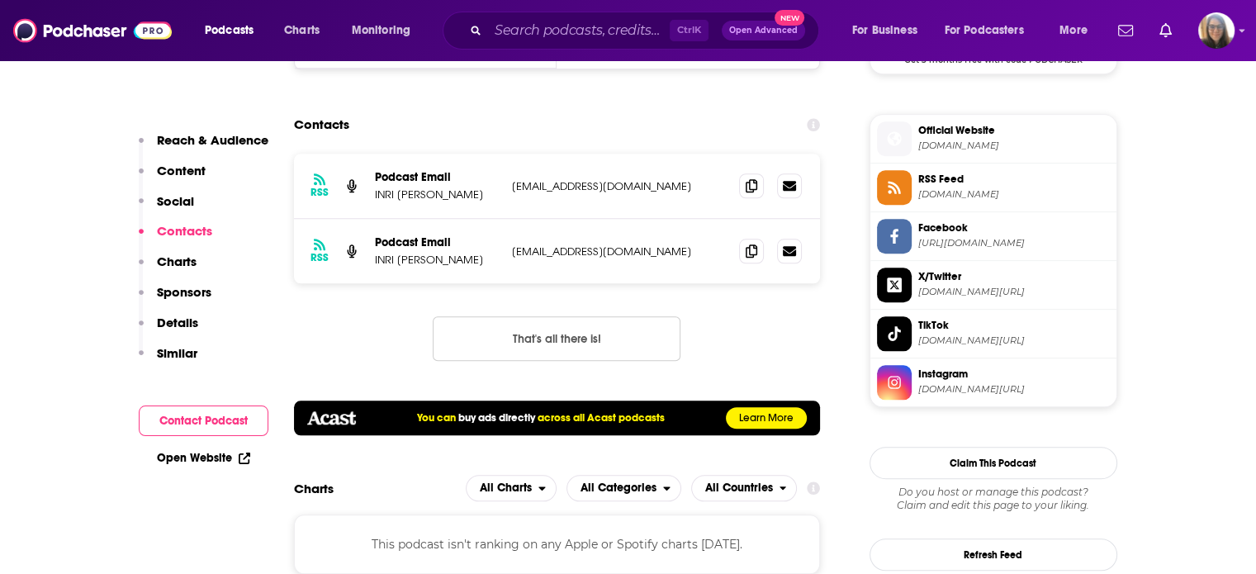
scroll to position [1587, 0]
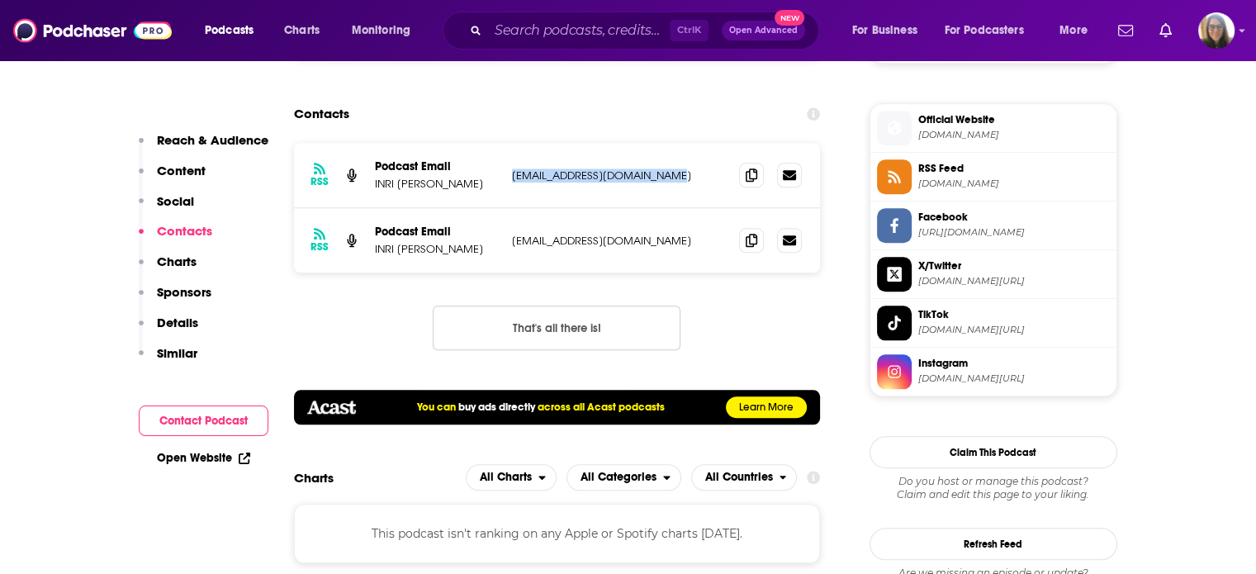
drag, startPoint x: 507, startPoint y: 138, endPoint x: 685, endPoint y: 135, distance: 177.6
click at [685, 143] on div "RSS Podcast Email INRI DAVID HERNANDEZ RIOS el.doq.mentalista@gmail.com el.doq.…" at bounding box center [557, 175] width 527 height 65
copy p "el.doq.mentalista@gmail.com"
drag, startPoint x: 369, startPoint y: 145, endPoint x: 501, endPoint y: 159, distance: 132.0
click at [501, 159] on div "RSS Podcast Email INRI DAVID HERNANDEZ RIOS el.doq.mentalista@gmail.com el.doq.…" at bounding box center [557, 175] width 527 height 65
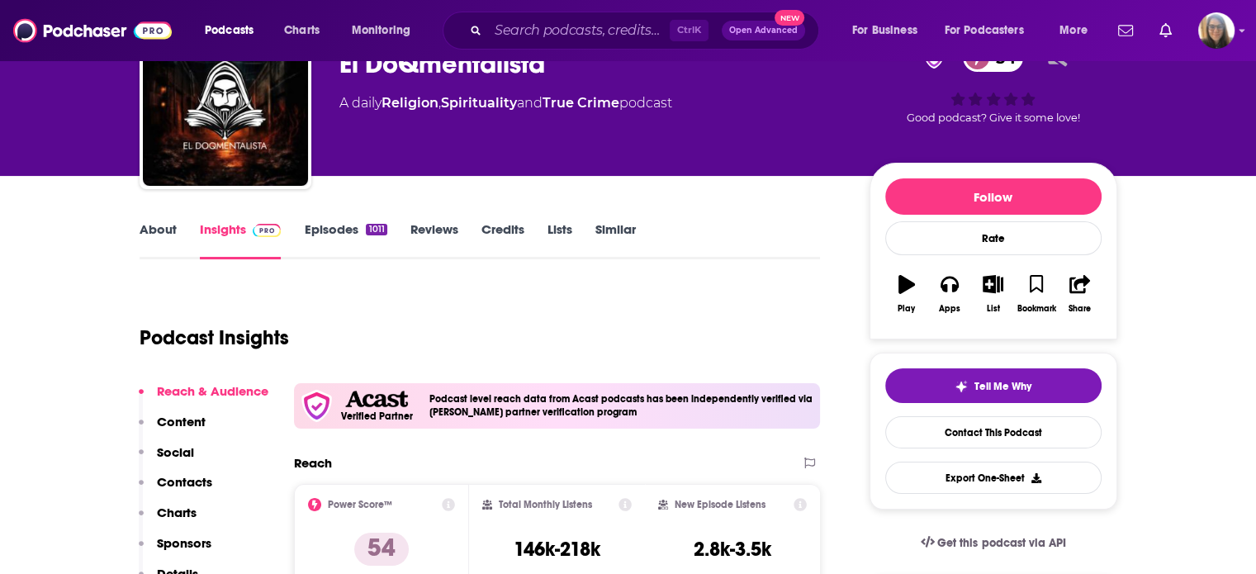
scroll to position [0, 0]
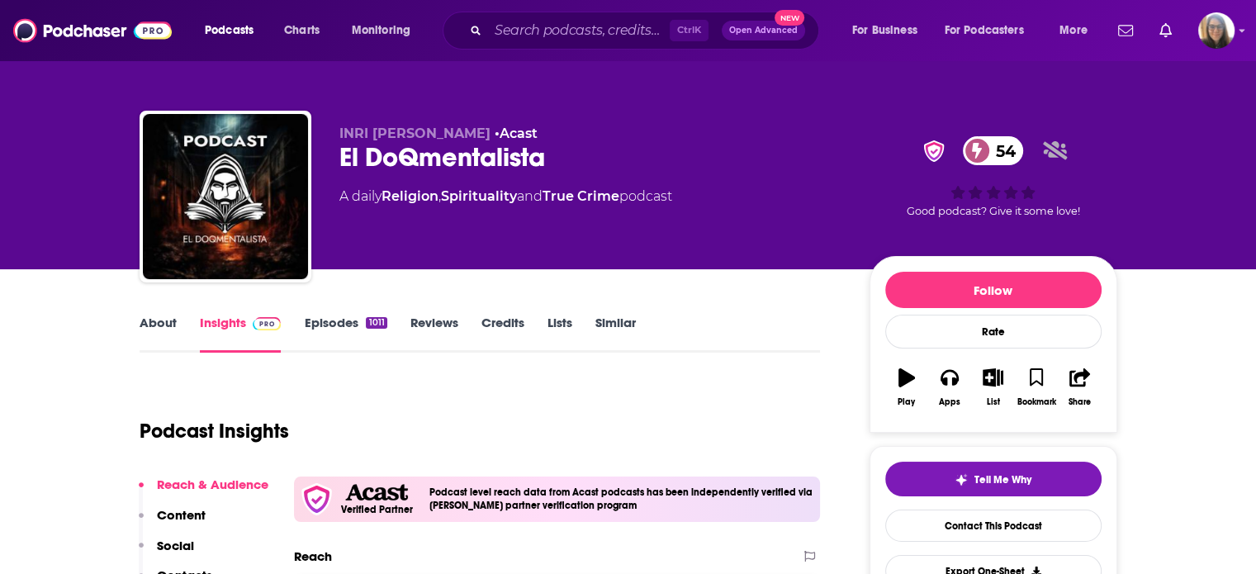
drag, startPoint x: 339, startPoint y: 128, endPoint x: 549, endPoint y: 135, distance: 210.7
click at [549, 135] on p "INRI DAVID HERNANDEZ RIOS • Acast" at bounding box center [591, 134] width 504 height 16
copy p "INRI DAVID HERNANDEZ RIOS"
click at [325, 326] on link "Episodes 1011" at bounding box center [345, 334] width 83 height 38
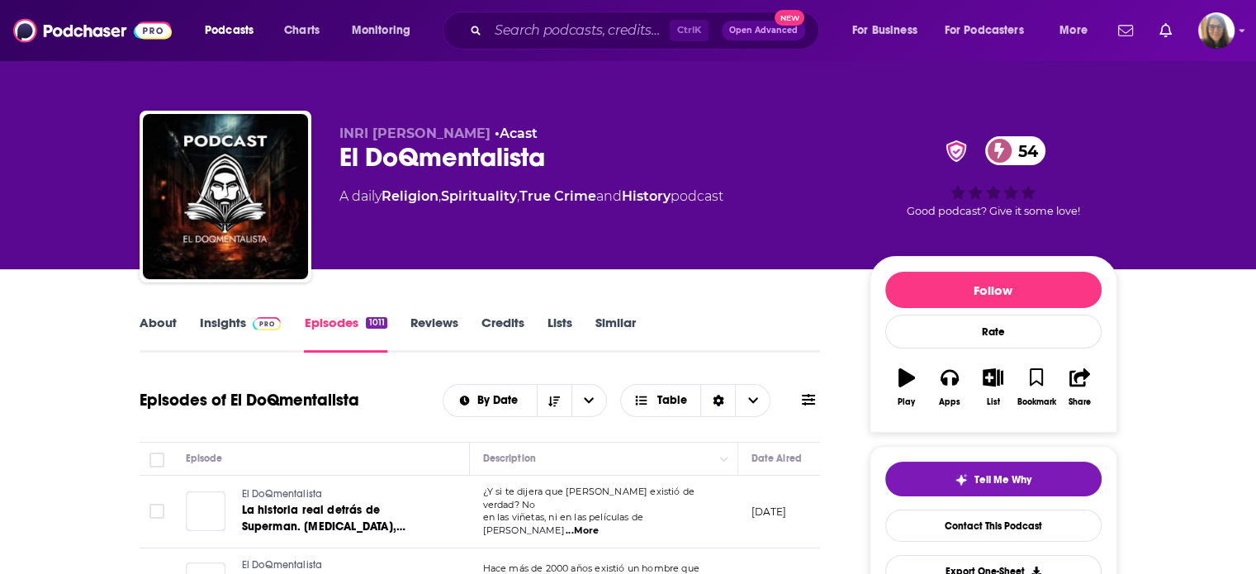
scroll to position [235, 0]
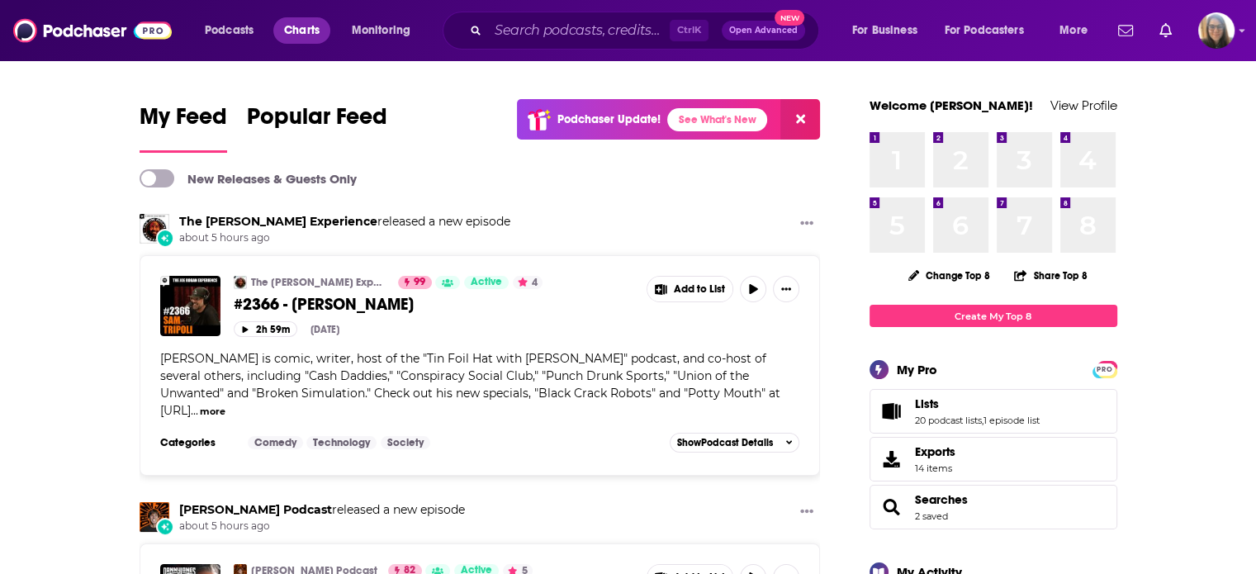
click at [294, 21] on span "Charts" at bounding box center [302, 30] width 36 height 23
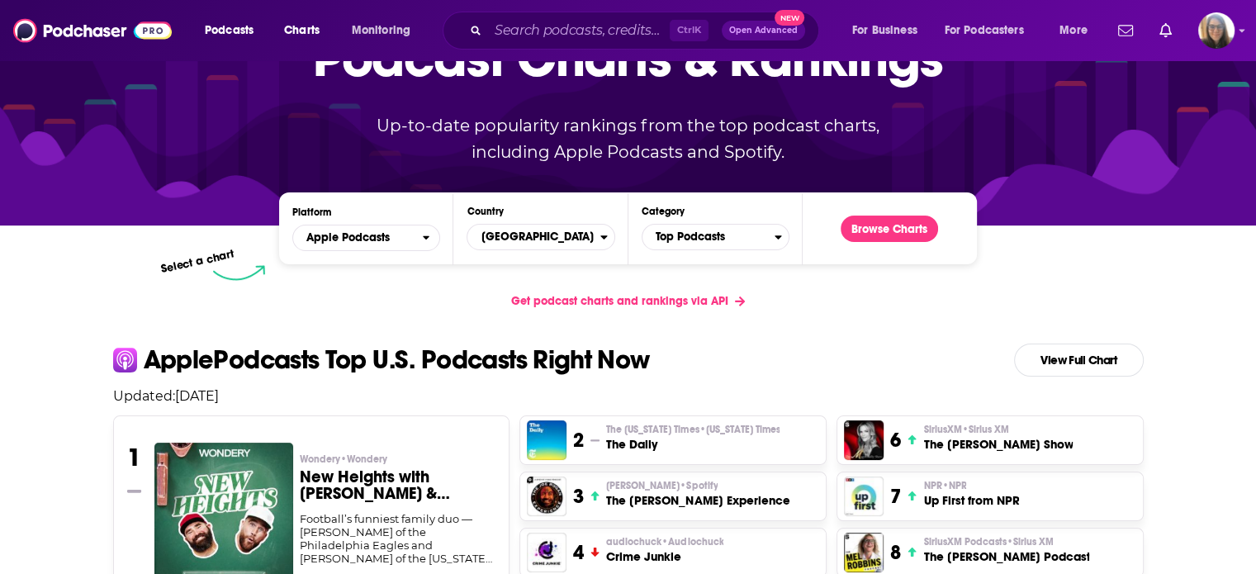
scroll to position [120, 0]
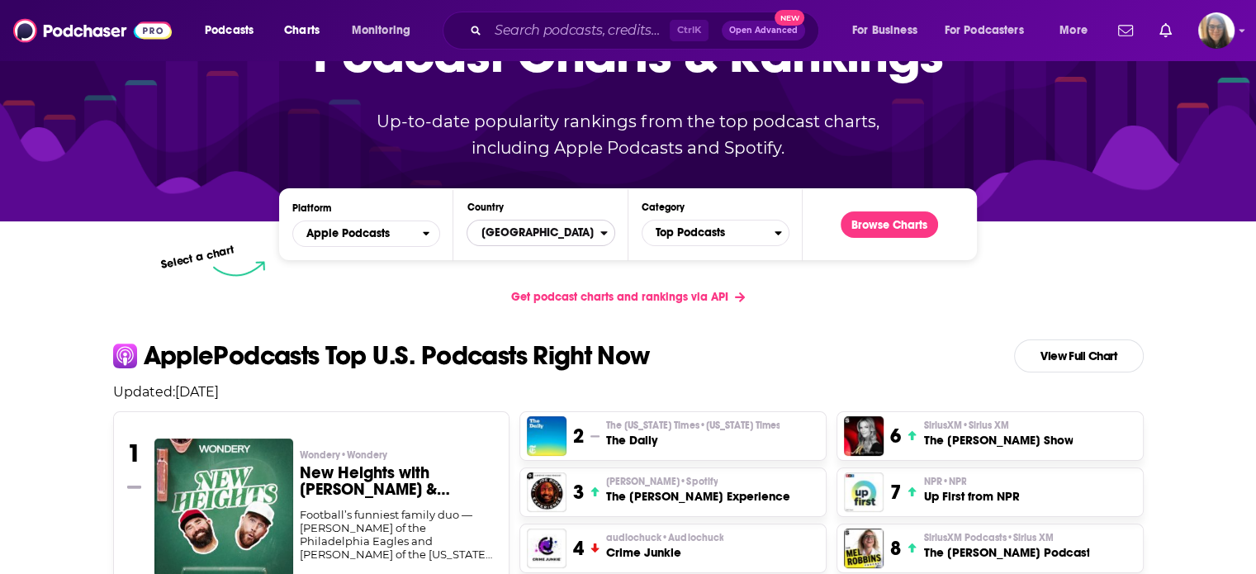
click at [605, 233] on icon "Countries" at bounding box center [604, 233] width 7 height 4
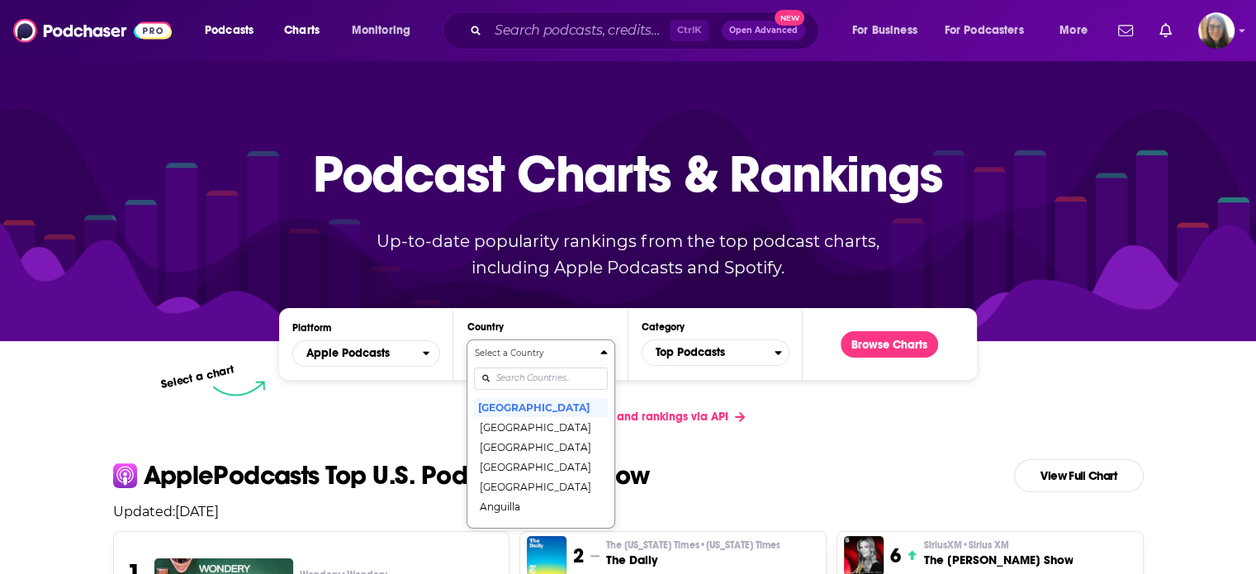
scroll to position [92, 0]
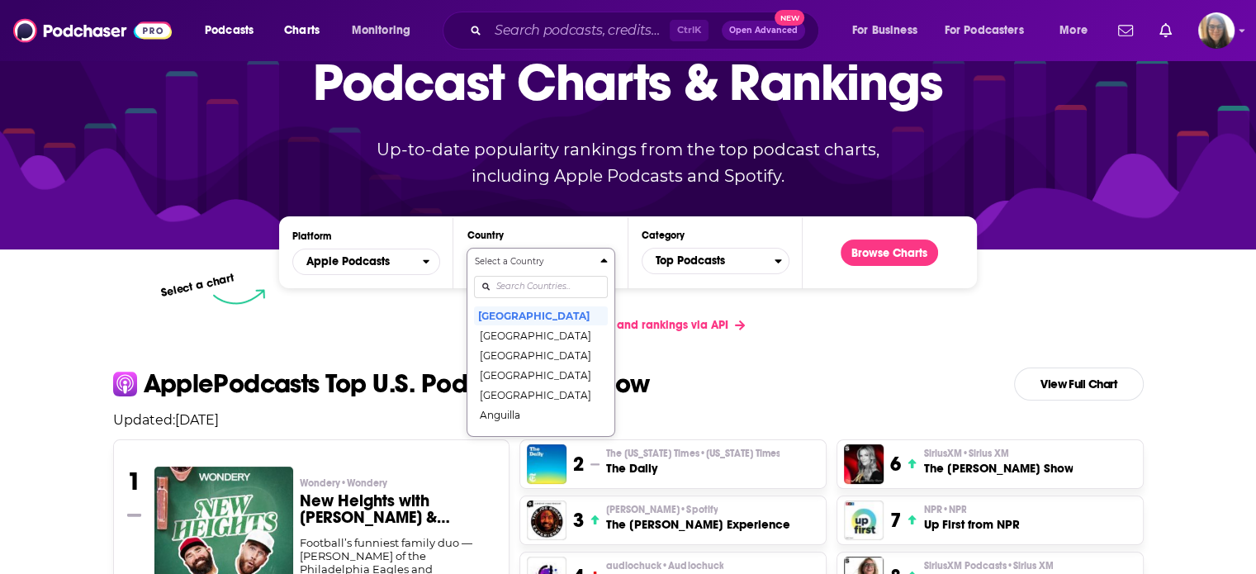
click at [509, 381] on div "Select a Country [GEOGRAPHIC_DATA] [GEOGRAPHIC_DATA] [GEOGRAPHIC_DATA] [GEOGRAP…" at bounding box center [540, 342] width 133 height 174
type input "me"
click at [512, 315] on button "[GEOGRAPHIC_DATA]" at bounding box center [540, 316] width 133 height 20
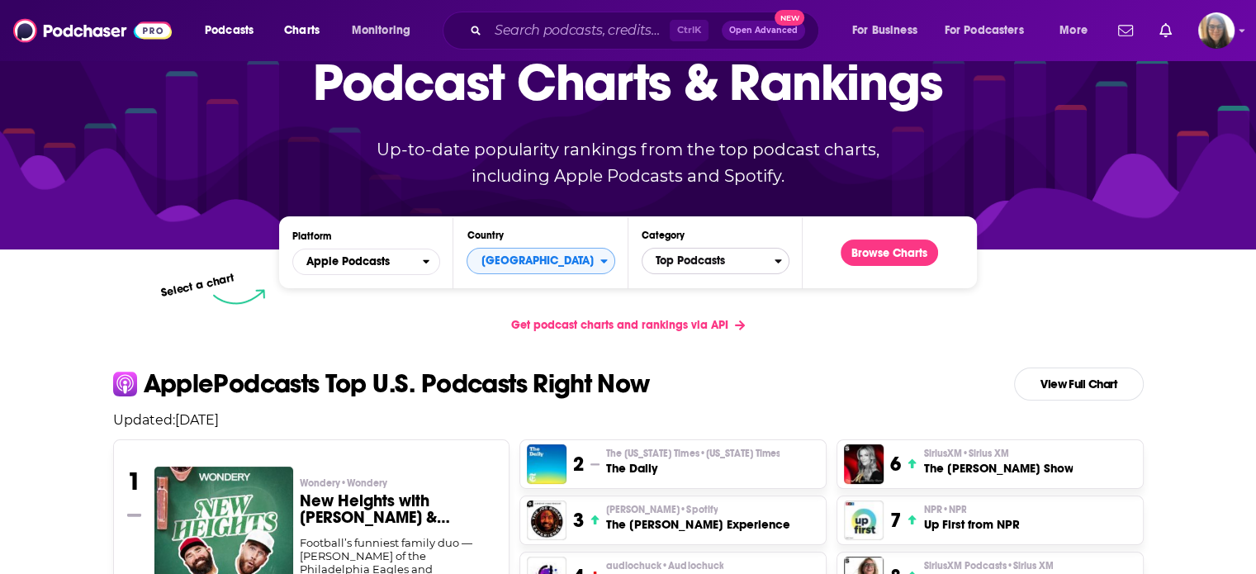
click at [776, 263] on icon "Categories" at bounding box center [778, 261] width 7 height 12
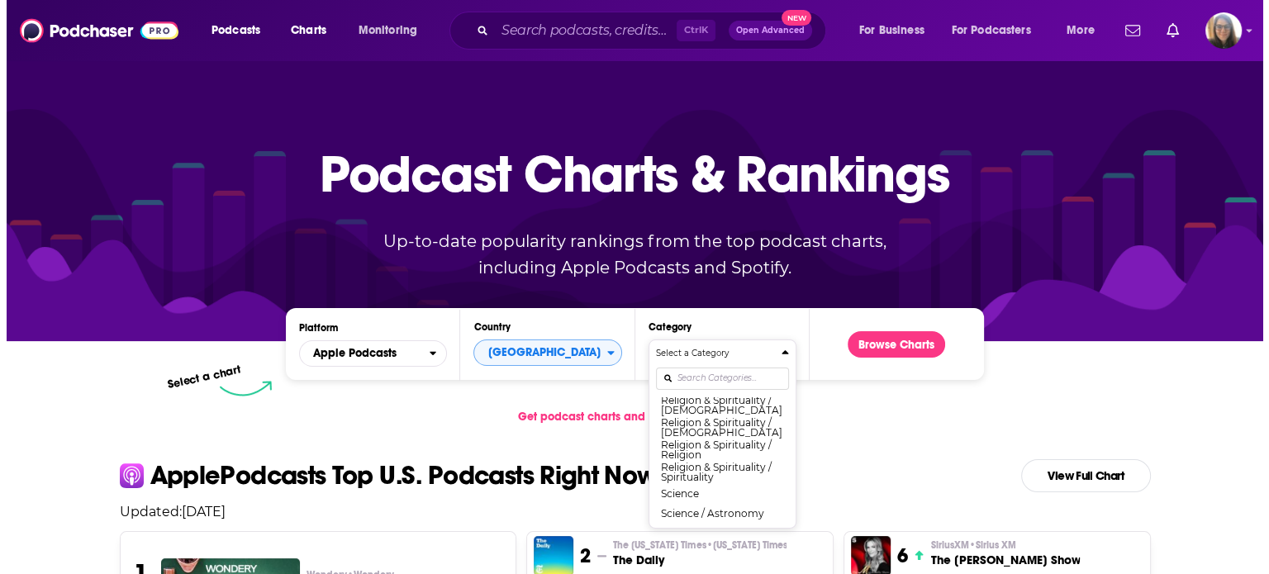
scroll to position [1376, 0]
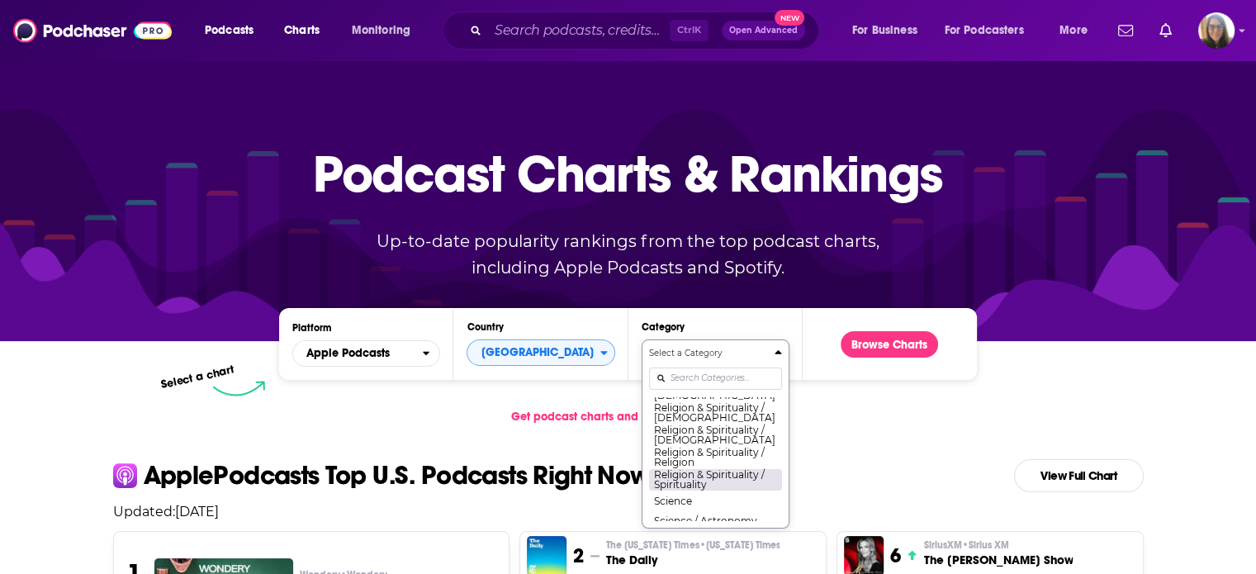
click at [695, 491] on button "Religion & Spirituality / Spirituality" at bounding box center [715, 479] width 133 height 22
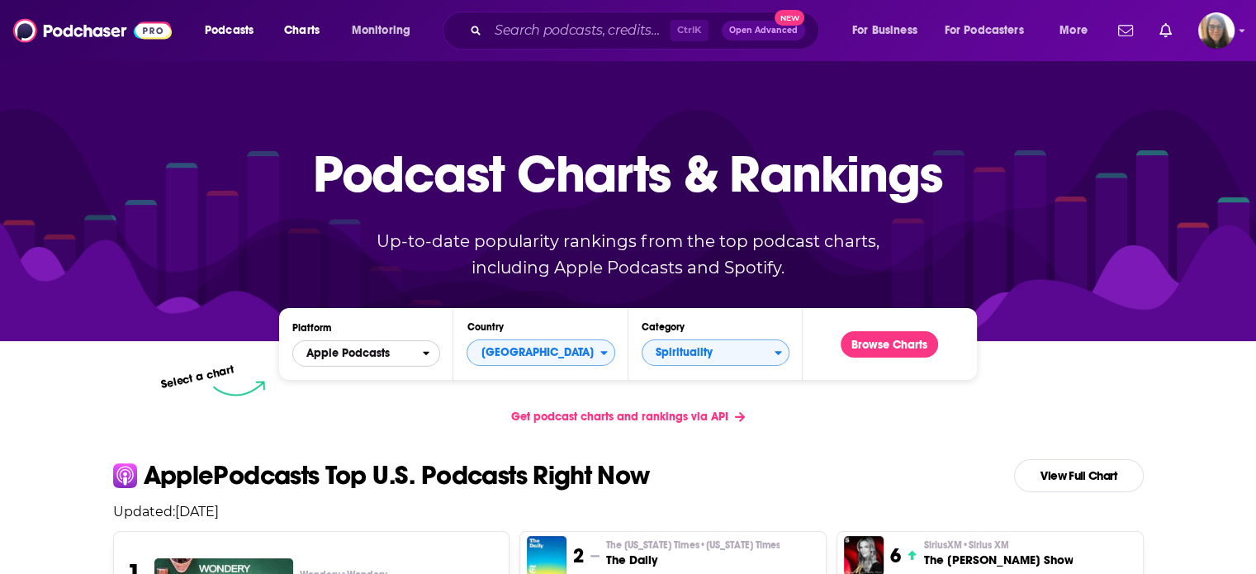
click at [427, 355] on icon "open menu" at bounding box center [426, 354] width 7 height 12
click at [420, 381] on span "Apple Podcasts" at bounding box center [365, 383] width 126 height 10
click at [895, 349] on button "Browse Charts" at bounding box center [889, 344] width 97 height 26
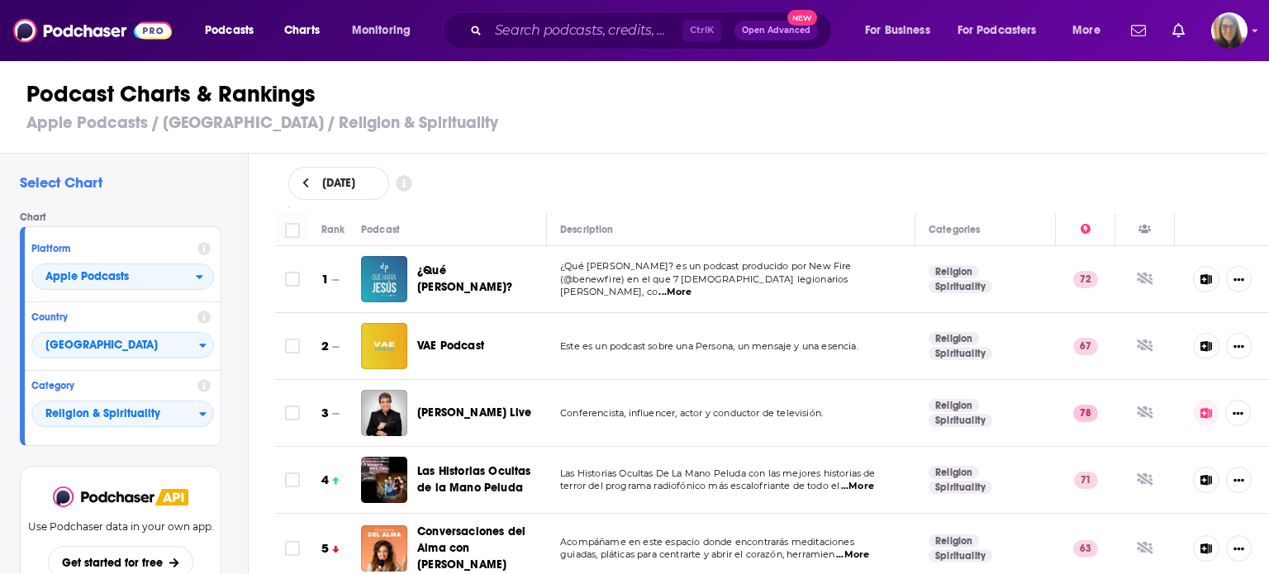
click at [126, 192] on div "Select Chart Chart Platform Apple Podcasts Country [GEOGRAPHIC_DATA] Category R…" at bounding box center [124, 411] width 248 height 515
click at [229, 286] on div "Chart Platform Apple Podcasts Country [GEOGRAPHIC_DATA] Category Religion & Spi…" at bounding box center [127, 328] width 215 height 235
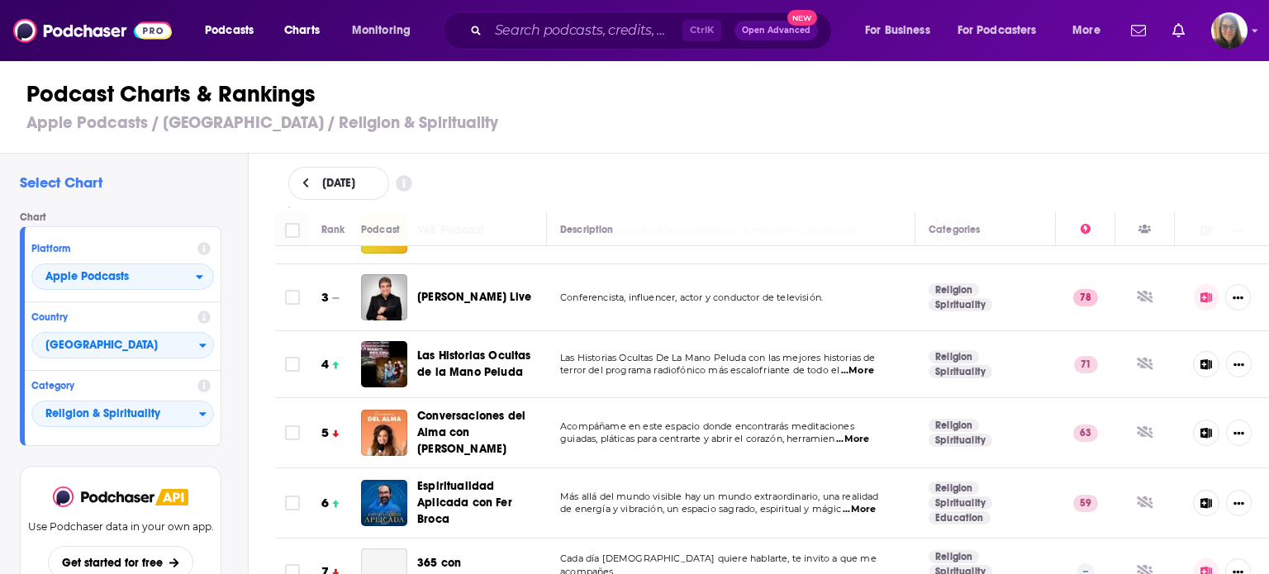
scroll to position [132, 0]
